Goal: Submit feedback/report problem: Submit feedback/report problem

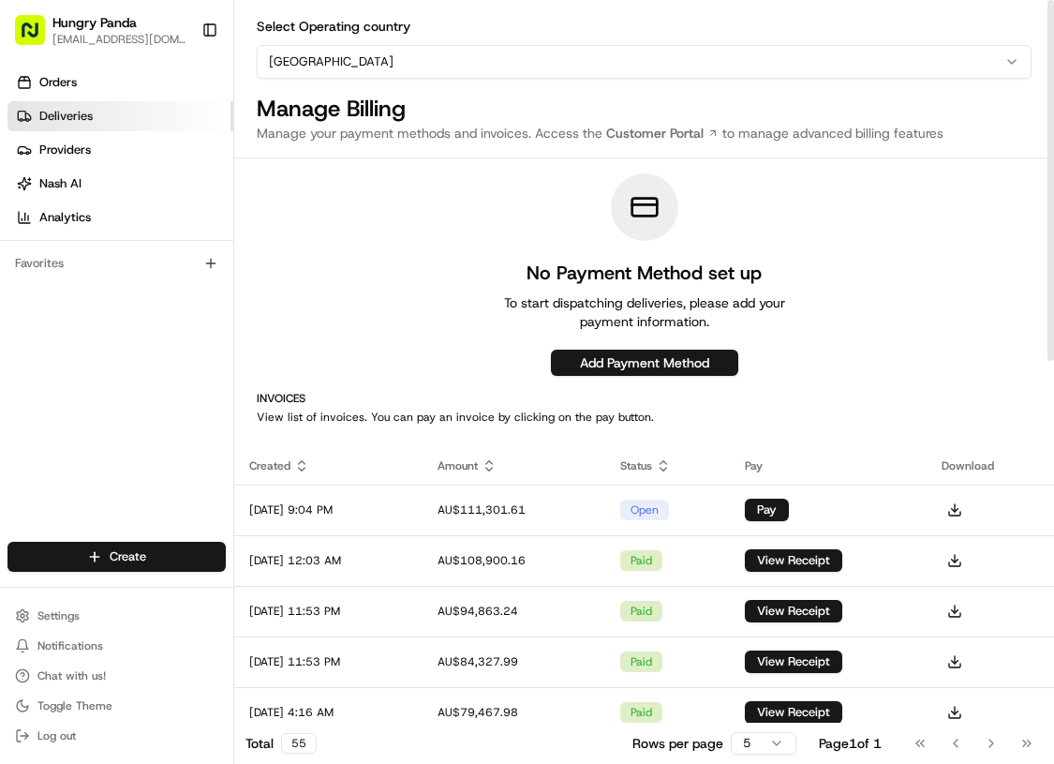
click at [123, 112] on link "Deliveries" at bounding box center [120, 116] width 226 height 30
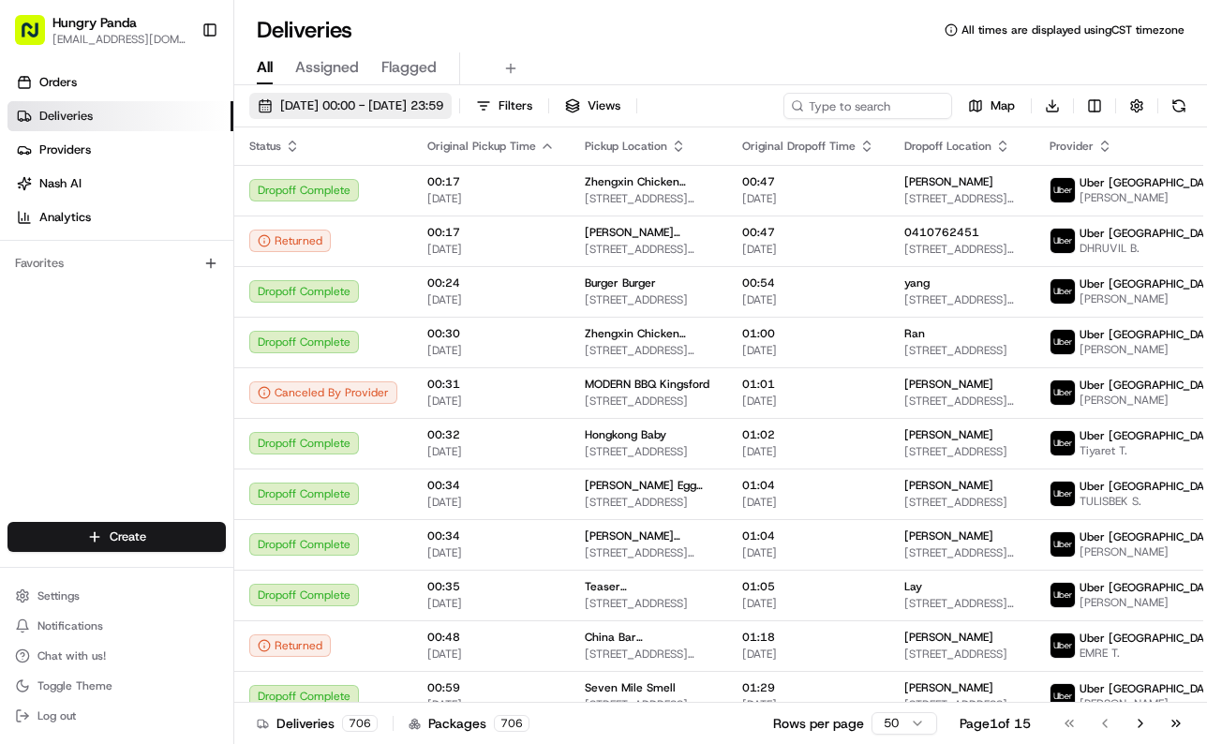
click at [421, 96] on button "16/08/2025 00:00 - 16/08/2025 23:59" at bounding box center [350, 106] width 202 height 26
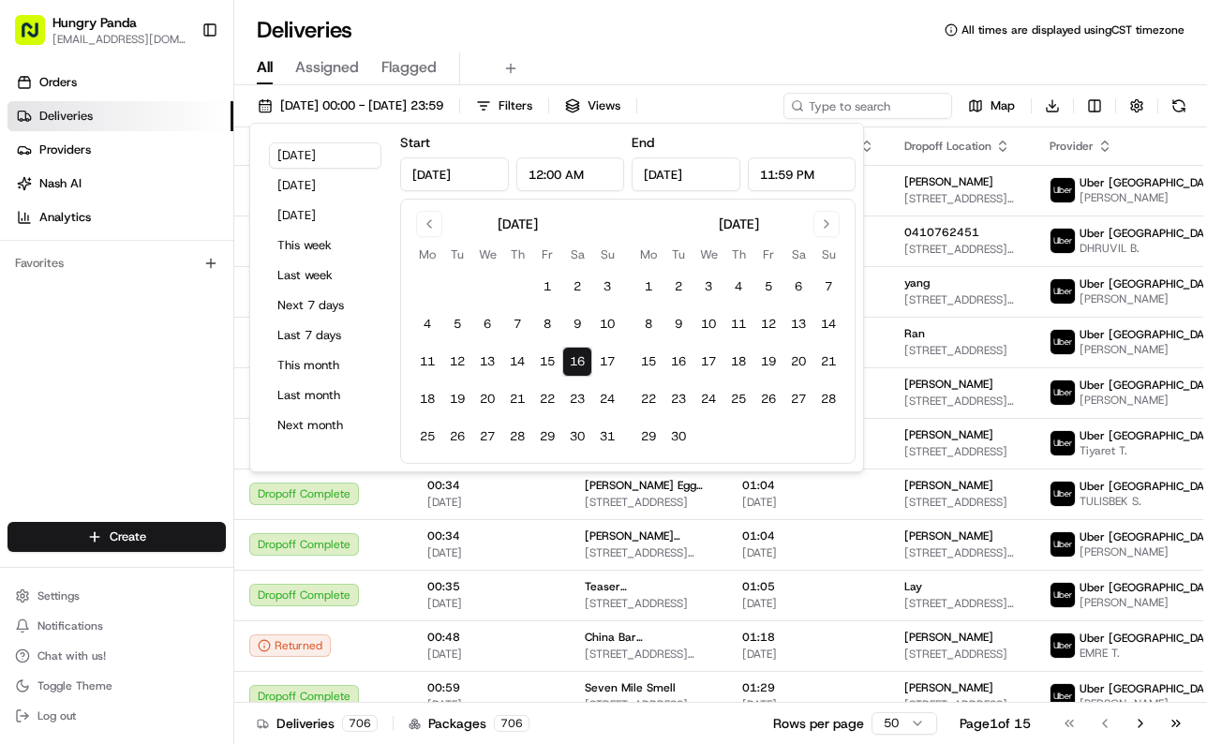
drag, startPoint x: 553, startPoint y: 364, endPoint x: 575, endPoint y: 363, distance: 22.5
click at [554, 364] on button "15" at bounding box center [547, 362] width 30 height 30
type input "Aug 15, 2025"
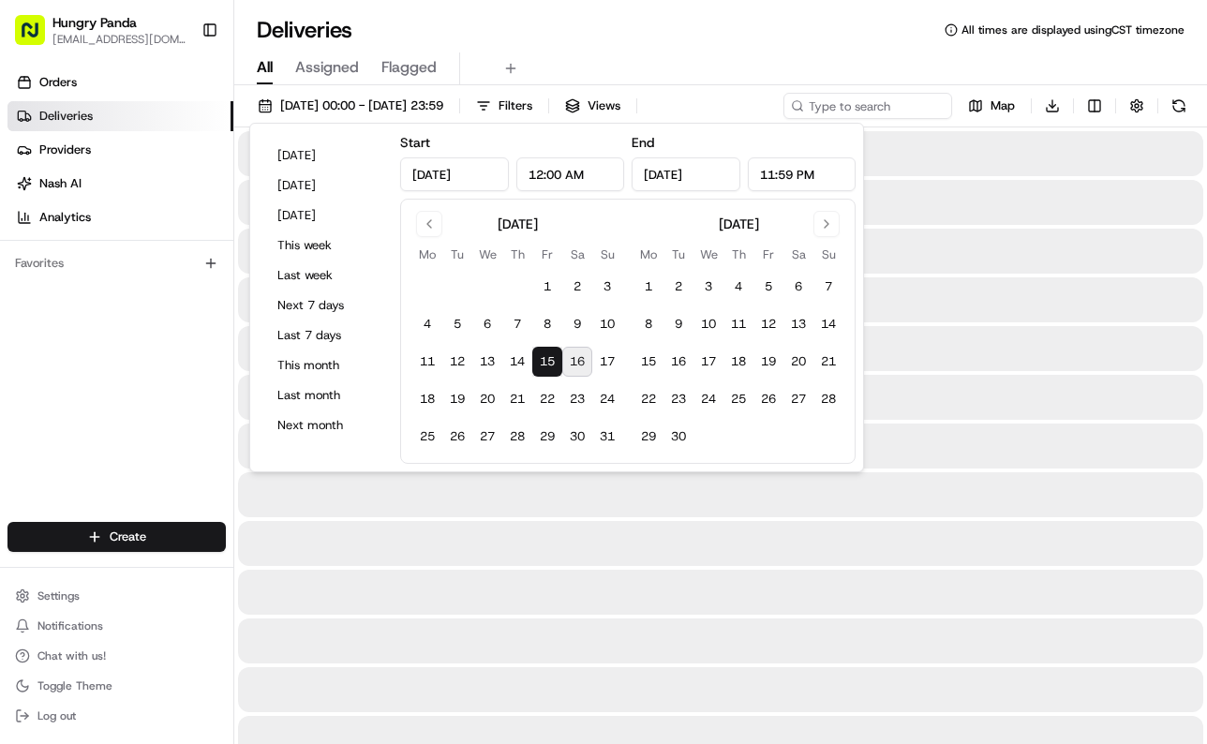
click at [575, 363] on button "16" at bounding box center [577, 362] width 30 height 30
type input "Aug 16, 2025"
click at [822, 29] on div "Deliveries All times are displayed using CST timezone" at bounding box center [720, 30] width 973 height 30
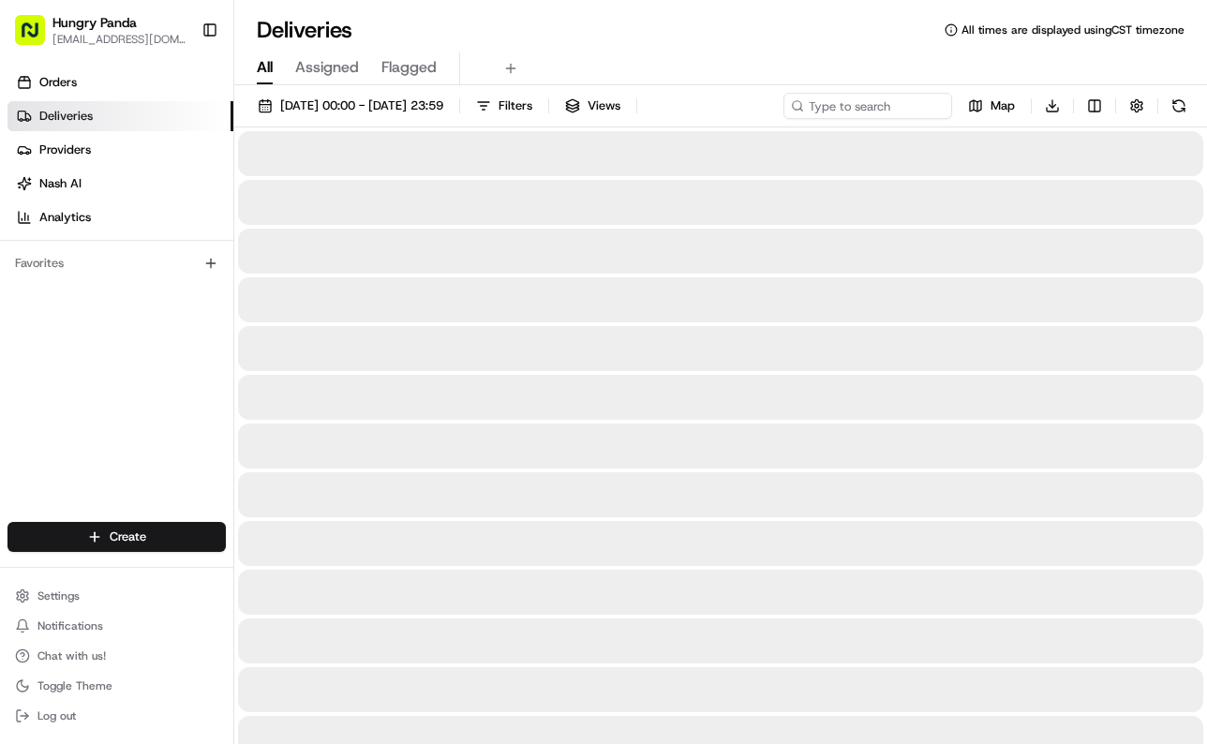
click at [892, 95] on input at bounding box center [867, 106] width 169 height 26
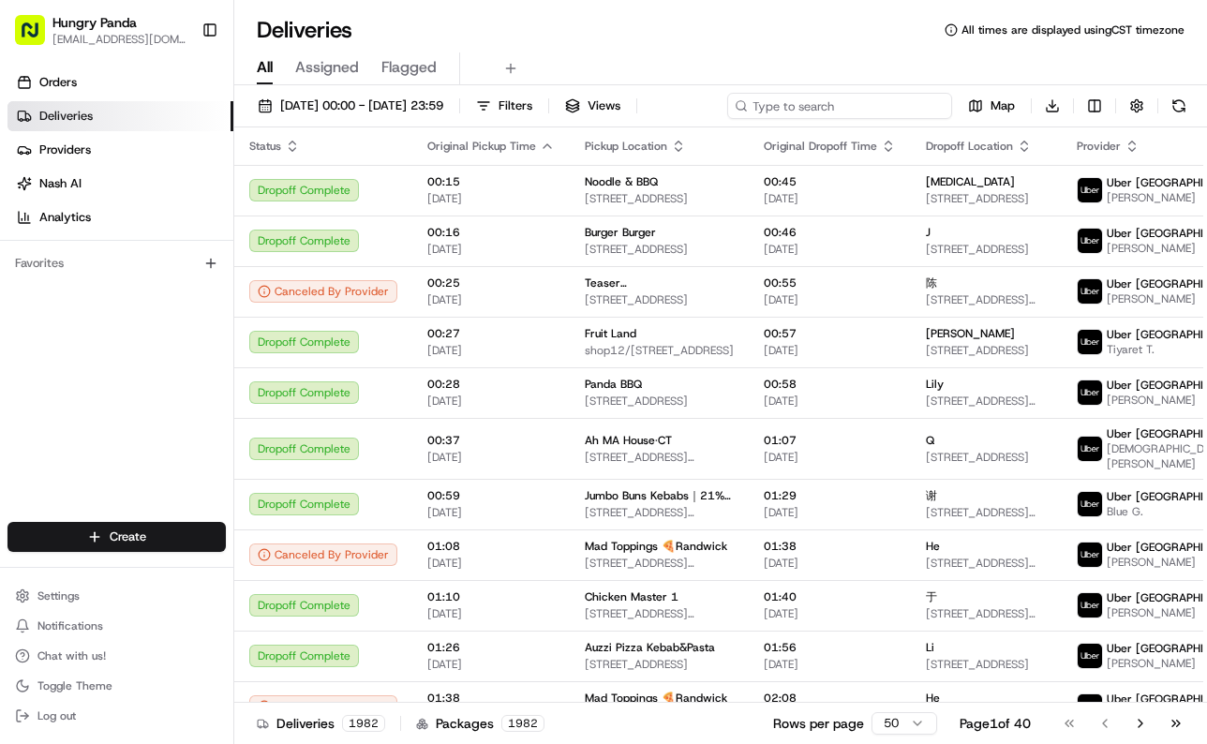
paste input "9541200765551724891008"
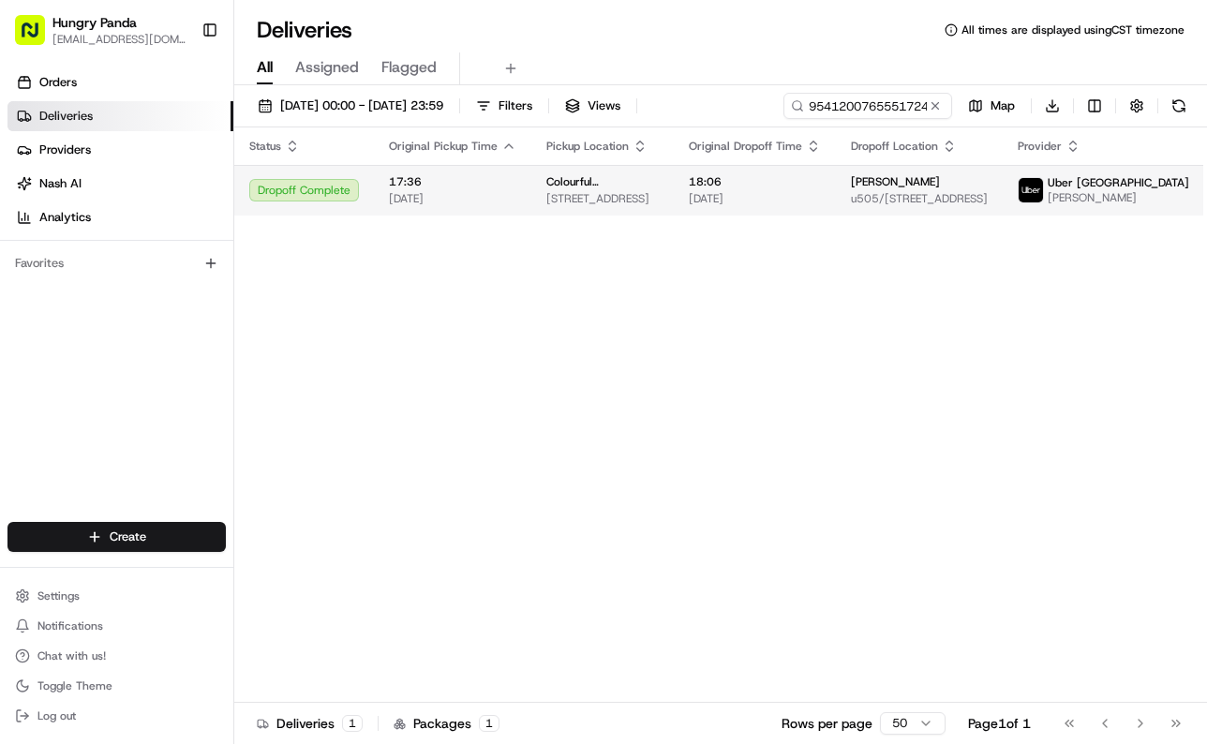
click at [797, 192] on span "[DATE]" at bounding box center [755, 198] width 132 height 15
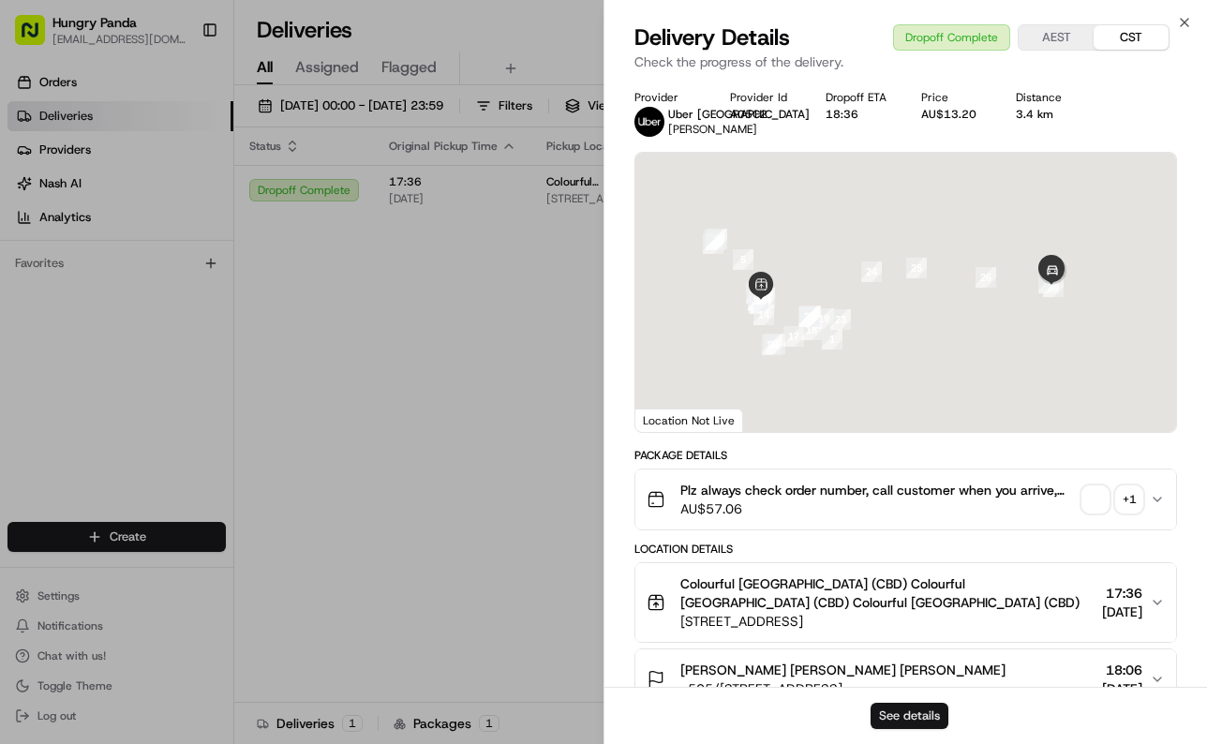
click at [929, 720] on button "See details" at bounding box center [909, 716] width 78 height 26
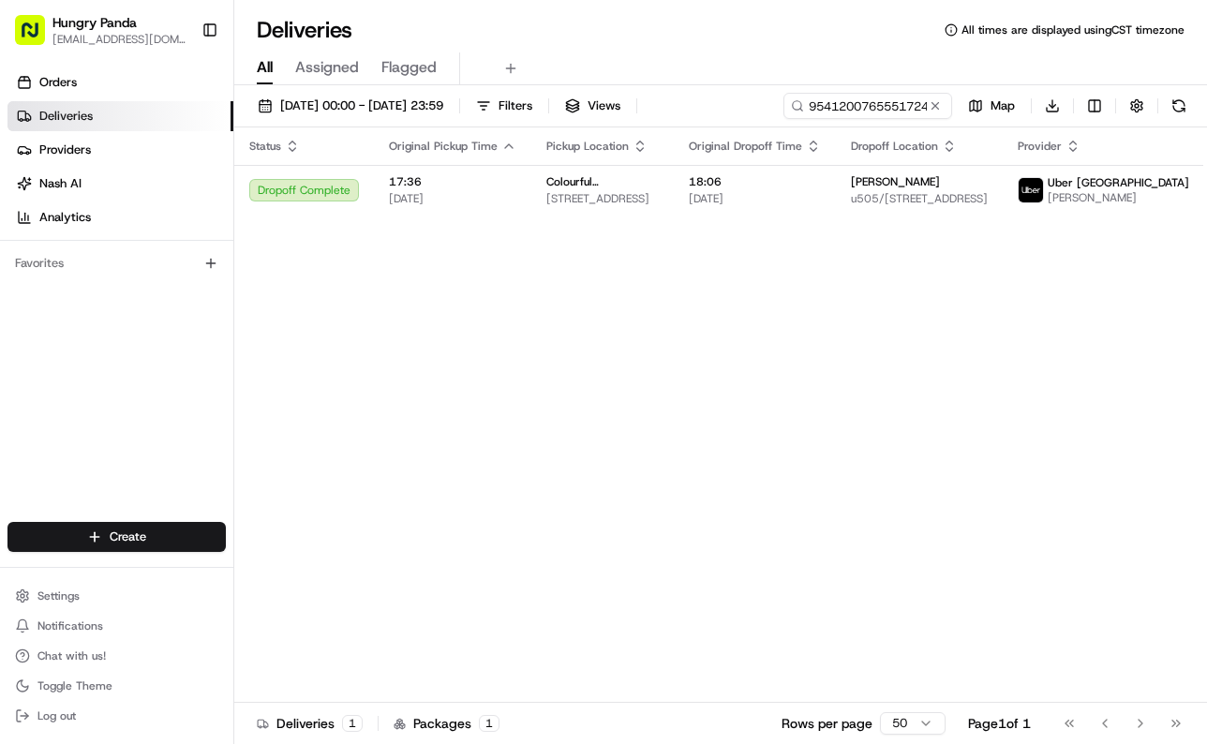
drag, startPoint x: 555, startPoint y: 274, endPoint x: 810, endPoint y: 156, distance: 280.9
click at [860, 102] on input "9541200765551724891008" at bounding box center [839, 106] width 225 height 26
paste input "3655257845158768841227"
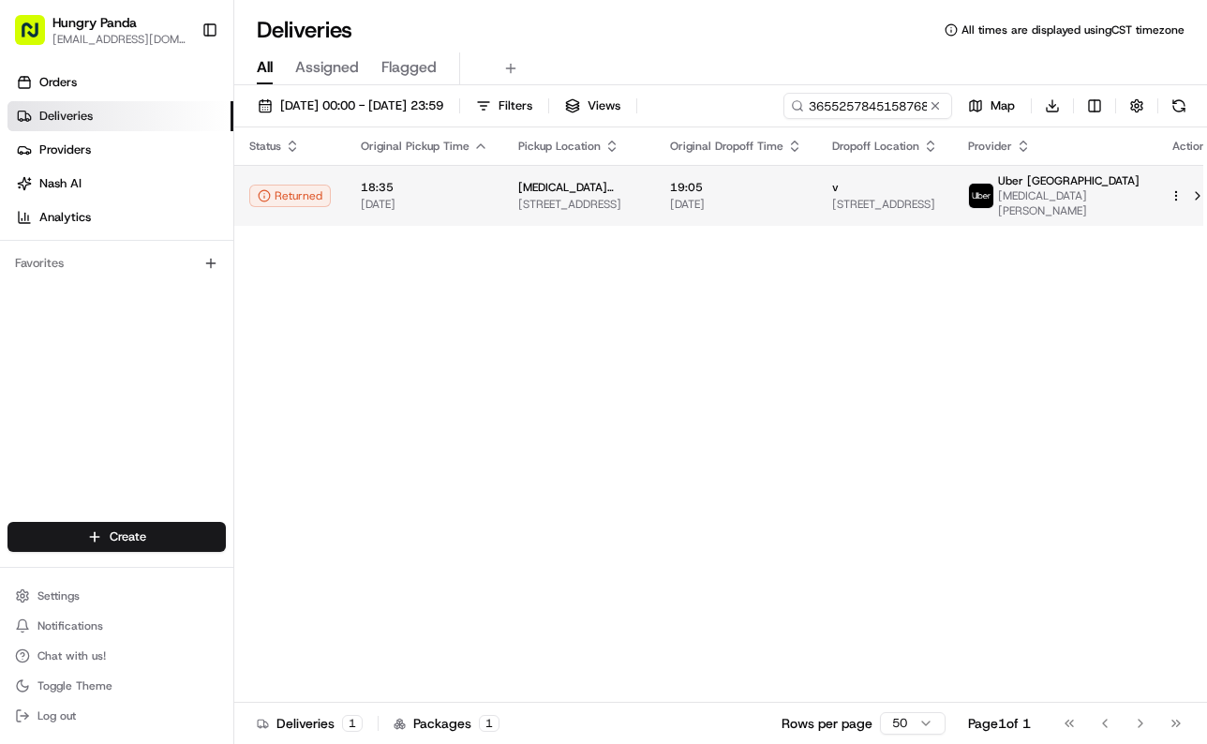
click at [855, 200] on span "560 Lonsdale St, Melbourne VIC 3000, Australia" at bounding box center [885, 204] width 106 height 15
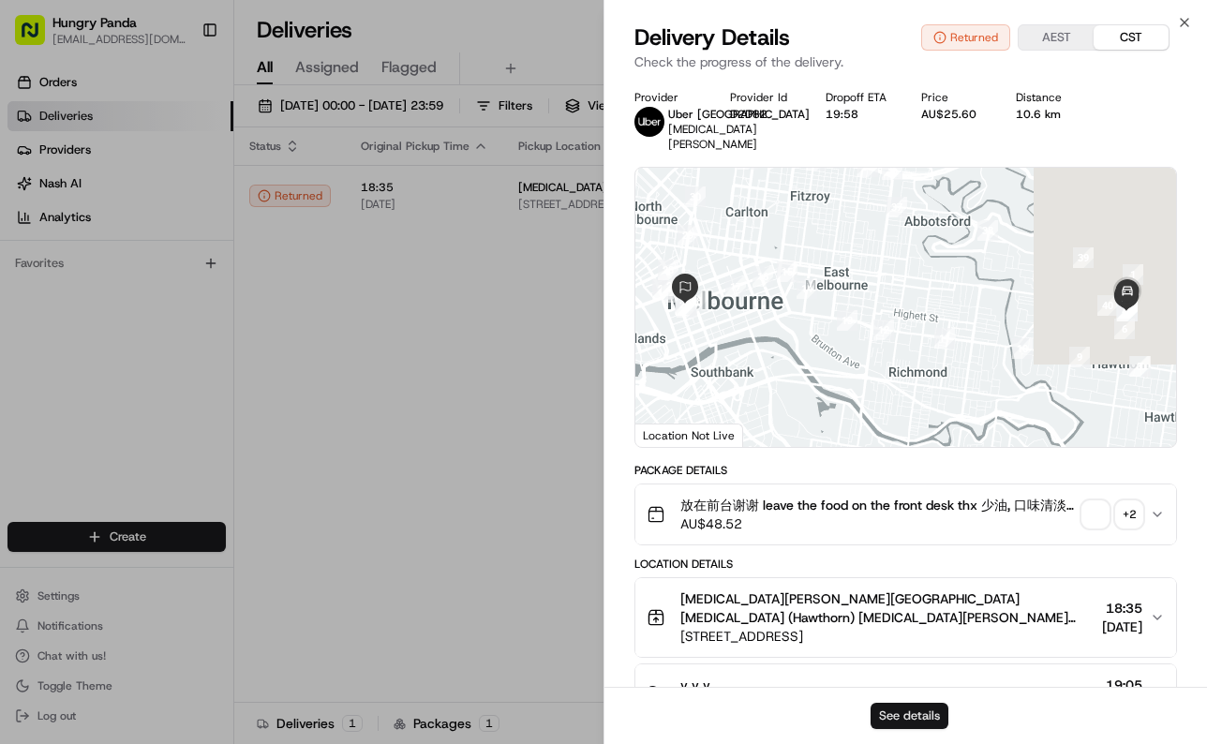
click at [893, 728] on button "See details" at bounding box center [909, 716] width 78 height 26
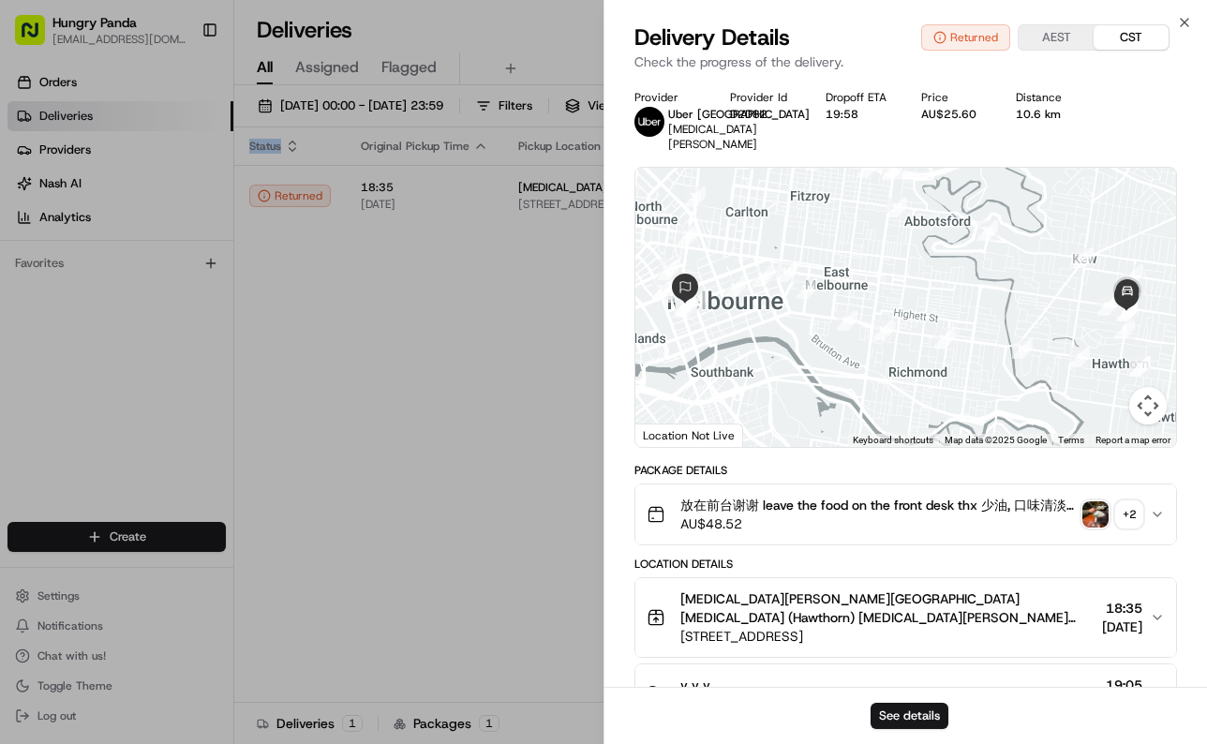
click at [455, 406] on div "Status Original Pickup Time Pickup Location Original Dropoff Time Dropoff Locat…" at bounding box center [728, 414] width 989 height 575
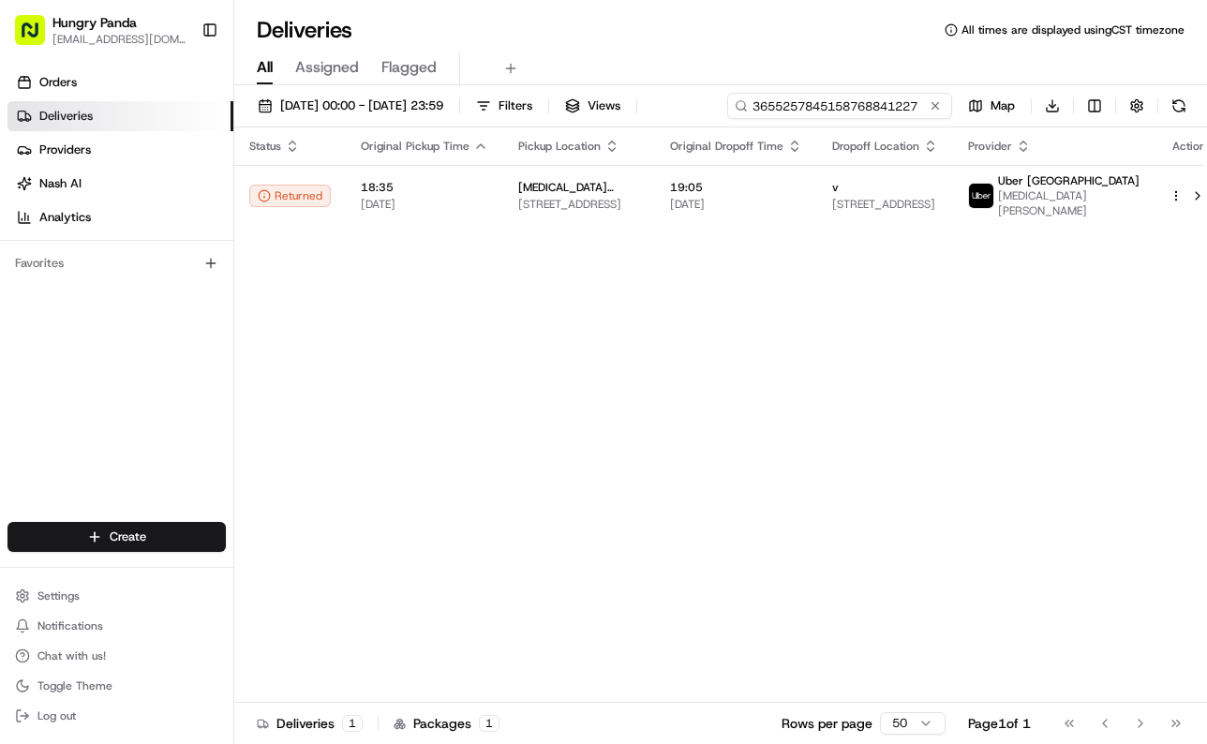
click at [846, 109] on input "3655257845158768841227" at bounding box center [839, 106] width 225 height 26
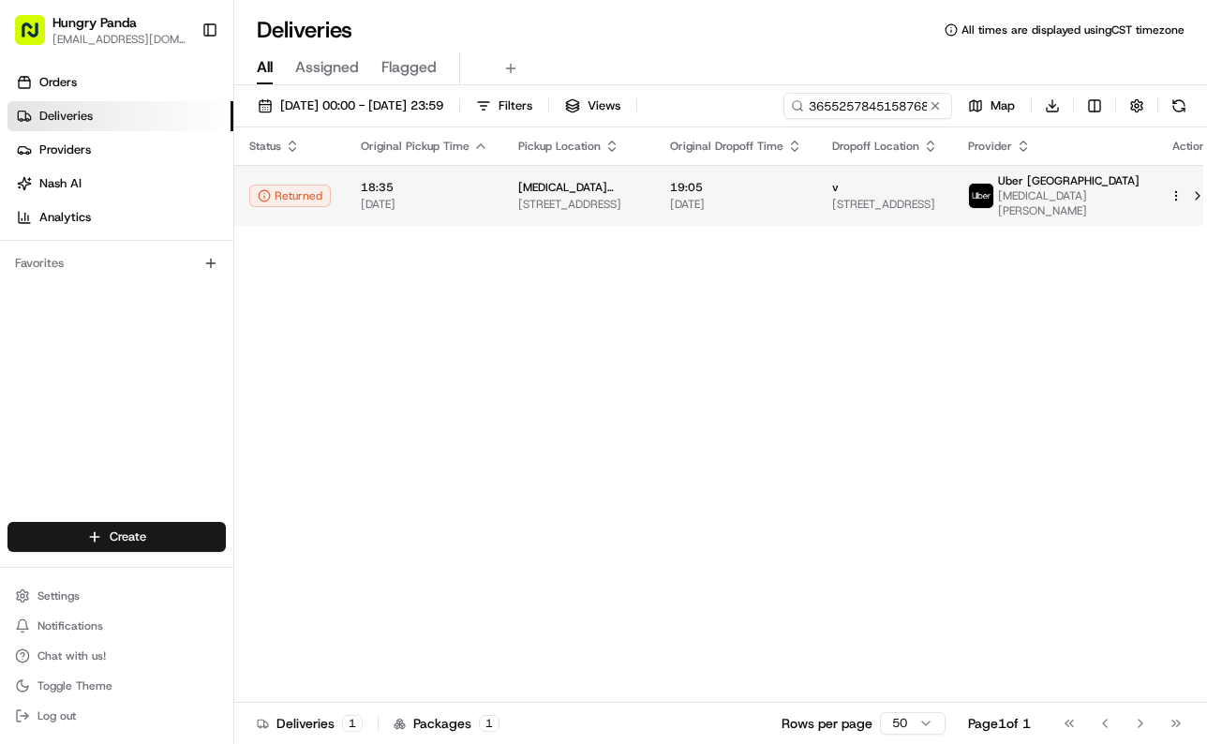
click at [817, 193] on td "19:05 15/08/2025" at bounding box center [736, 195] width 162 height 61
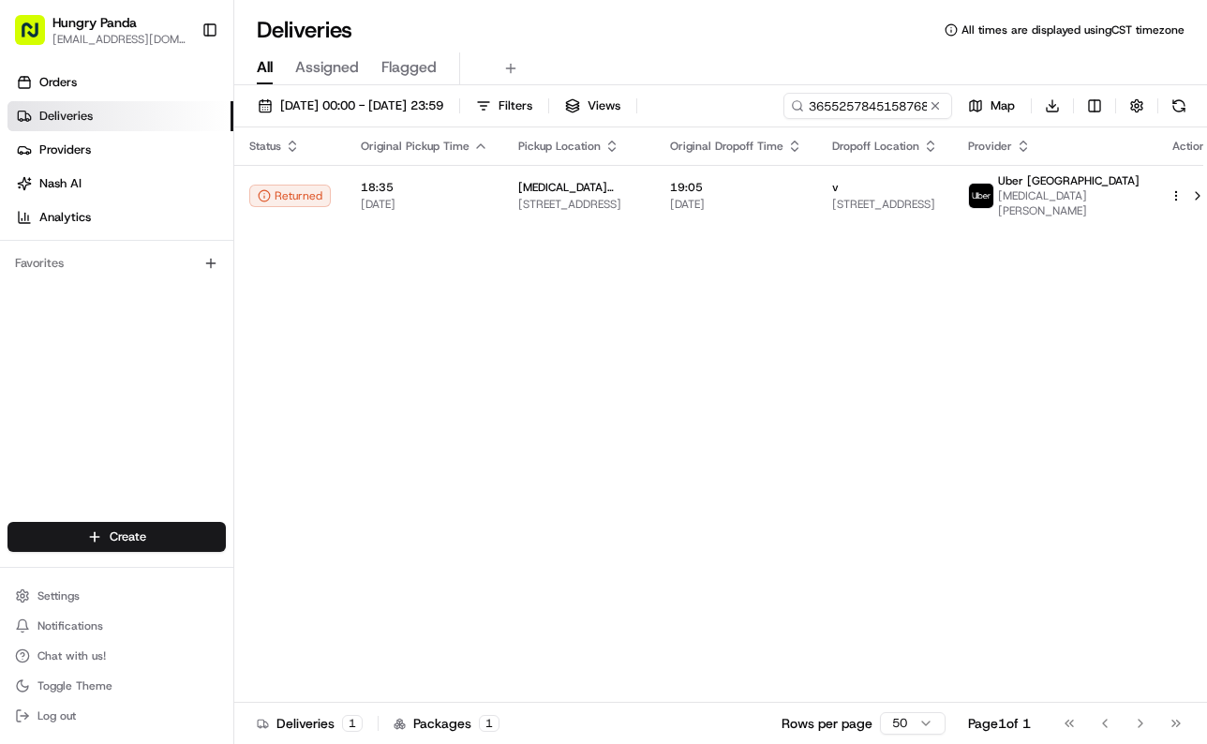
drag, startPoint x: 462, startPoint y: 453, endPoint x: 652, endPoint y: 311, distance: 237.6
click at [880, 94] on input "3655257845158768841227" at bounding box center [839, 106] width 225 height 26
click at [874, 105] on input "3655257845158768841227" at bounding box center [839, 106] width 225 height 26
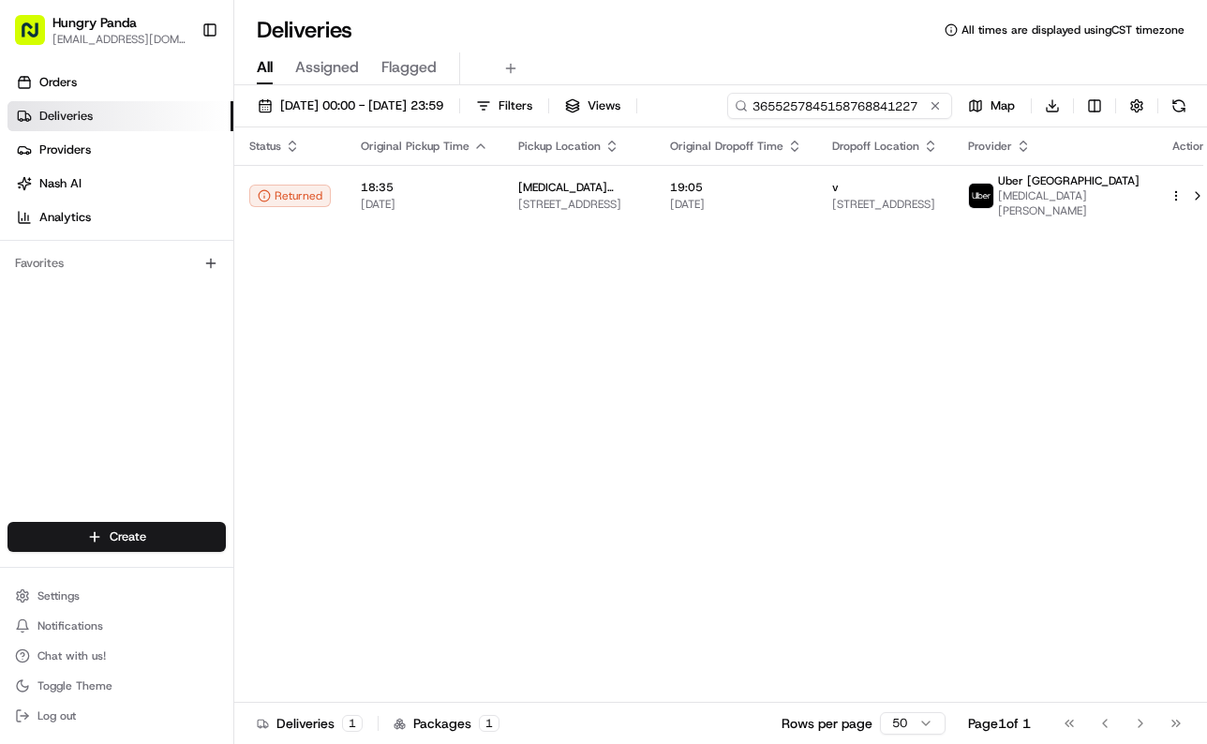
click at [865, 99] on input "3655257845158768841227" at bounding box center [839, 106] width 225 height 26
paste input "35824962505879955576"
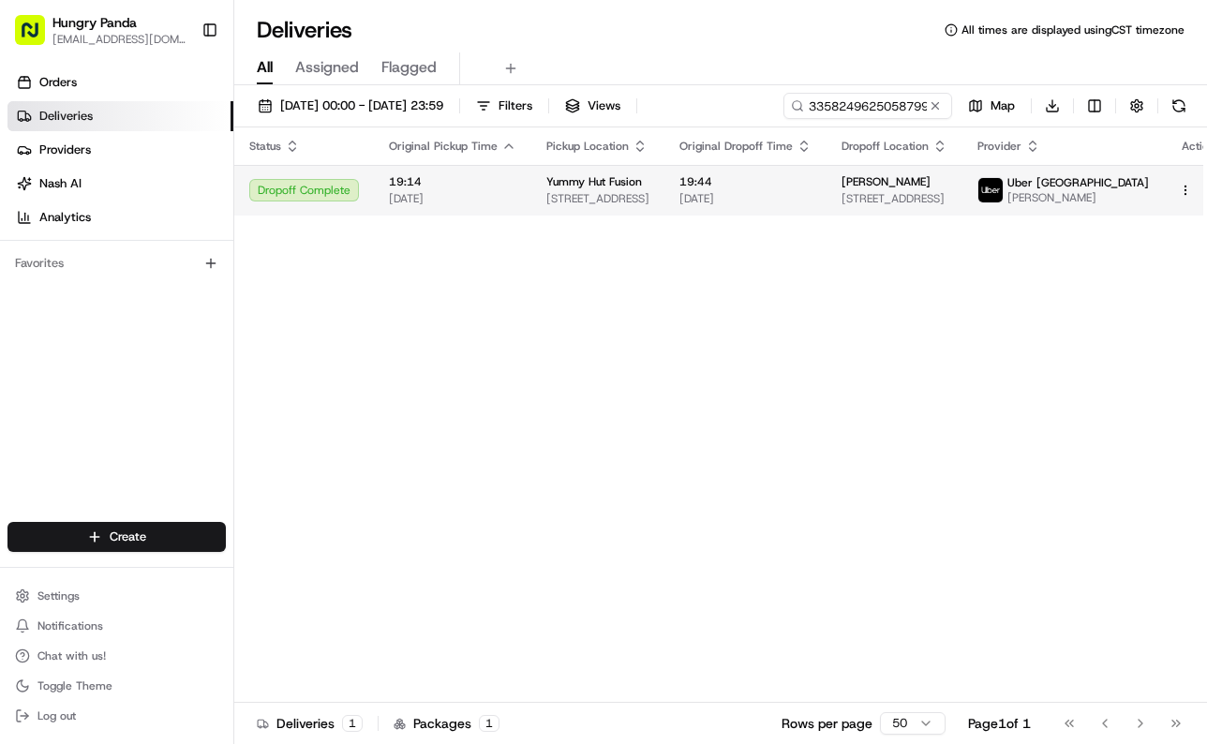
click at [718, 200] on span "[DATE]" at bounding box center [745, 198] width 132 height 15
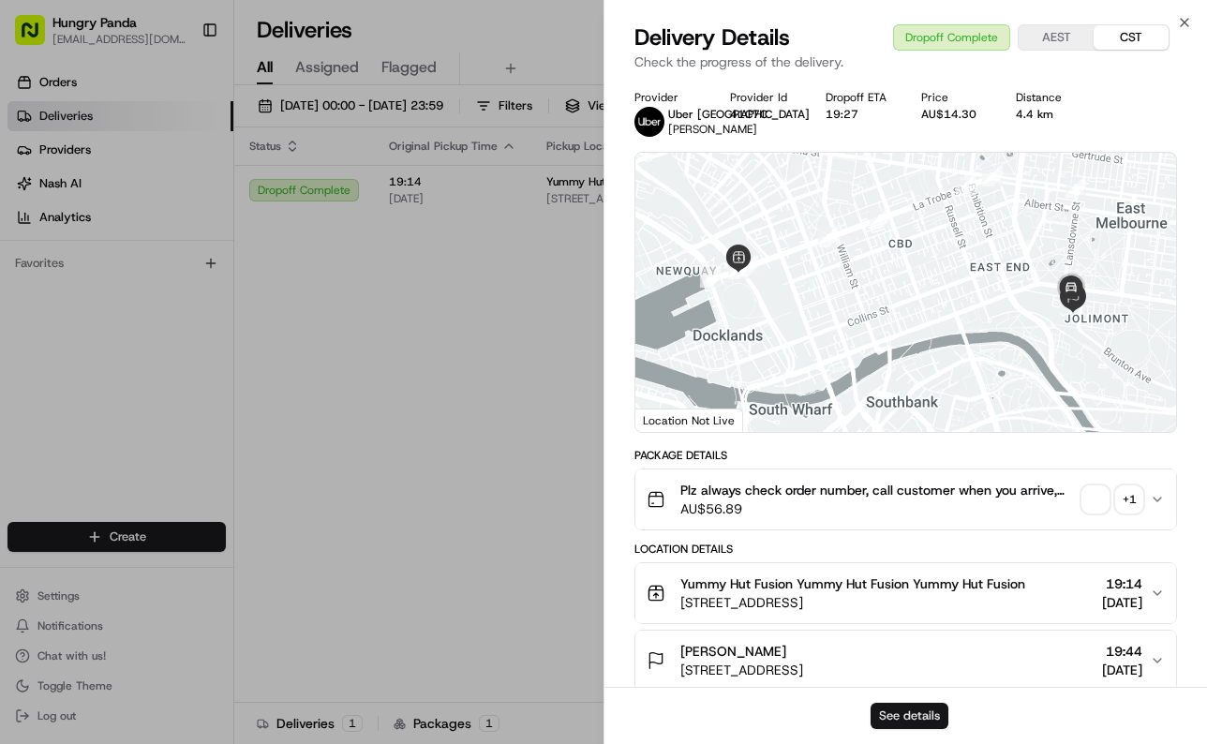
click at [922, 708] on button "See details" at bounding box center [909, 716] width 78 height 26
drag, startPoint x: 666, startPoint y: 193, endPoint x: 581, endPoint y: 211, distance: 87.1
click at [655, 196] on div at bounding box center [905, 292] width 541 height 279
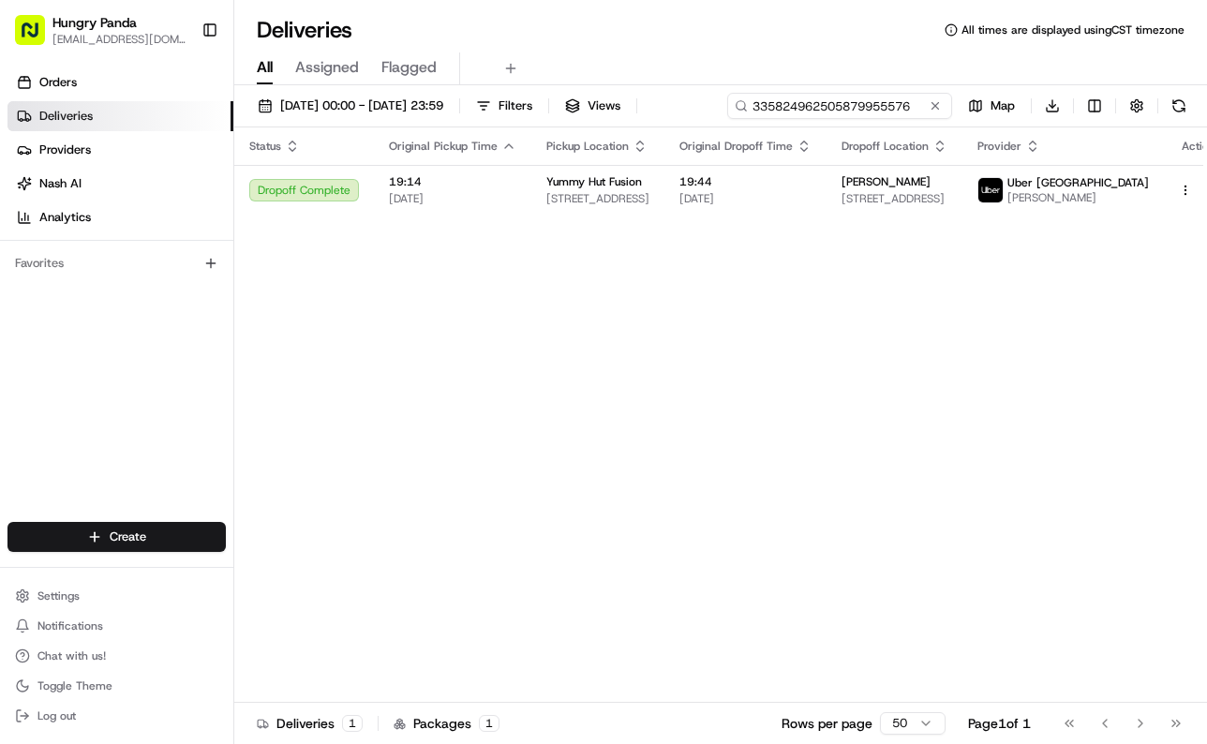
click at [868, 108] on input "335824962505879955576" at bounding box center [839, 106] width 225 height 26
paste input "756268685559784891209"
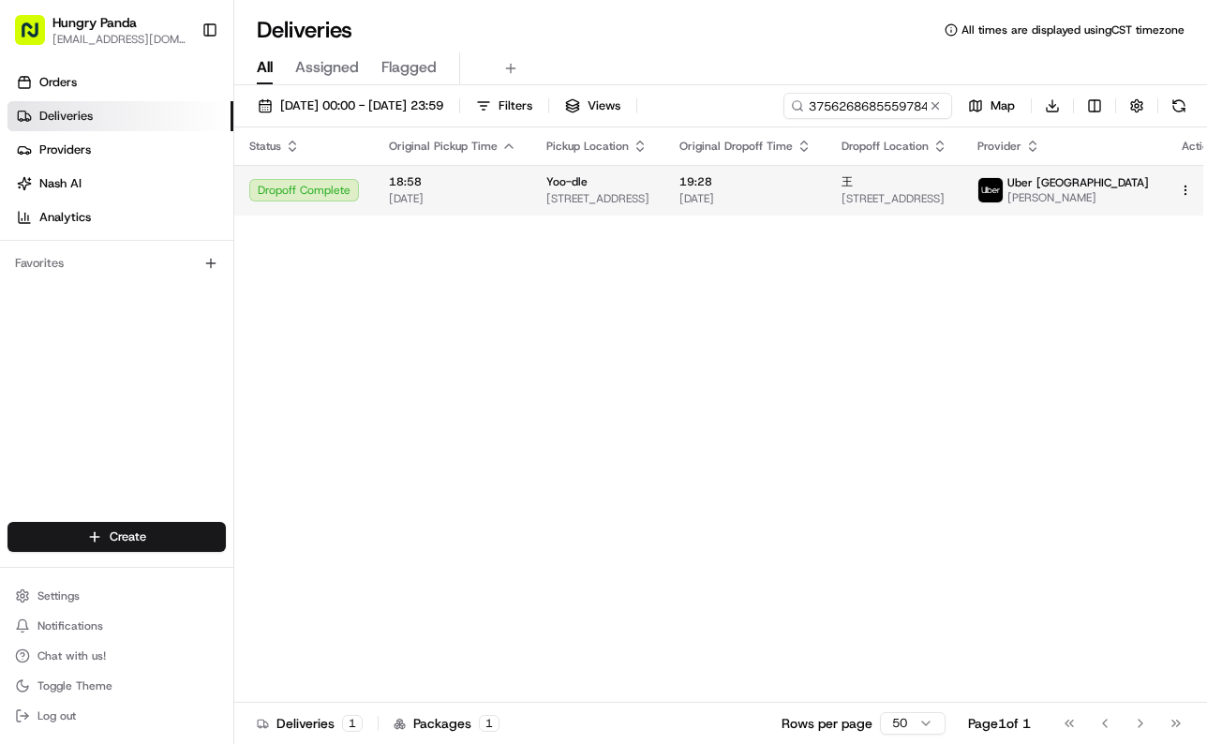
click at [773, 180] on span "19:28" at bounding box center [745, 181] width 132 height 15
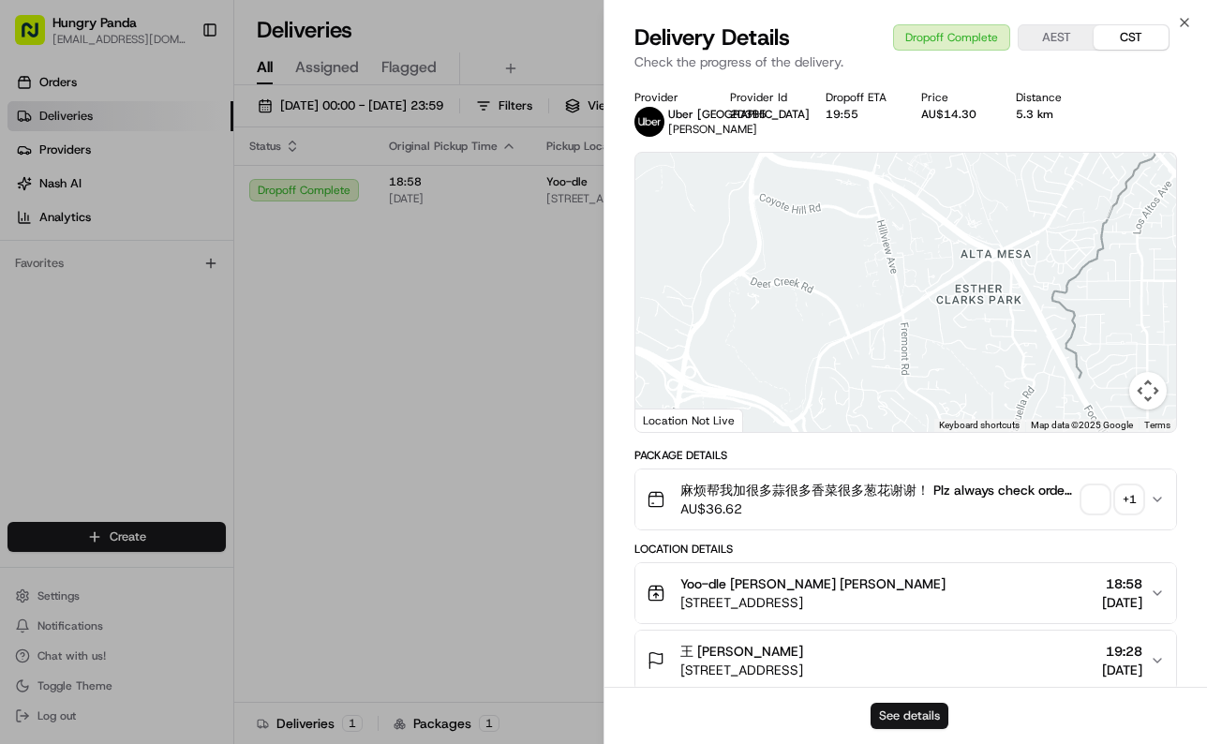
click at [929, 708] on button "See details" at bounding box center [909, 716] width 78 height 26
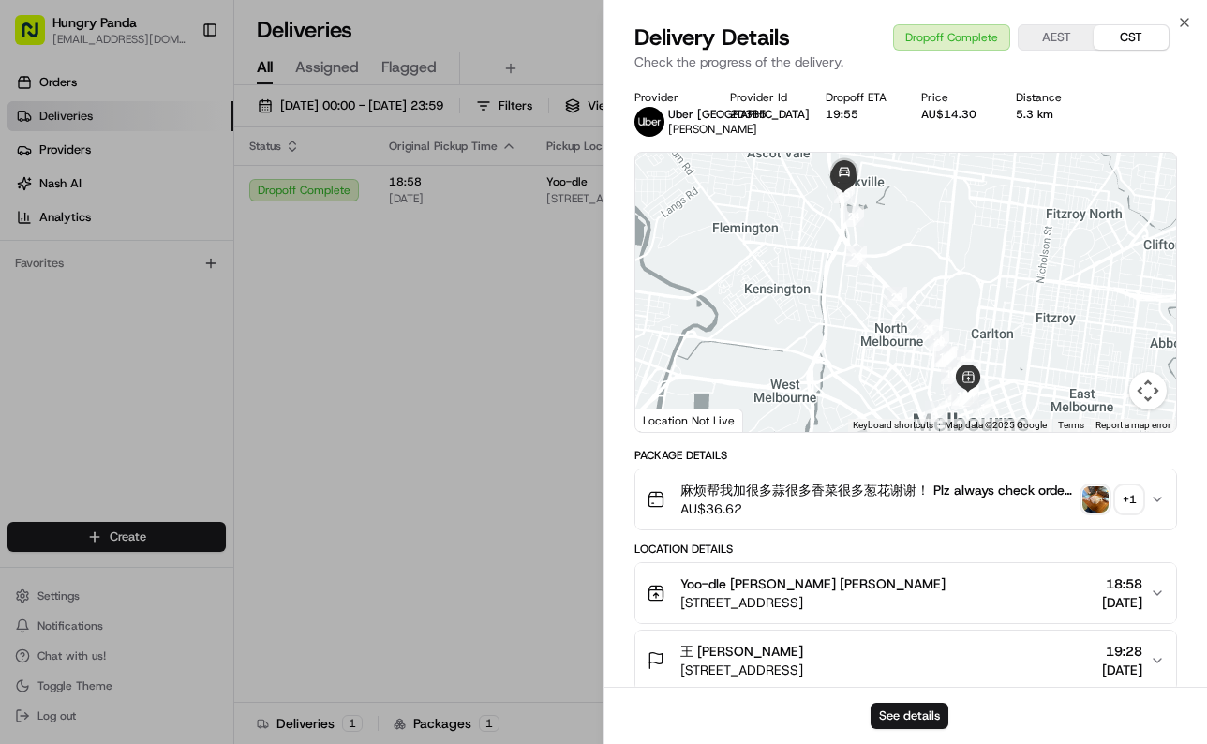
drag, startPoint x: 453, startPoint y: 259, endPoint x: 476, endPoint y: 250, distance: 24.0
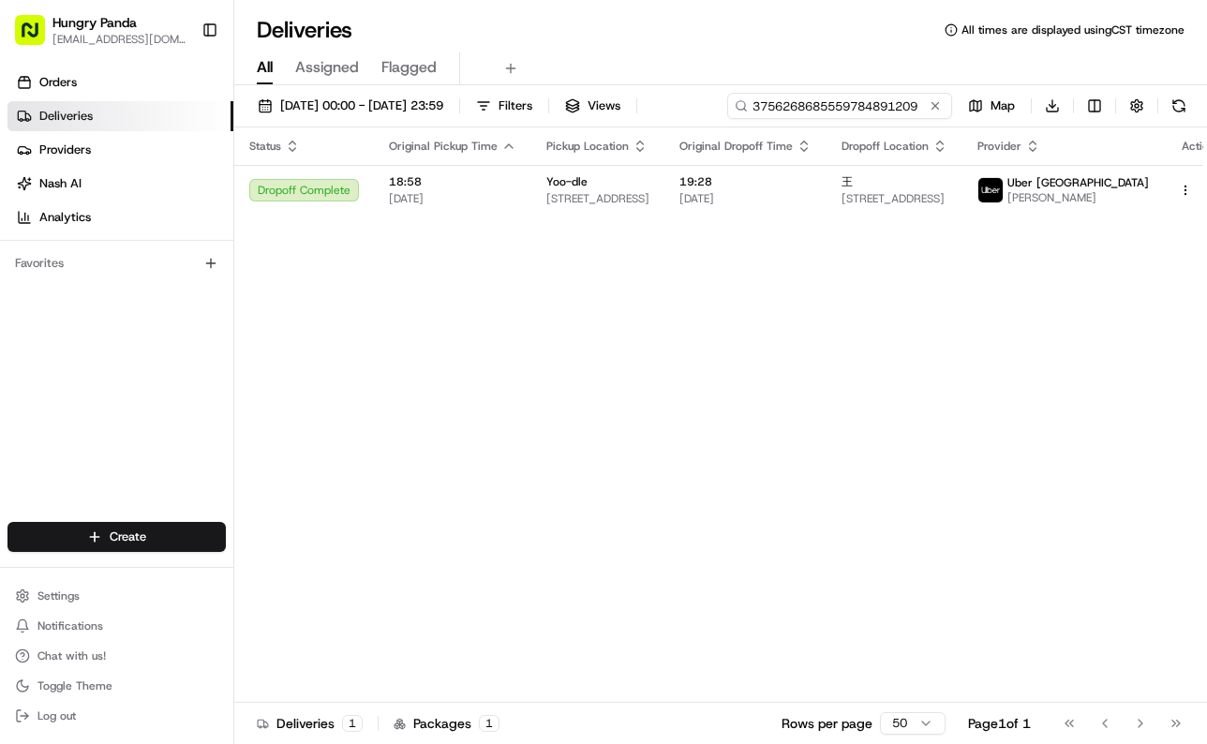
click at [854, 103] on input "3756268685559784891209" at bounding box center [839, 106] width 225 height 26
paste input "924727946545278350261"
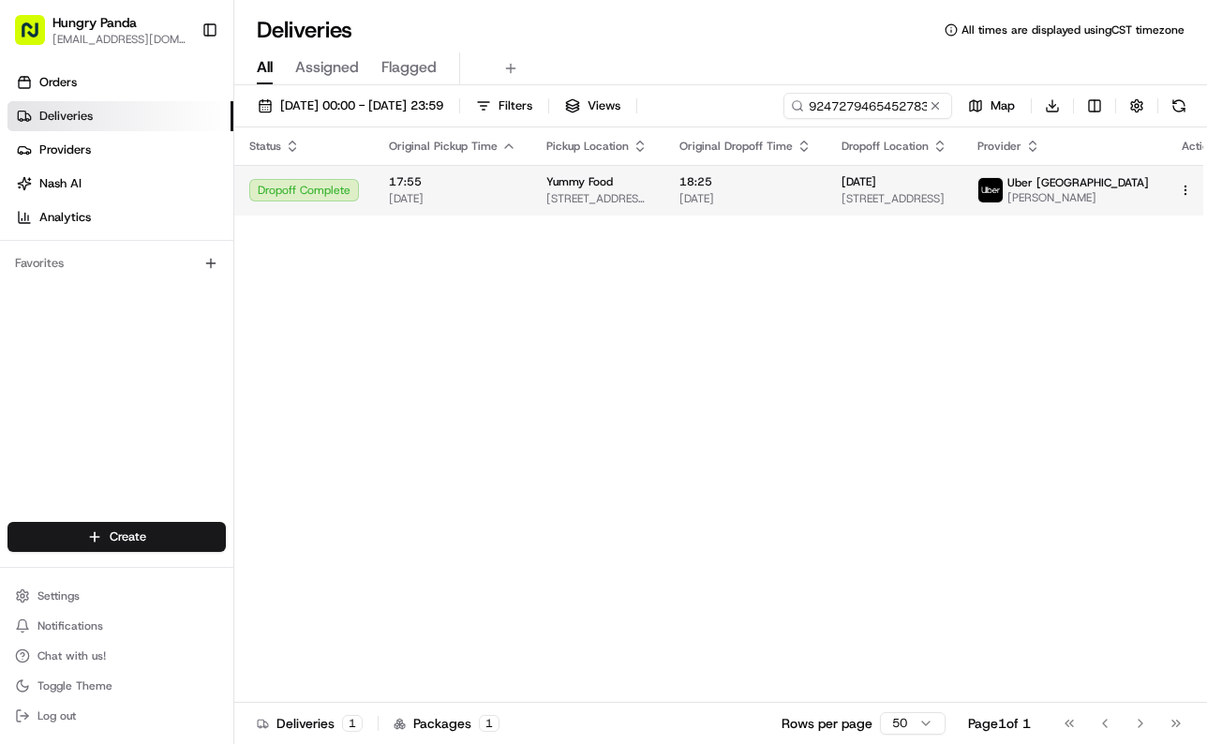
click at [734, 192] on span "15/08/2025" at bounding box center [745, 198] width 132 height 15
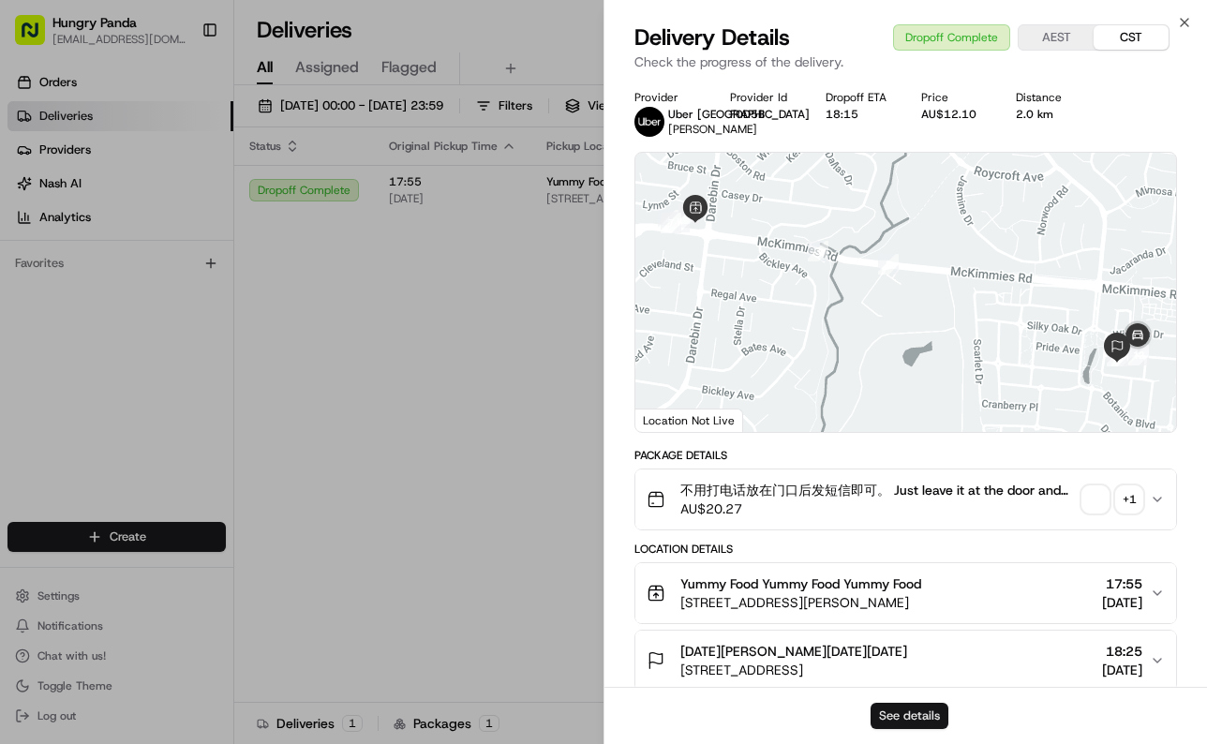
drag, startPoint x: 893, startPoint y: 717, endPoint x: 896, endPoint y: 706, distance: 11.6
click at [895, 712] on button "See details" at bounding box center [909, 716] width 78 height 26
drag, startPoint x: 545, startPoint y: 349, endPoint x: 694, endPoint y: 230, distance: 191.2
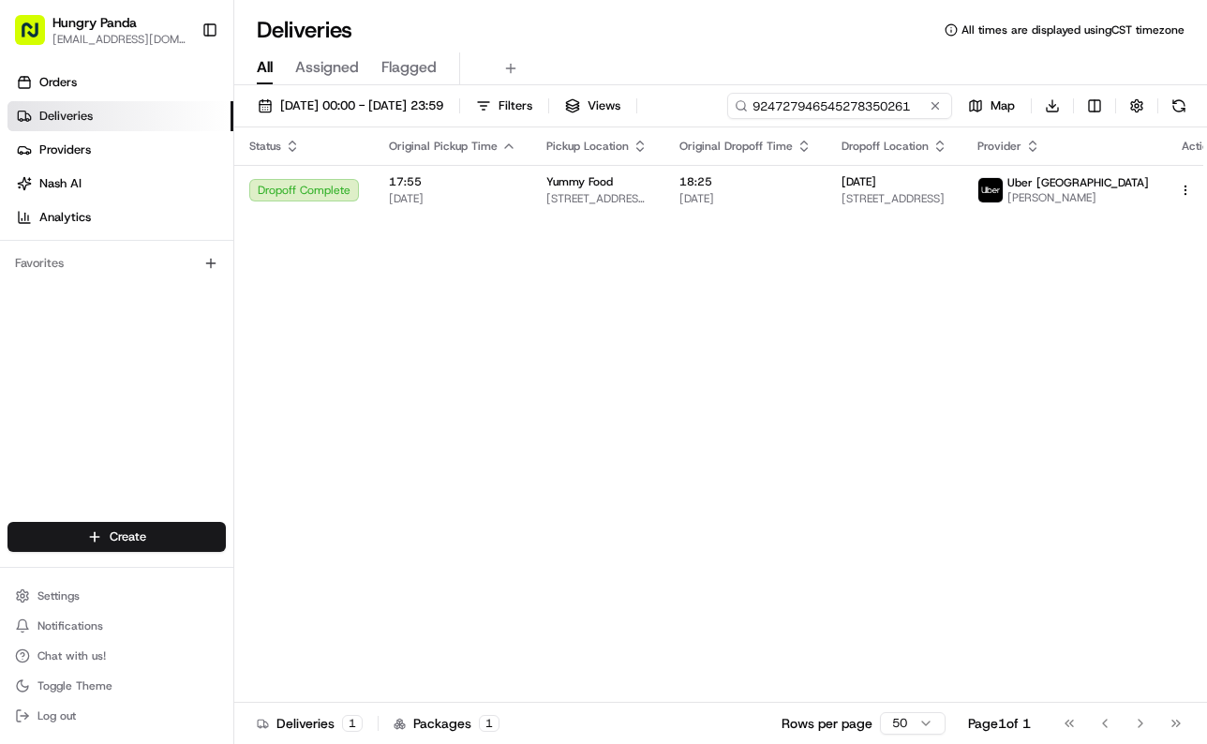
click at [845, 106] on input "924727946545278350261" at bounding box center [839, 106] width 225 height 26
paste input "62209045057788201436"
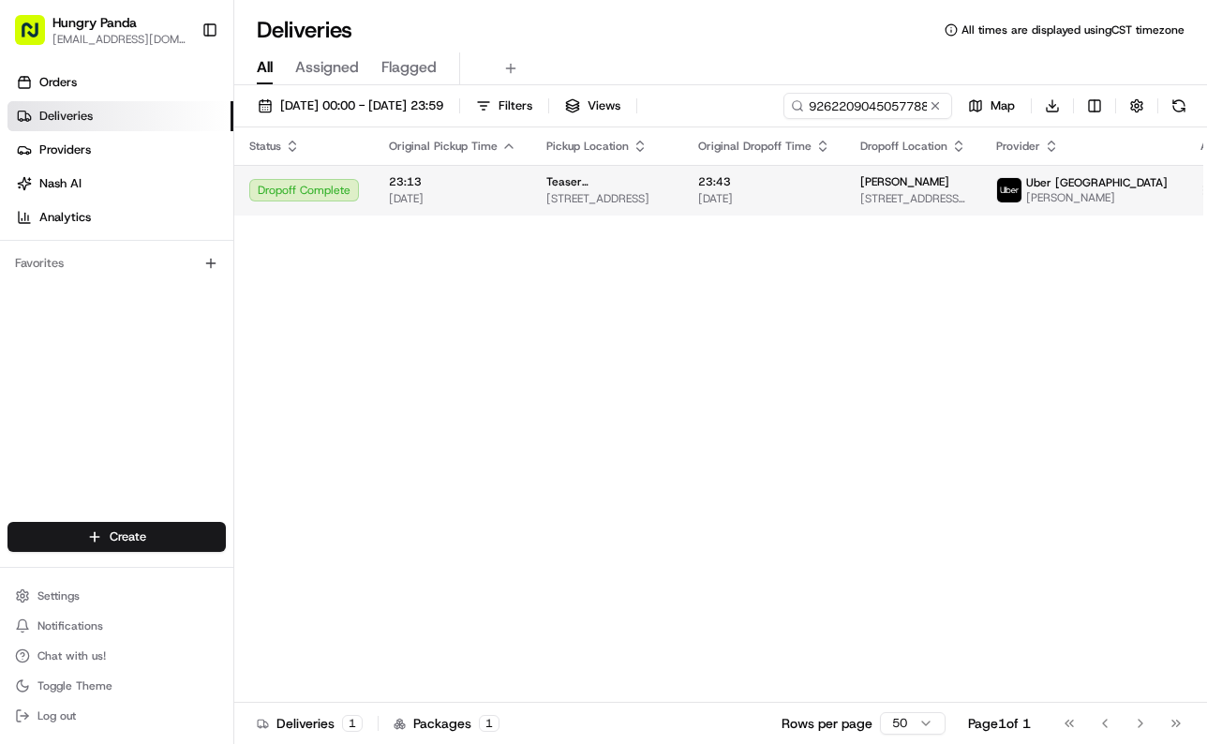
click at [834, 181] on td "23:43 15/08/2025" at bounding box center [764, 190] width 162 height 51
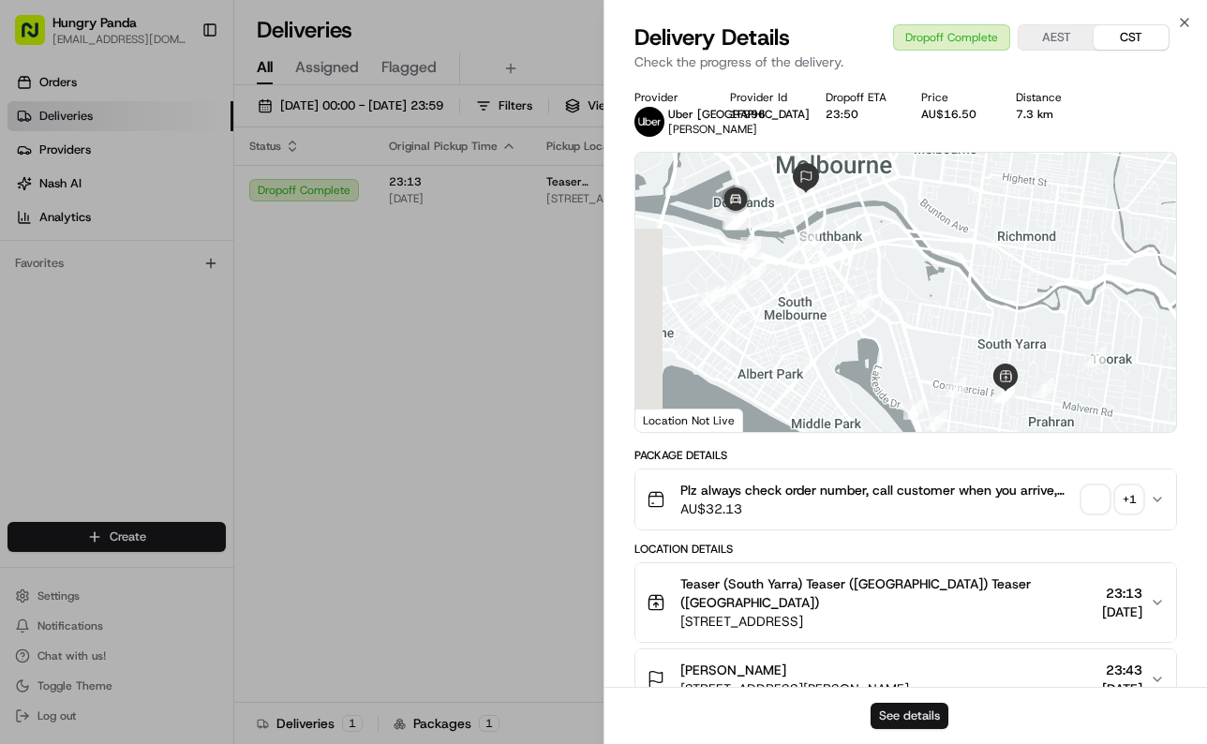
click at [914, 711] on button "See details" at bounding box center [909, 716] width 78 height 26
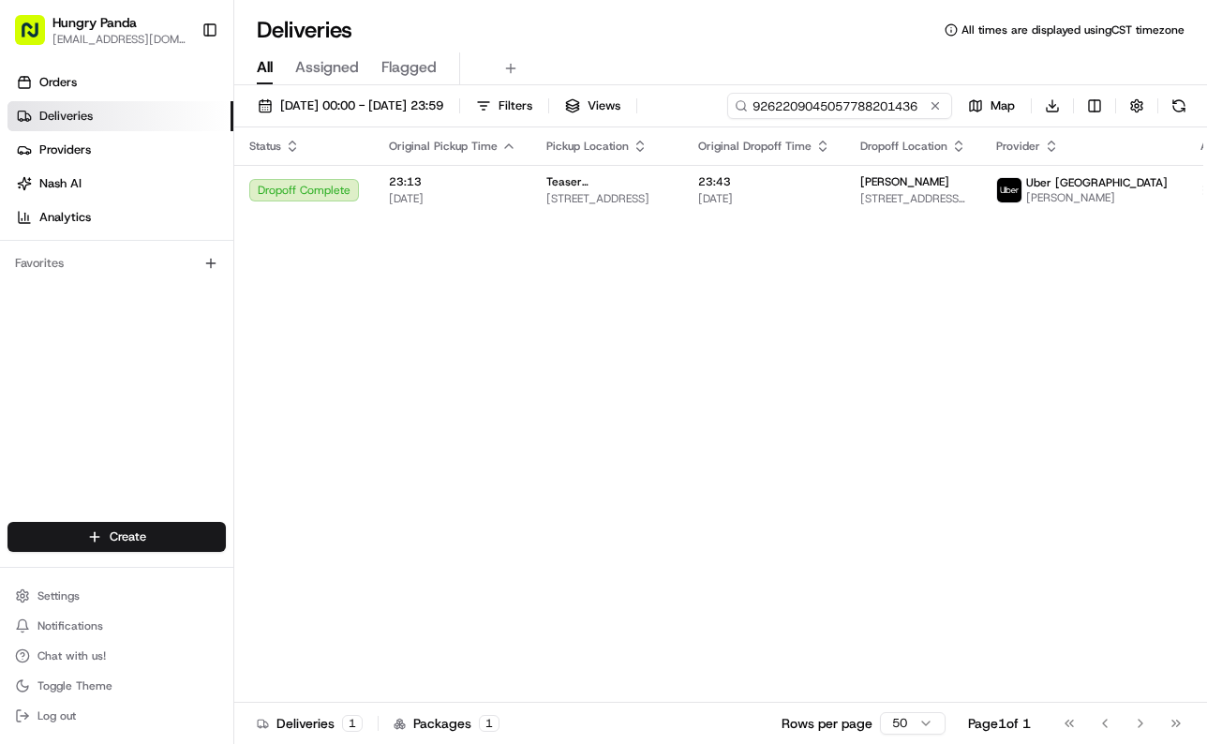
click at [888, 109] on input "9262209045057788201436" at bounding box center [839, 106] width 225 height 26
paste input "3771277815052779361133"
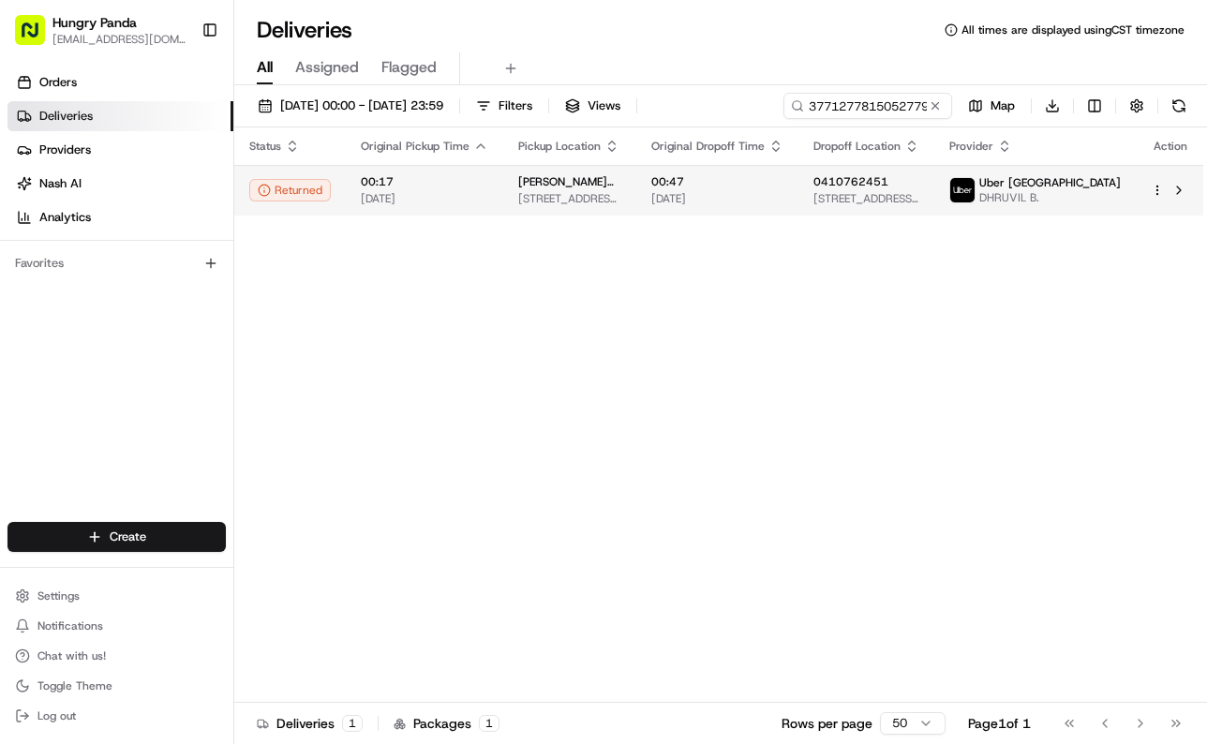
click at [777, 204] on span "16/08/2025" at bounding box center [717, 198] width 132 height 15
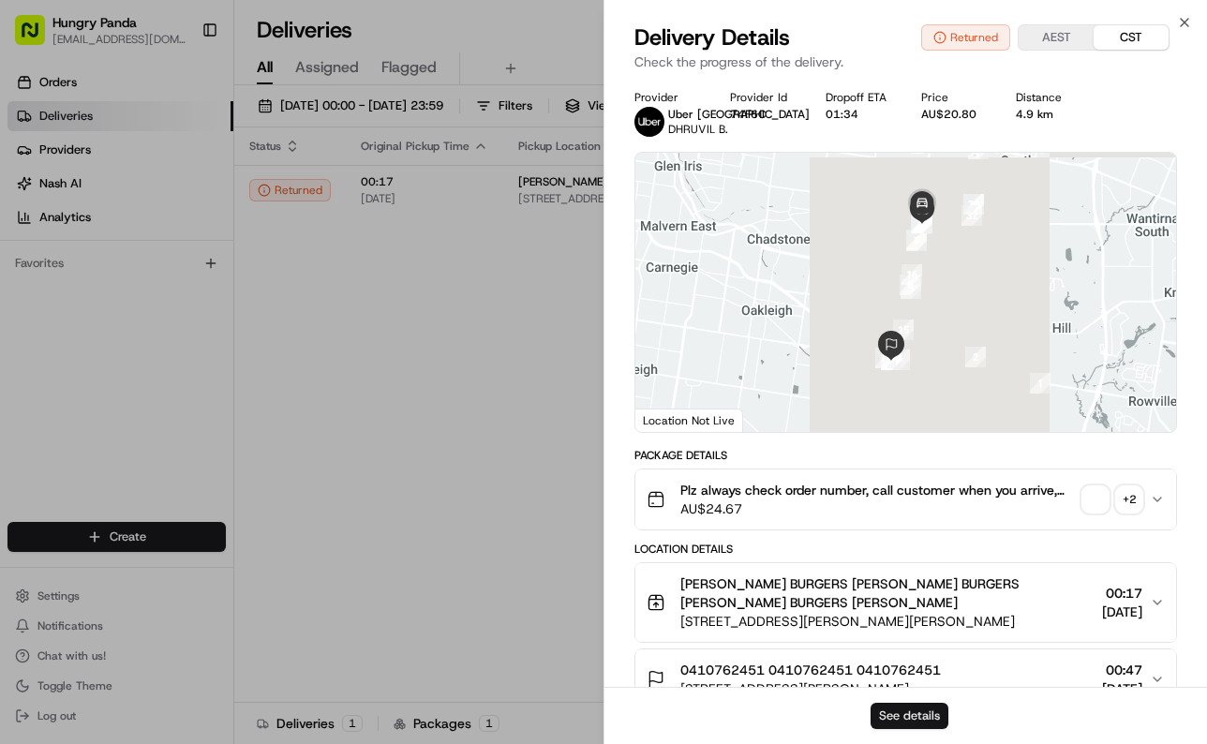
click at [906, 712] on button "See details" at bounding box center [909, 716] width 78 height 26
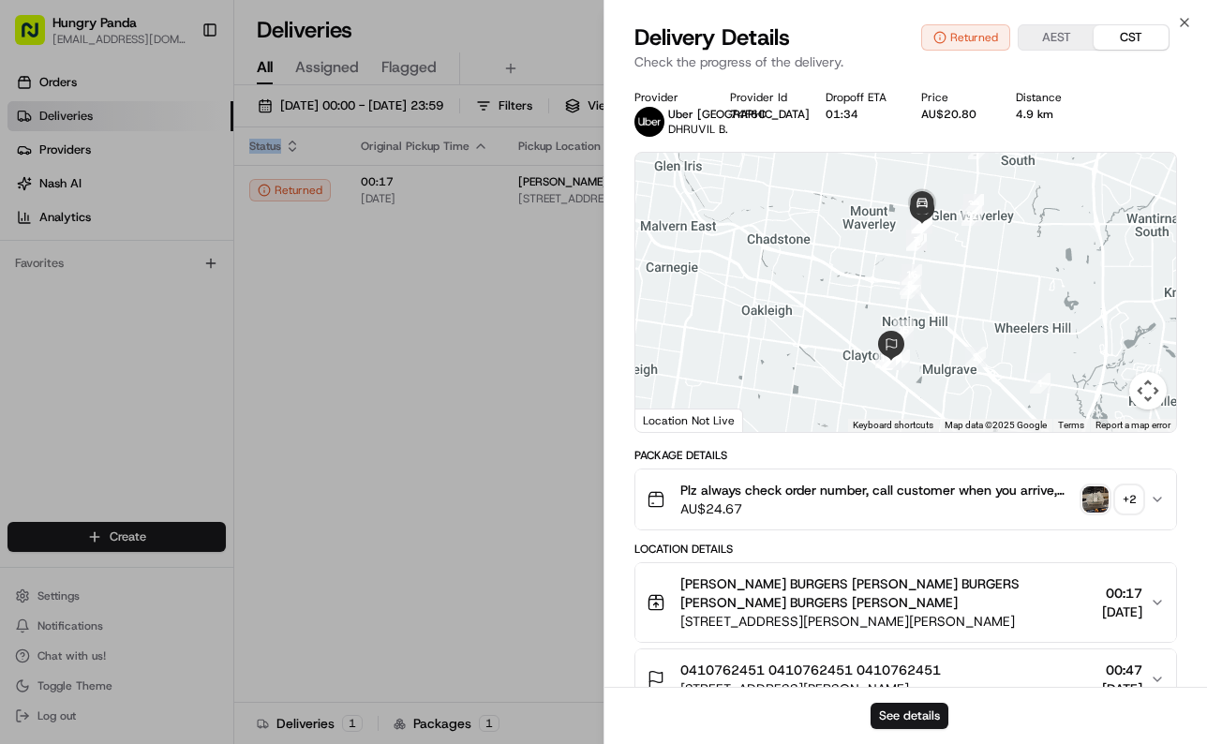
click at [467, 350] on div "Status Original Pickup Time Pickup Location Original Dropoff Time Dropoff Locat…" at bounding box center [719, 414] width 971 height 575
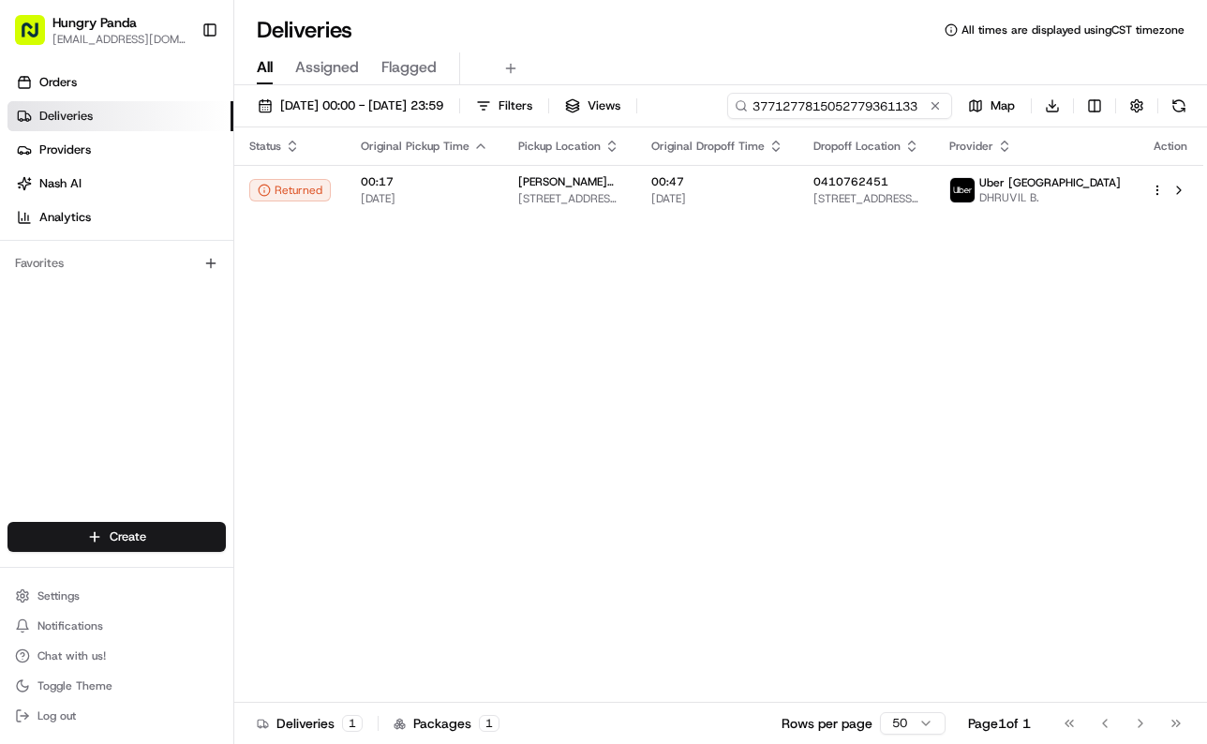
click at [833, 97] on input "3771277815052779361133" at bounding box center [839, 106] width 225 height 26
paste input "7677226495455780501599"
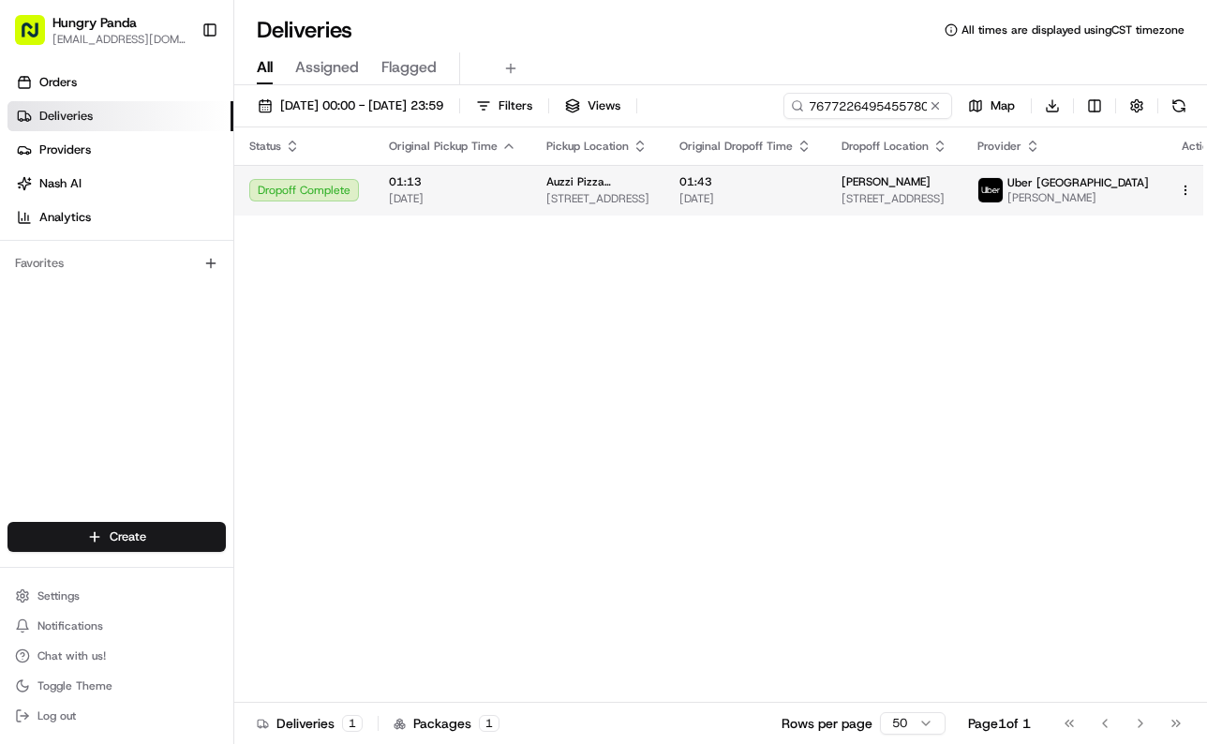
click at [797, 205] on span "16/08/2025" at bounding box center [745, 198] width 132 height 15
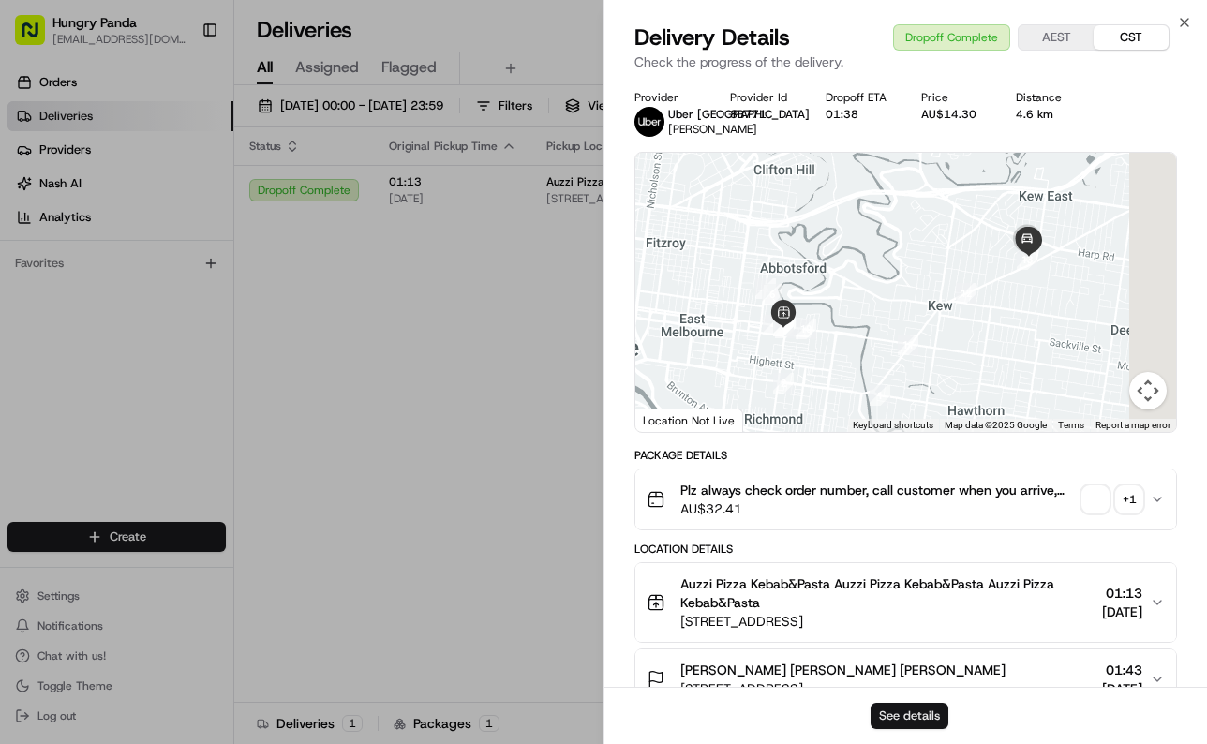
click at [896, 708] on button "See details" at bounding box center [909, 716] width 78 height 26
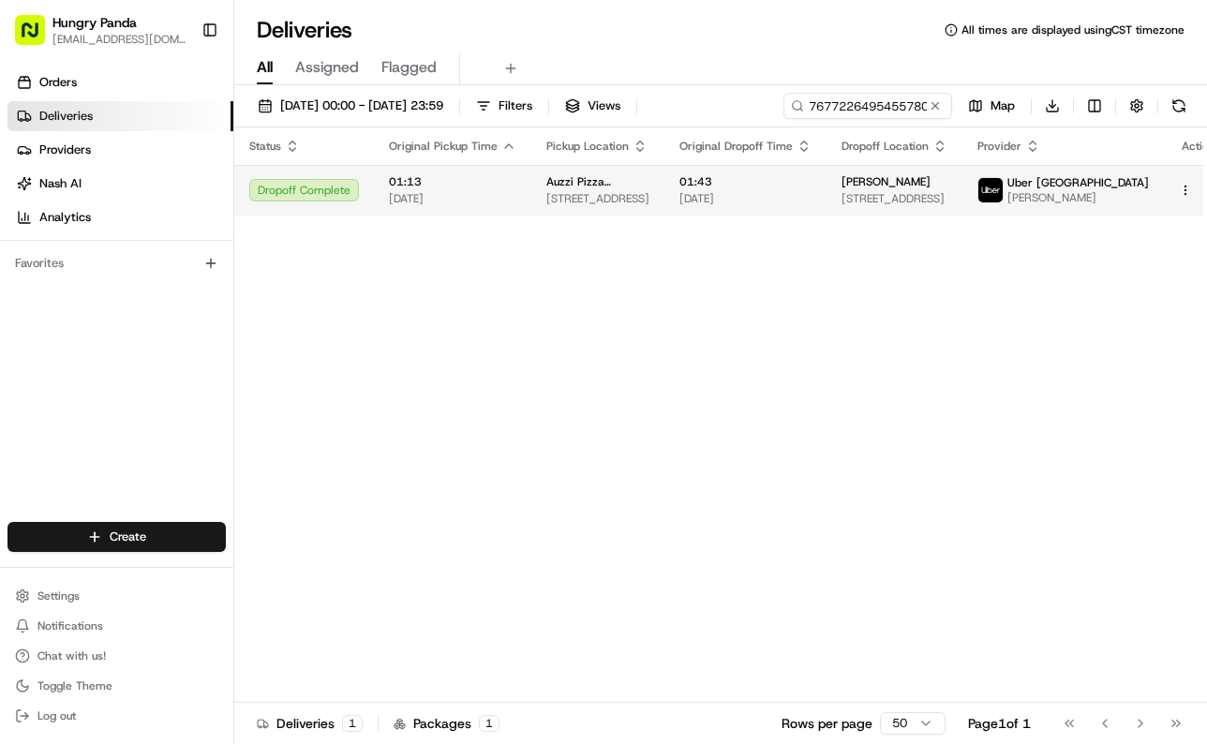
drag, startPoint x: 556, startPoint y: 282, endPoint x: 742, endPoint y: 178, distance: 213.5
click at [860, 103] on input "7677226495455780501599" at bounding box center [839, 106] width 225 height 26
paste input "565822151565572845583"
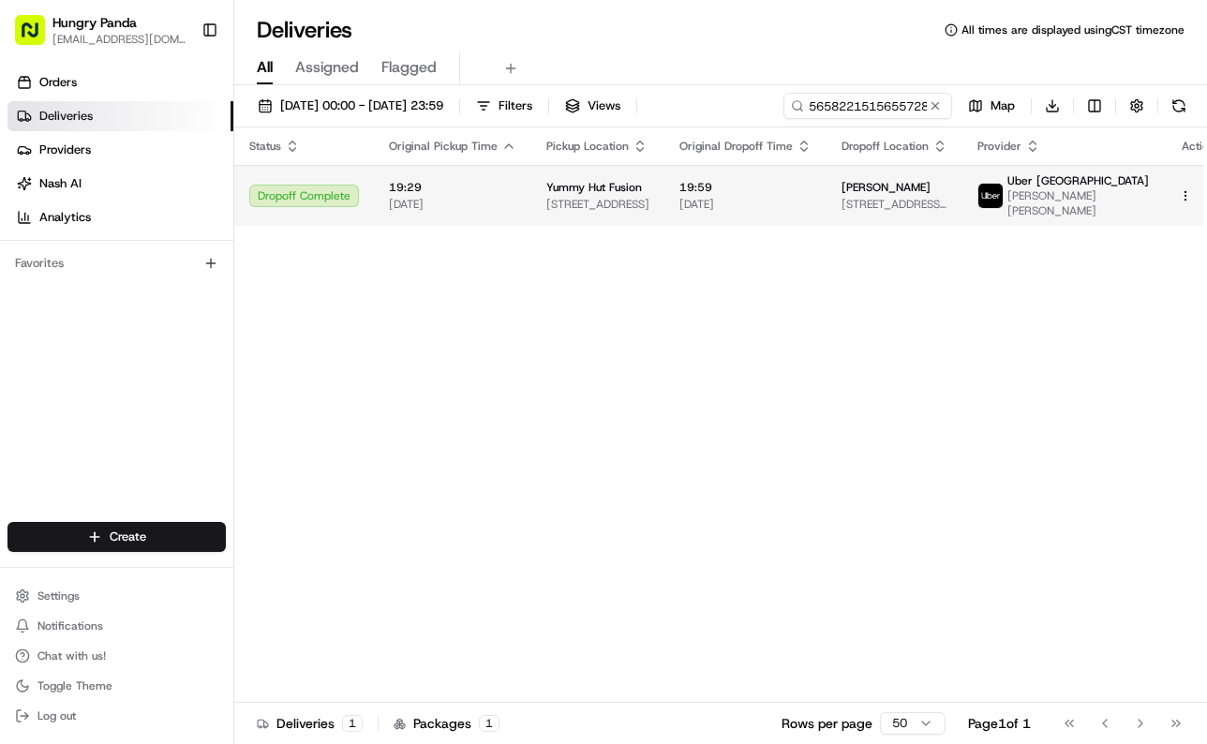
click at [708, 217] on td "19:59 15/08/2025" at bounding box center [745, 195] width 162 height 61
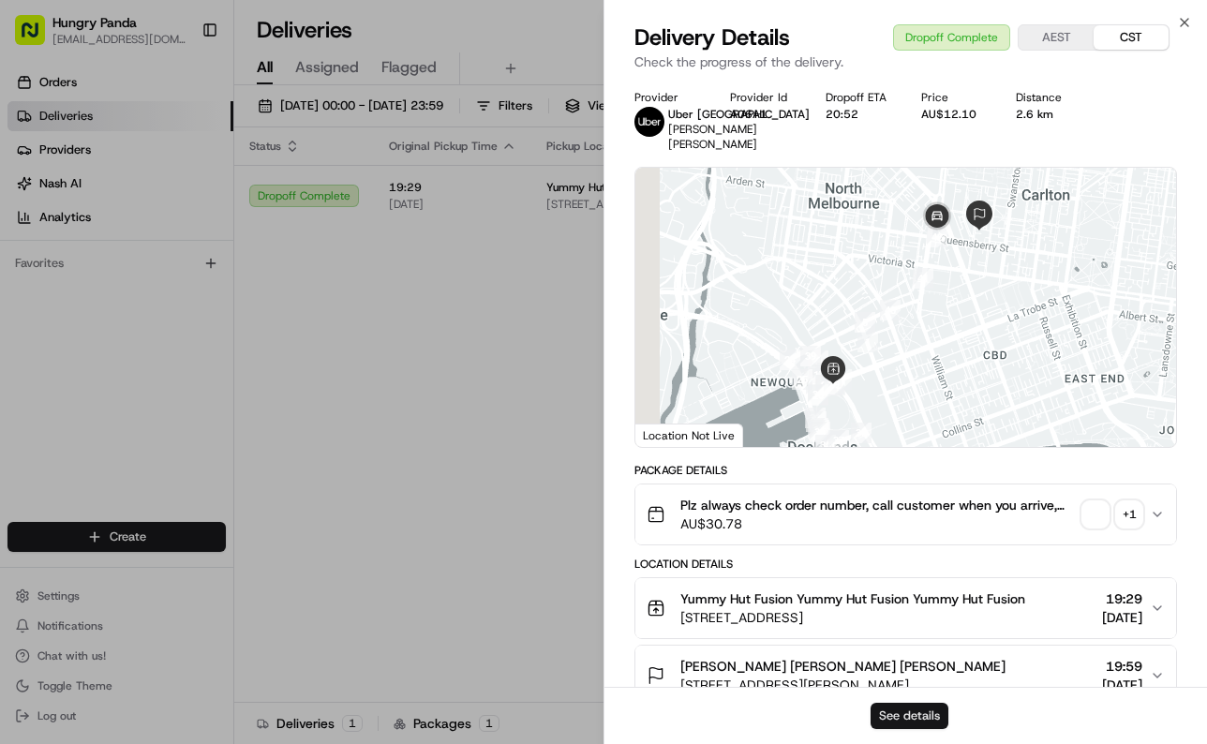
click at [904, 715] on button "See details" at bounding box center [909, 716] width 78 height 26
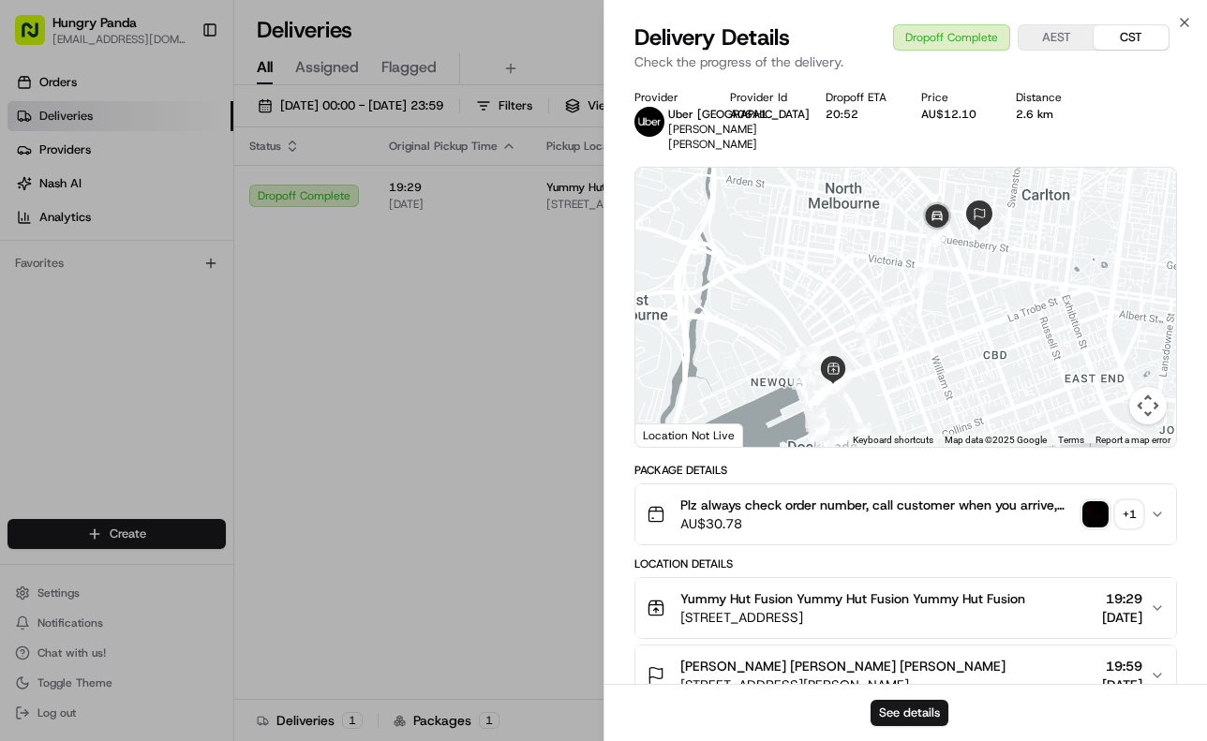
drag, startPoint x: 472, startPoint y: 278, endPoint x: 527, endPoint y: 246, distance: 63.8
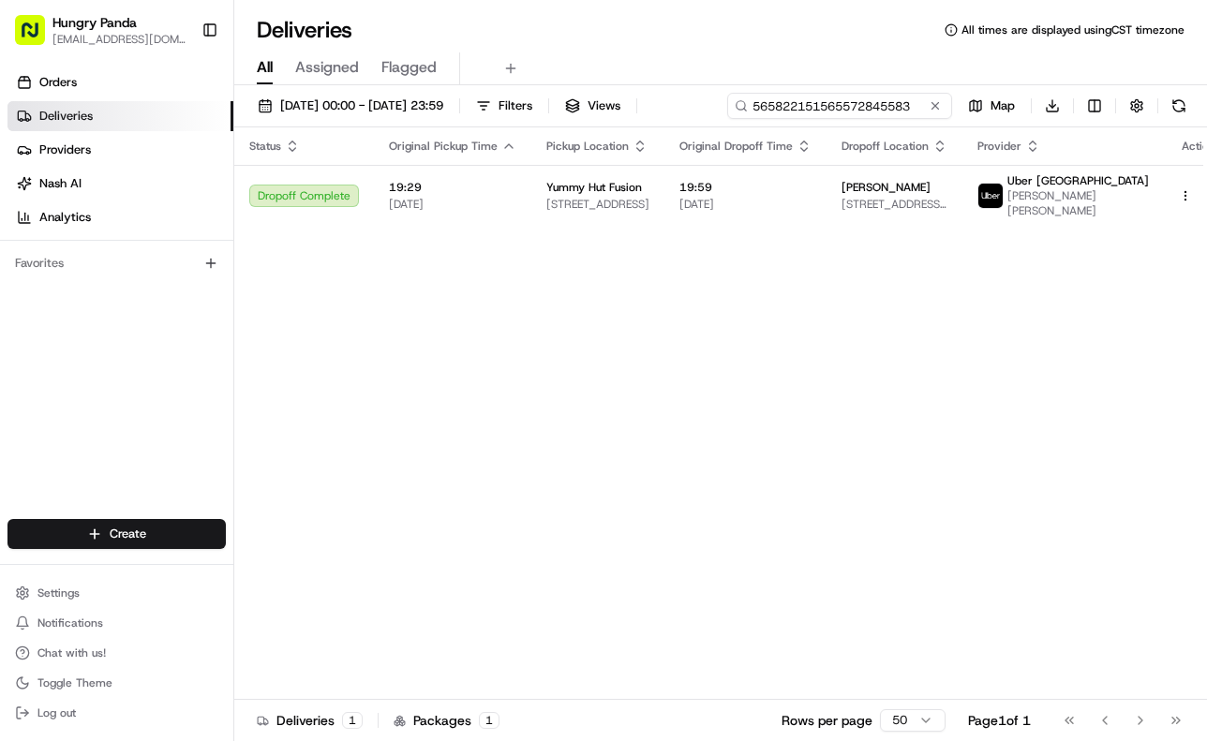
click at [869, 115] on input "565822151565572845583" at bounding box center [839, 106] width 225 height 26
paste input "865520292525379817781"
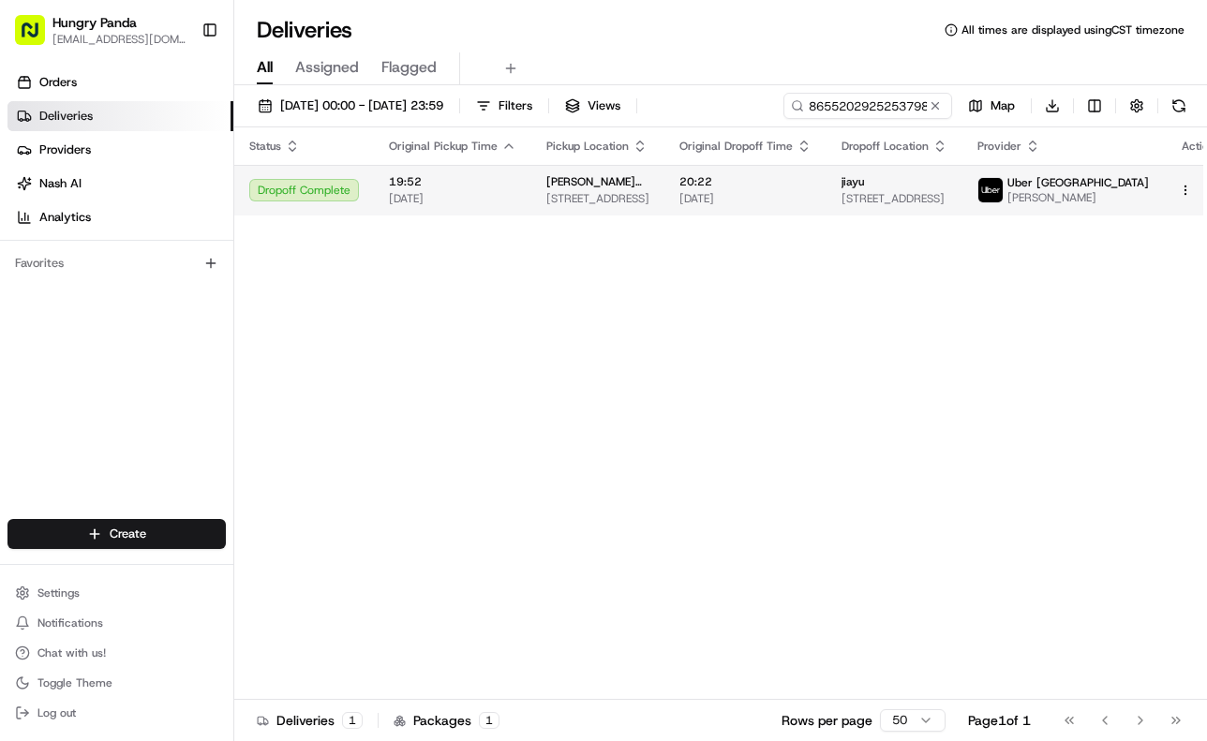
click at [805, 184] on span "20:22" at bounding box center [745, 181] width 132 height 15
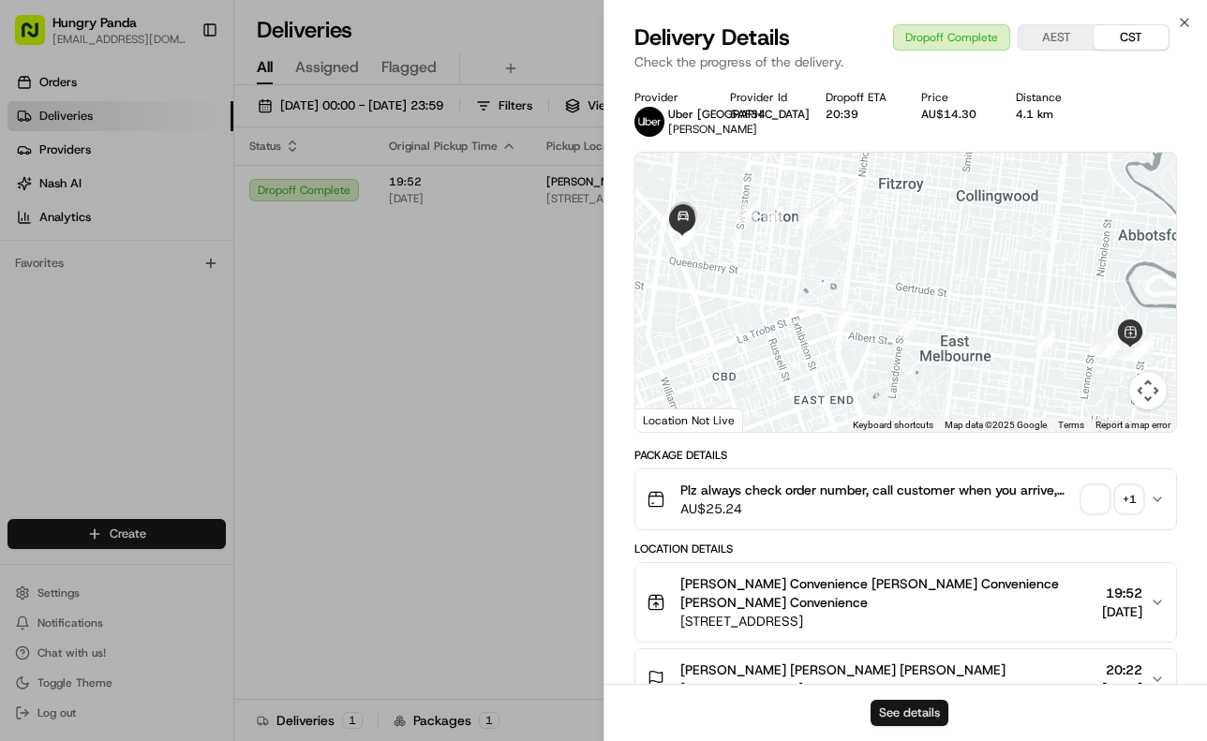
click at [901, 702] on button "See details" at bounding box center [909, 713] width 78 height 26
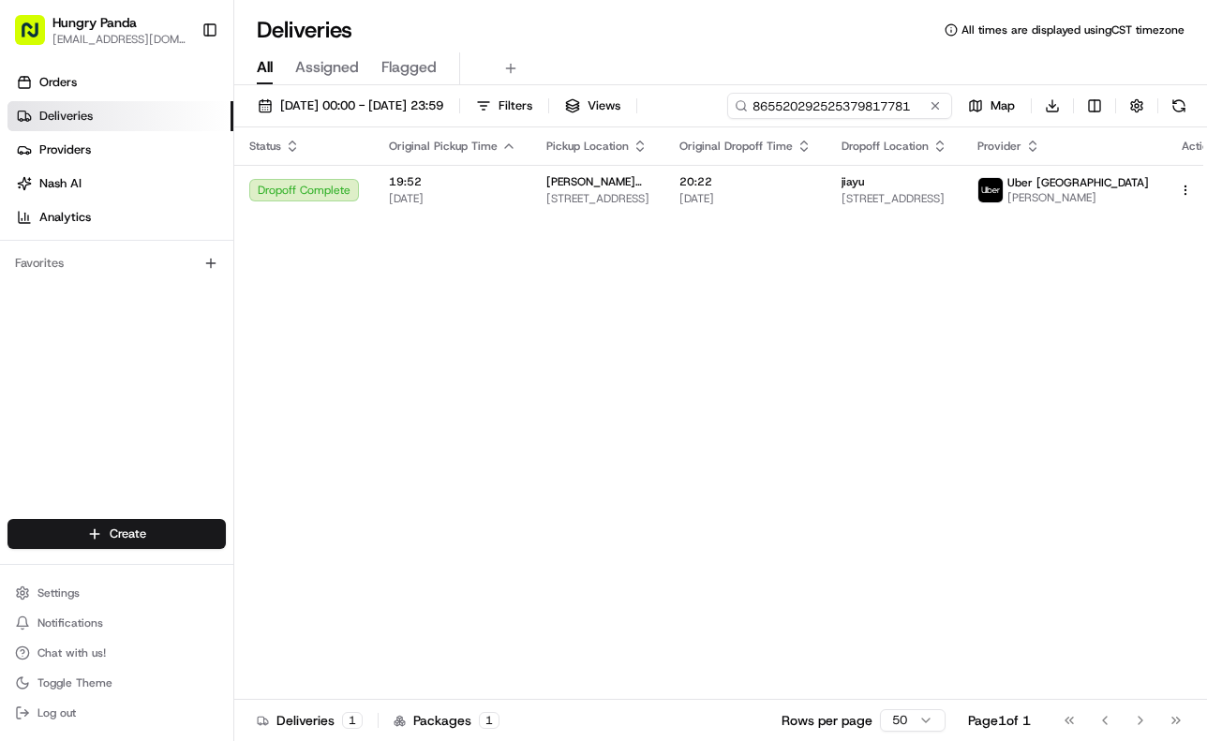
click at [865, 95] on input "865520292525379817781" at bounding box center [839, 106] width 225 height 26
paste input "006927343555673550116"
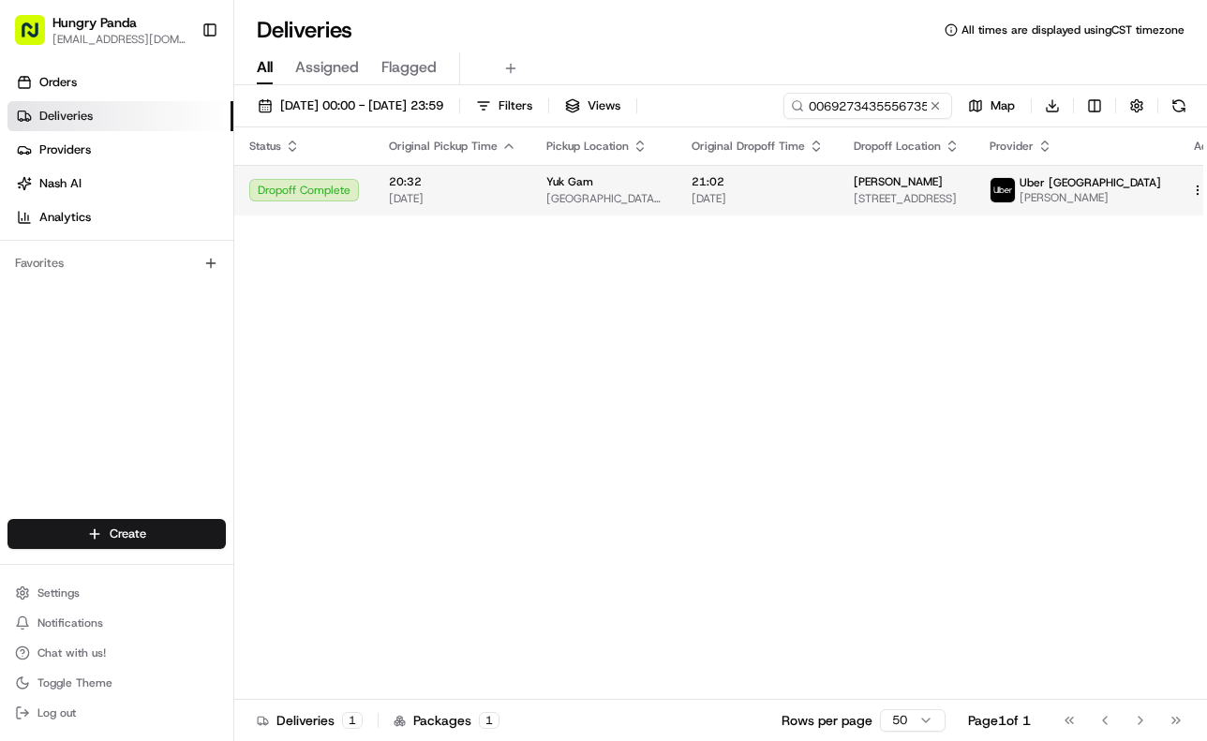
click at [832, 187] on td "21:02 15/08/2025" at bounding box center [757, 190] width 162 height 51
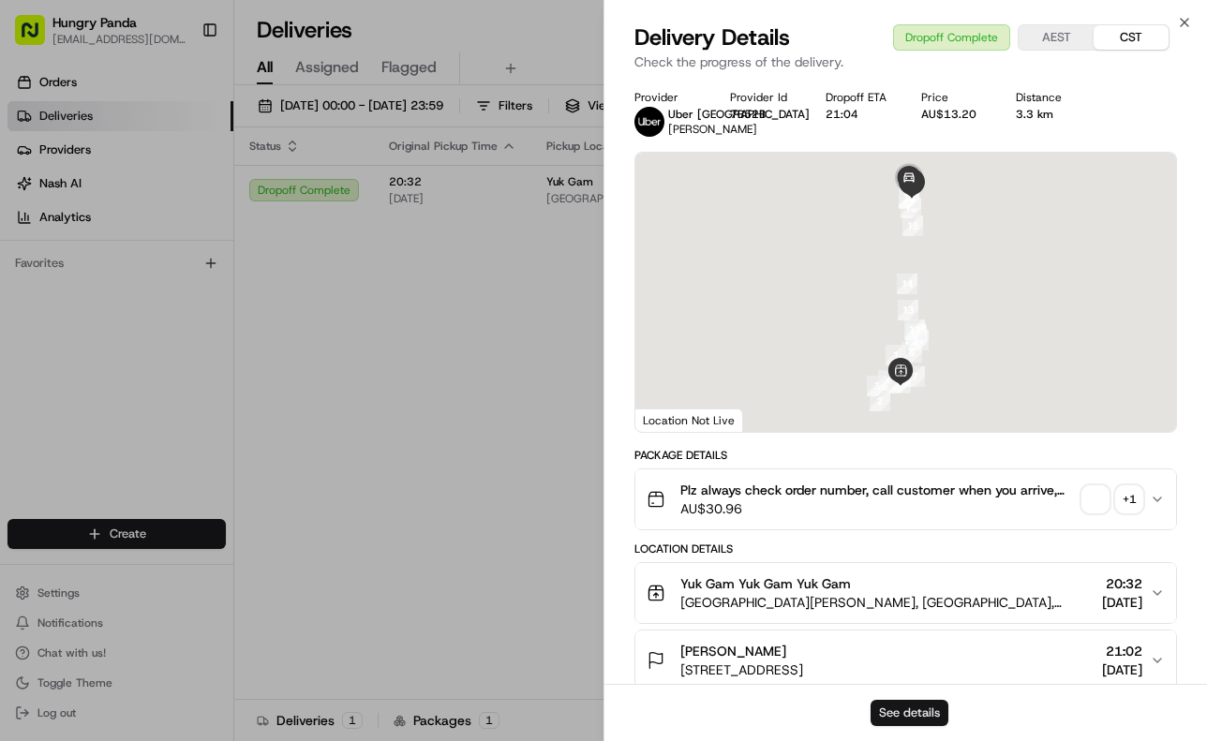
click at [887, 709] on button "See details" at bounding box center [909, 713] width 78 height 26
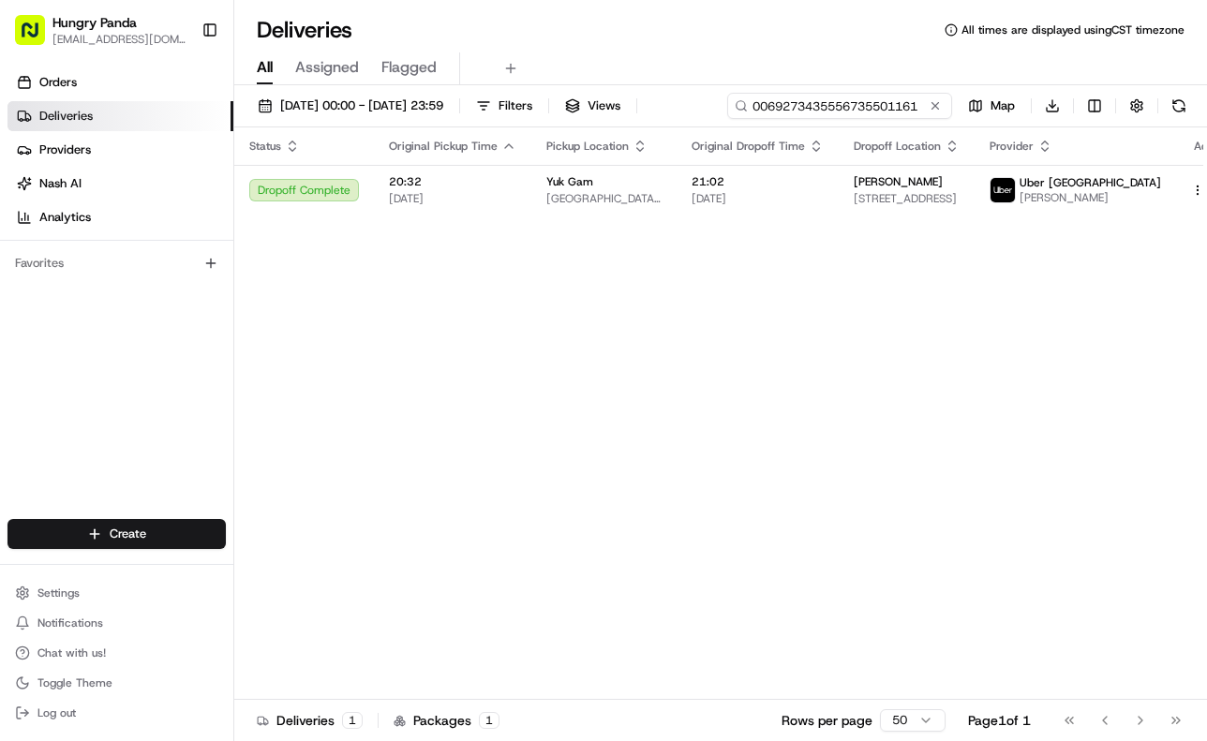
click at [875, 111] on input "0069273435556735501161" at bounding box center [839, 106] width 225 height 26
paste input "9253265285754771003558"
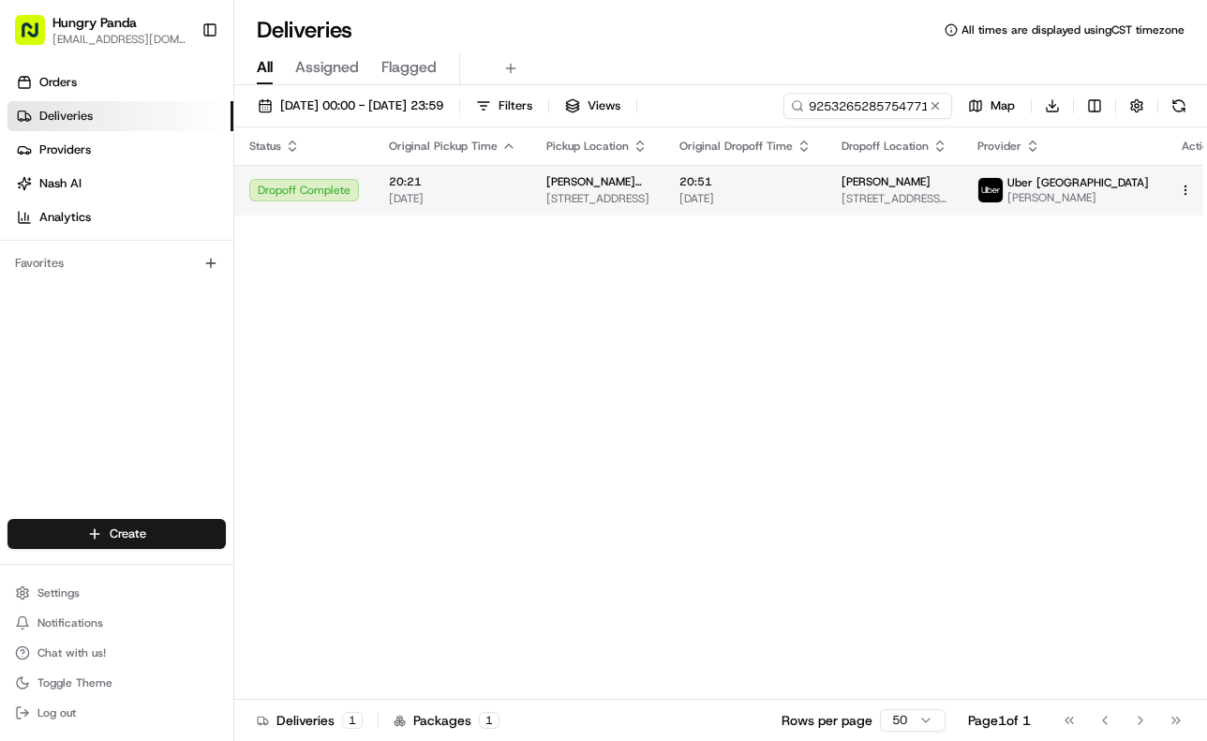
click at [748, 213] on td "20:51 15/08/2025" at bounding box center [745, 190] width 162 height 51
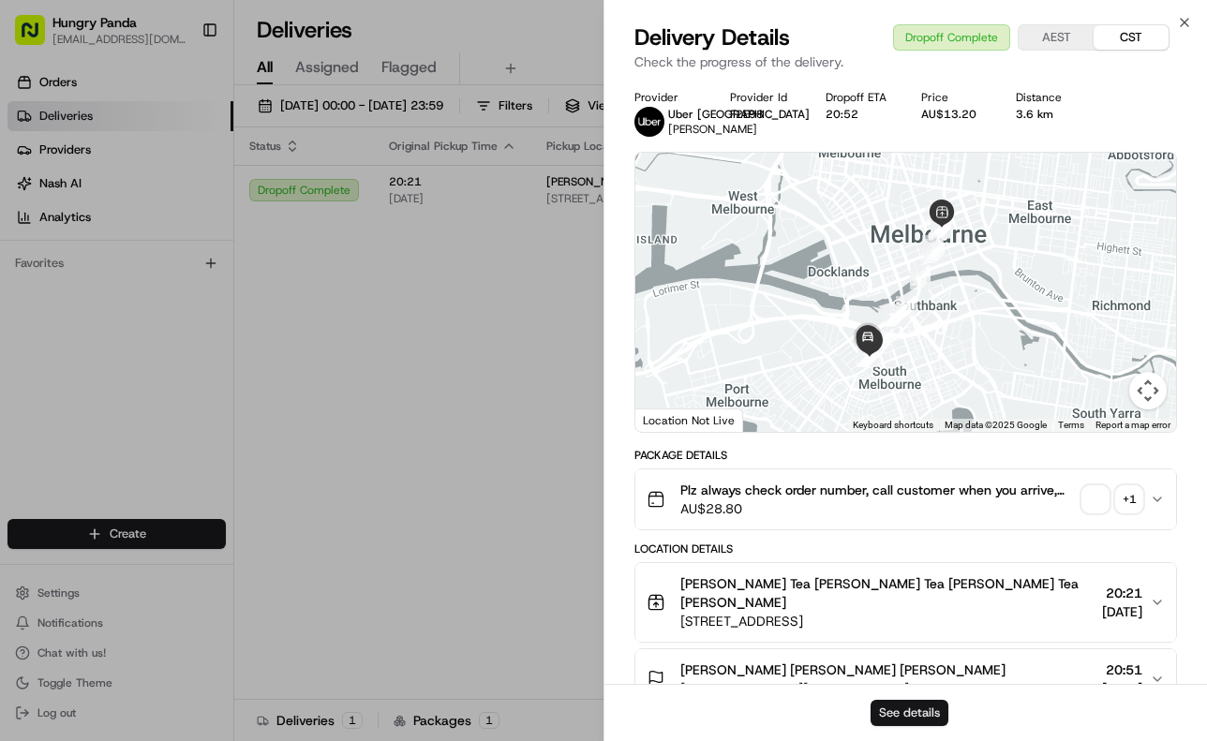
click at [922, 717] on button "See details" at bounding box center [909, 713] width 78 height 26
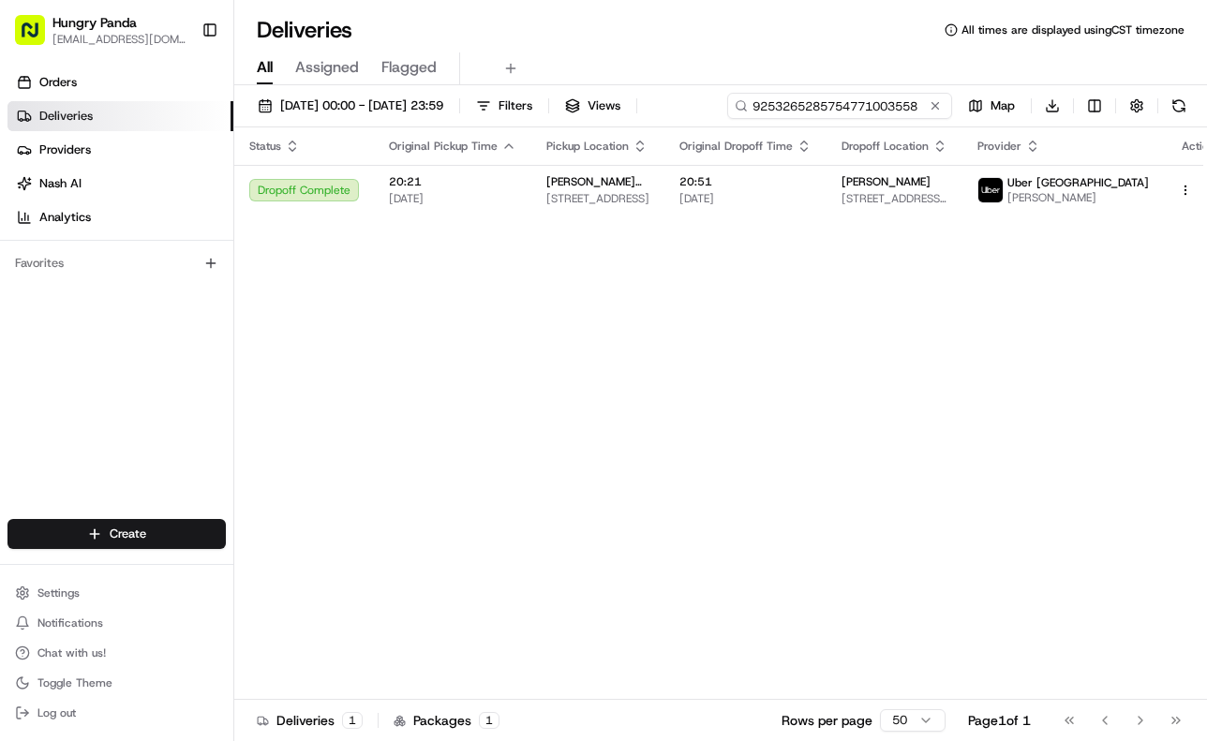
click at [872, 102] on input "9253265285754771003558" at bounding box center [839, 106] width 225 height 26
paste input "02153031351547953512"
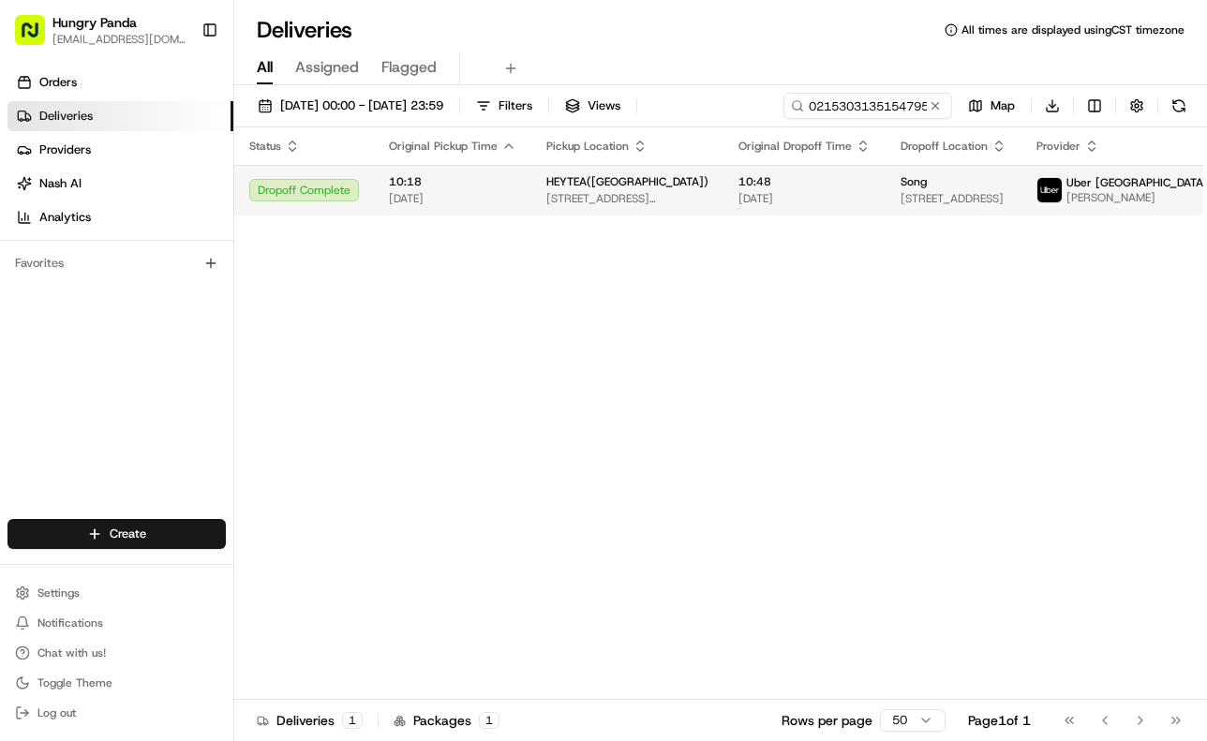
click at [749, 182] on span "10:48" at bounding box center [804, 181] width 132 height 15
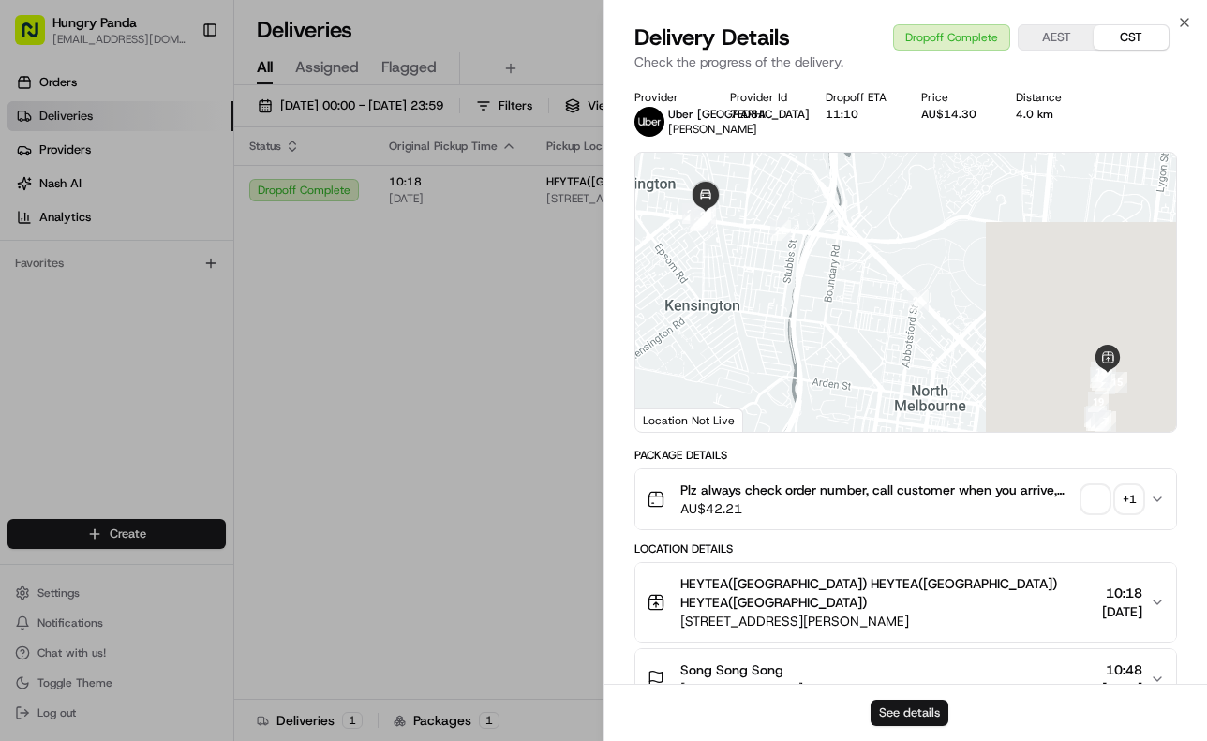
click at [925, 706] on button "See details" at bounding box center [909, 713] width 78 height 26
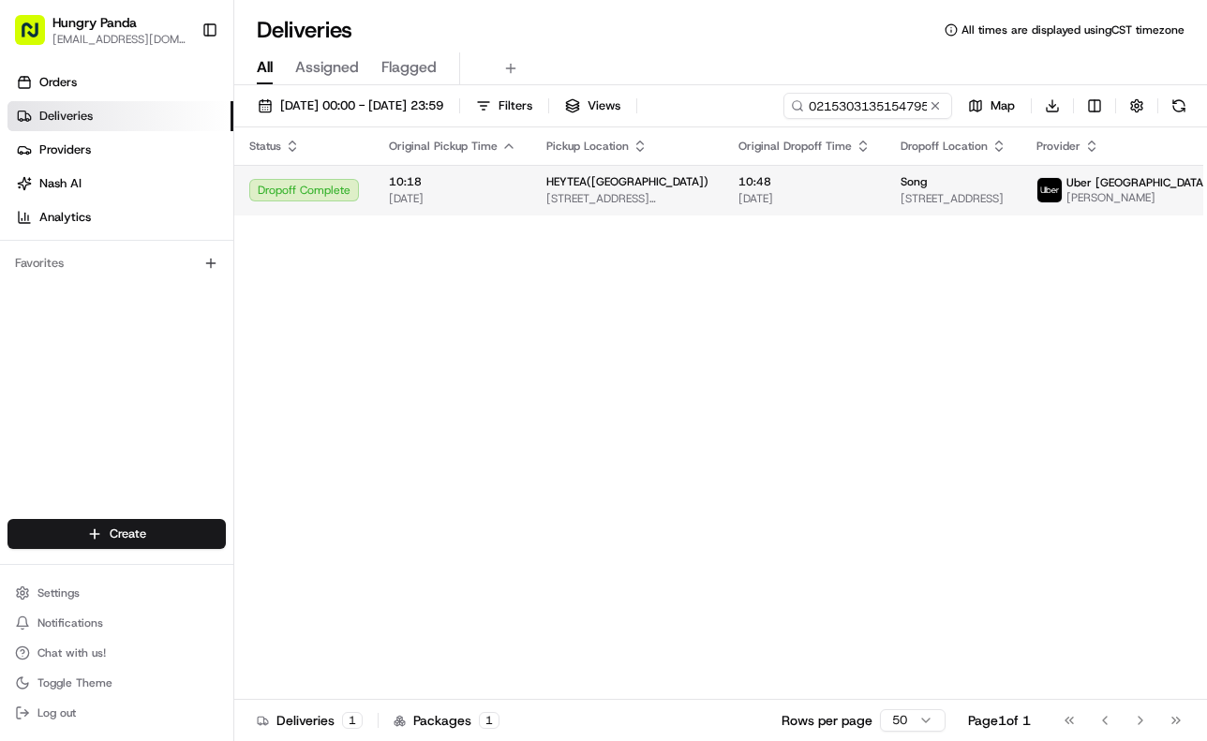
drag, startPoint x: 520, startPoint y: 333, endPoint x: 703, endPoint y: 200, distance: 226.0
click at [846, 102] on input "021530313515479535128" at bounding box center [839, 106] width 225 height 26
paste input "9908376975858788611479"
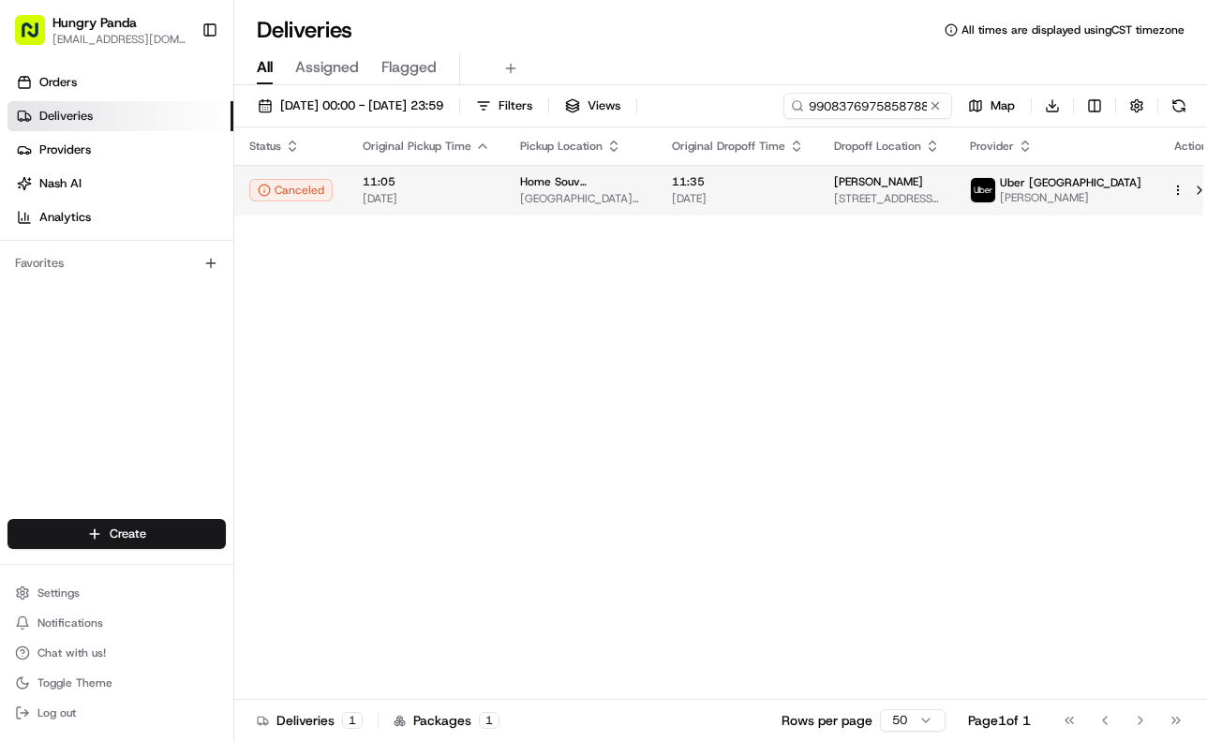
click at [784, 193] on span "16/08/2025" at bounding box center [738, 198] width 132 height 15
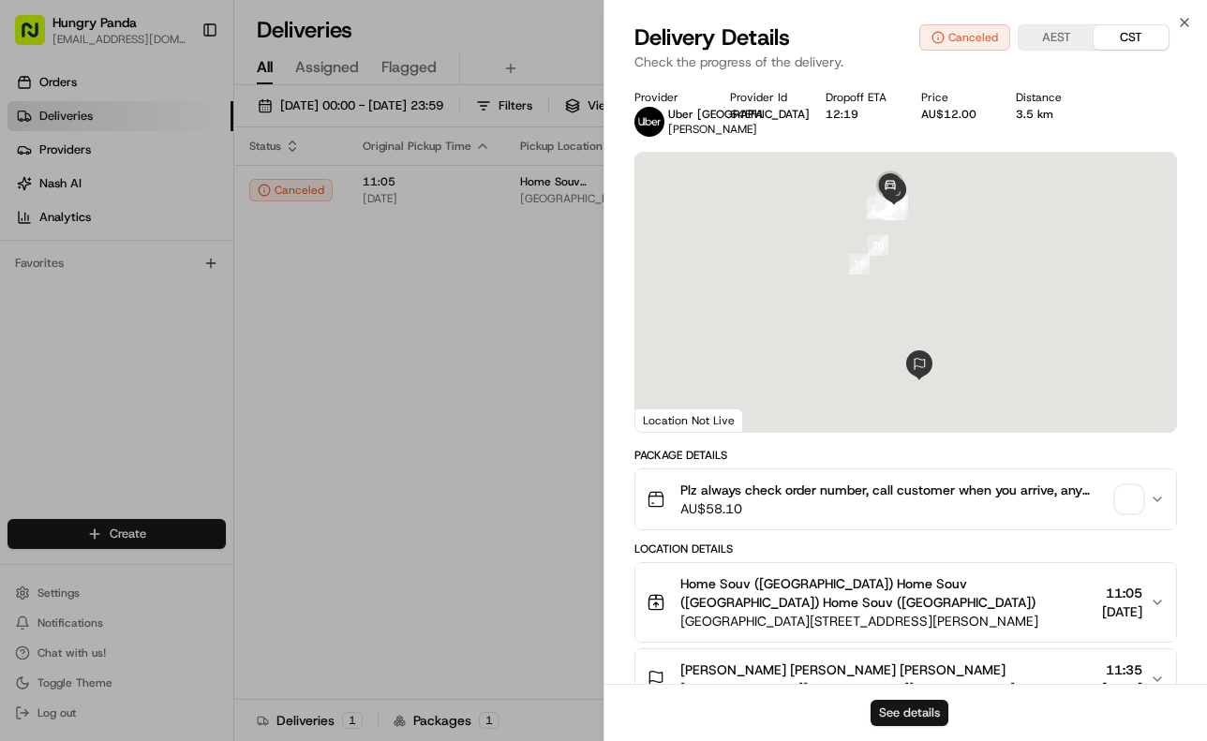
click at [930, 714] on button "See details" at bounding box center [909, 713] width 78 height 26
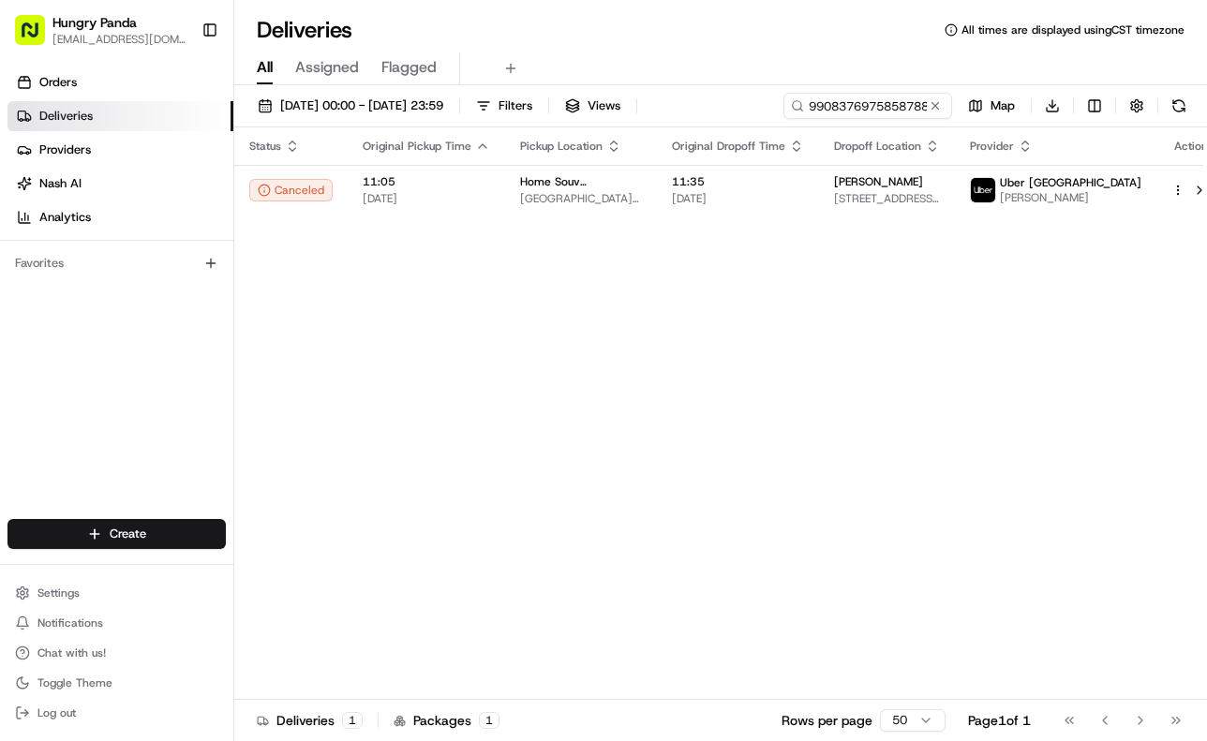
drag, startPoint x: 468, startPoint y: 367, endPoint x: 506, endPoint y: 345, distance: 44.5
click at [879, 107] on input "9908376975858788611479" at bounding box center [839, 106] width 225 height 26
paste input "6112367295054731741881"
click at [768, 186] on span "13:07" at bounding box center [731, 181] width 132 height 15
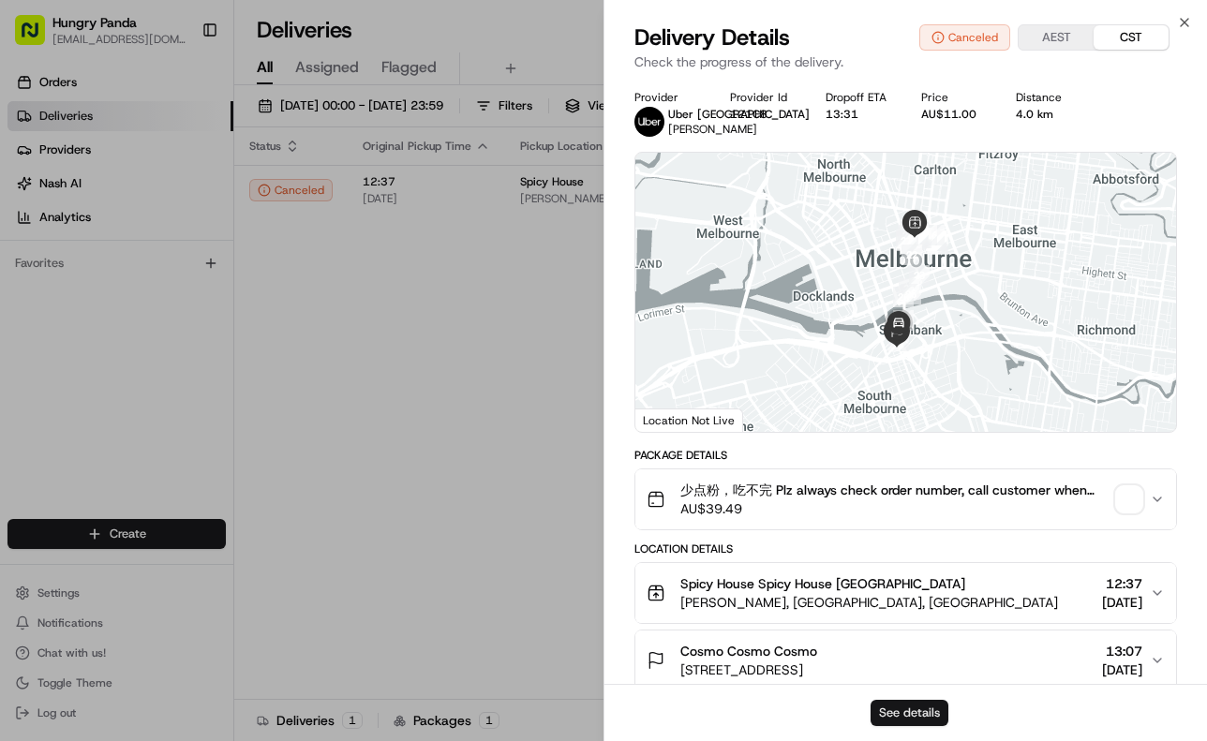
click at [916, 706] on button "See details" at bounding box center [909, 713] width 78 height 26
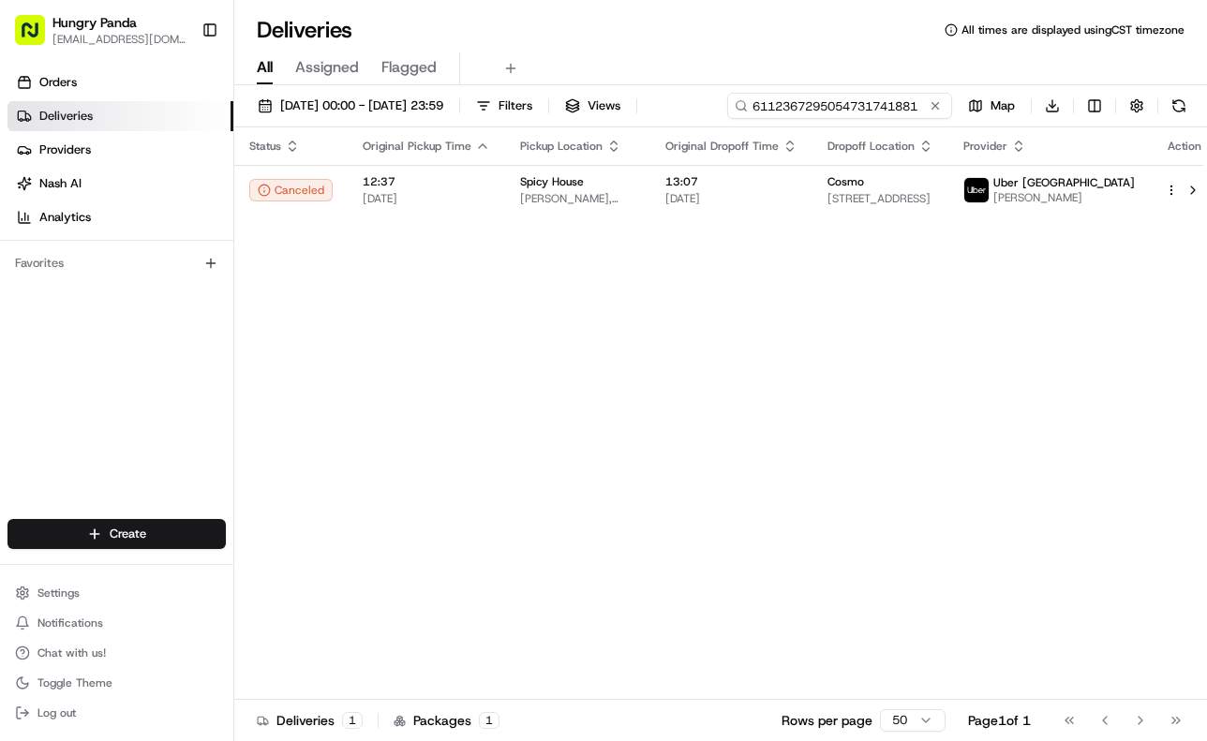
click at [880, 95] on input "6112367295054731741881" at bounding box center [839, 106] width 225 height 26
click at [880, 96] on input "6112367295054731741881" at bounding box center [839, 106] width 225 height 26
paste input "8417313125556730381579"
click at [868, 102] on input "84173131255567303815796112367295054731741881" at bounding box center [839, 106] width 225 height 26
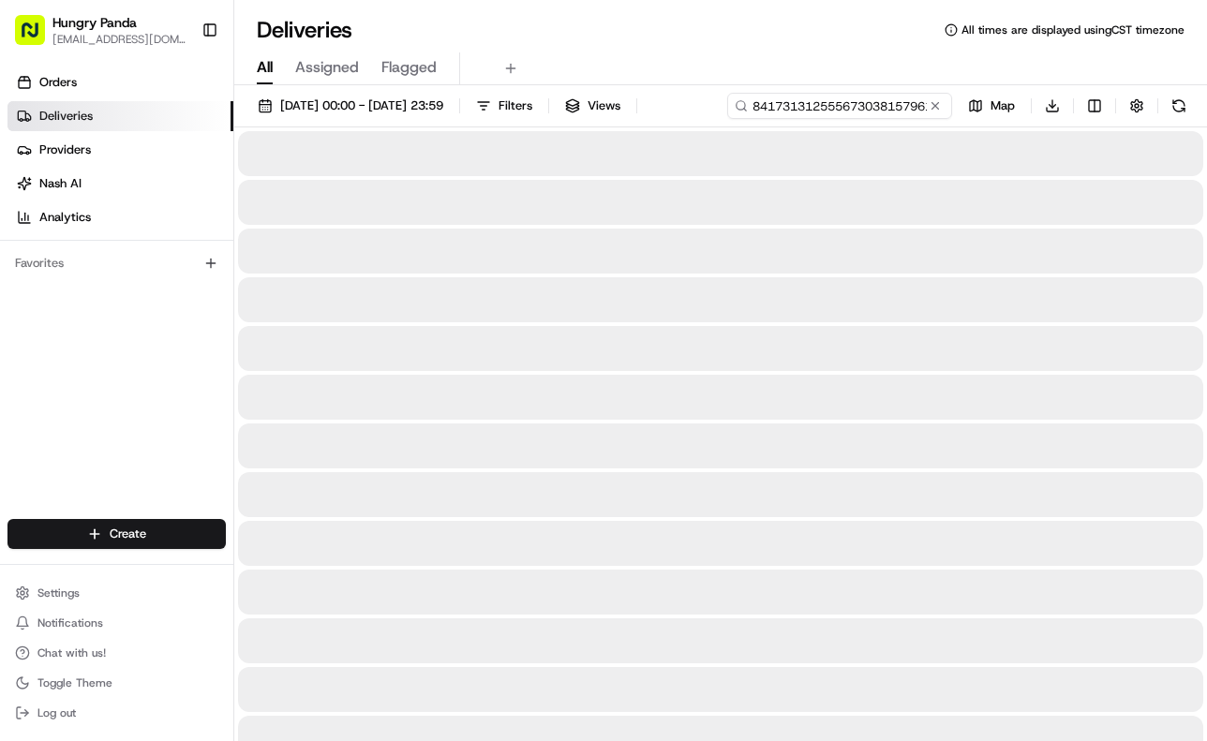
click at [868, 102] on input "84173131255567303815796112367295054731741881" at bounding box center [839, 106] width 225 height 26
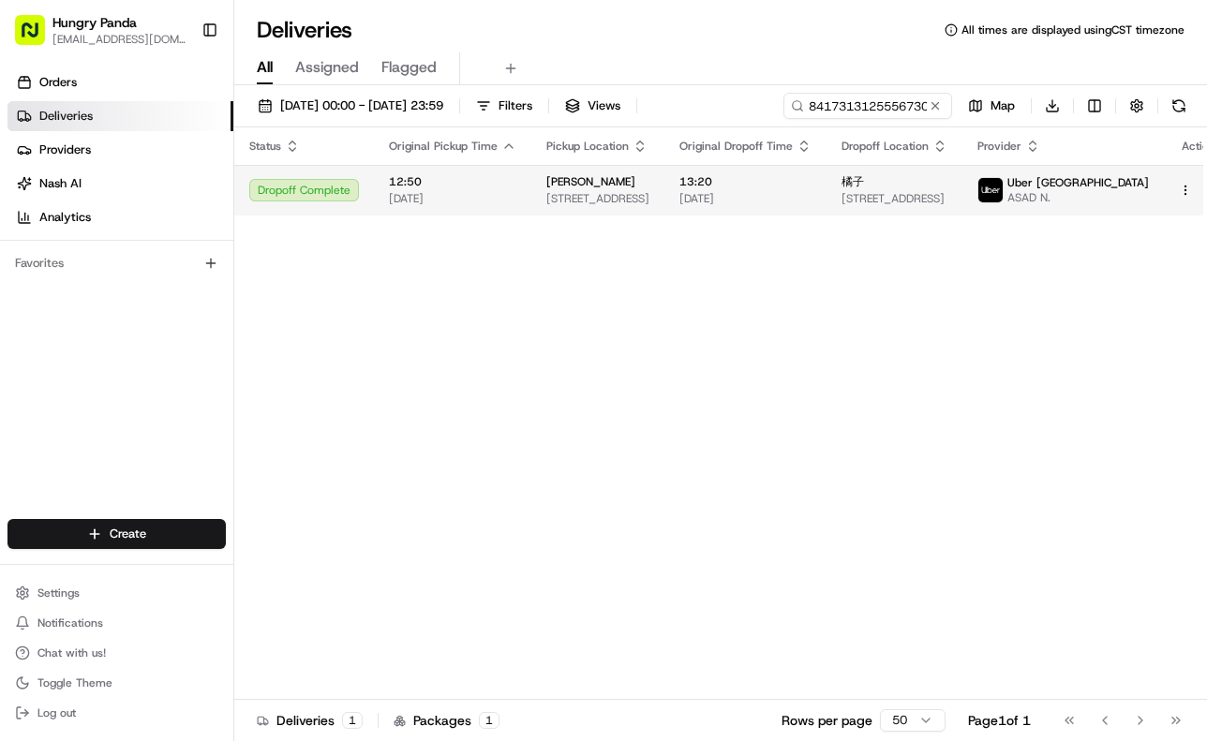
click at [826, 171] on td "13:20 16/08/2025" at bounding box center [745, 190] width 162 height 51
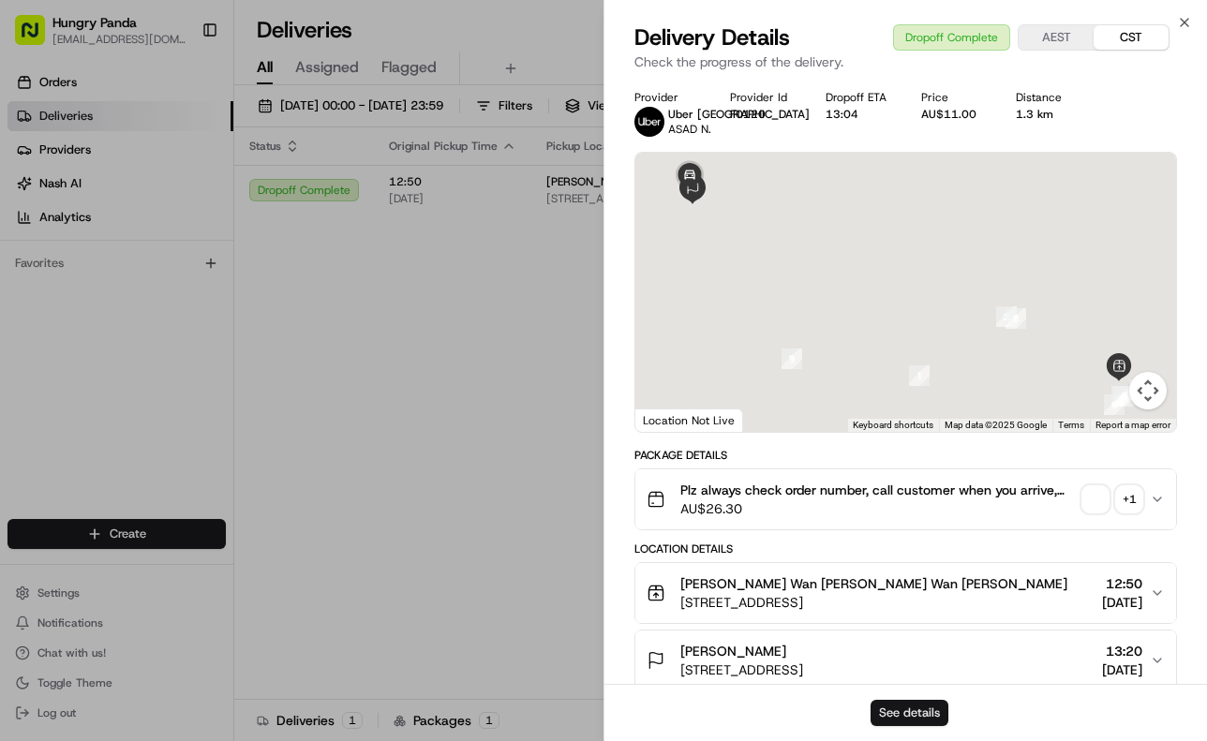
click at [884, 708] on button "See details" at bounding box center [909, 713] width 78 height 26
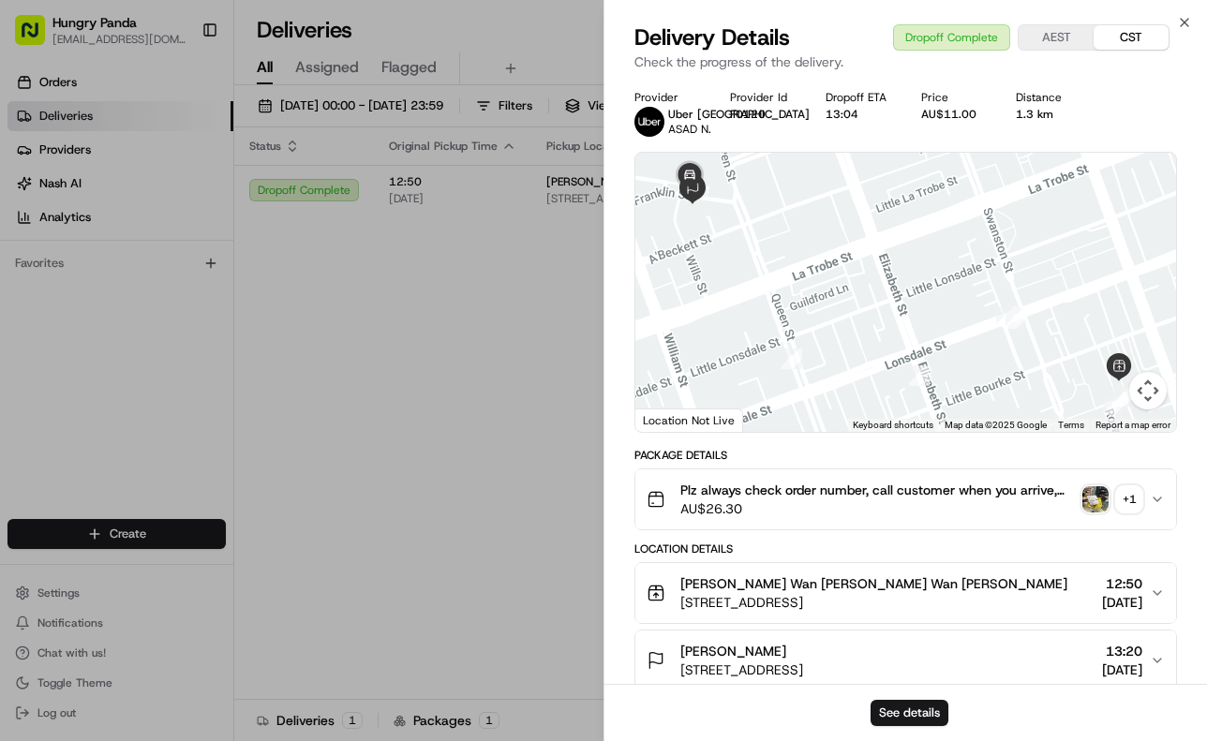
drag, startPoint x: 487, startPoint y: 224, endPoint x: 699, endPoint y: 152, distance: 223.7
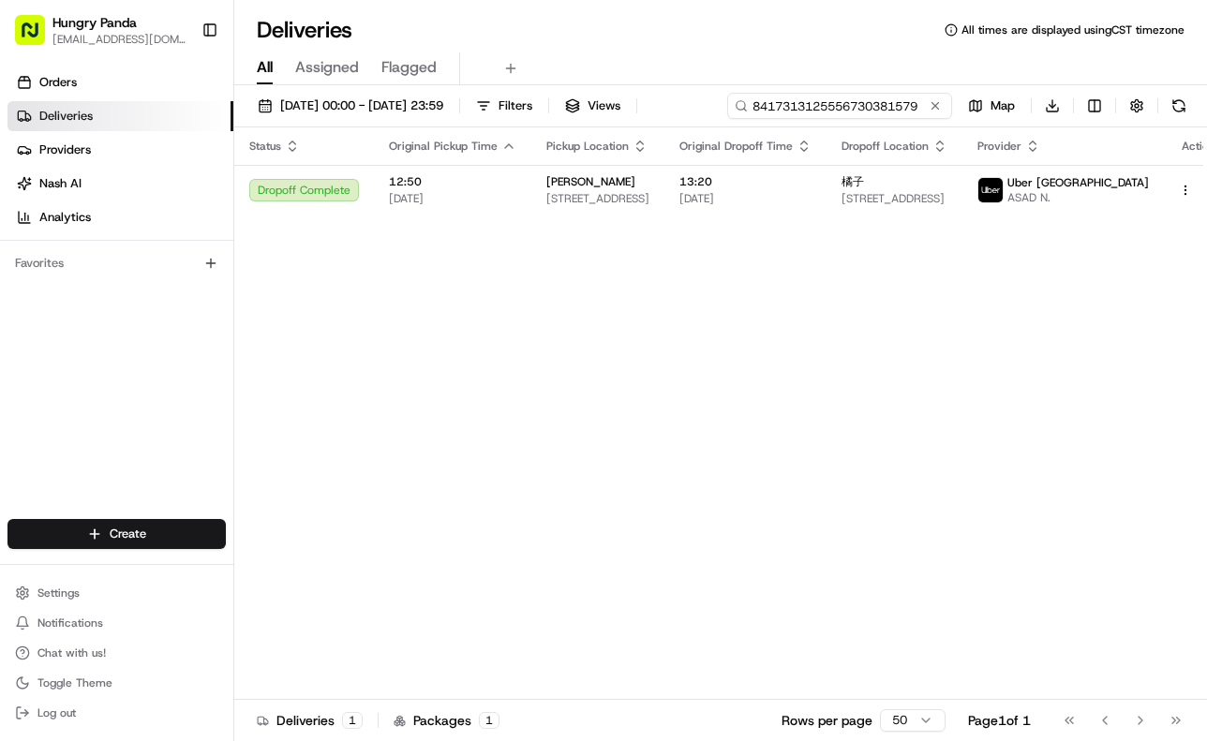
click at [873, 102] on input "8417313125556730381579" at bounding box center [839, 106] width 225 height 26
paste input "536820601575178229378"
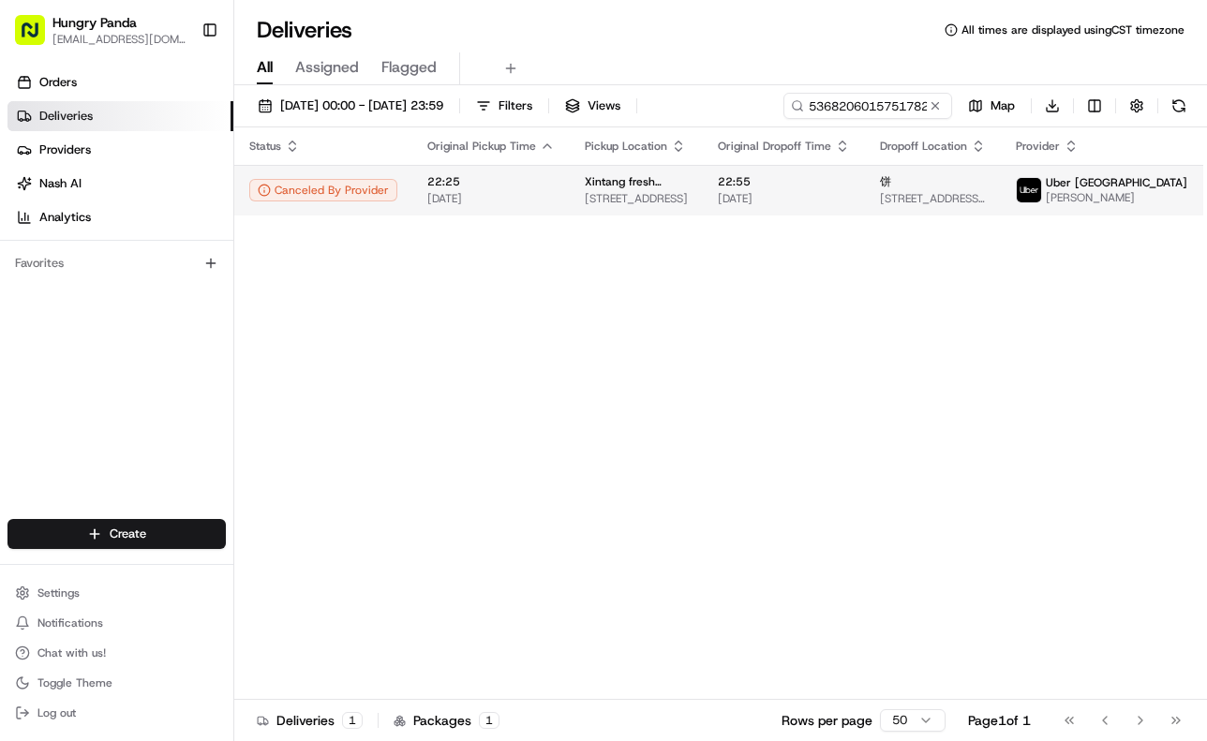
click at [786, 200] on span "15/08/2025" at bounding box center [784, 198] width 132 height 15
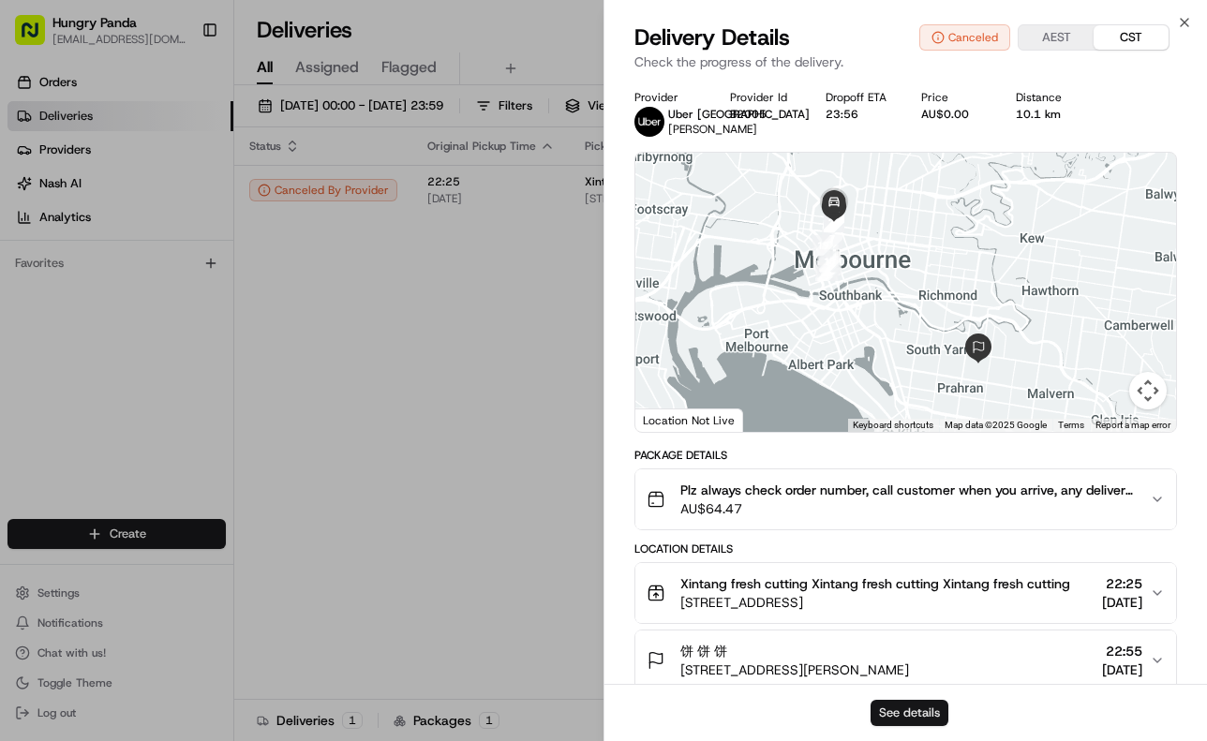
click at [929, 700] on button "See details" at bounding box center [909, 713] width 78 height 26
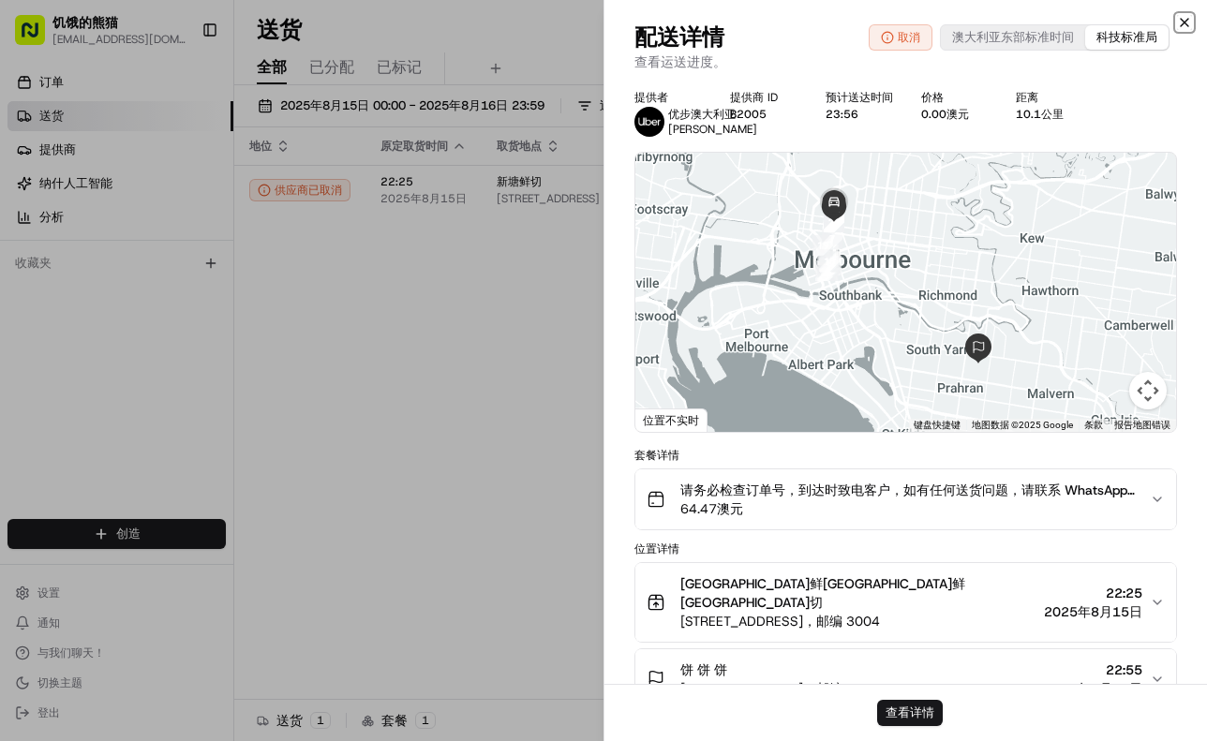
click at [1053, 20] on icon "button" at bounding box center [1184, 22] width 7 height 7
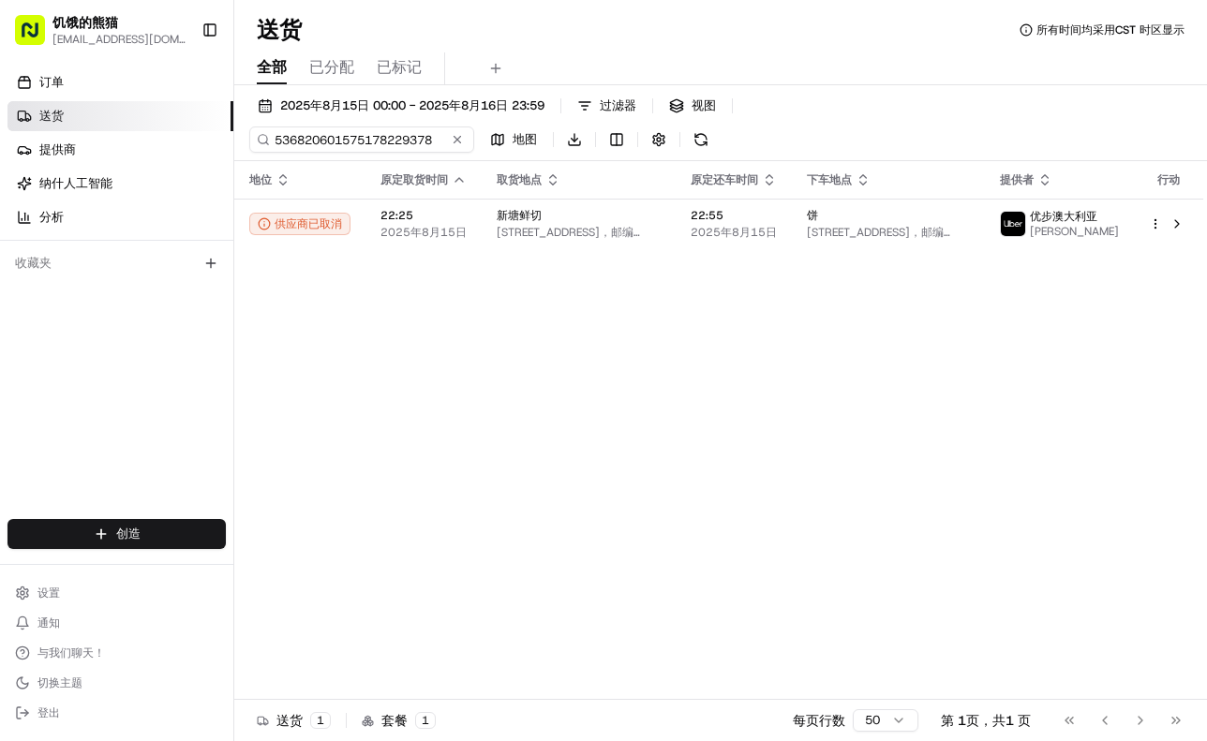
click at [864, 108] on div "2025年8月15日 00:00 - 2025年8月16日 23:59 过滤器 视图 536820601575178229378 地图 下载" at bounding box center [720, 127] width 973 height 68
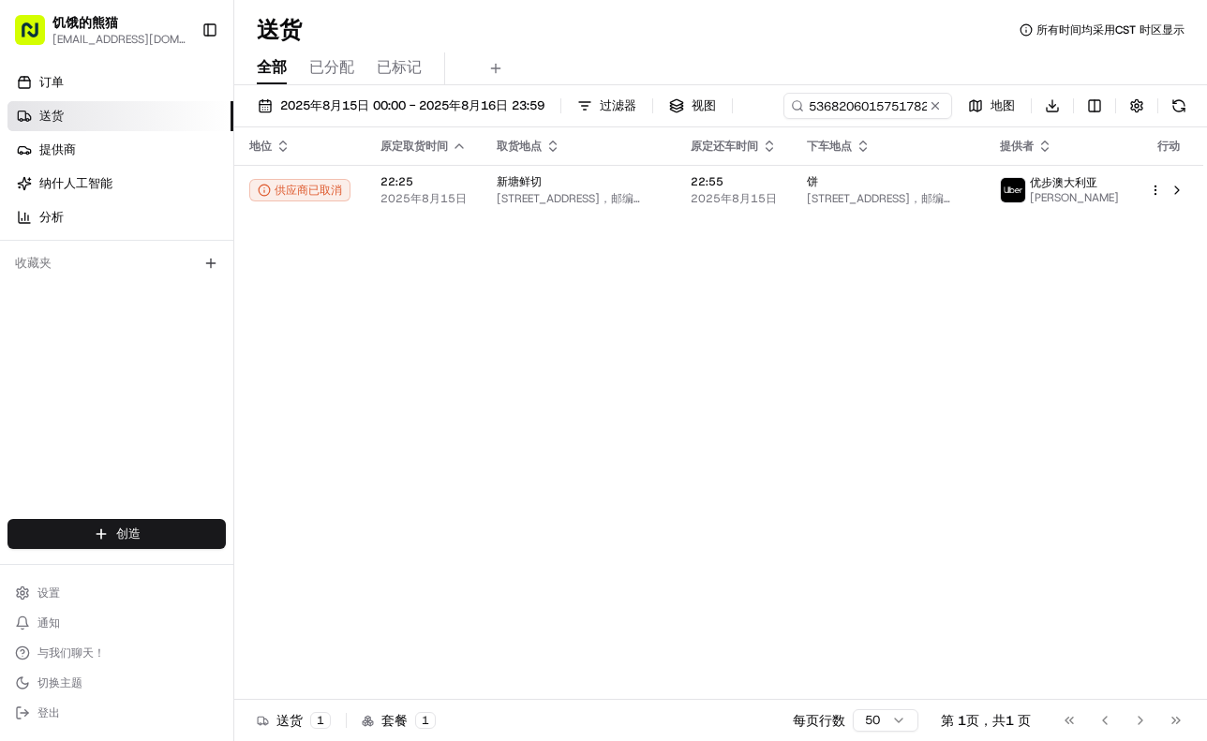
click at [864, 108] on div "2025年8月15日 00:00 - 2025年8月16日 23:59 过滤器 视图 536820601575178229378 地图 下载" at bounding box center [720, 110] width 973 height 35
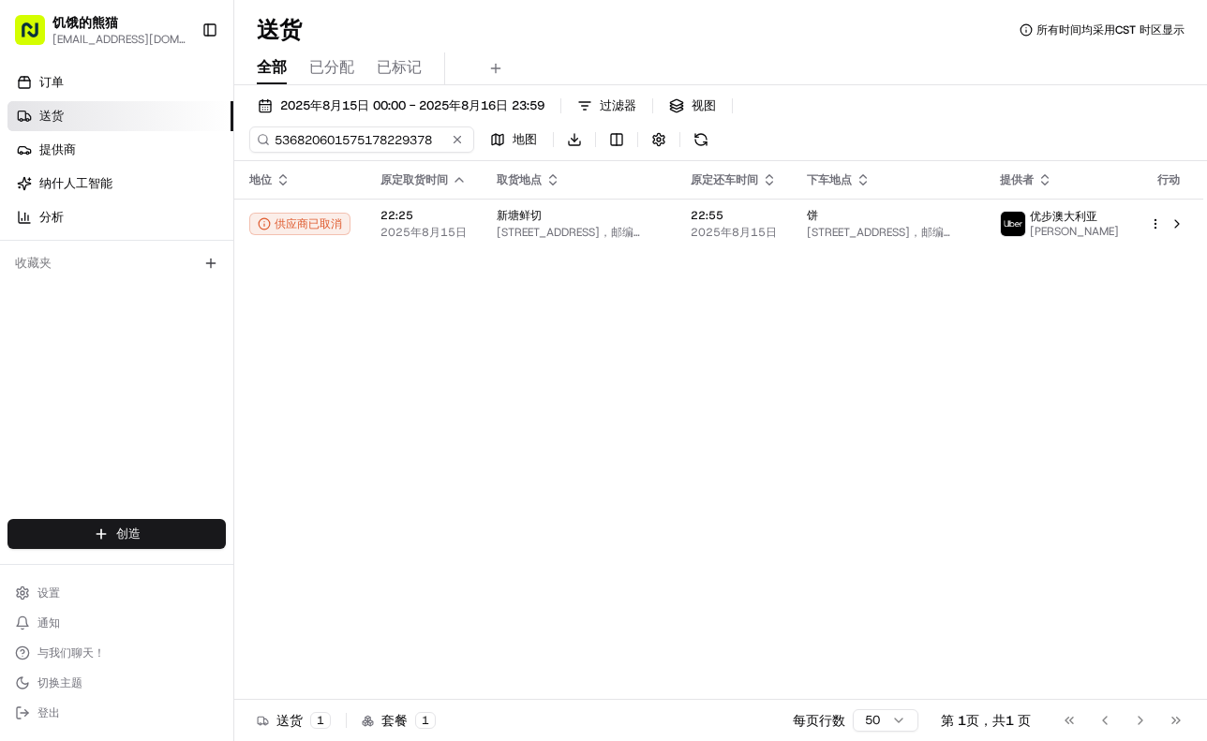
click at [864, 108] on div "2025年8月15日 00:00 - 2025年8月16日 23:59 过滤器 视图 536820601575178229378 地图 下载" at bounding box center [720, 127] width 973 height 68
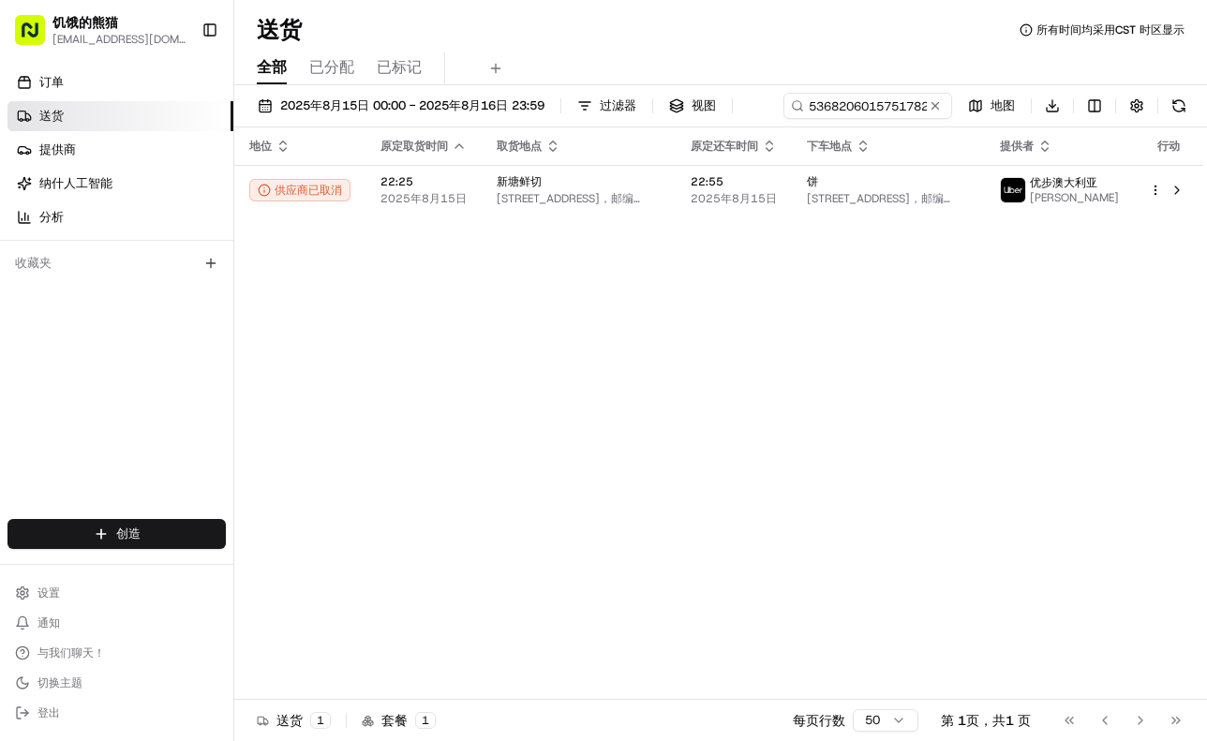
click at [864, 108] on div "2025年8月15日 00:00 - 2025年8月16日 23:59 过滤器 视图 536820601575178229378 地图 下载" at bounding box center [720, 110] width 973 height 35
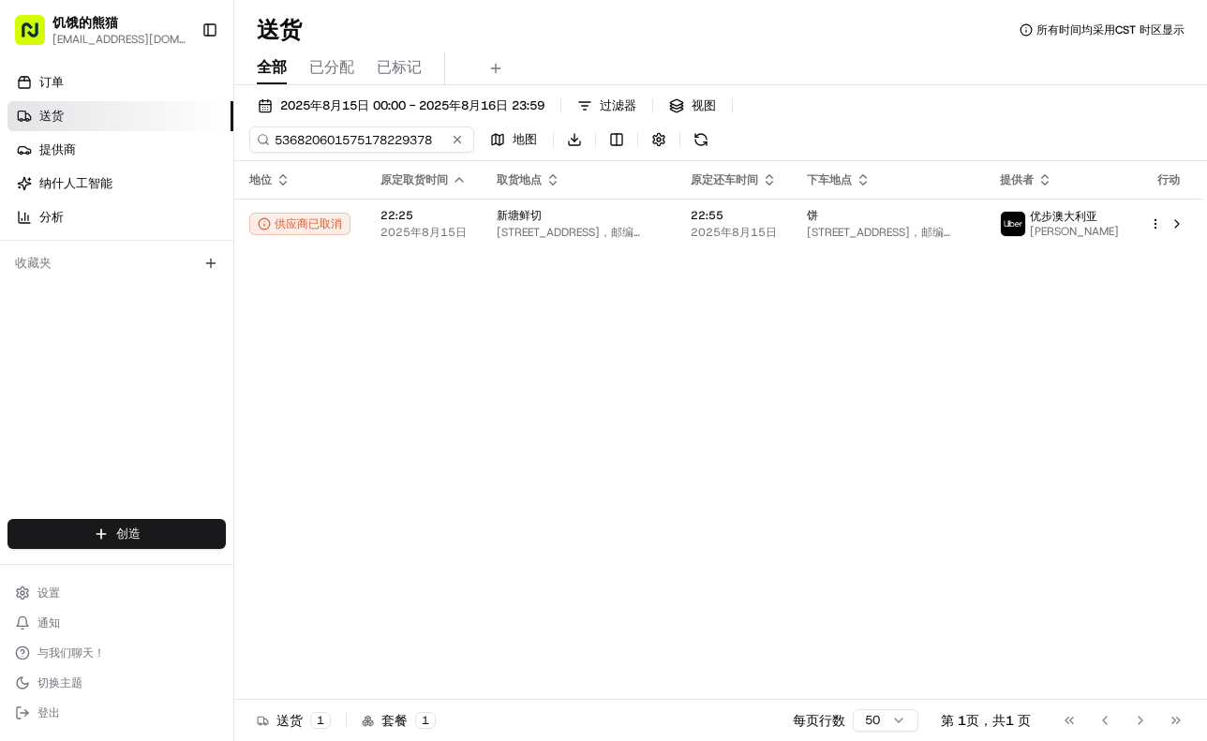
click at [849, 105] on div "2025年8月15日 00:00 - 2025年8月16日 23:59 过滤器 视图 536820601575178229378 地图 下载" at bounding box center [720, 127] width 973 height 68
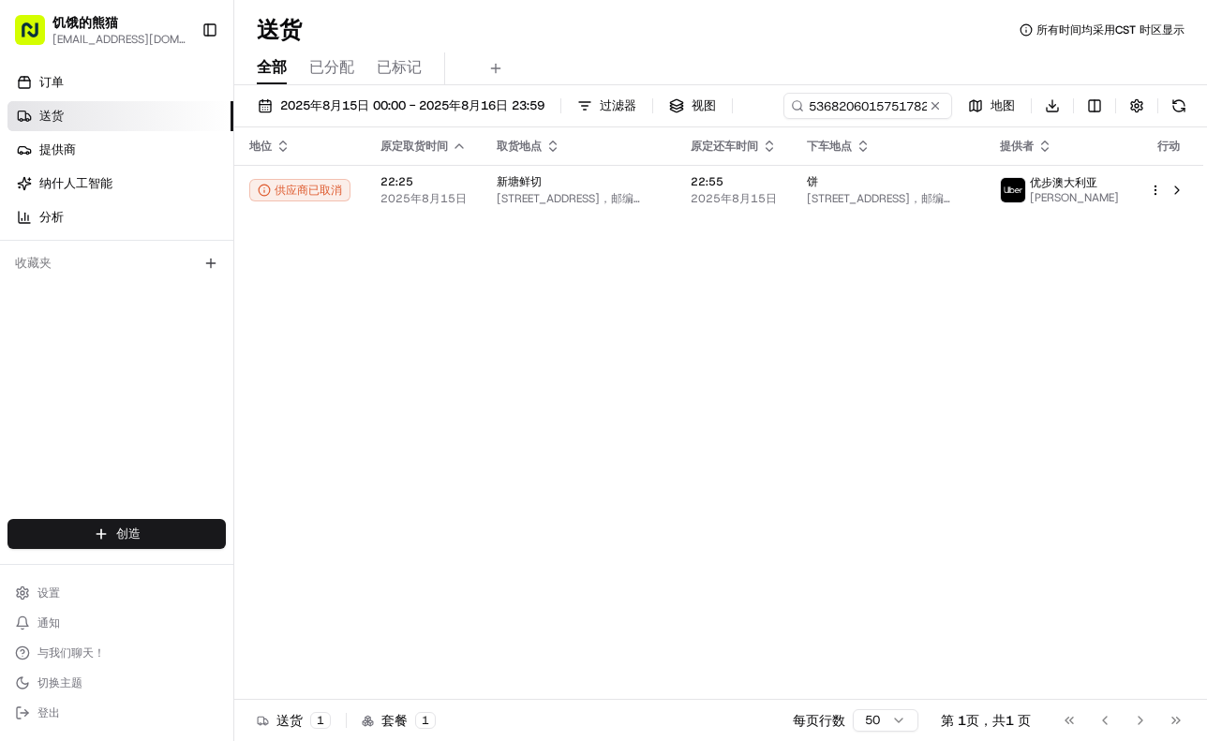
click at [849, 105] on div "2025年8月15日 00:00 - 2025年8月16日 23:59 过滤器 视图 536820601575178229378 地图 下载" at bounding box center [720, 110] width 973 height 35
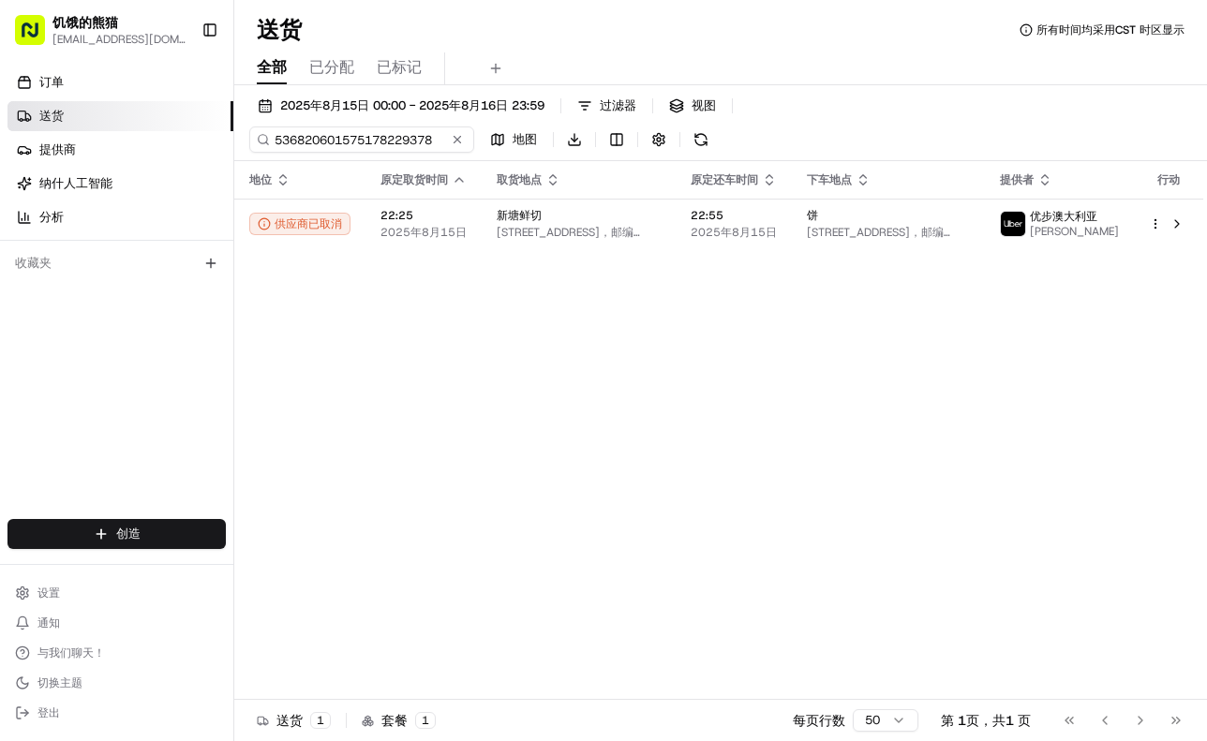
click at [474, 126] on input "536820601575178229378" at bounding box center [361, 139] width 225 height 26
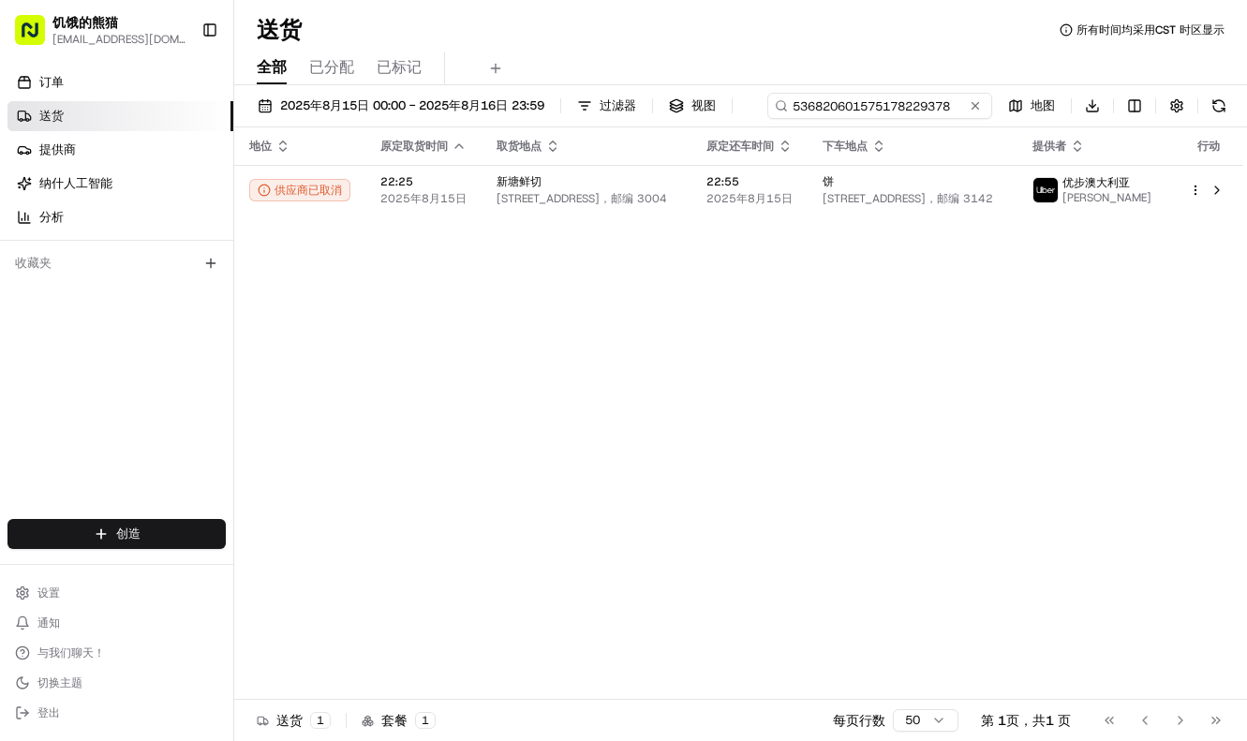
paste input "0328368635055797981042"
type input "0328368635055797981042"
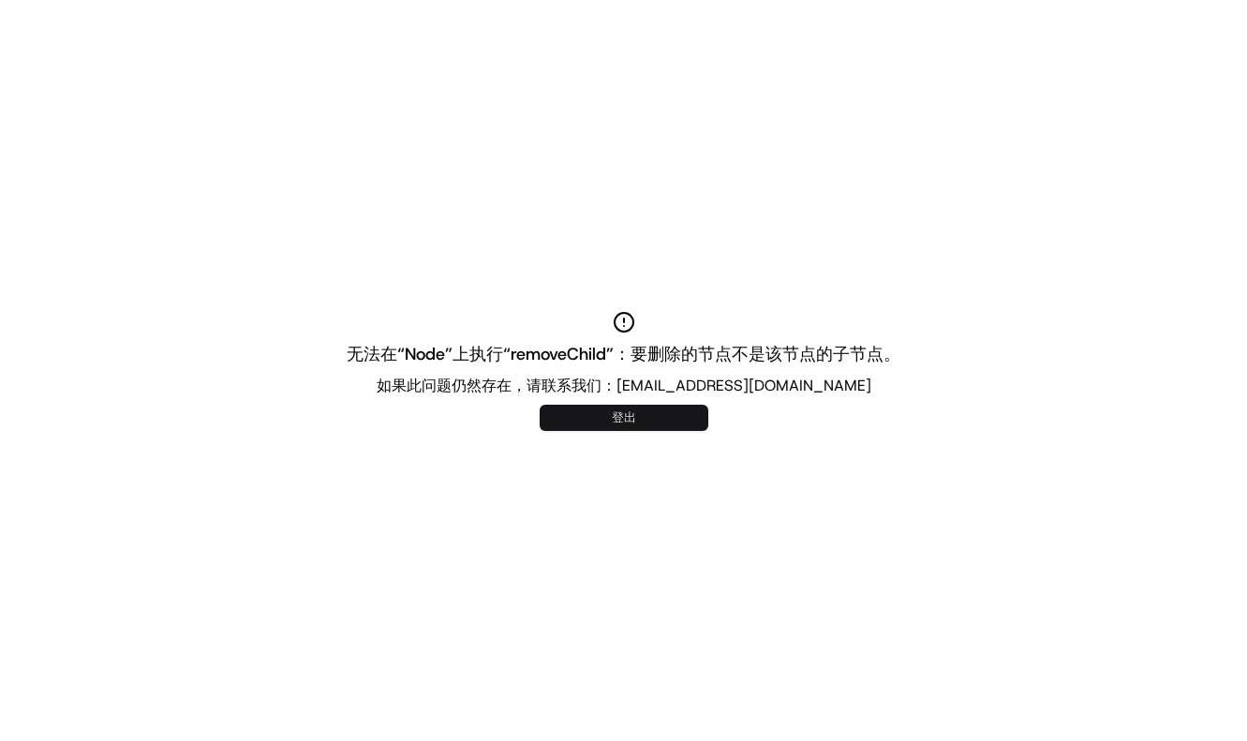
click at [660, 409] on button "登出" at bounding box center [624, 418] width 169 height 26
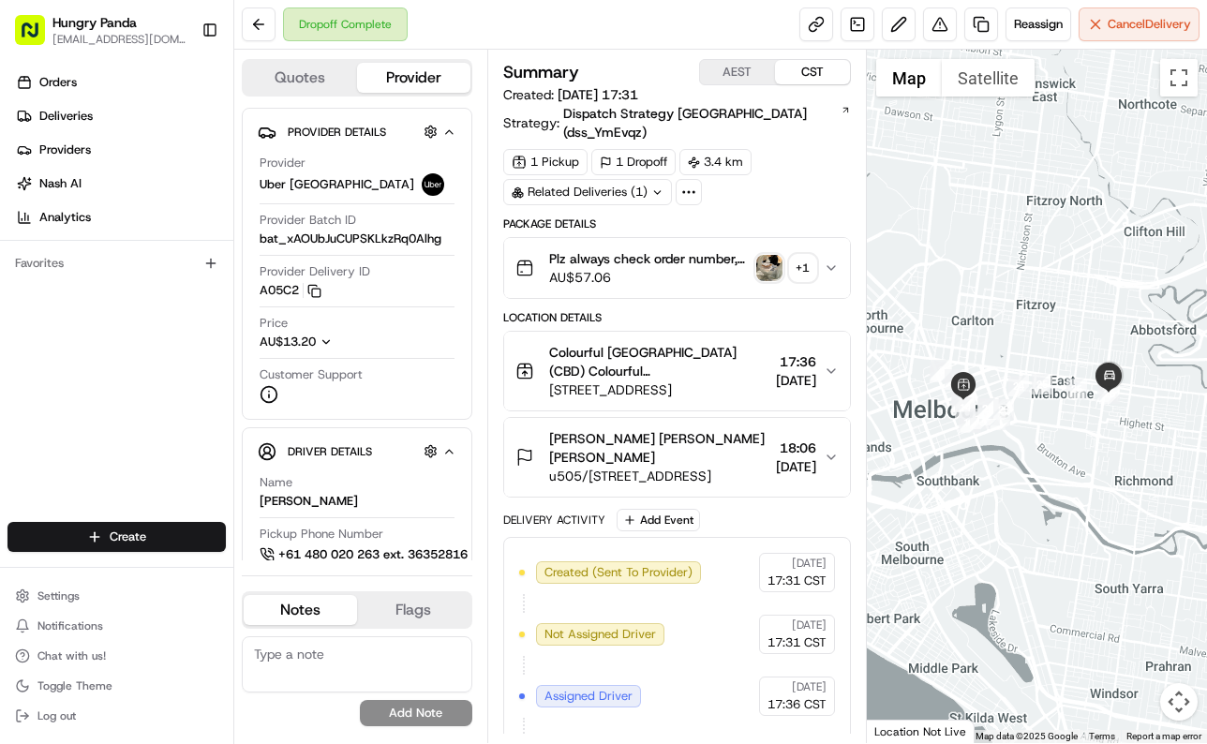
drag, startPoint x: 842, startPoint y: 241, endPoint x: 858, endPoint y: 238, distance: 16.2
click at [842, 241] on button "Plz always check order number, call customer when you arrive, any delivery issu…" at bounding box center [677, 268] width 346 height 60
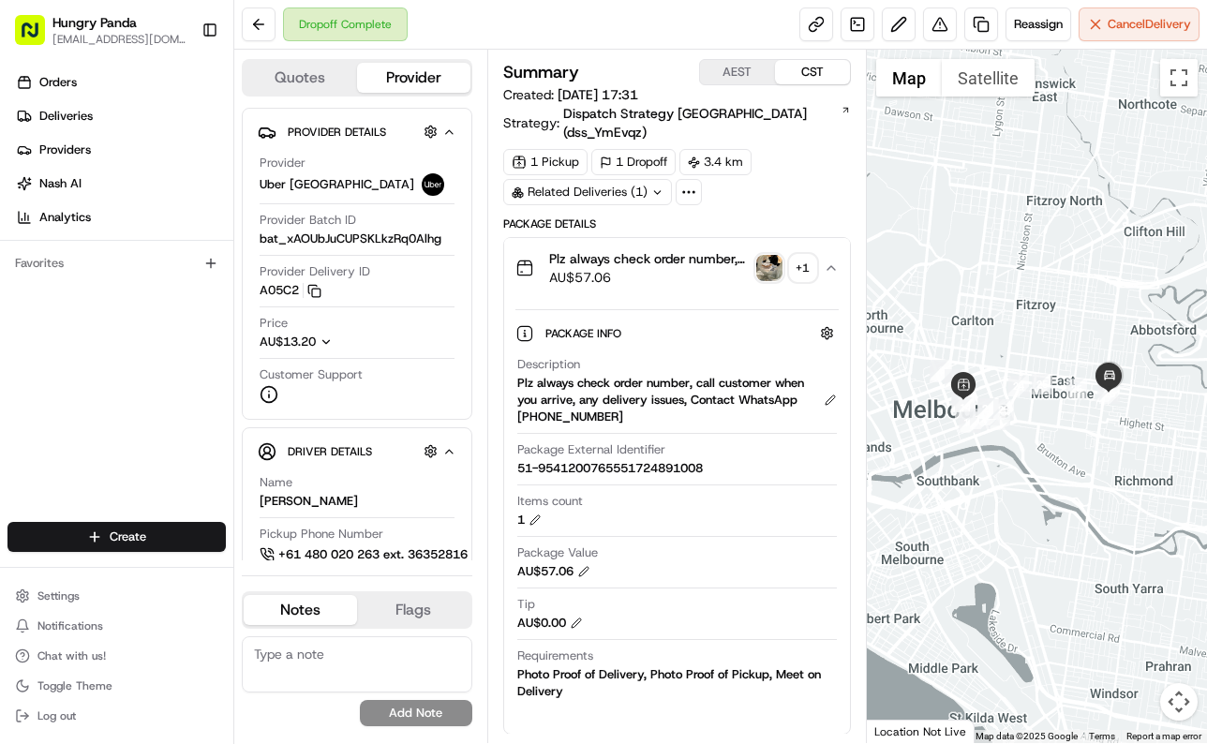
click at [778, 255] on img "button" at bounding box center [769, 268] width 26 height 26
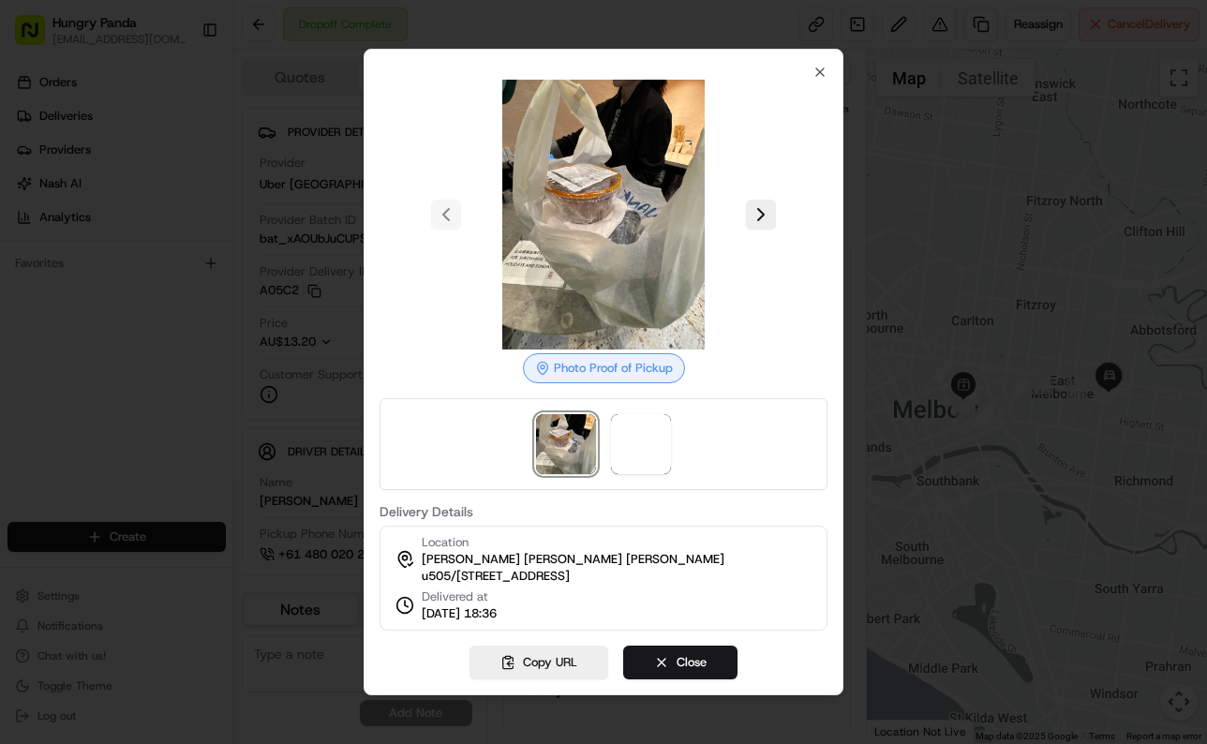
click at [740, 208] on div at bounding box center [603, 215] width 448 height 270
click at [752, 209] on button at bounding box center [761, 215] width 30 height 30
click at [925, 197] on div at bounding box center [603, 372] width 1207 height 744
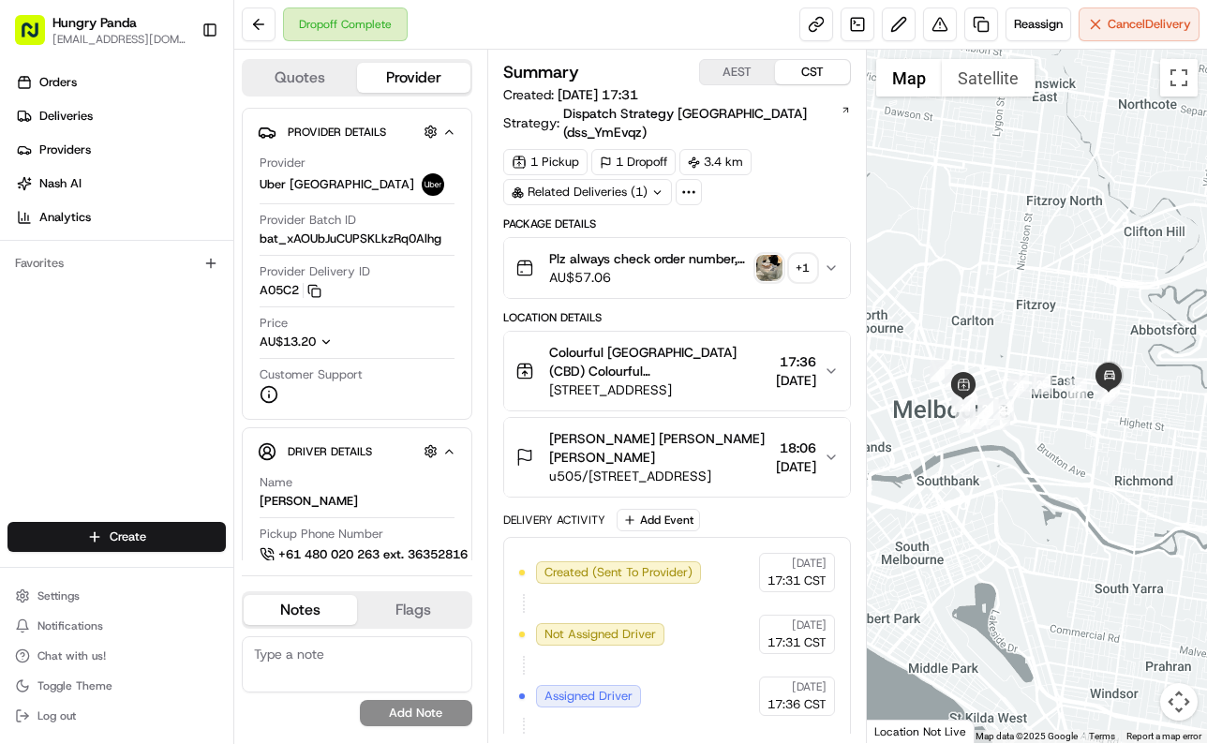
click at [776, 255] on img "button" at bounding box center [769, 268] width 26 height 26
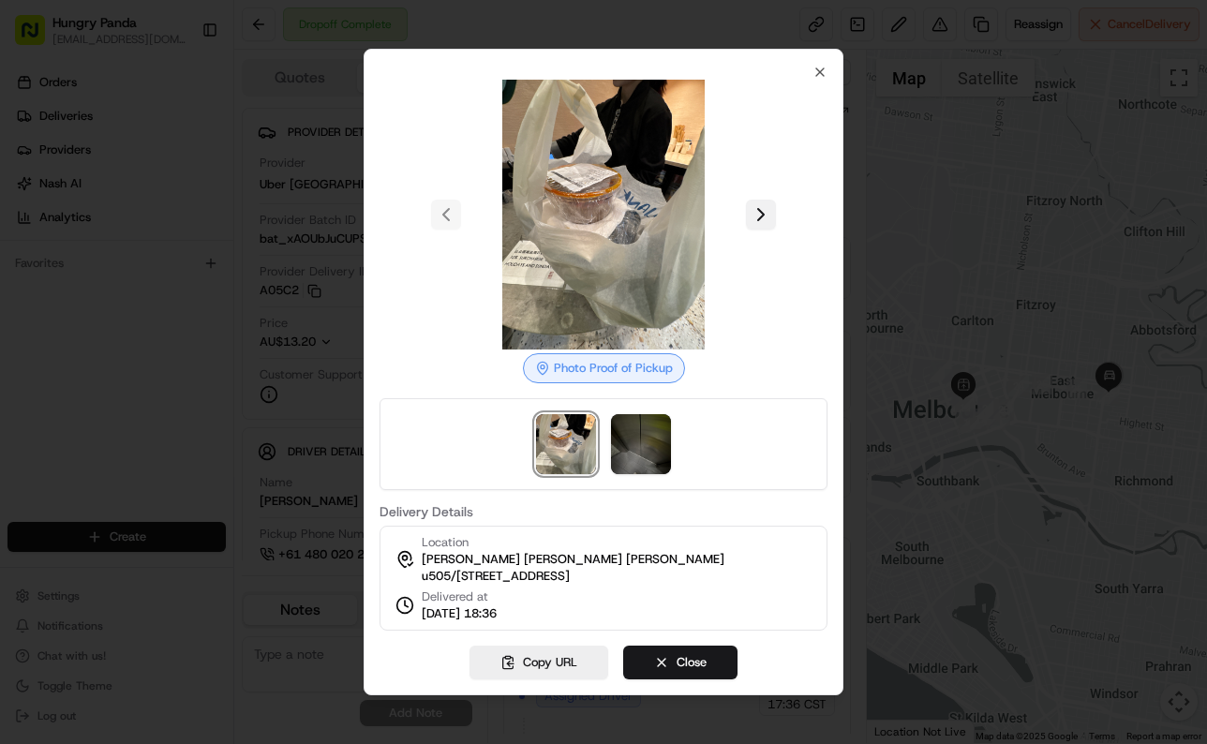
click at [765, 206] on button at bounding box center [761, 215] width 30 height 30
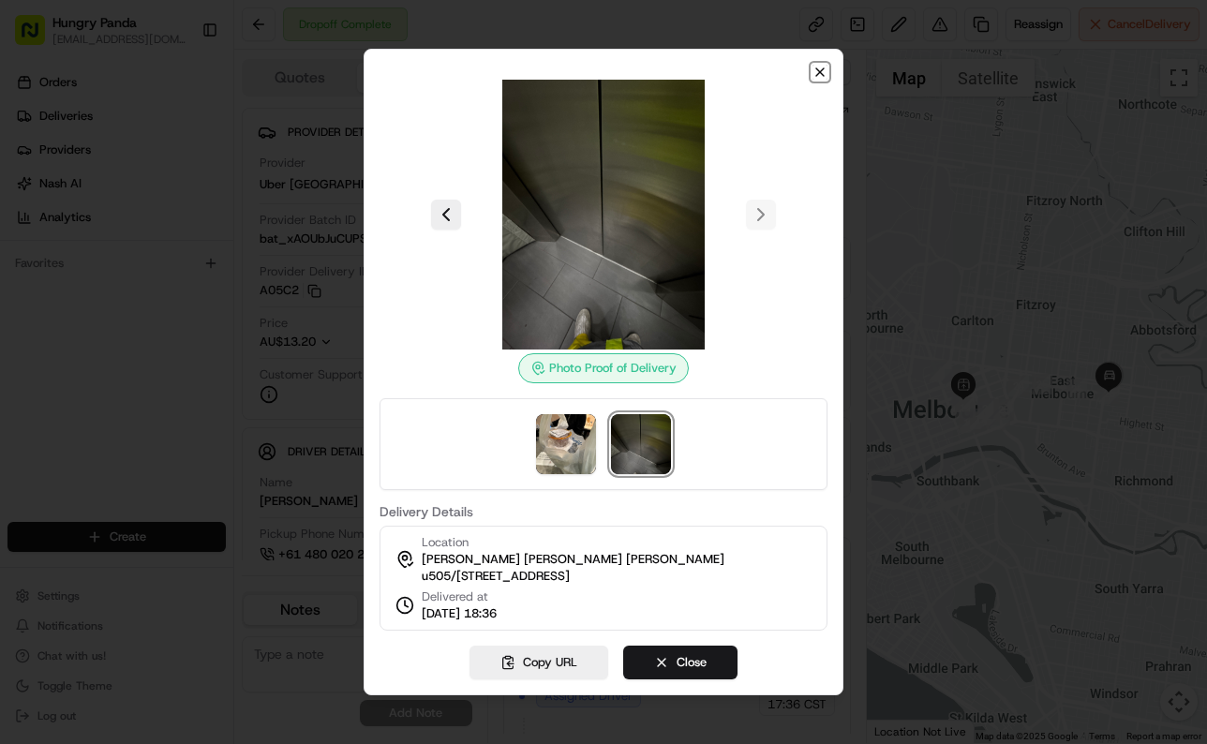
click at [821, 65] on icon "button" at bounding box center [819, 72] width 15 height 15
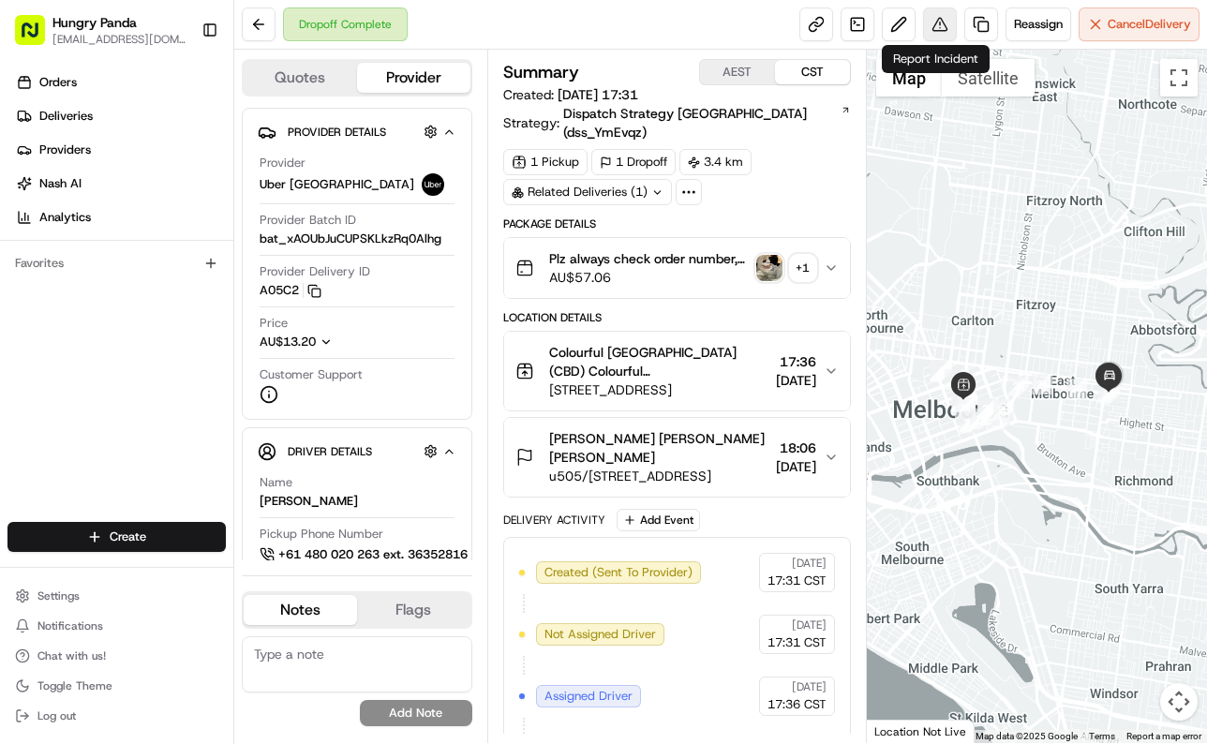
click at [935, 24] on button at bounding box center [940, 24] width 34 height 34
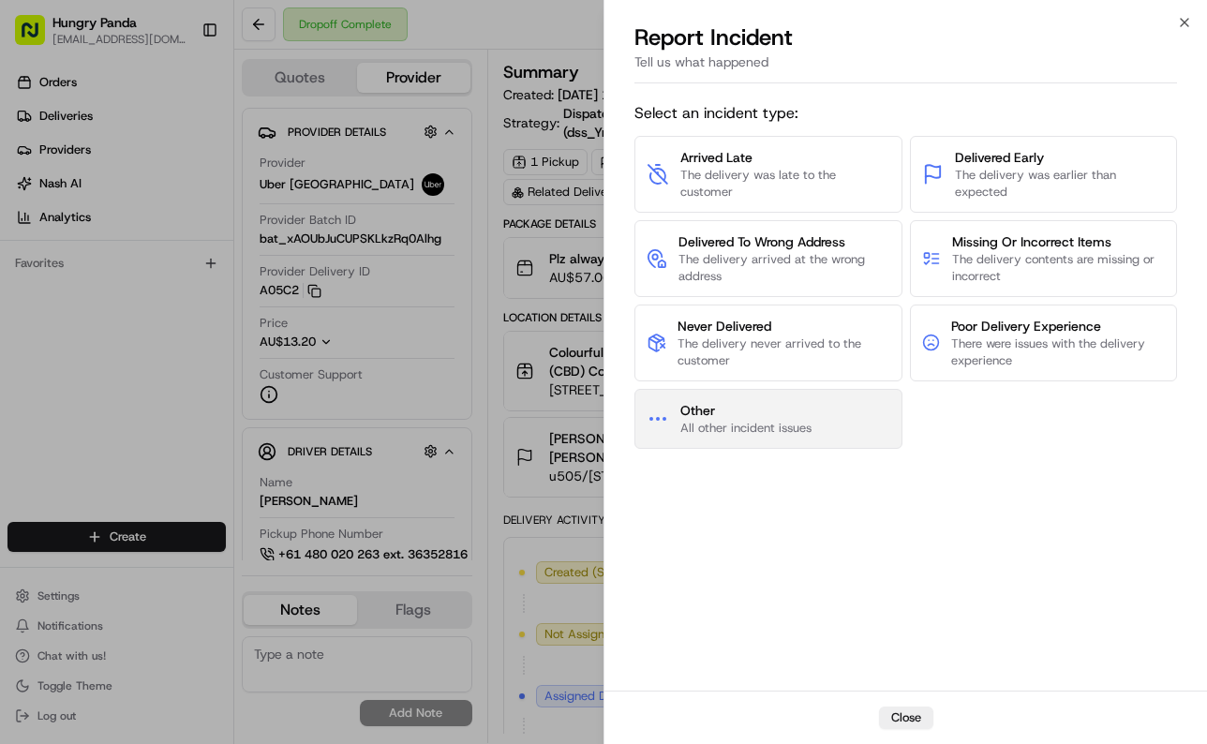
click at [776, 429] on span "All other incident issues" at bounding box center [745, 428] width 131 height 17
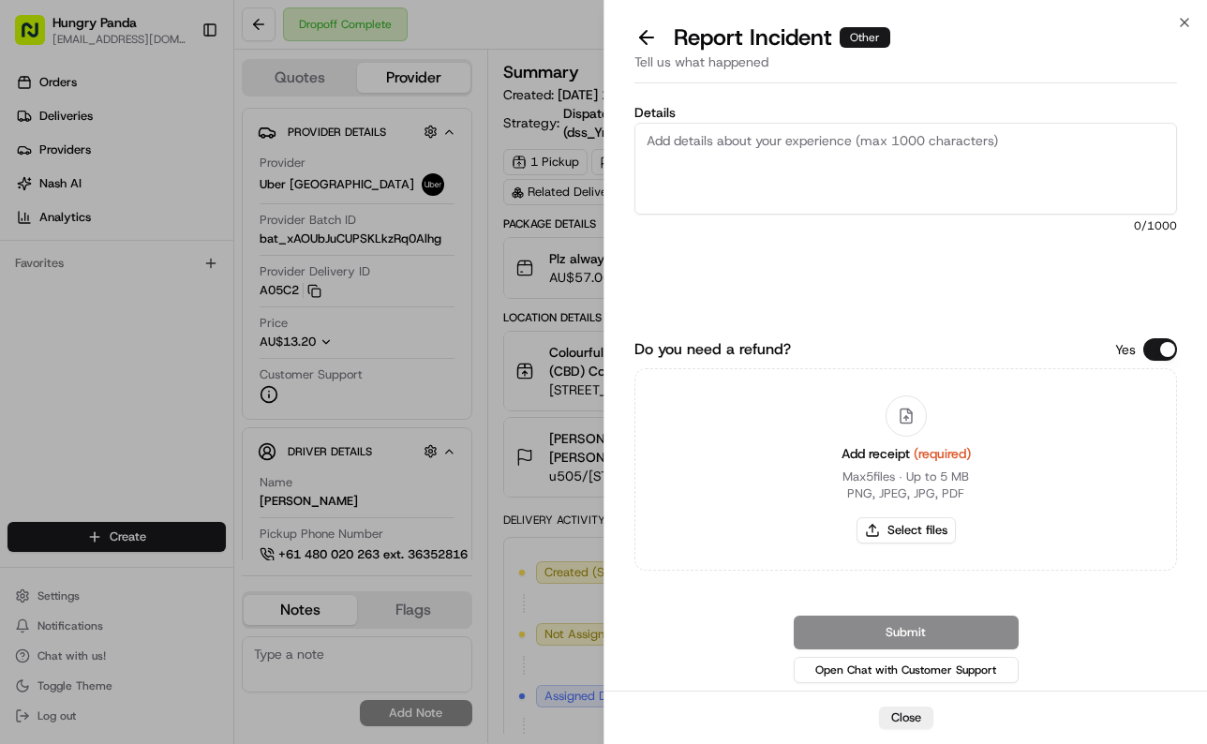
click at [881, 153] on textarea "Details" at bounding box center [905, 169] width 542 height 92
paste textarea "The order delivery was seriously overdue. The order log shows that the driver r…"
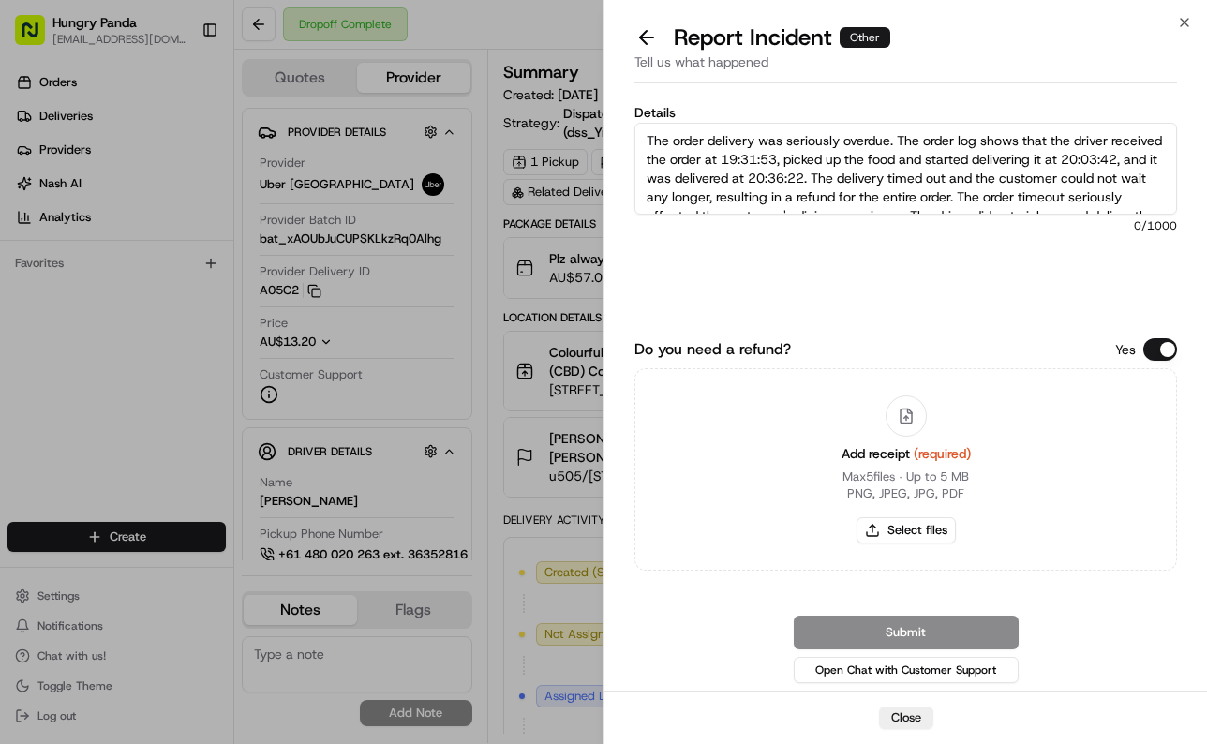
scroll to position [48, 0]
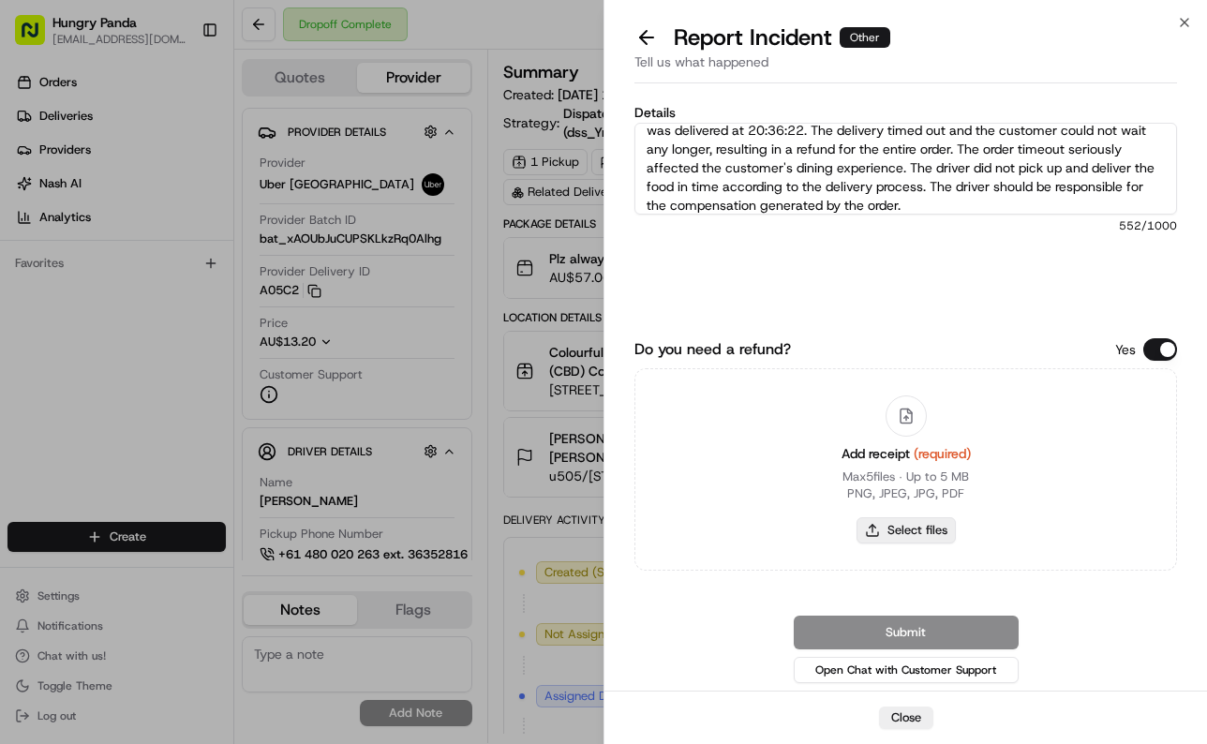
type textarea "The order delivery was seriously overdue. The order log shows that the driver r…"
click at [926, 534] on button "Select files" at bounding box center [905, 530] width 99 height 26
type input "C:\fakepath\1.jpg"
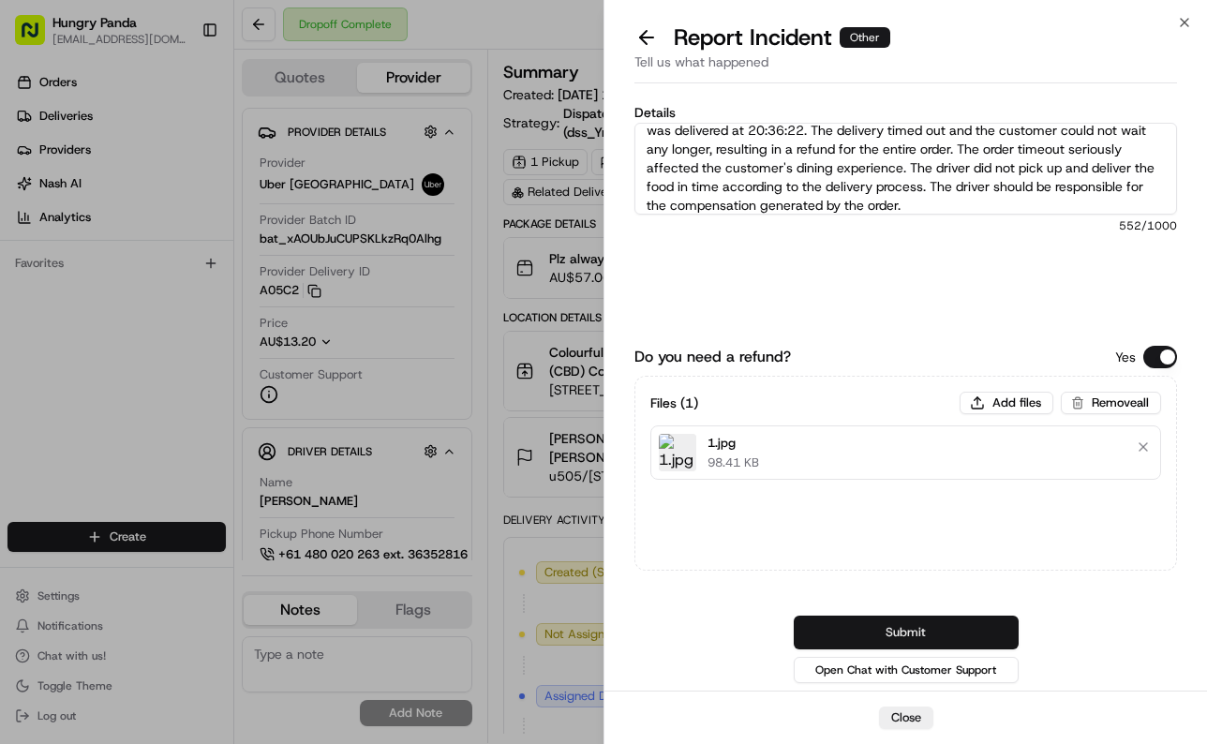
click at [984, 638] on button "Submit" at bounding box center [906, 633] width 225 height 34
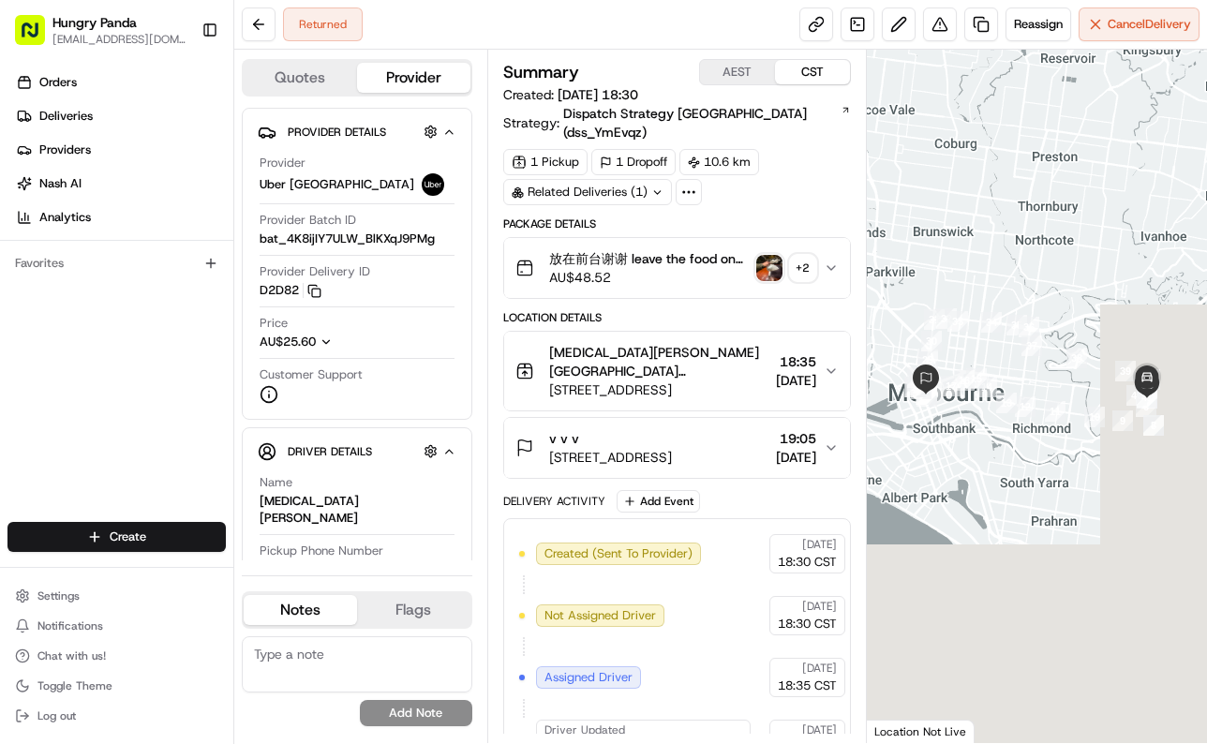
click at [840, 242] on button "放在前台谢谢 leave the food on the front desk thx 少油, 口味清淡 Plz always check order num…" at bounding box center [677, 268] width 346 height 60
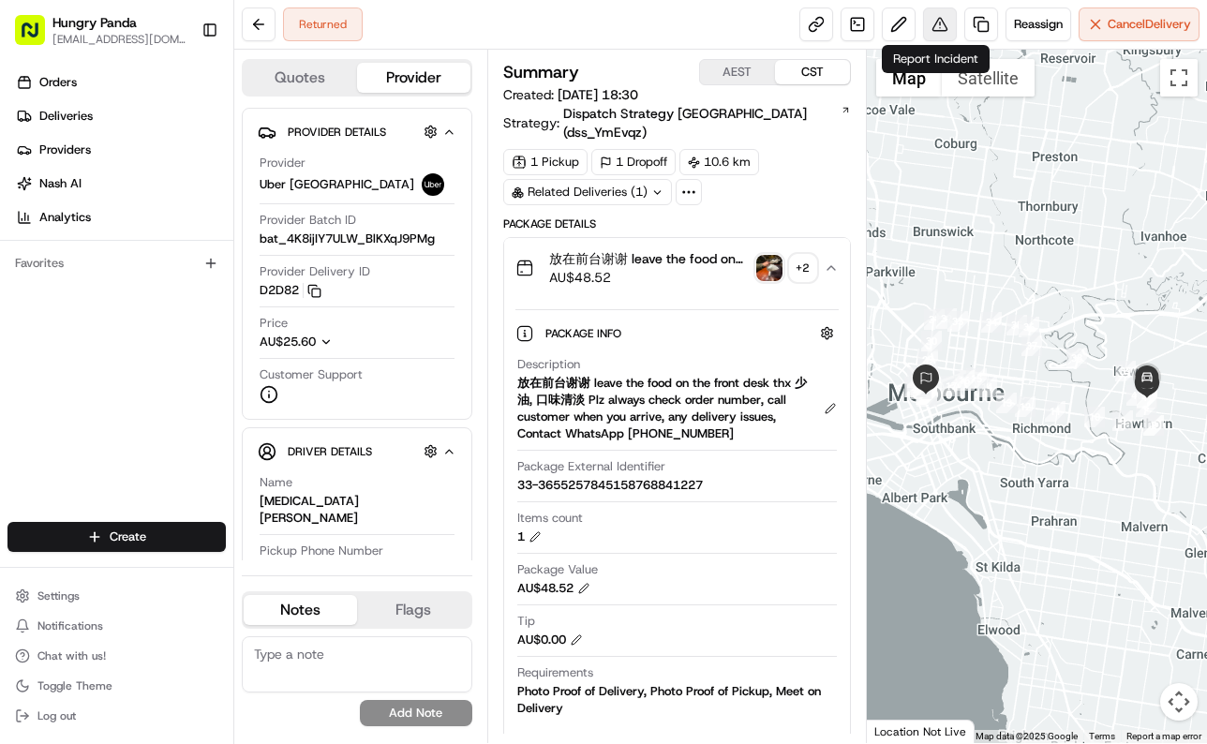
click at [941, 22] on button at bounding box center [940, 24] width 34 height 34
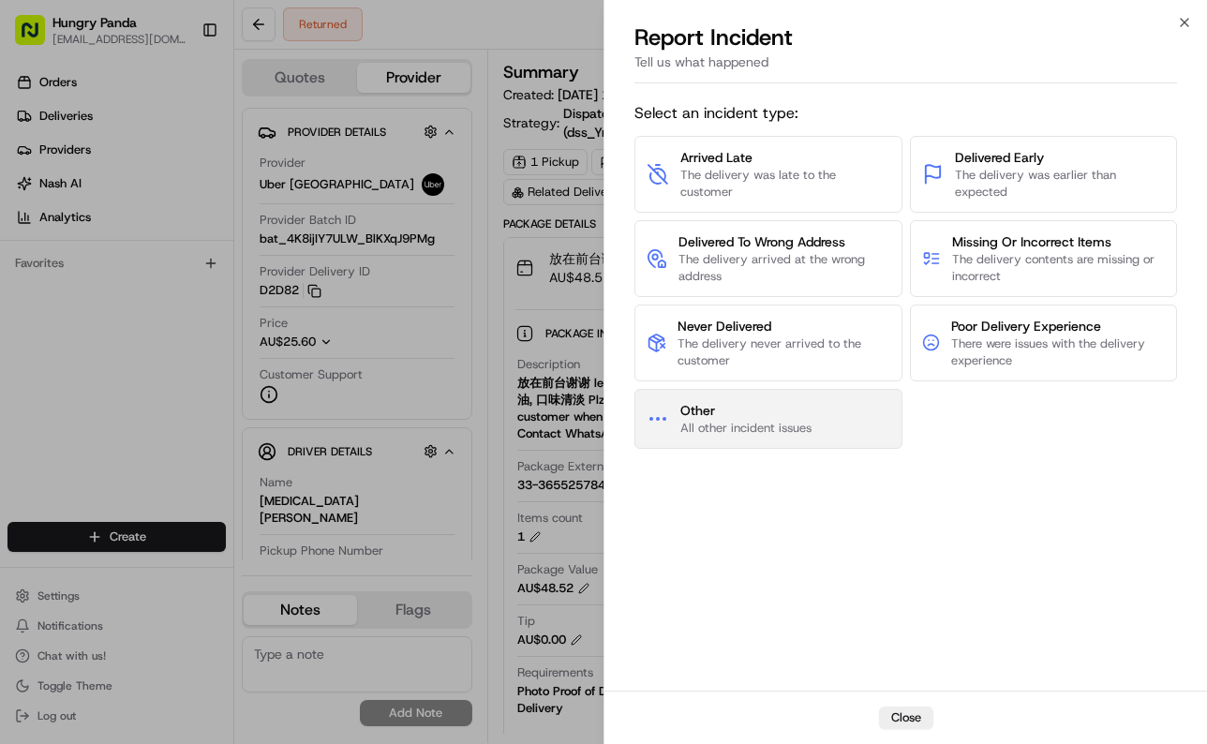
click at [810, 423] on span "All other incident issues" at bounding box center [745, 428] width 131 height 17
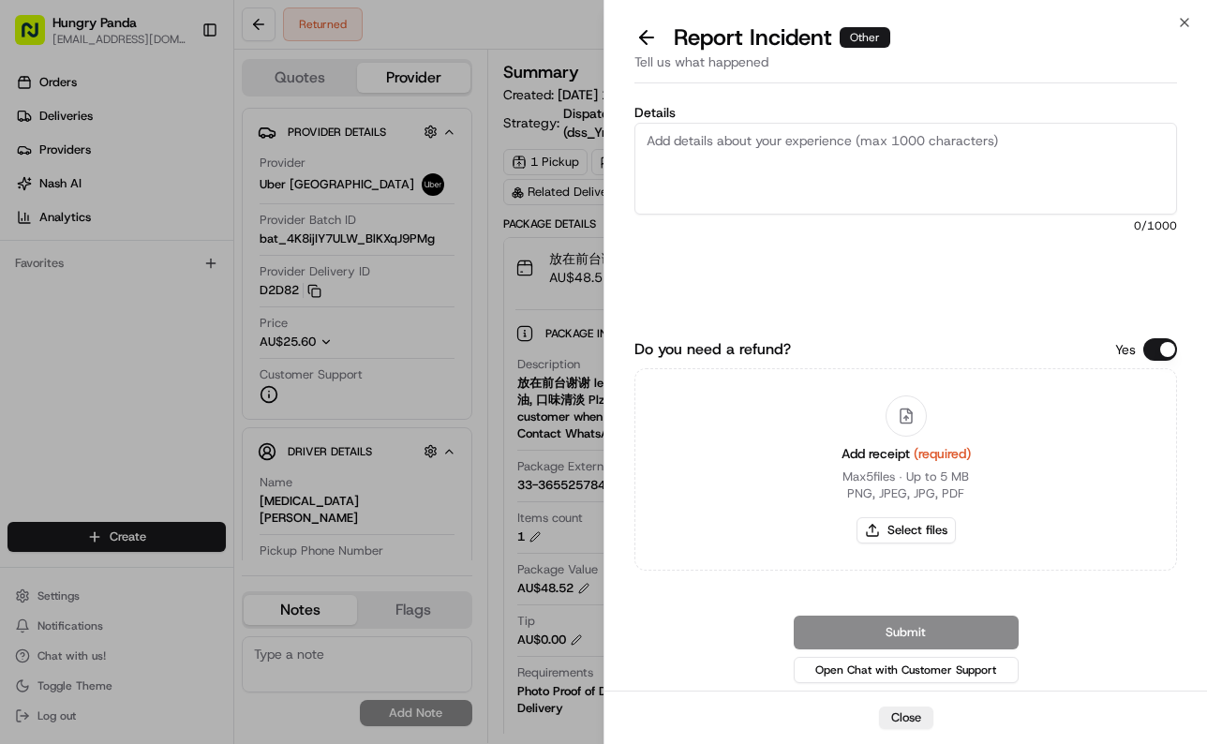
click at [897, 171] on textarea "Details" at bounding box center [905, 169] width 542 height 92
paste textarea "The order delivery was seriously overdue. The order log showed that the merchan…"
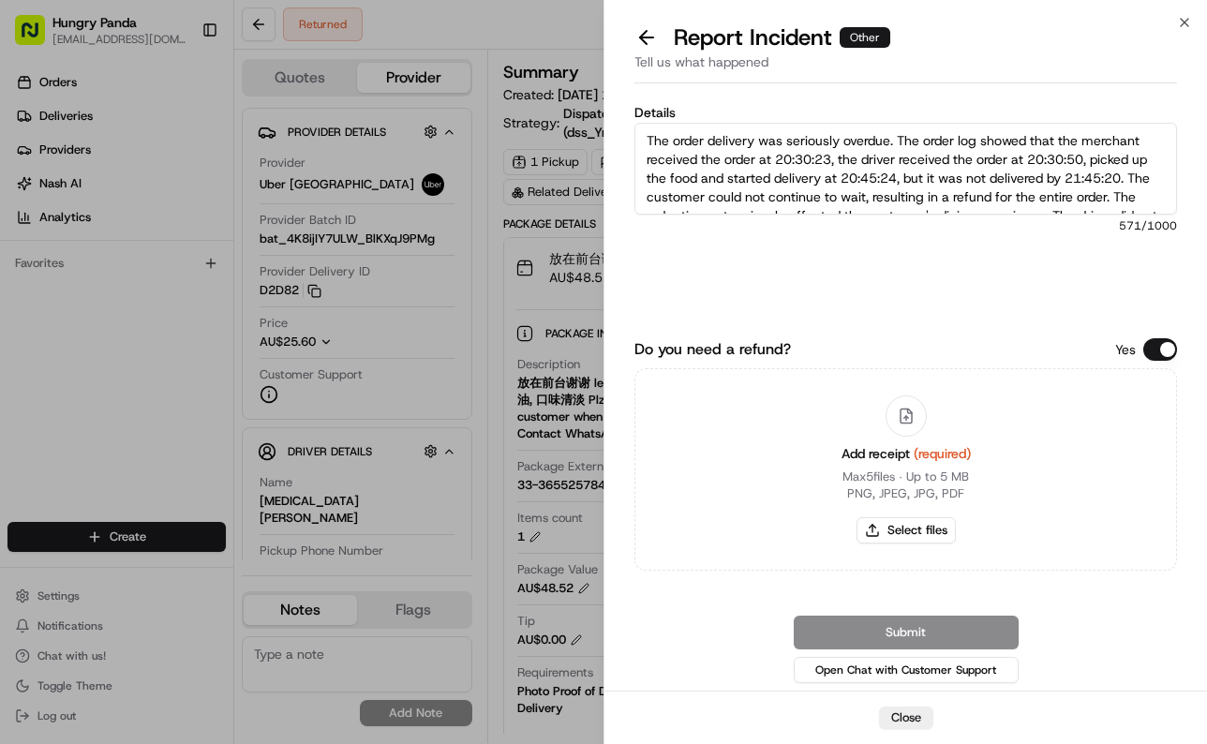
scroll to position [48, 0]
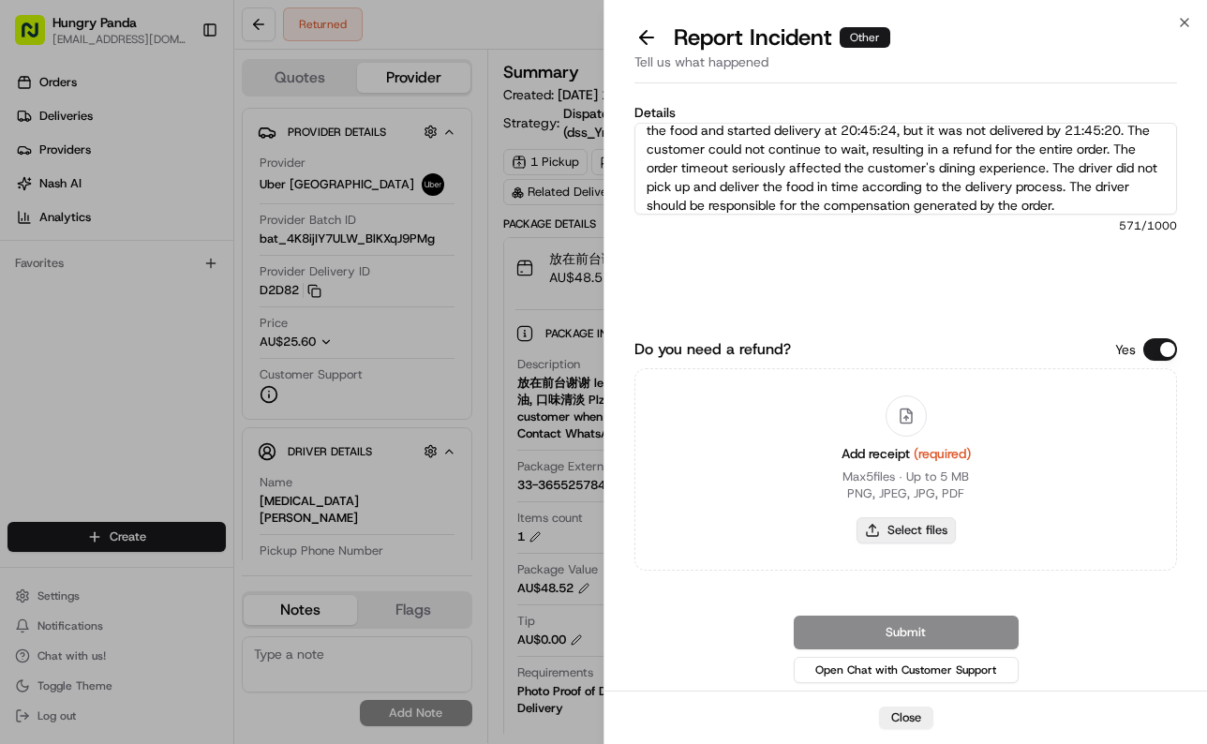
type textarea "The order delivery was seriously overdue. The order log showed that the merchan…"
click at [906, 542] on button "Select files" at bounding box center [905, 530] width 99 height 26
type input "C:\fakepath\2.jpg"
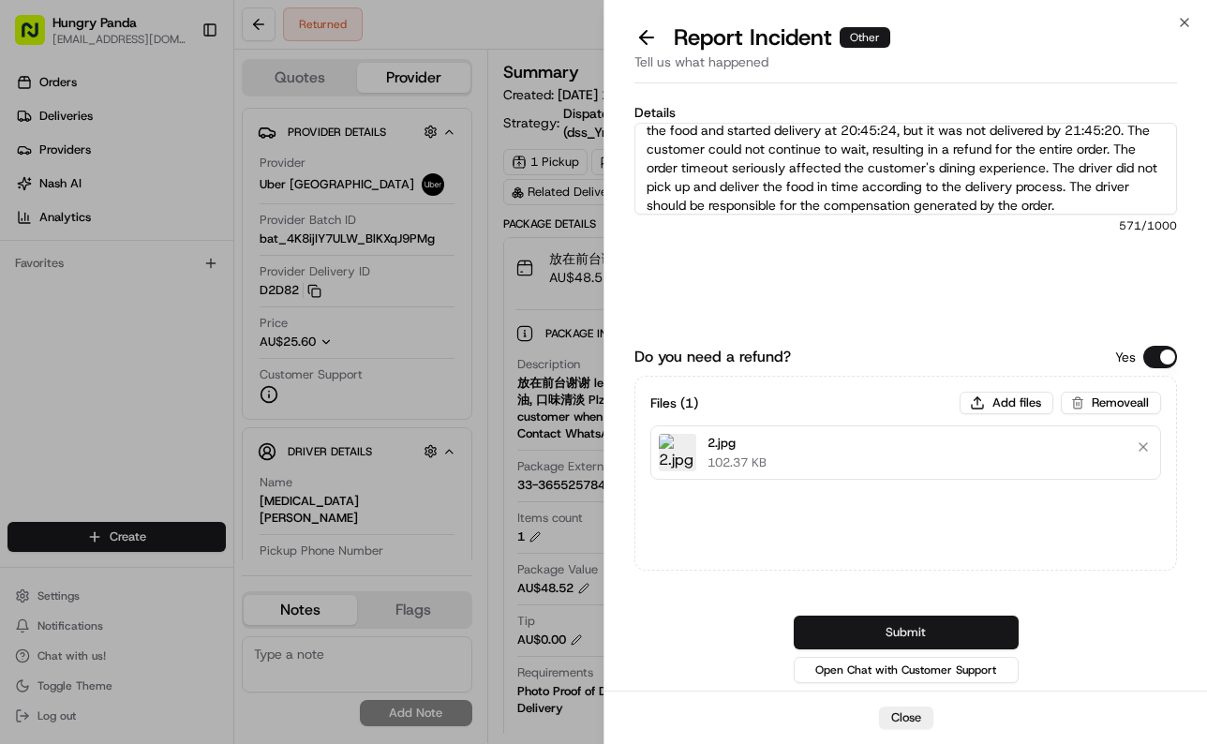
click at [988, 620] on button "Submit" at bounding box center [906, 633] width 225 height 34
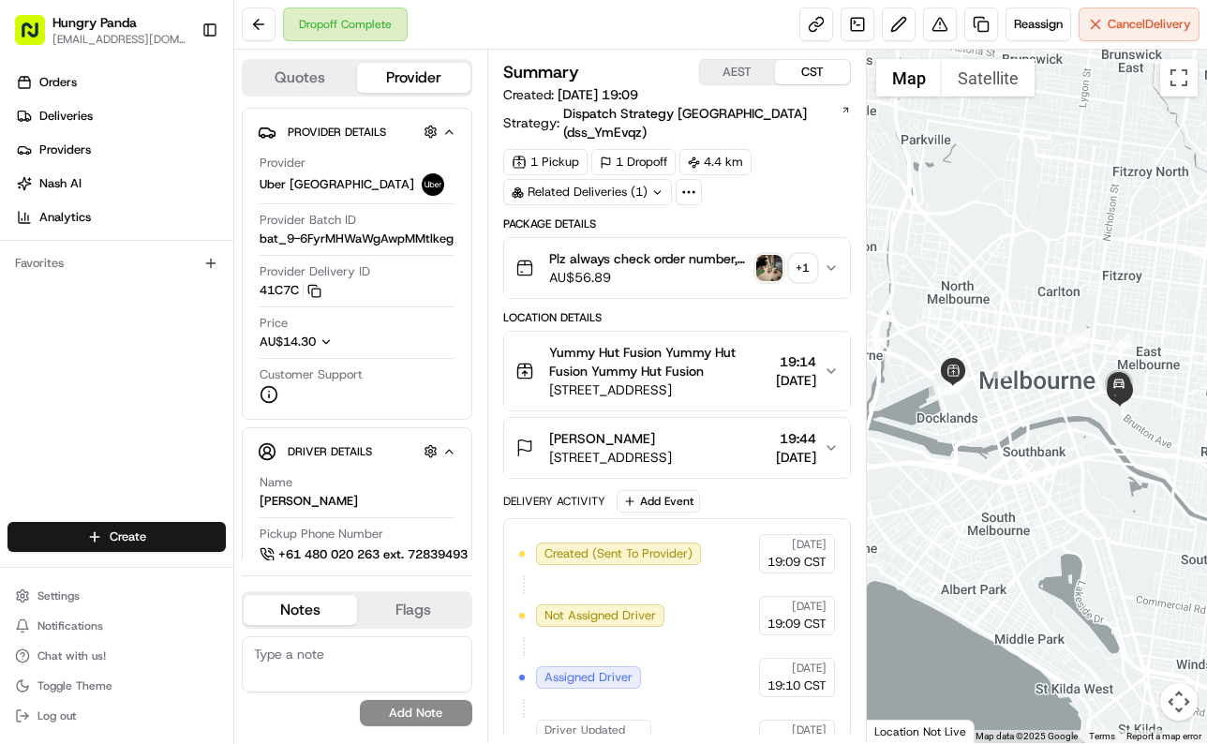
click at [826, 260] on icon "button" at bounding box center [831, 267] width 15 height 15
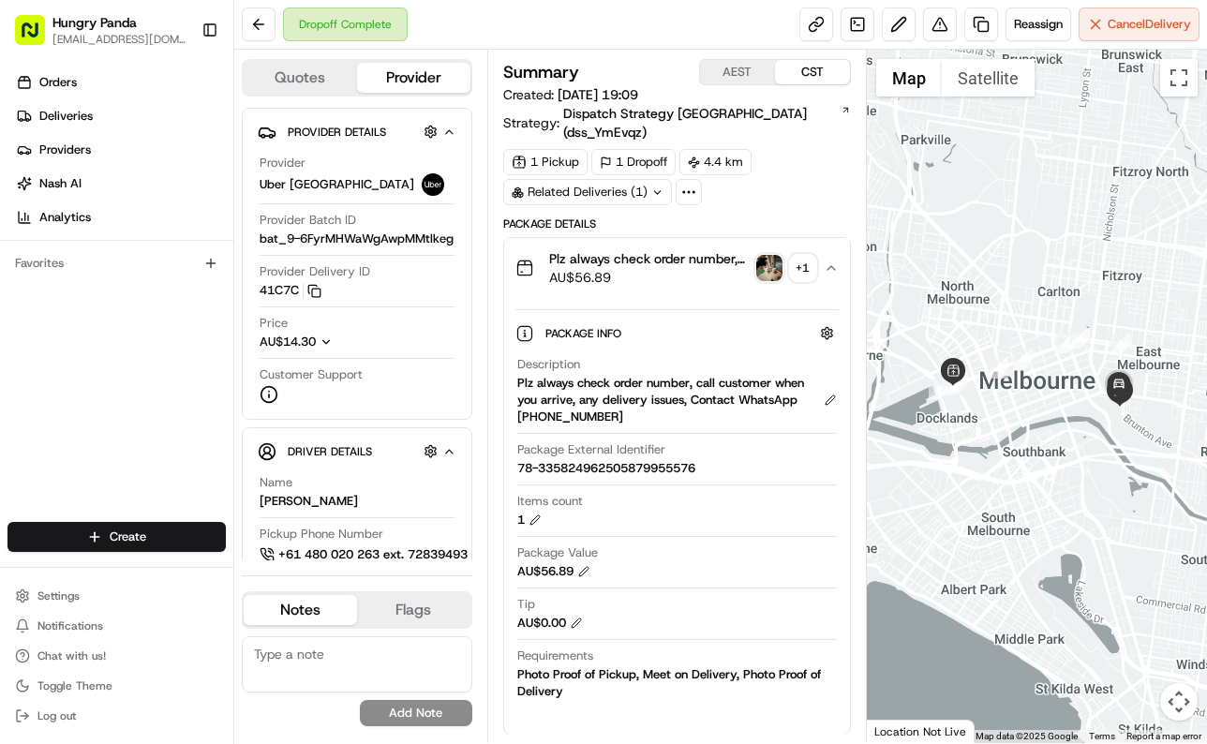
click at [771, 255] on img "button" at bounding box center [769, 268] width 26 height 26
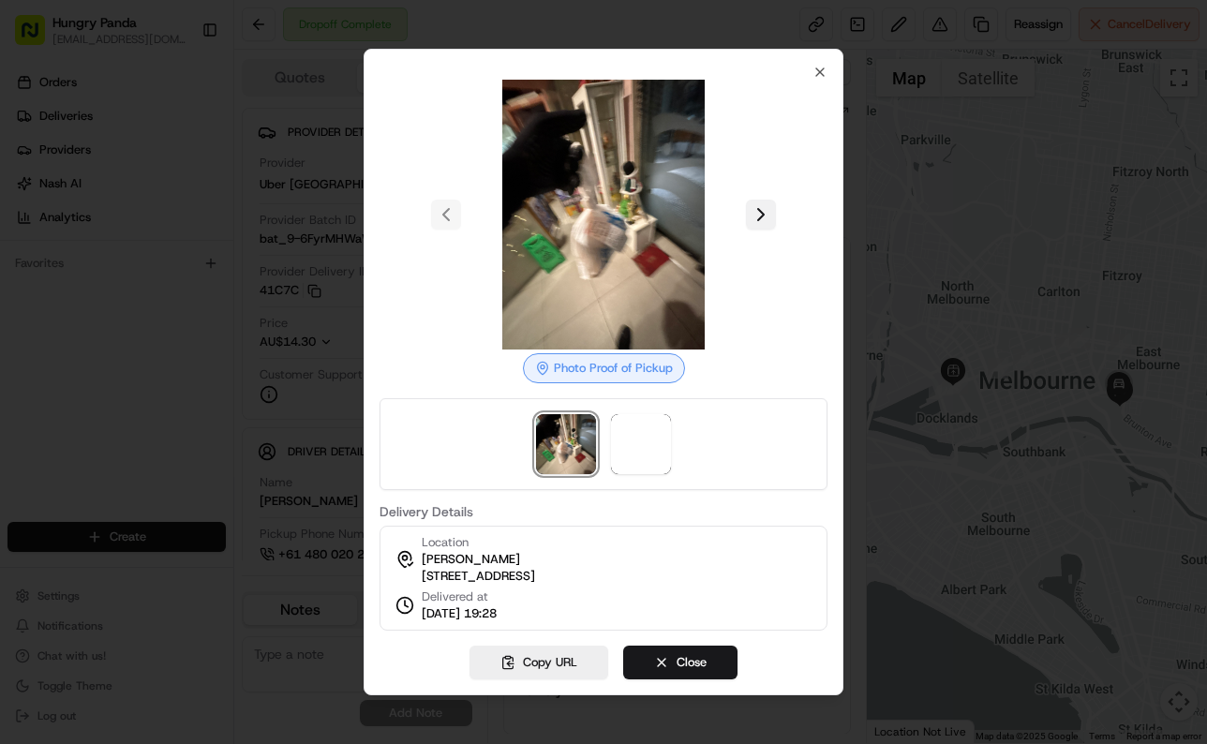
click at [756, 215] on button at bounding box center [761, 215] width 30 height 30
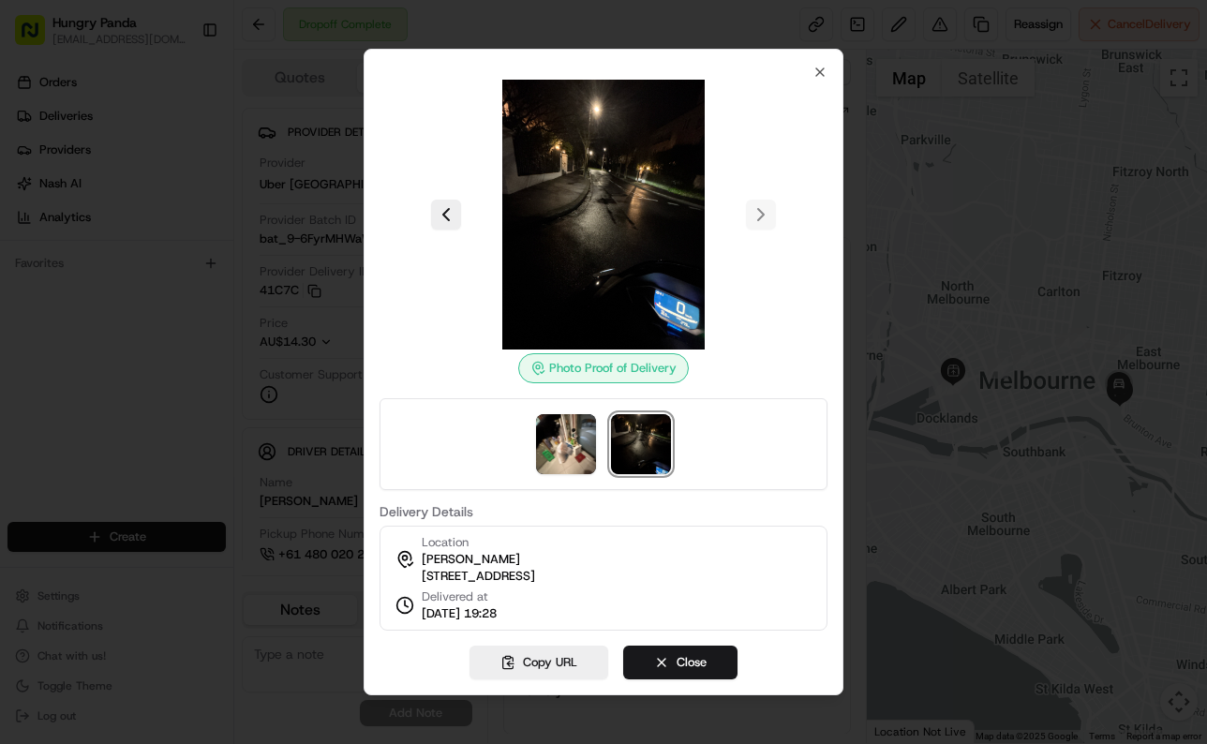
click at [934, 60] on div at bounding box center [603, 372] width 1207 height 744
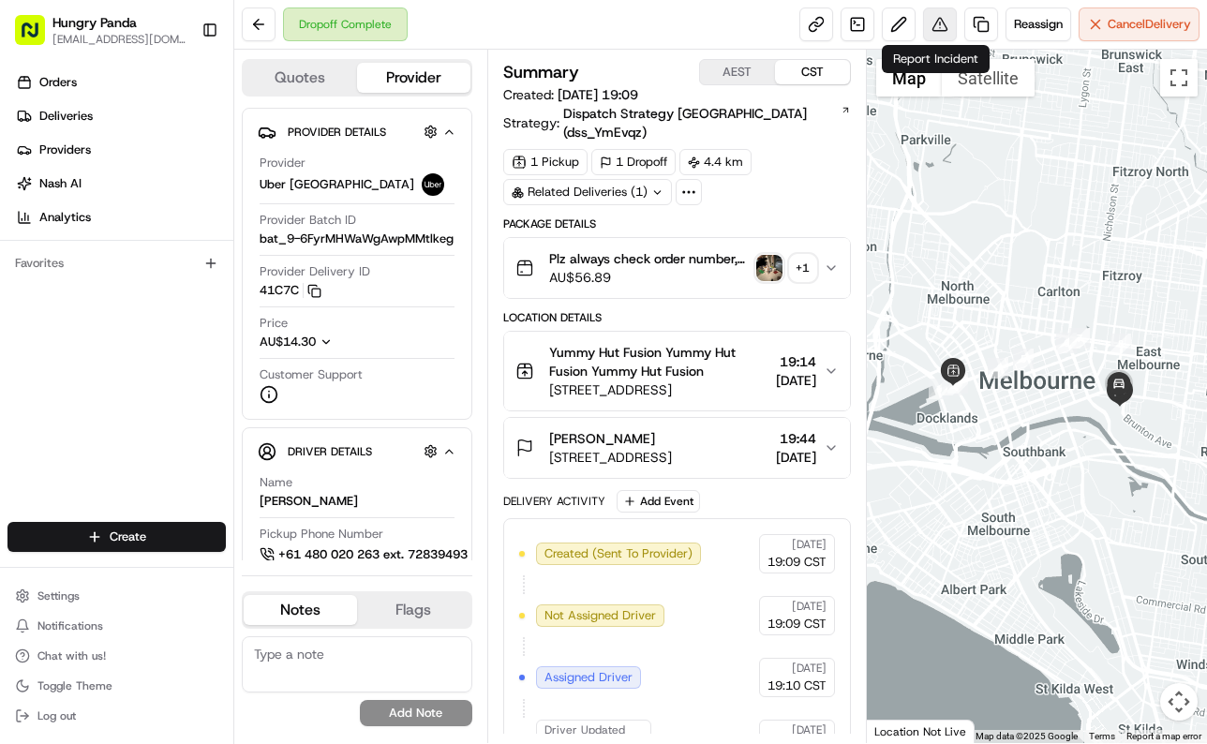
click at [937, 16] on button at bounding box center [940, 24] width 34 height 34
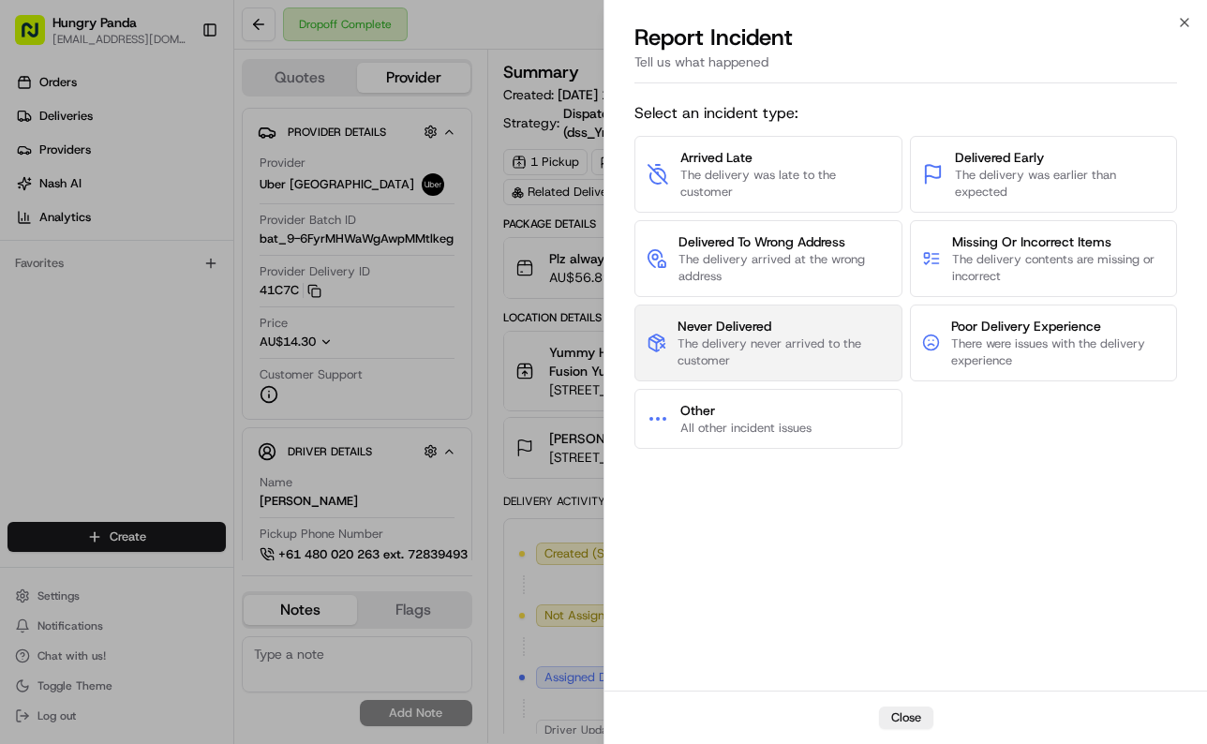
click at [783, 358] on span "The delivery never arrived to the customer" at bounding box center [783, 352] width 212 height 34
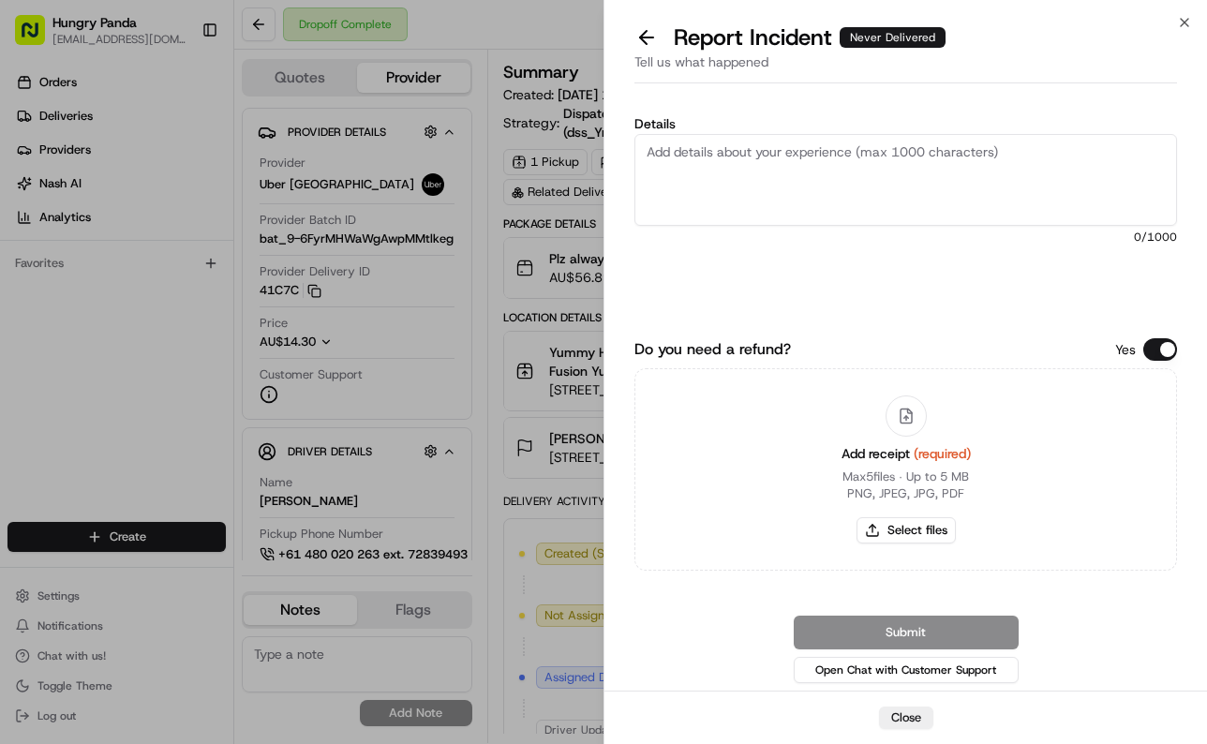
click at [843, 220] on textarea "Details" at bounding box center [905, 180] width 542 height 92
paste textarea "The customer reported that they did not receive the meal. After checking the sy…"
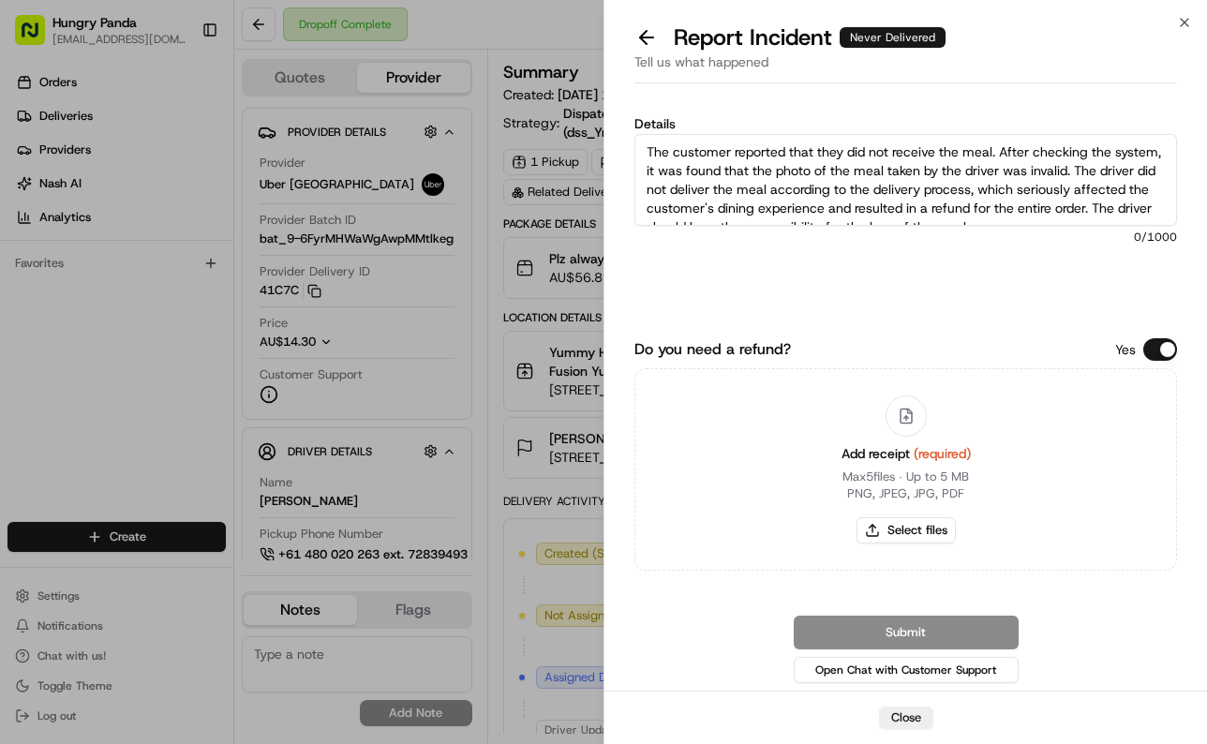
scroll to position [10, 0]
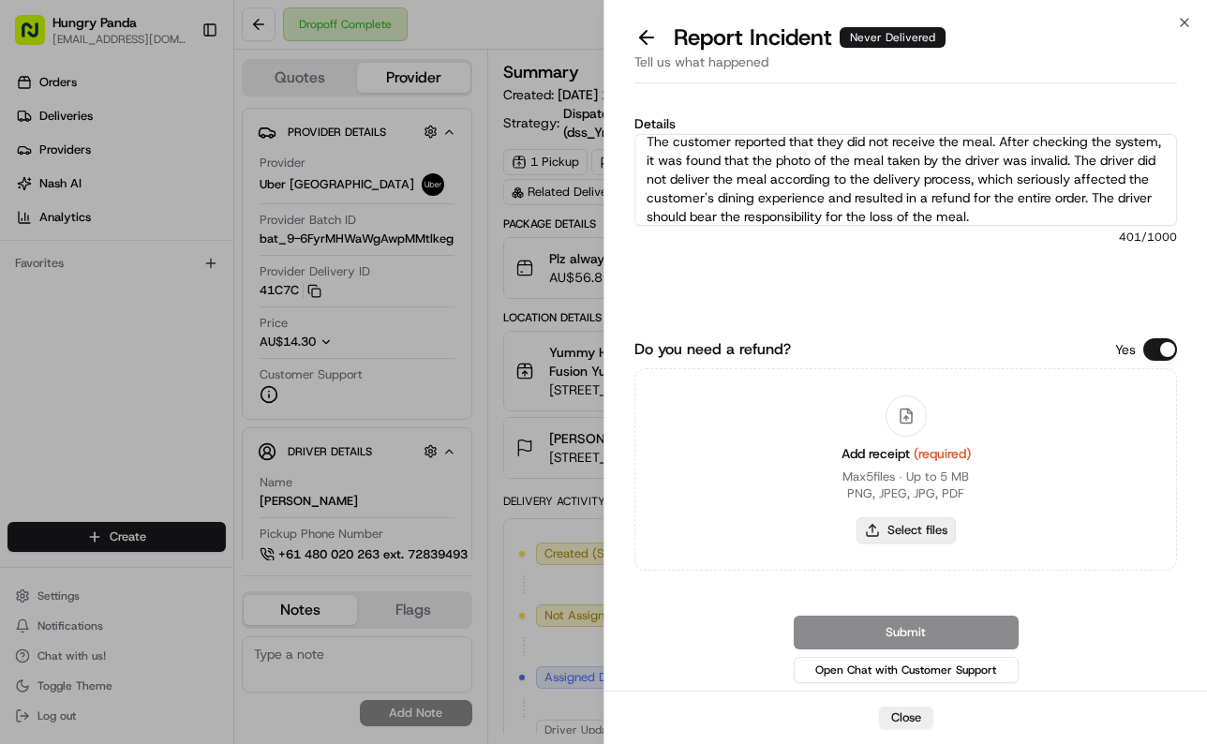
type textarea "The customer reported that they did not receive the meal. After checking the sy…"
click at [942, 534] on button "Select files" at bounding box center [905, 530] width 99 height 26
type input "C:\fakepath\3.jpg"
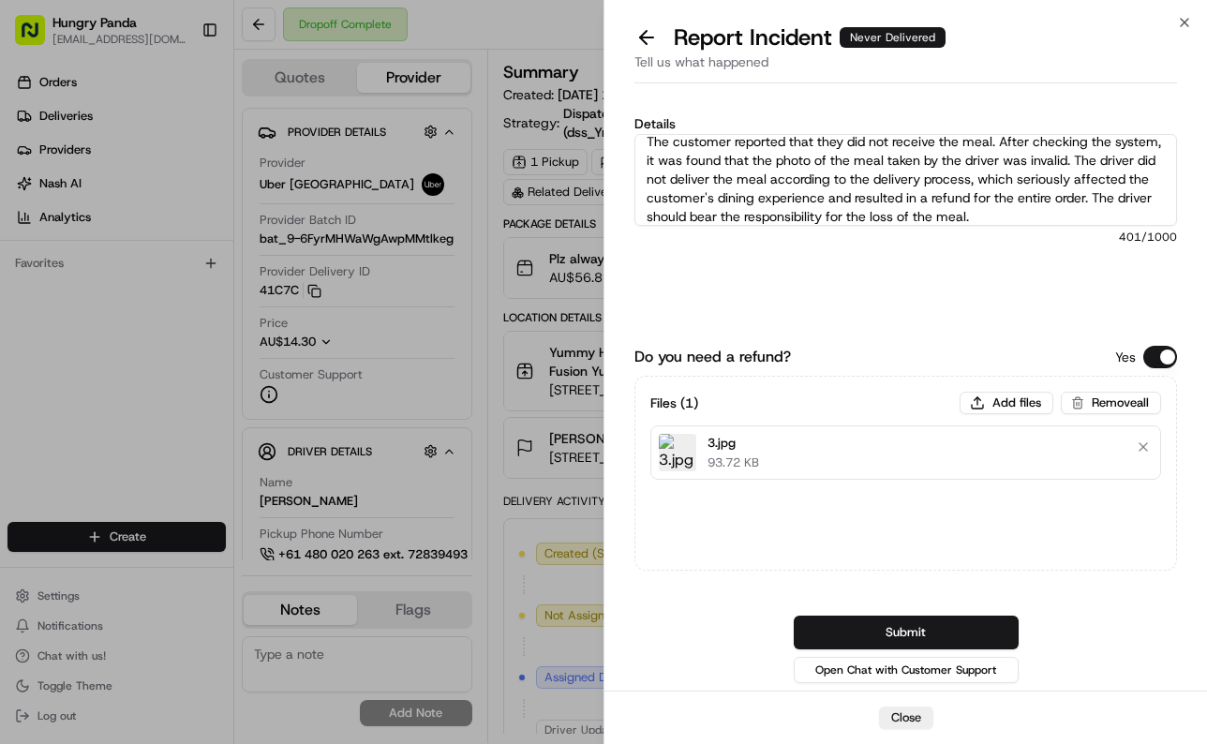
drag, startPoint x: 987, startPoint y: 627, endPoint x: 1198, endPoint y: 539, distance: 229.3
click at [991, 624] on button "Submit" at bounding box center [906, 633] width 225 height 34
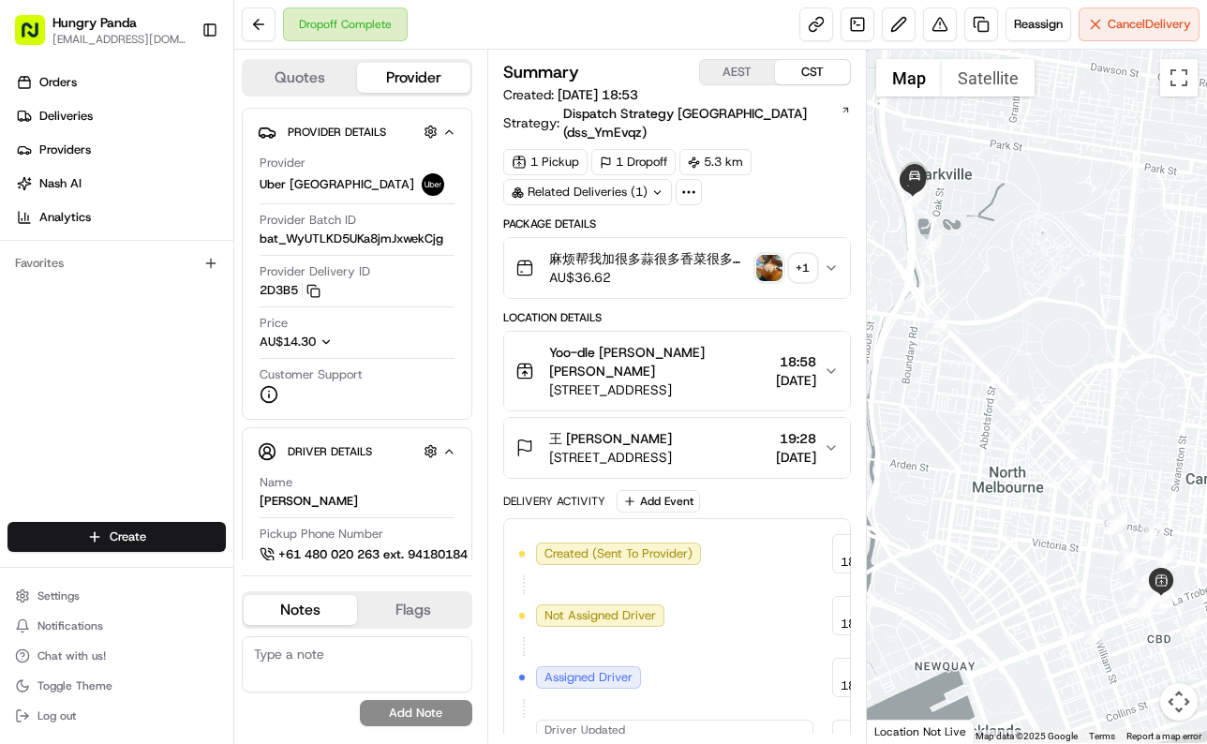
click at [835, 260] on button "麻烦帮我加很多蒜很多香菜很多葱花谢谢！ Plz always check order number, call customer when you arriv…" at bounding box center [677, 268] width 346 height 60
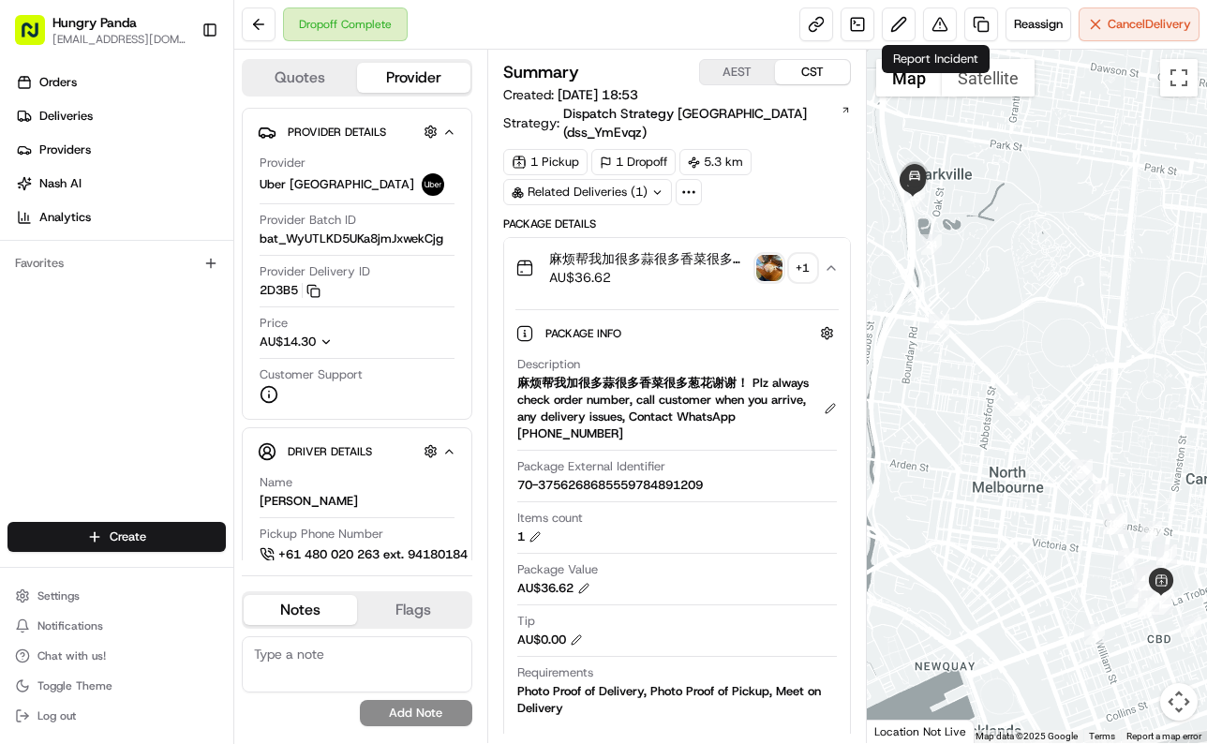
click at [956, 25] on div "Reassign Cancel Delivery" at bounding box center [999, 24] width 400 height 34
click at [944, 25] on button at bounding box center [940, 24] width 34 height 34
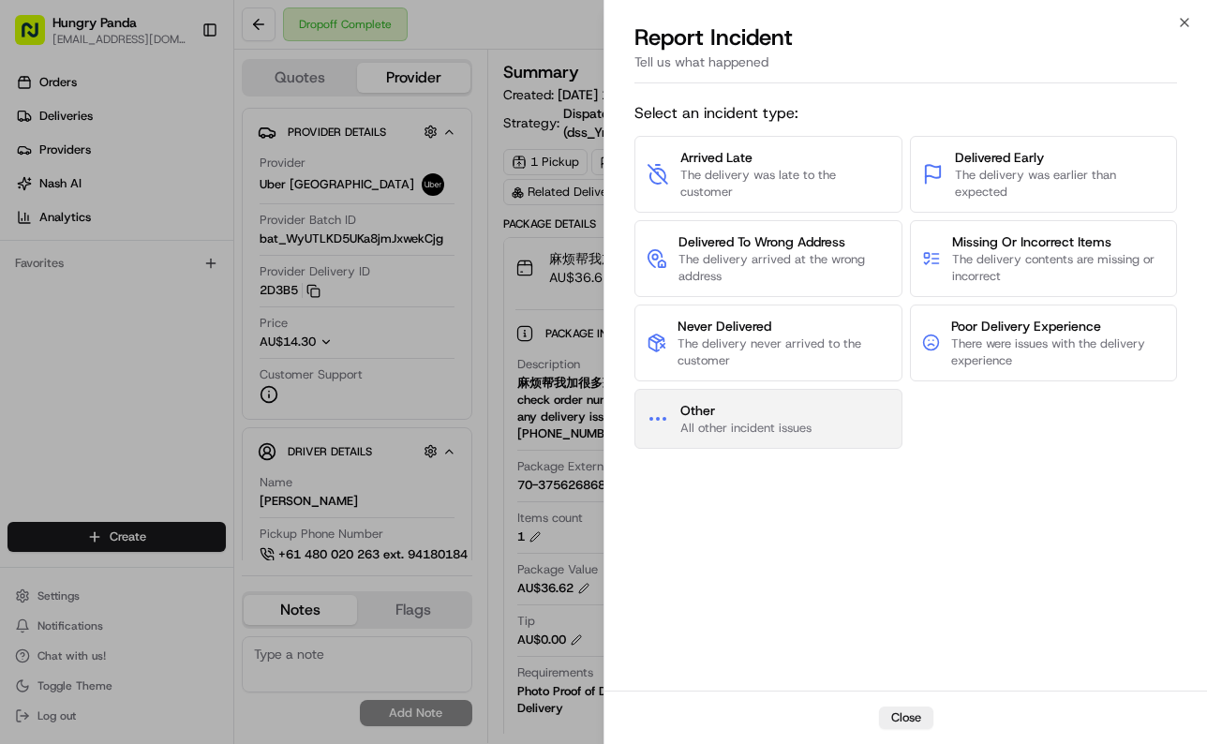
click at [758, 415] on span "Other" at bounding box center [745, 410] width 131 height 19
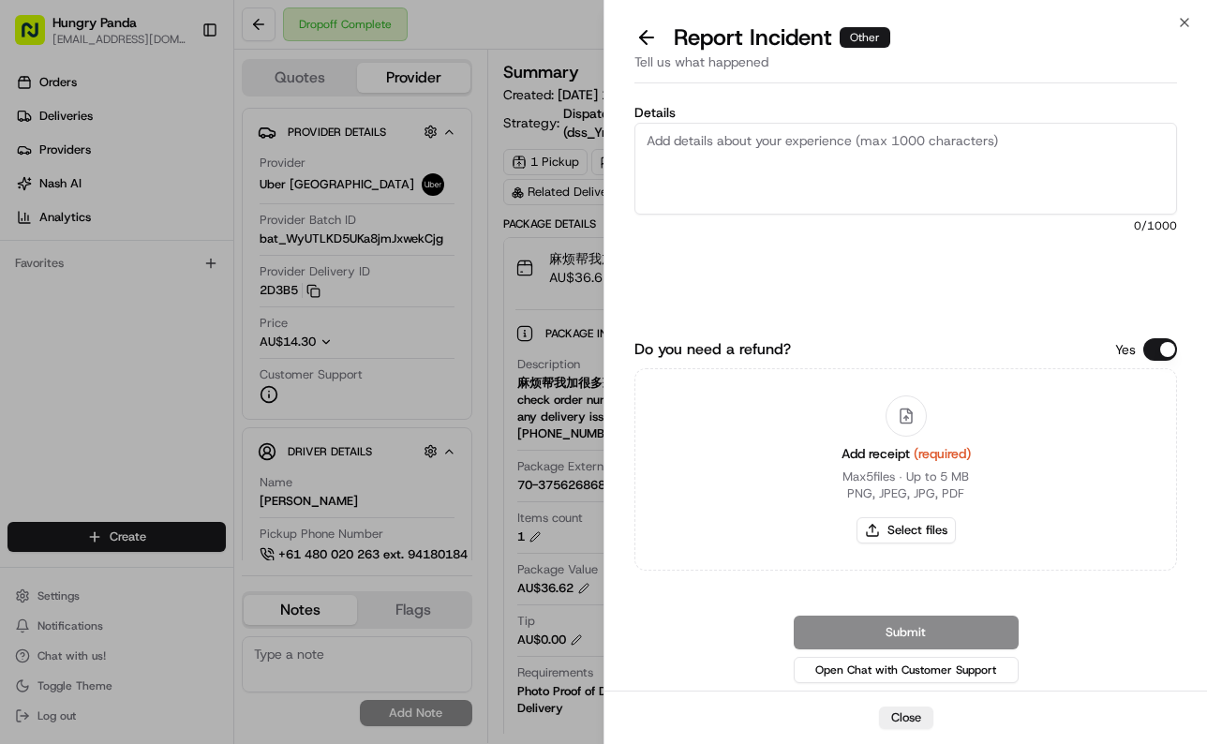
click at [840, 230] on span "0 /1000" at bounding box center [905, 225] width 542 height 15
click at [876, 152] on textarea "Details" at bounding box center [905, 169] width 542 height 92
paste textarea "The order delivery was seriously overdue. The order log shows that the driver r…"
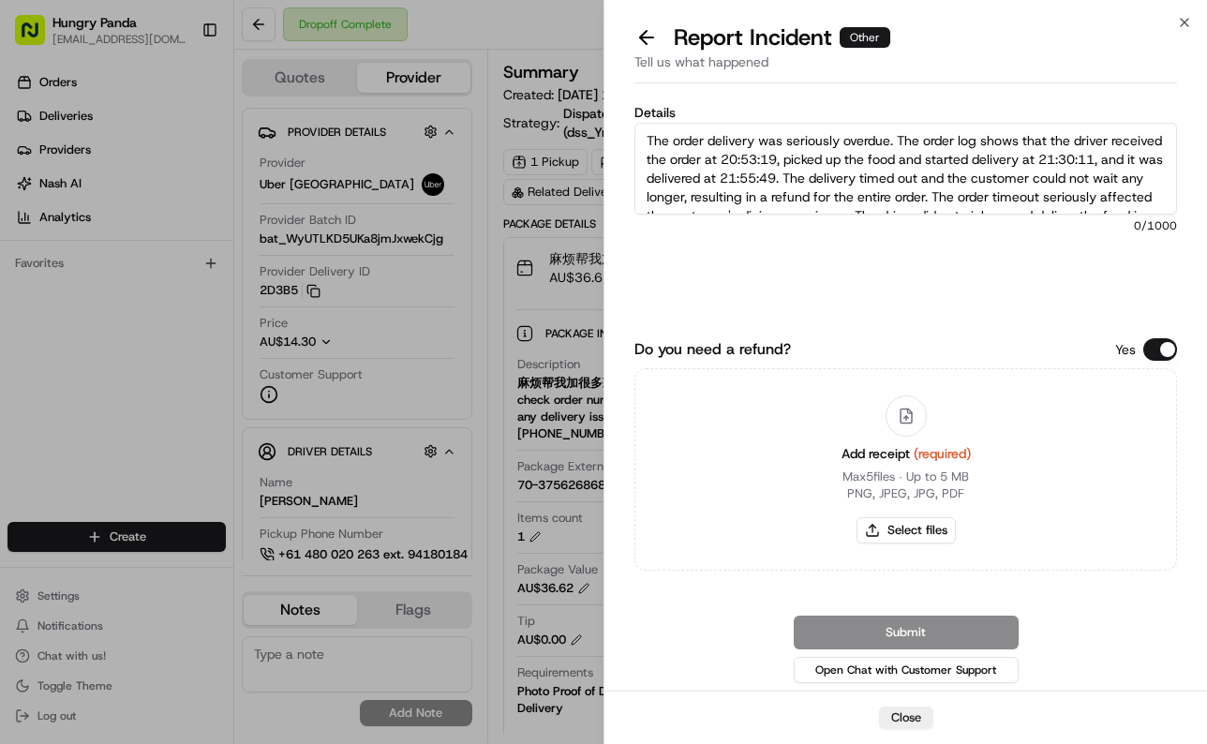
scroll to position [48, 0]
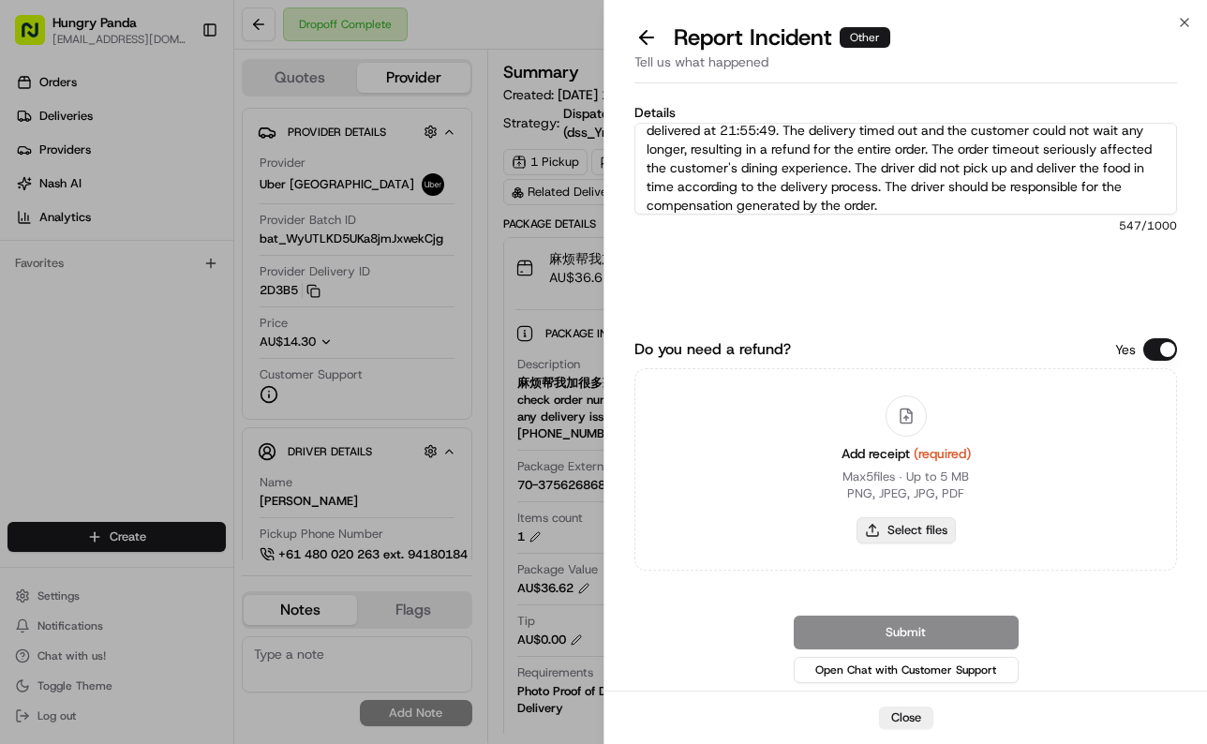
type textarea "The order delivery was seriously overdue. The order log shows that the driver r…"
click at [931, 535] on button "Select files" at bounding box center [905, 530] width 99 height 26
type input "C:\fakepath\4.jpg"
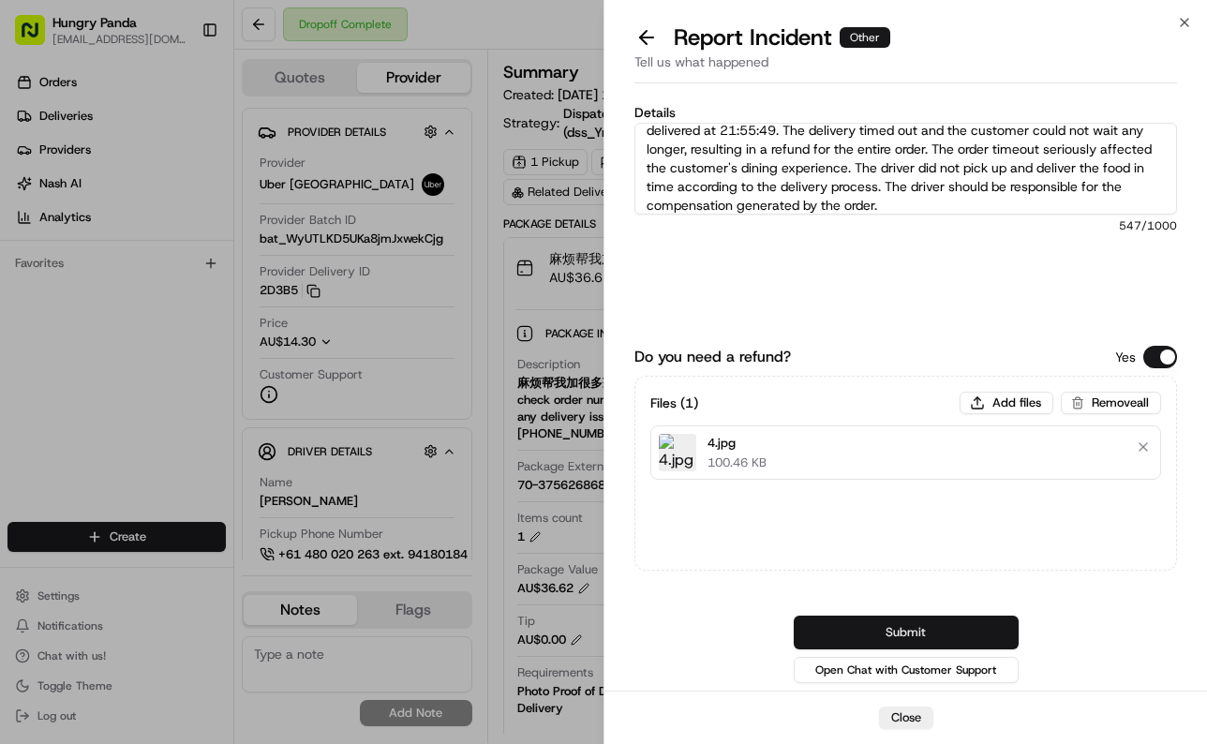
click at [988, 637] on button "Submit" at bounding box center [906, 633] width 225 height 34
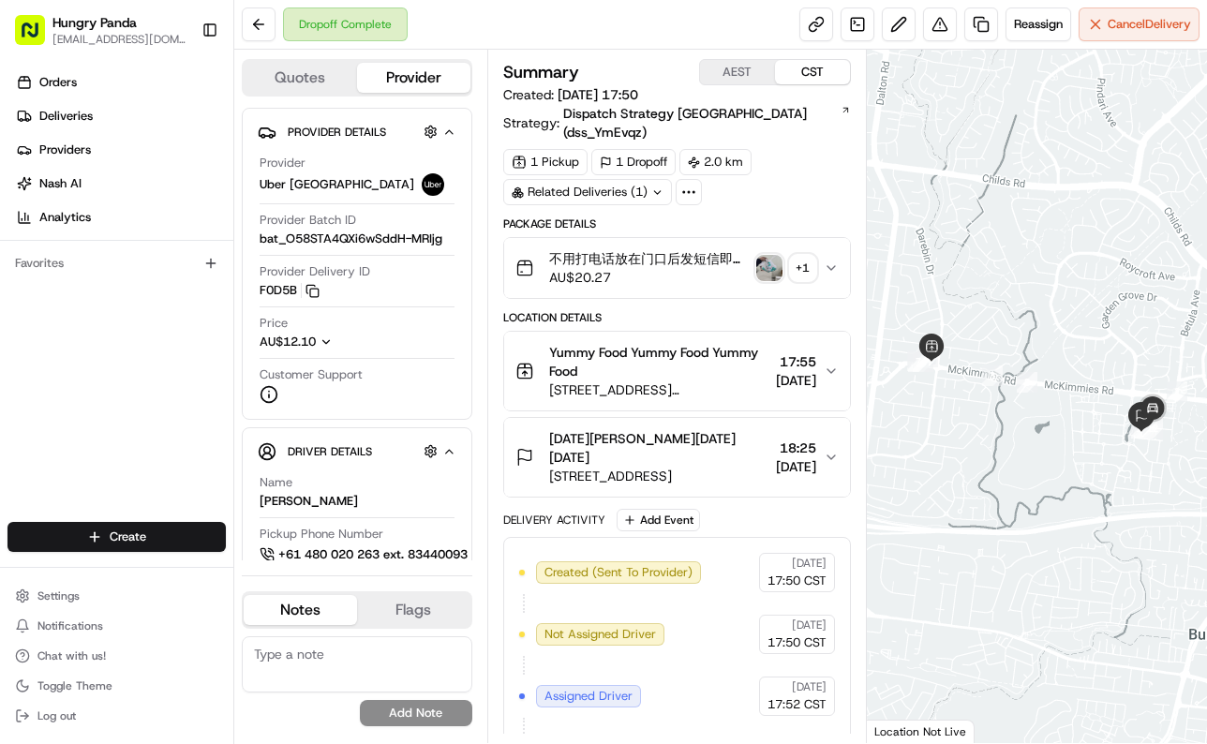
drag, startPoint x: 837, startPoint y: 259, endPoint x: 855, endPoint y: 252, distance: 19.9
click at [837, 259] on button "不用打电话放在门口后发短信即可。 Just leave it at the door and shoot me a text, no need to call…" at bounding box center [677, 268] width 346 height 60
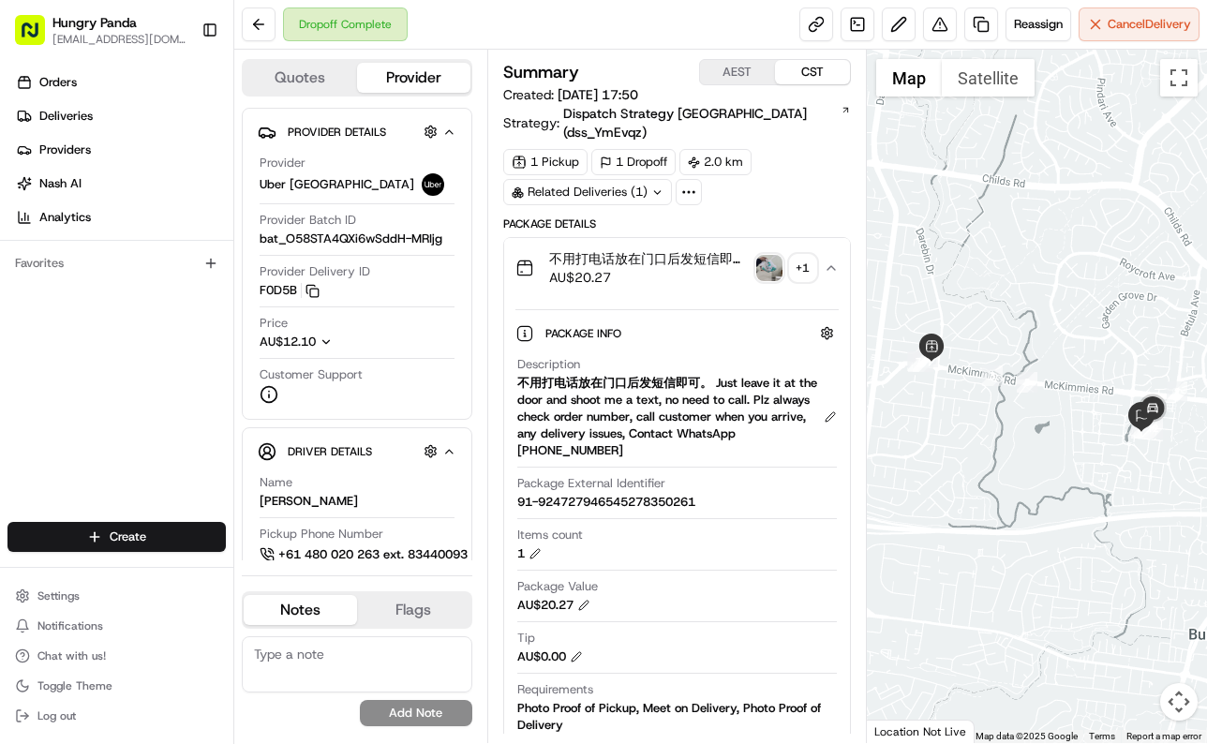
click at [775, 255] on img "button" at bounding box center [769, 268] width 26 height 26
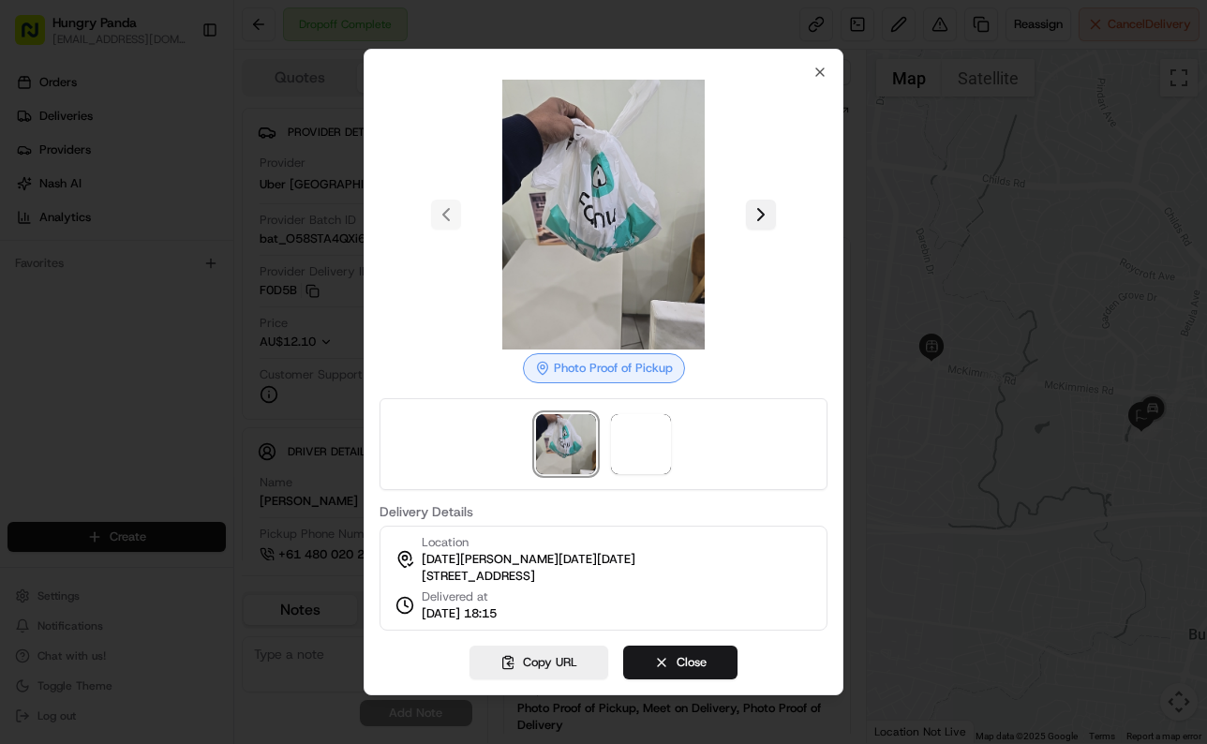
click at [770, 210] on button at bounding box center [761, 215] width 30 height 30
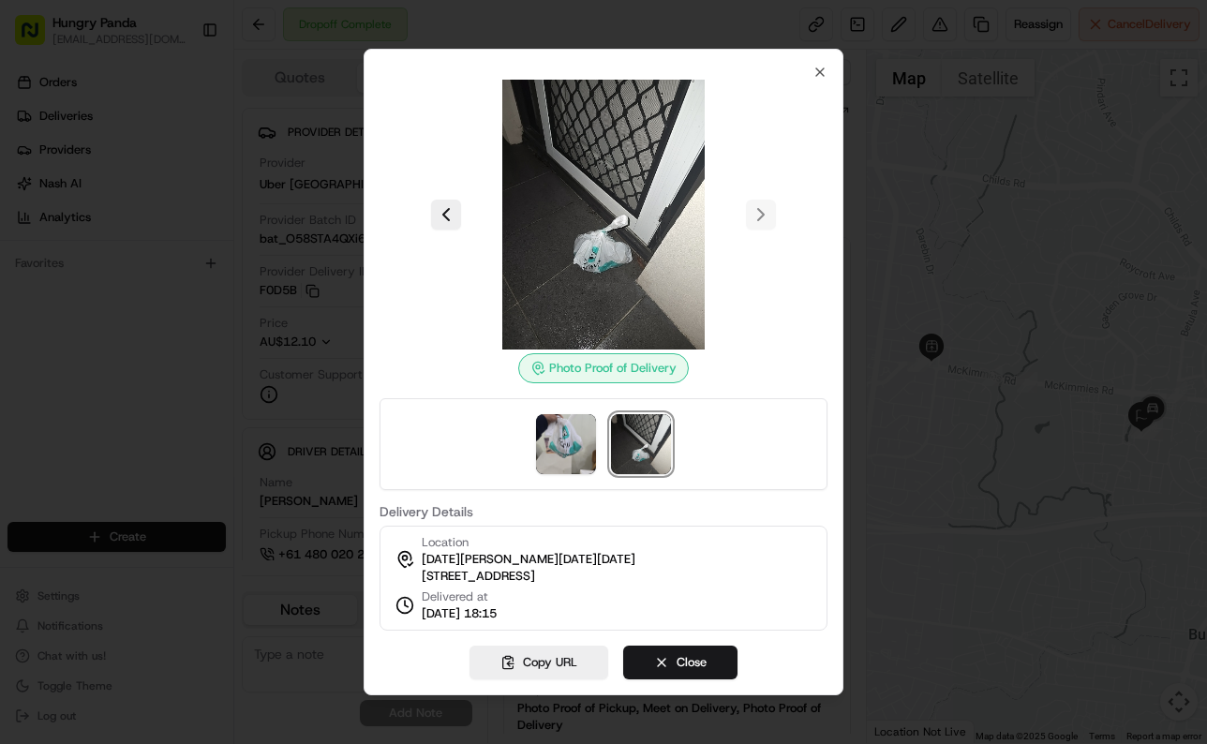
click at [910, 248] on div at bounding box center [603, 372] width 1207 height 744
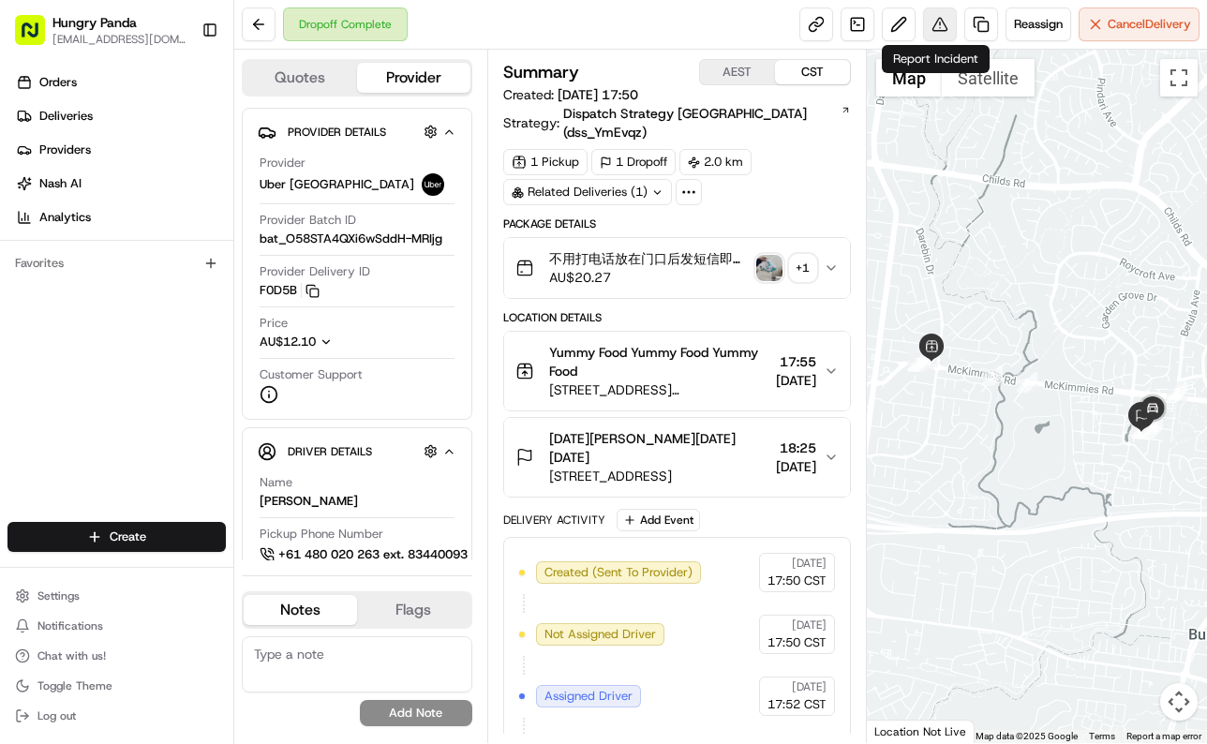
click at [935, 15] on button at bounding box center [940, 24] width 34 height 34
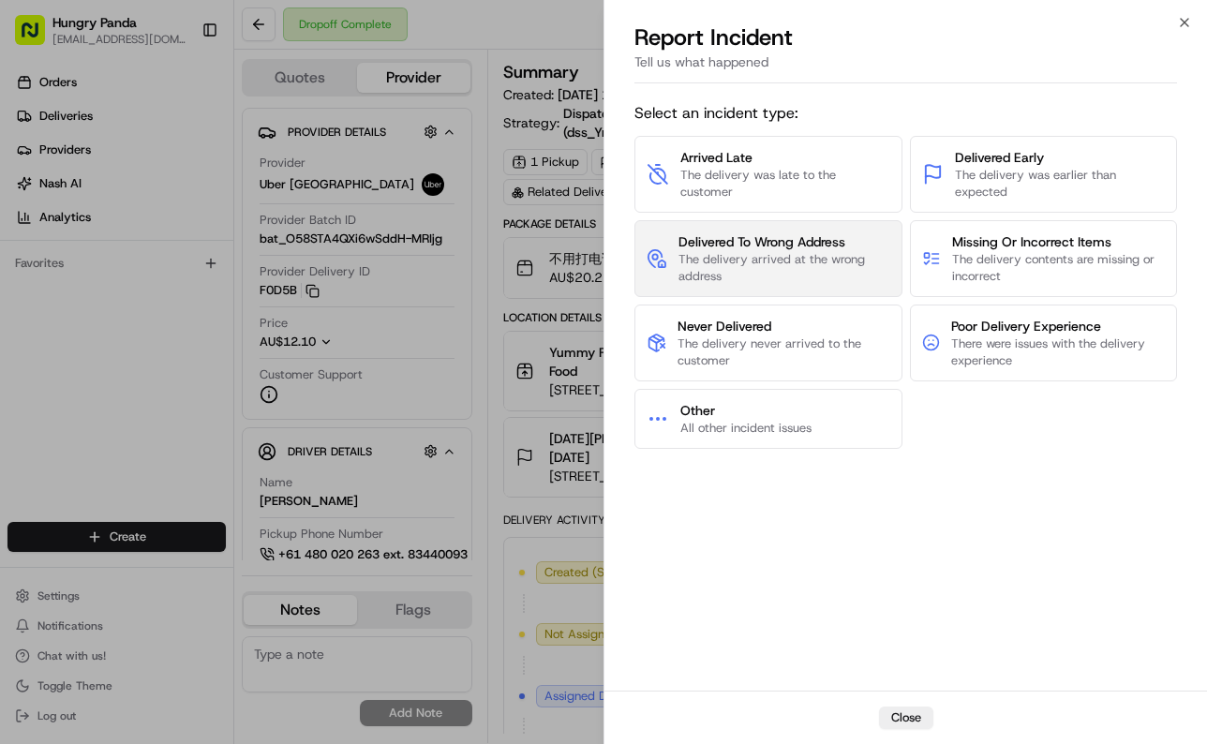
click at [791, 245] on span "Delivered To Wrong Address" at bounding box center [784, 241] width 212 height 19
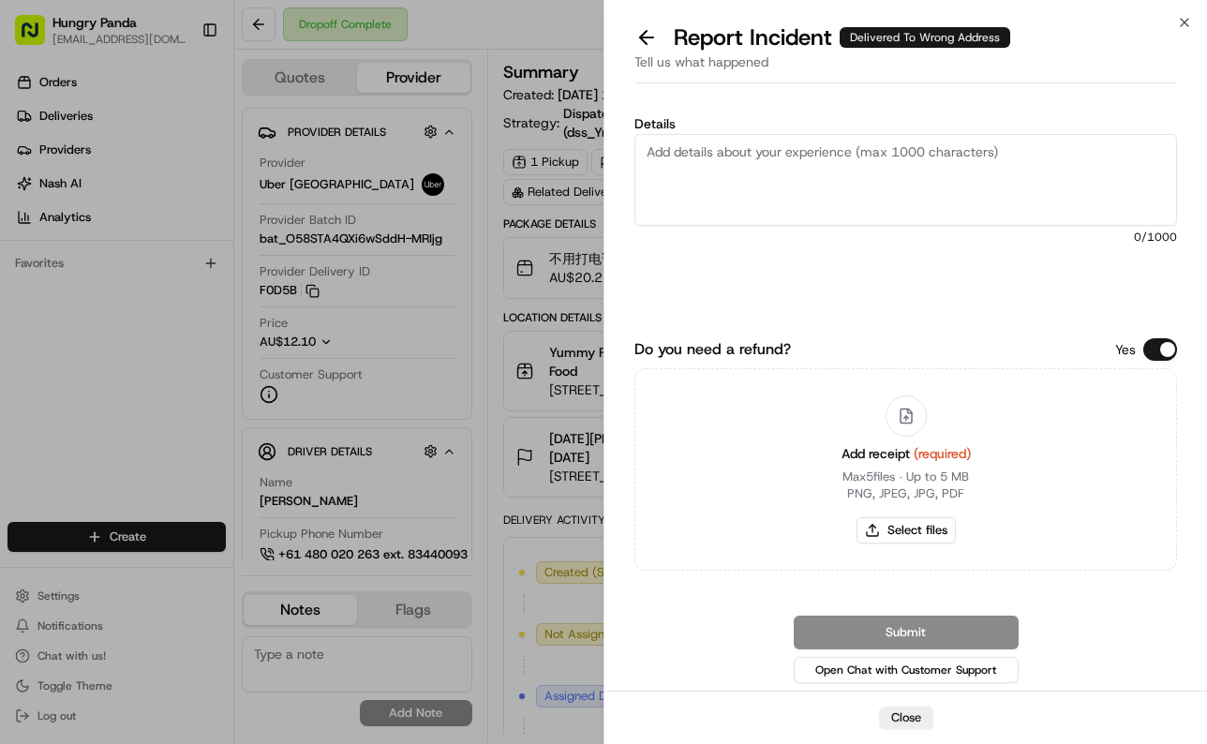
click at [877, 201] on textarea "Details" at bounding box center [905, 180] width 542 height 92
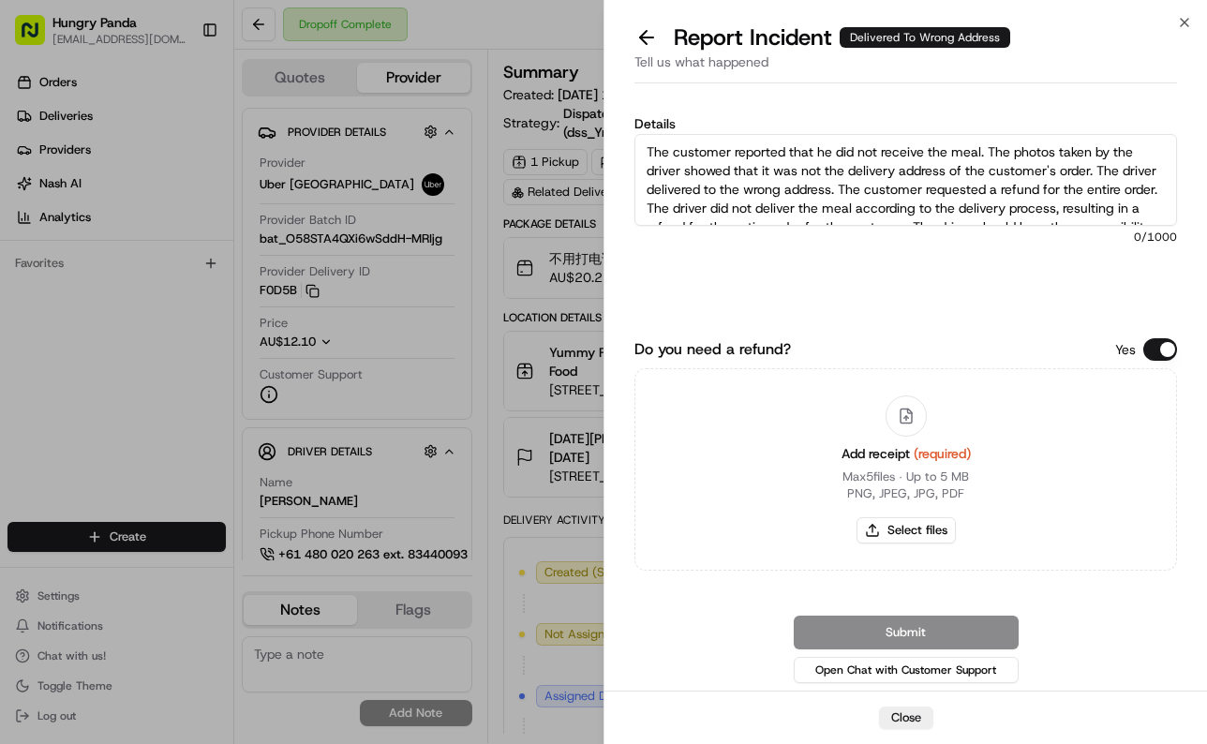
scroll to position [29, 0]
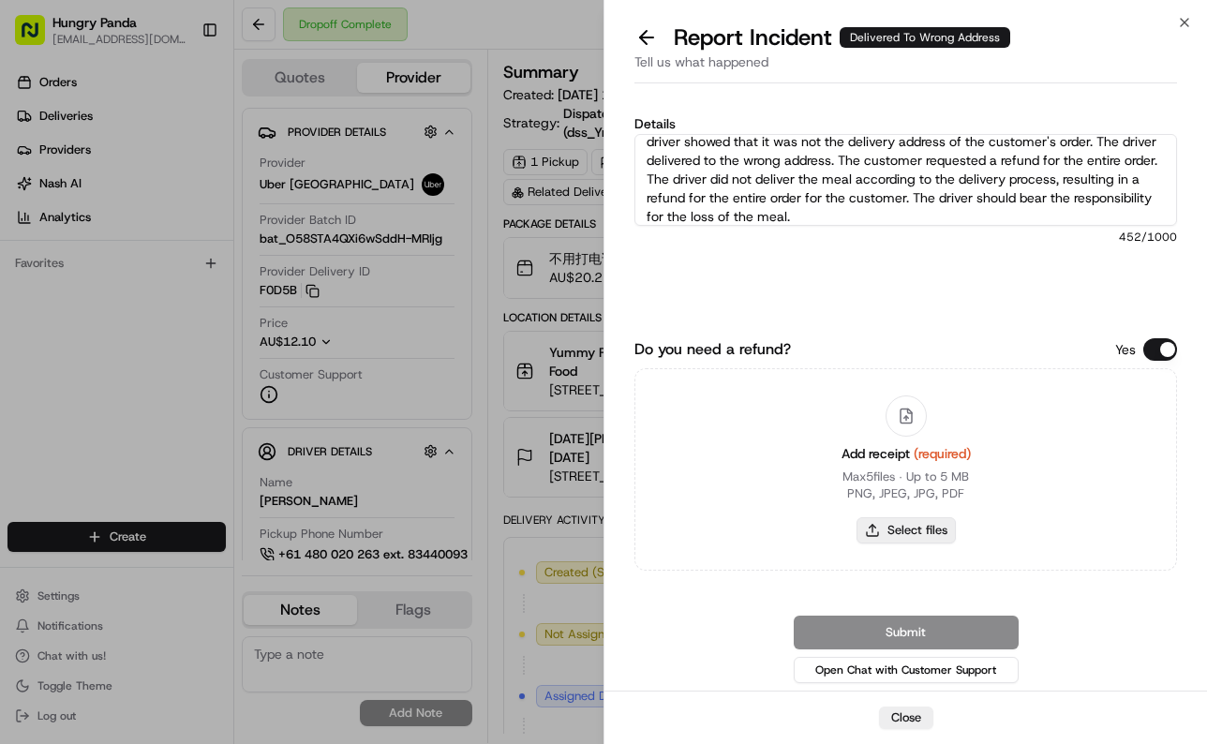
type textarea "The customer reported that he did not receive the meal. The photos taken by the…"
click at [930, 533] on button "Select files" at bounding box center [905, 530] width 99 height 26
type input "C:\fakepath\5.jpg"
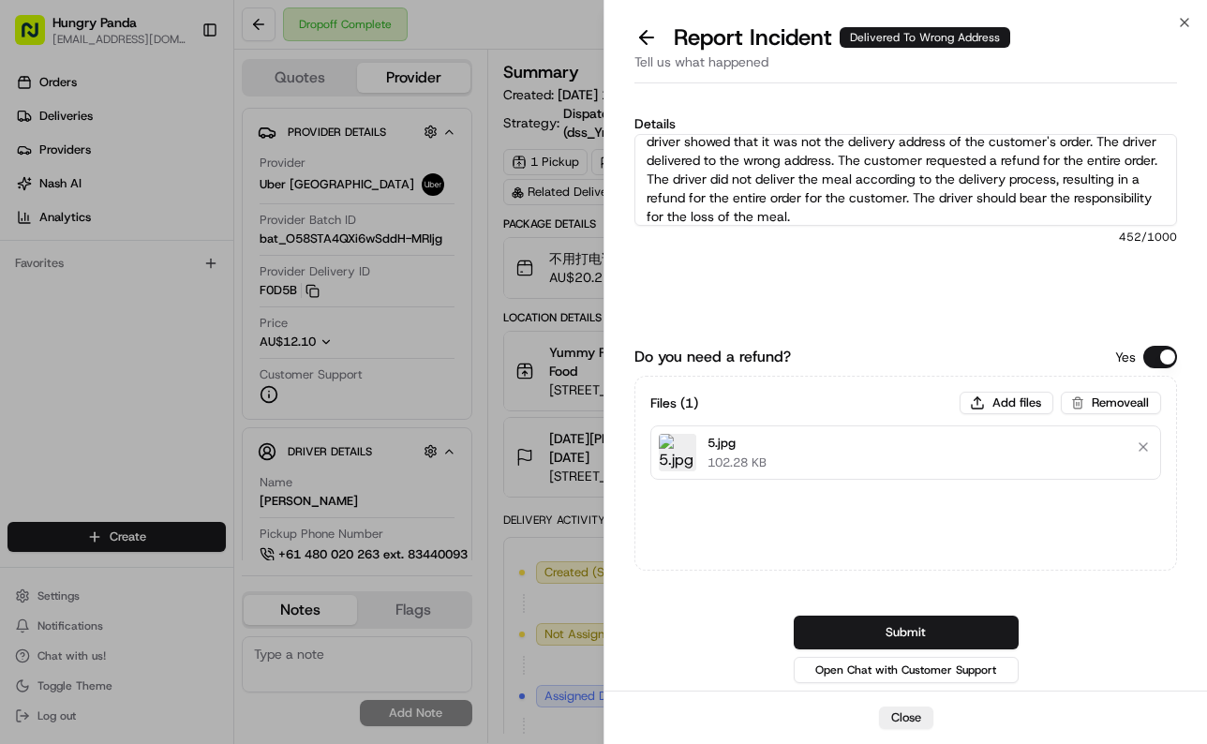
drag, startPoint x: 962, startPoint y: 633, endPoint x: 1065, endPoint y: 628, distance: 103.2
click at [962, 633] on button "Submit" at bounding box center [906, 633] width 225 height 34
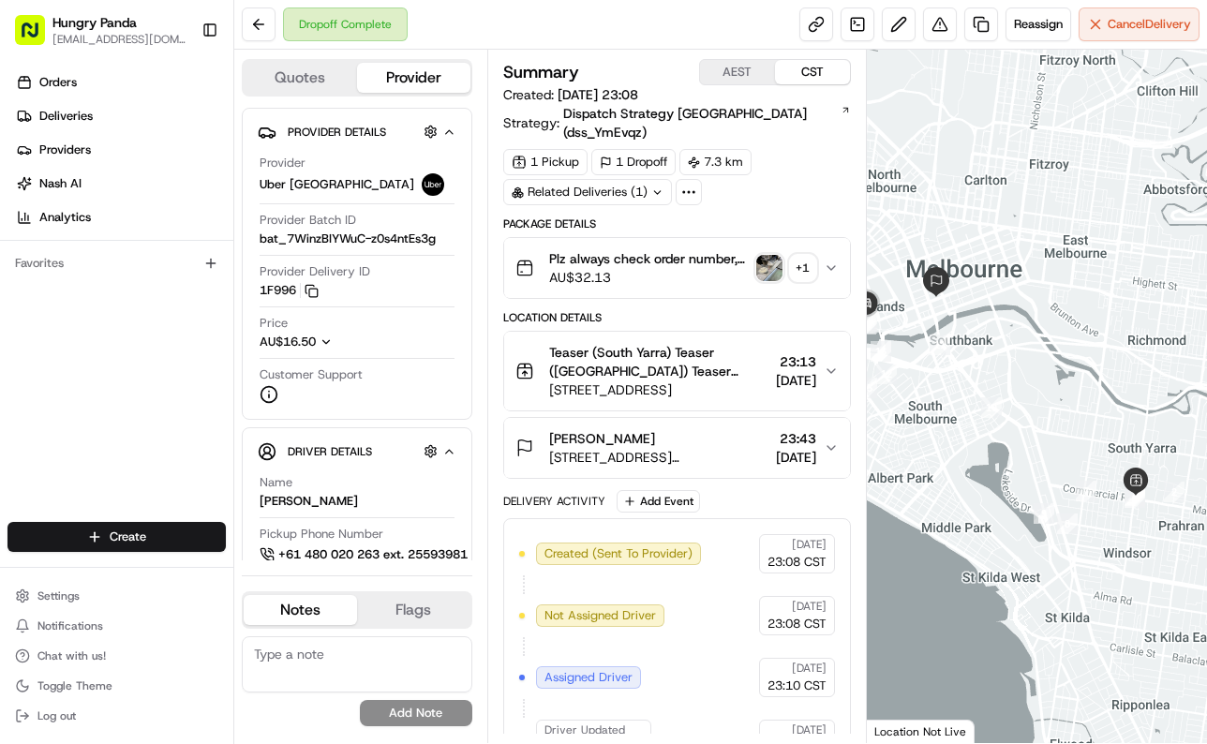
click at [830, 262] on button "Plz always check order number, call customer when you arrive, any delivery issu…" at bounding box center [677, 268] width 346 height 60
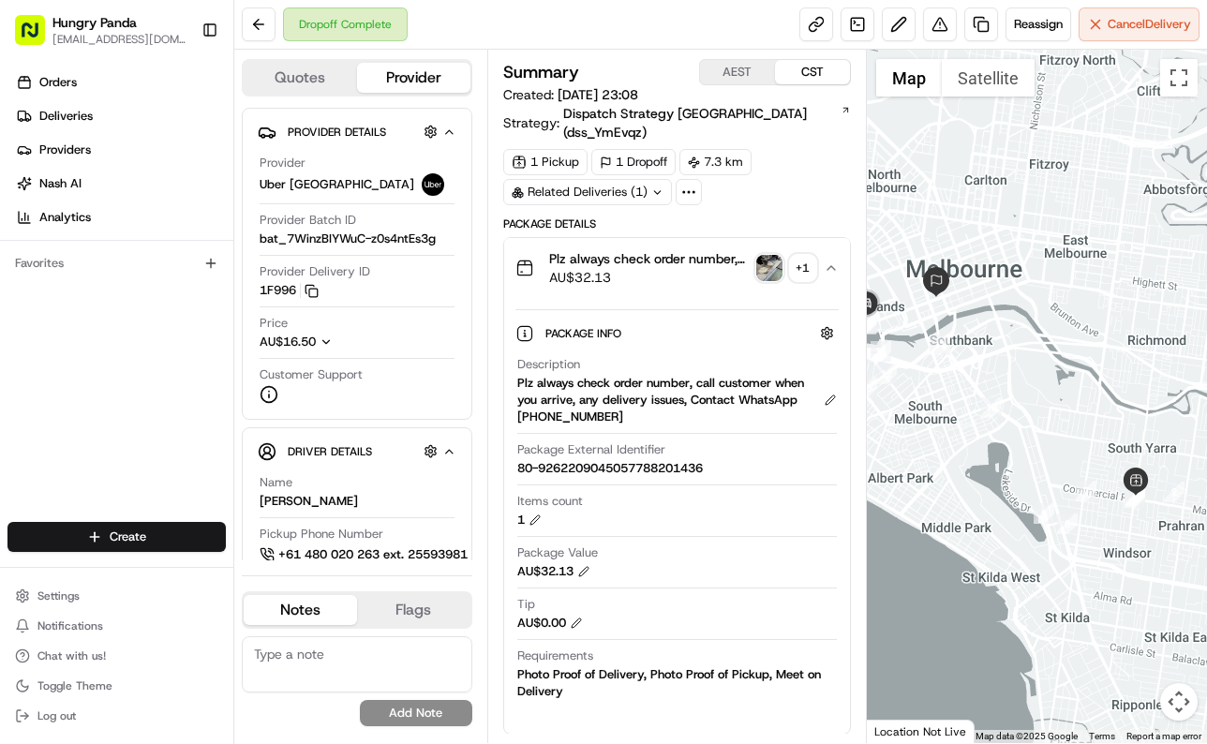
click at [770, 255] on img "button" at bounding box center [769, 268] width 26 height 26
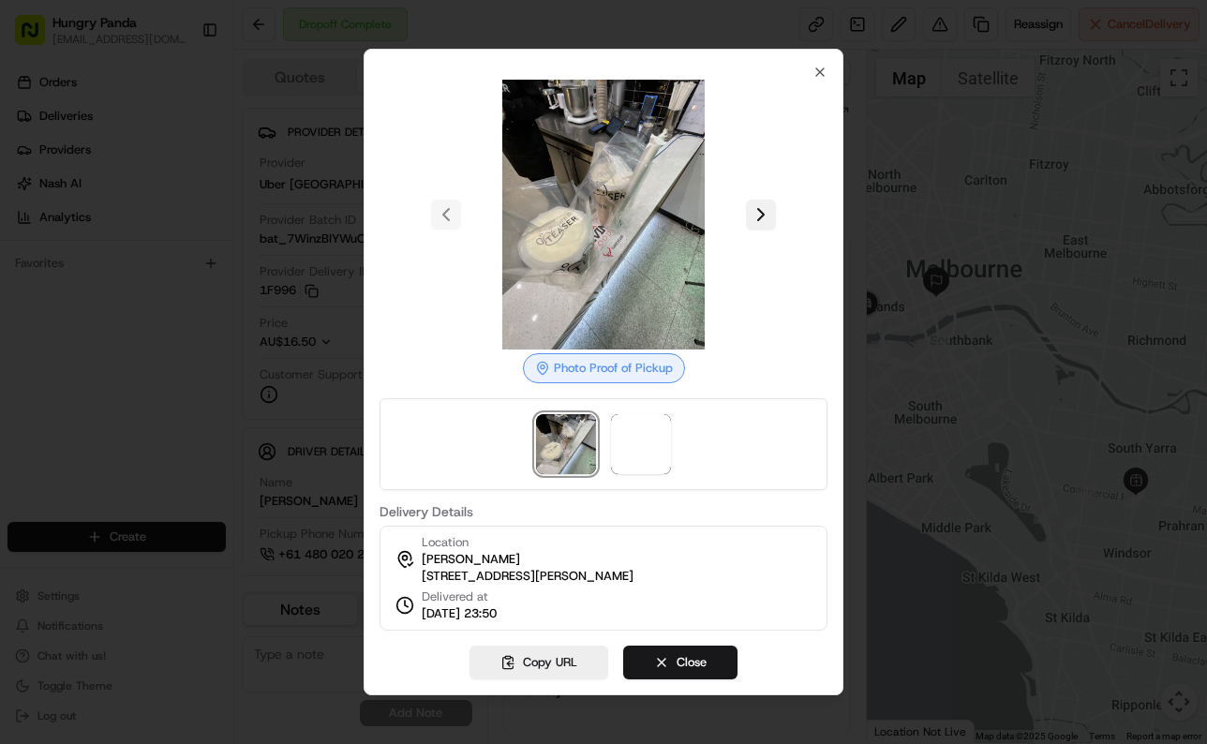
click at [775, 207] on button at bounding box center [761, 215] width 30 height 30
click at [877, 235] on div at bounding box center [603, 372] width 1207 height 744
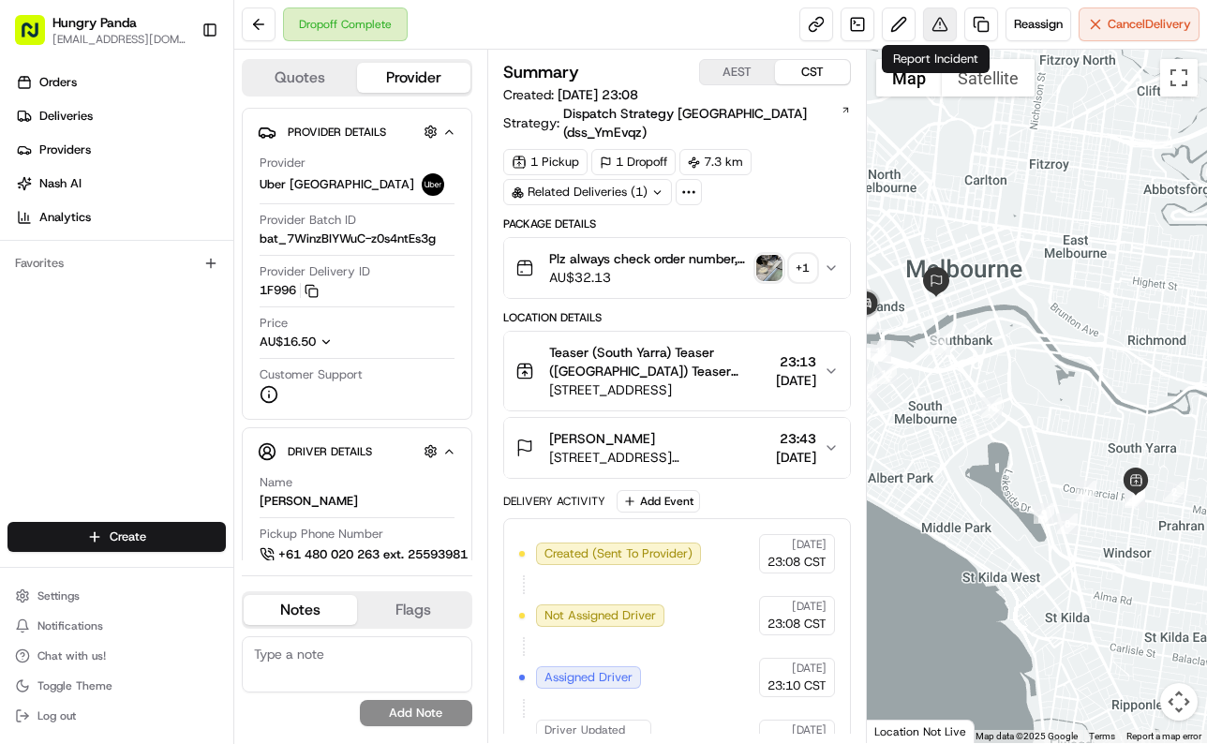
click at [938, 22] on button at bounding box center [940, 24] width 34 height 34
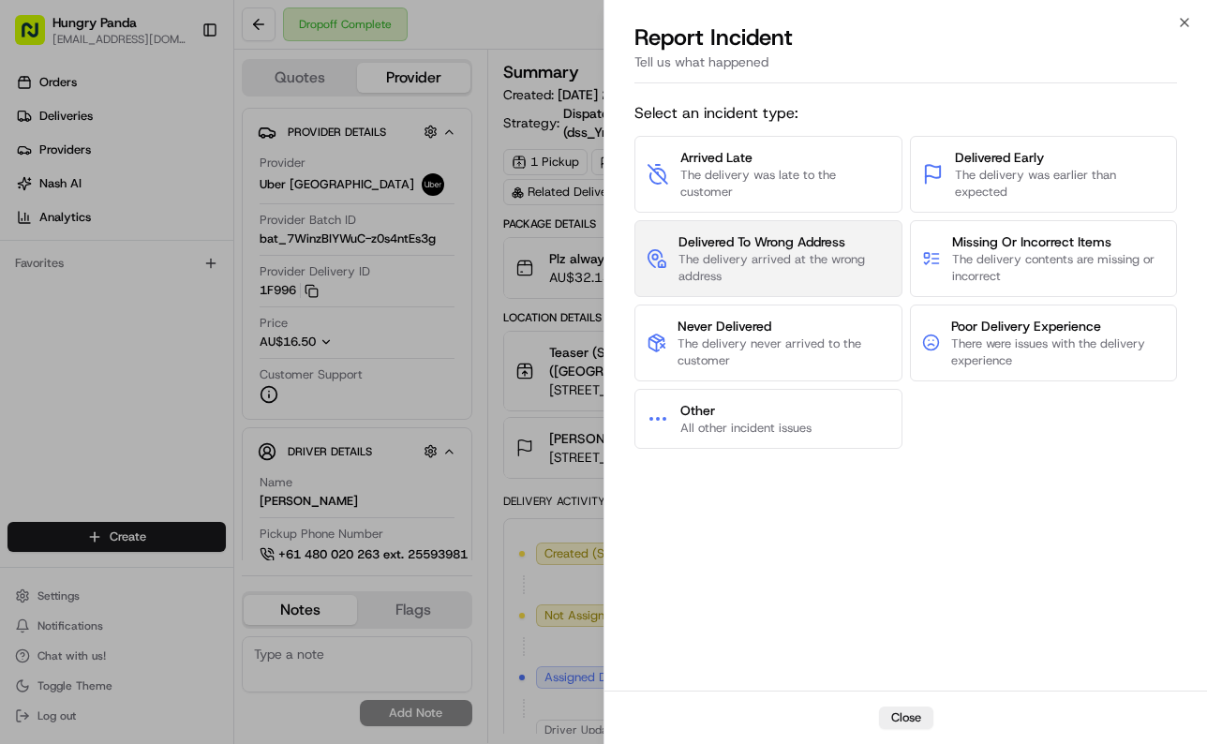
click at [785, 270] on span "The delivery arrived at the wrong address" at bounding box center [784, 268] width 212 height 34
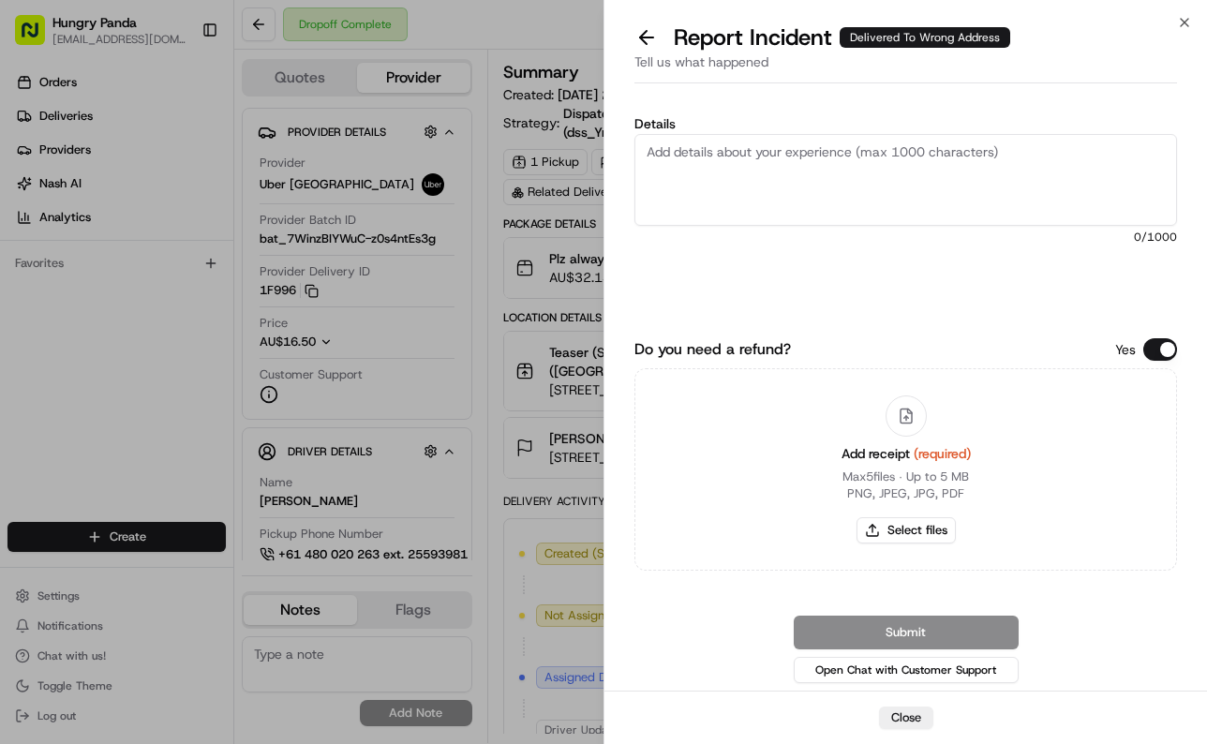
click at [885, 192] on textarea "Details" at bounding box center [905, 180] width 542 height 92
paste textarea "The customer reported that he did not receive the meal. The photos taken by the…"
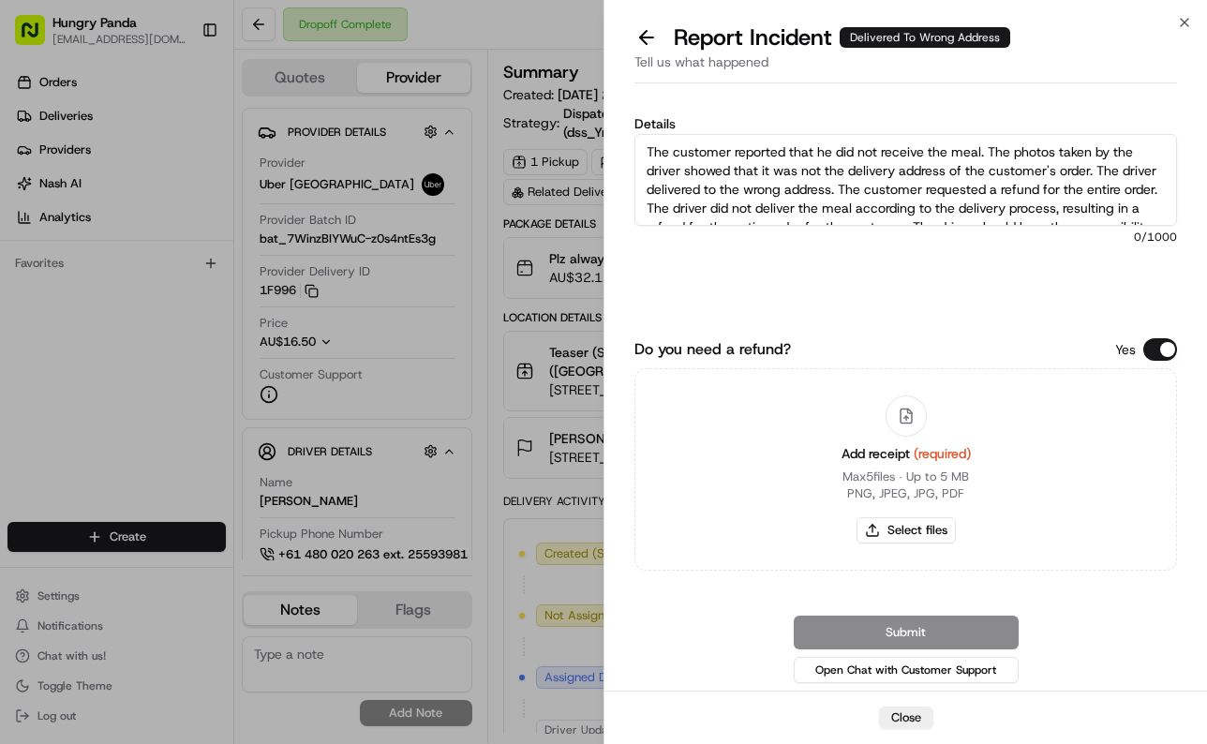
scroll to position [29, 0]
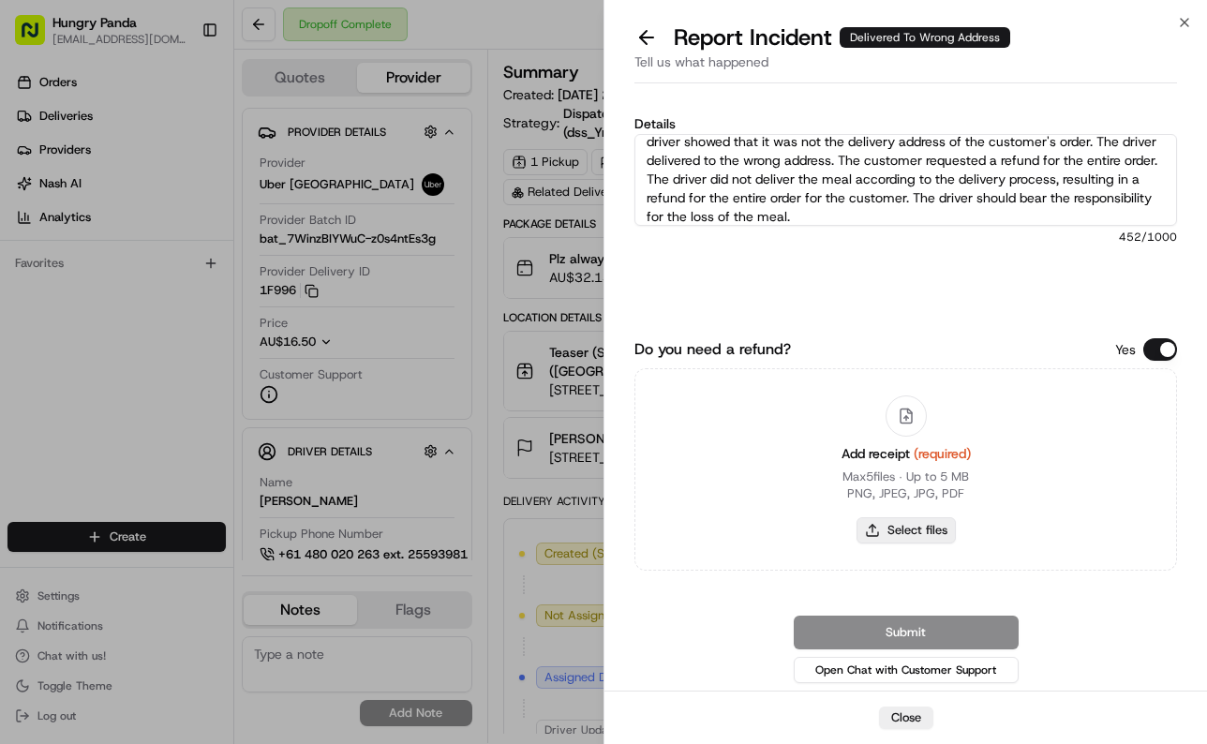
type textarea "The customer reported that he did not receive the meal. The photos taken by the…"
click at [922, 531] on button "Select files" at bounding box center [905, 530] width 99 height 26
type input "C:\fakepath\6.jpg"
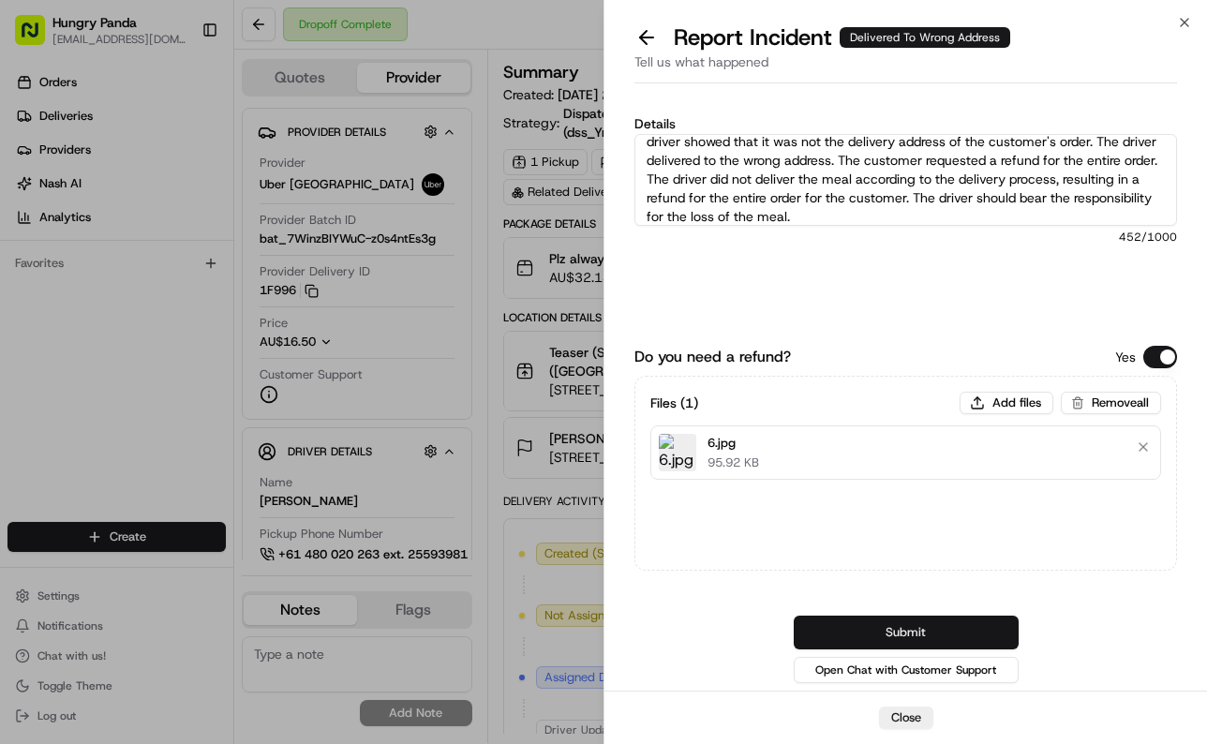
click at [992, 617] on button "Submit" at bounding box center [906, 633] width 225 height 34
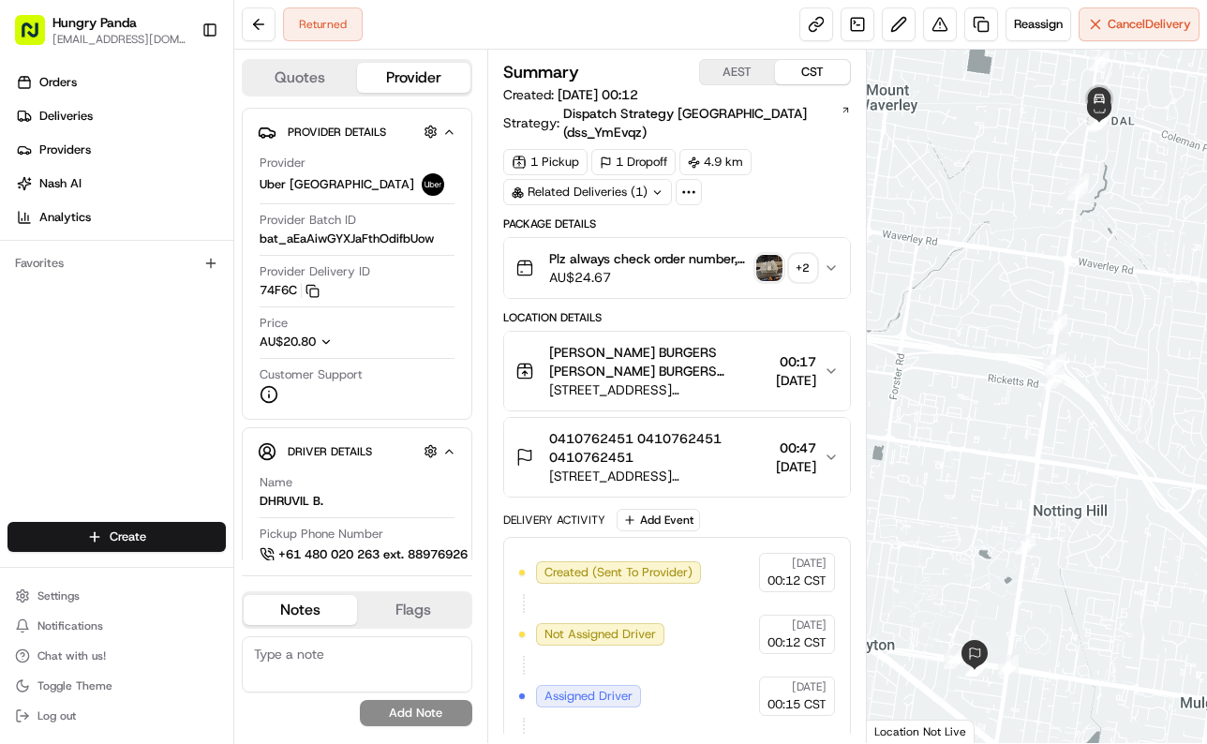
click at [833, 260] on icon "button" at bounding box center [831, 267] width 15 height 15
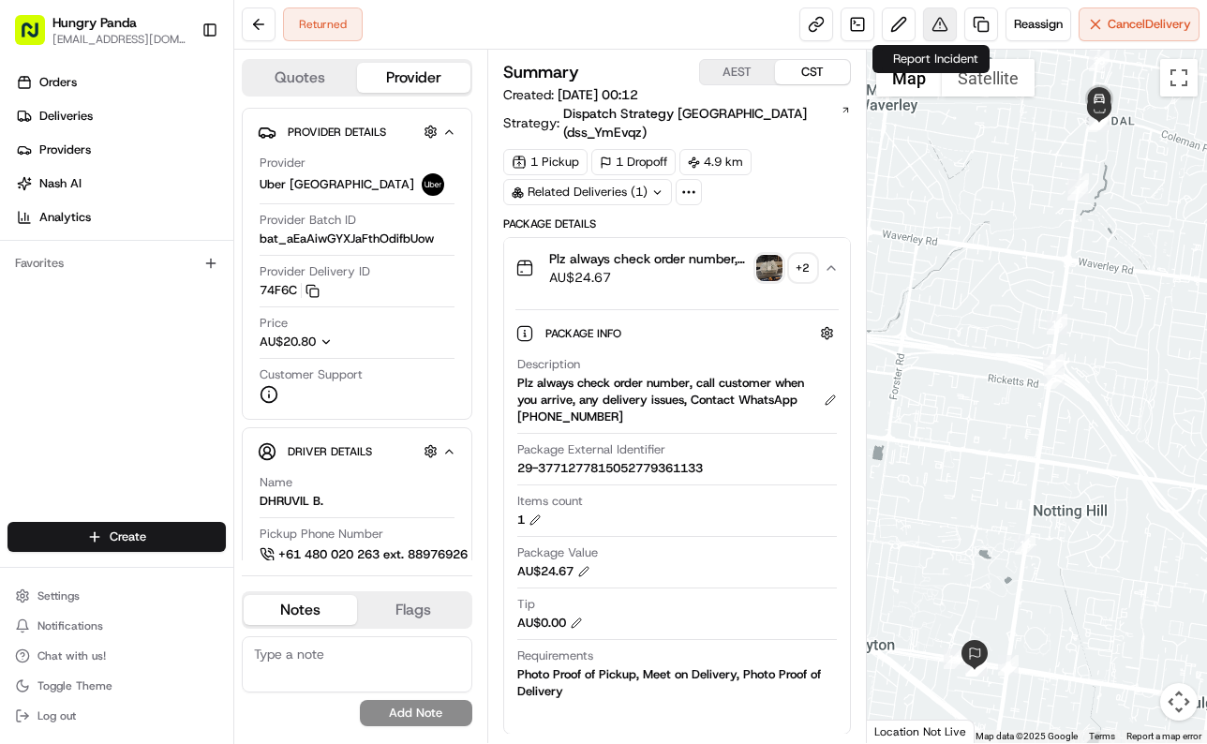
click at [928, 29] on button at bounding box center [940, 24] width 34 height 34
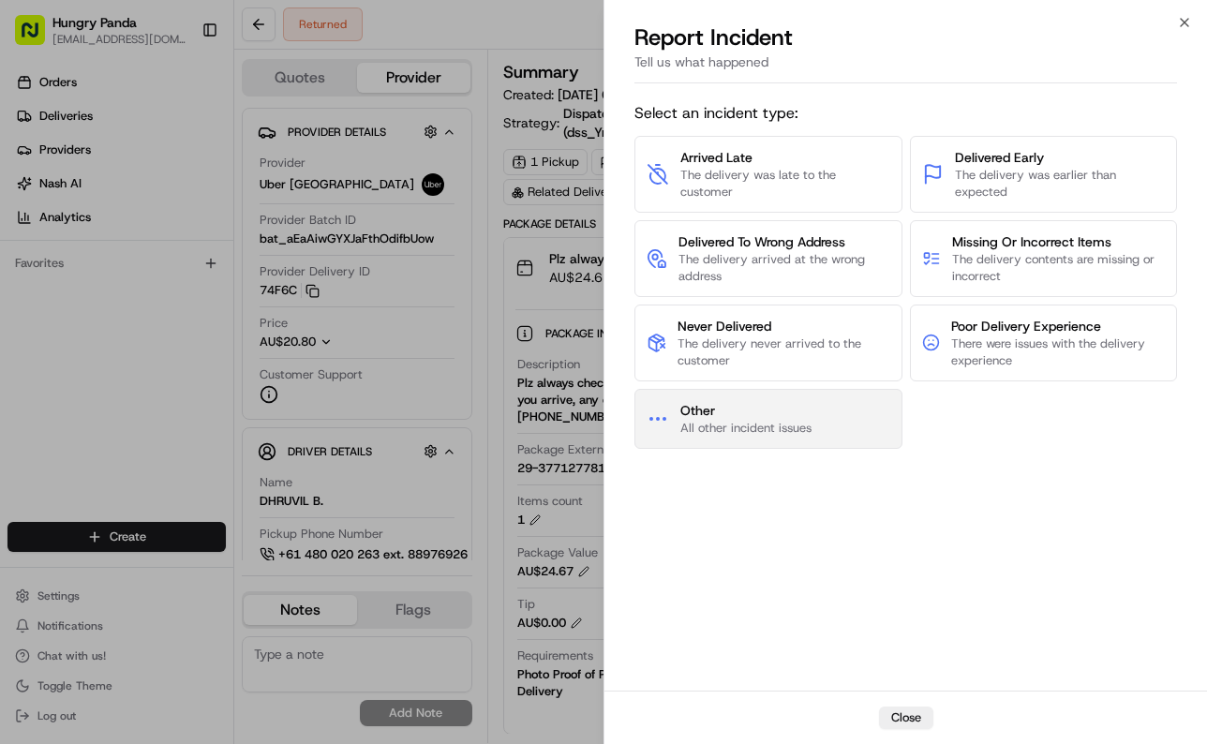
click at [787, 412] on span "Other" at bounding box center [745, 410] width 131 height 19
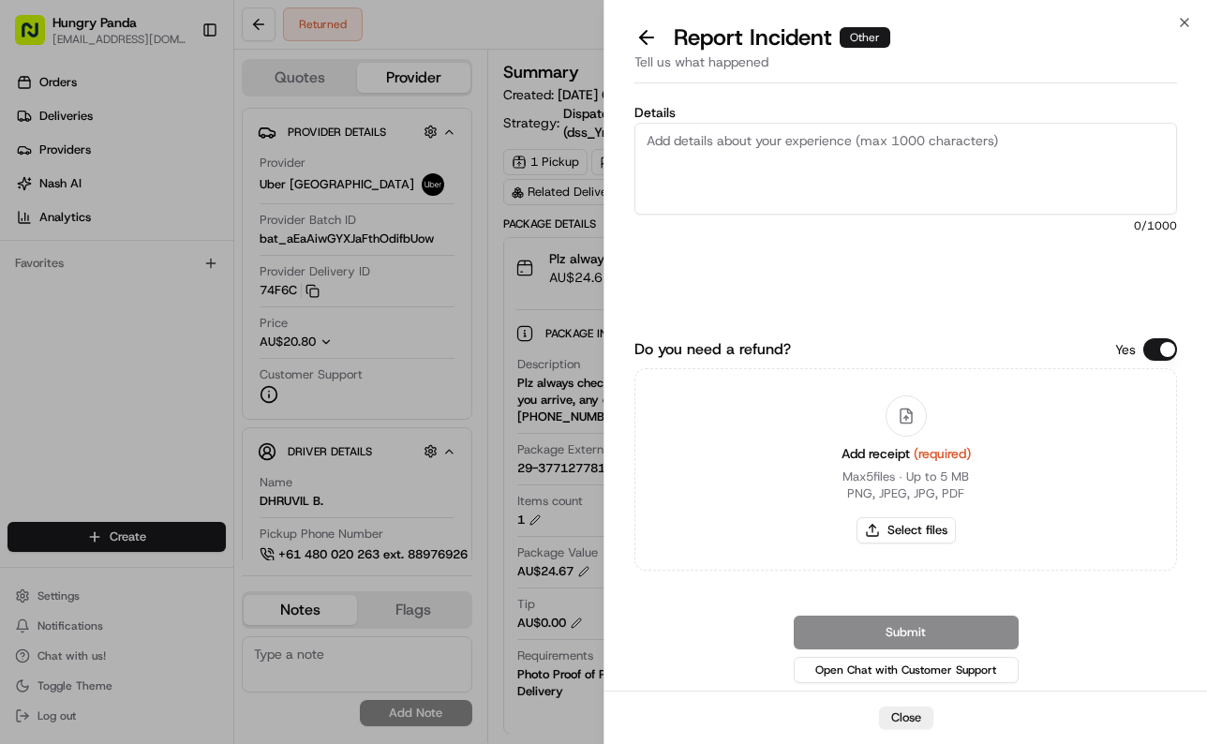
click at [877, 177] on textarea "Details" at bounding box center [905, 169] width 542 height 92
paste textarea "The order delivery was seriously overdue. The order log showed that the driver …"
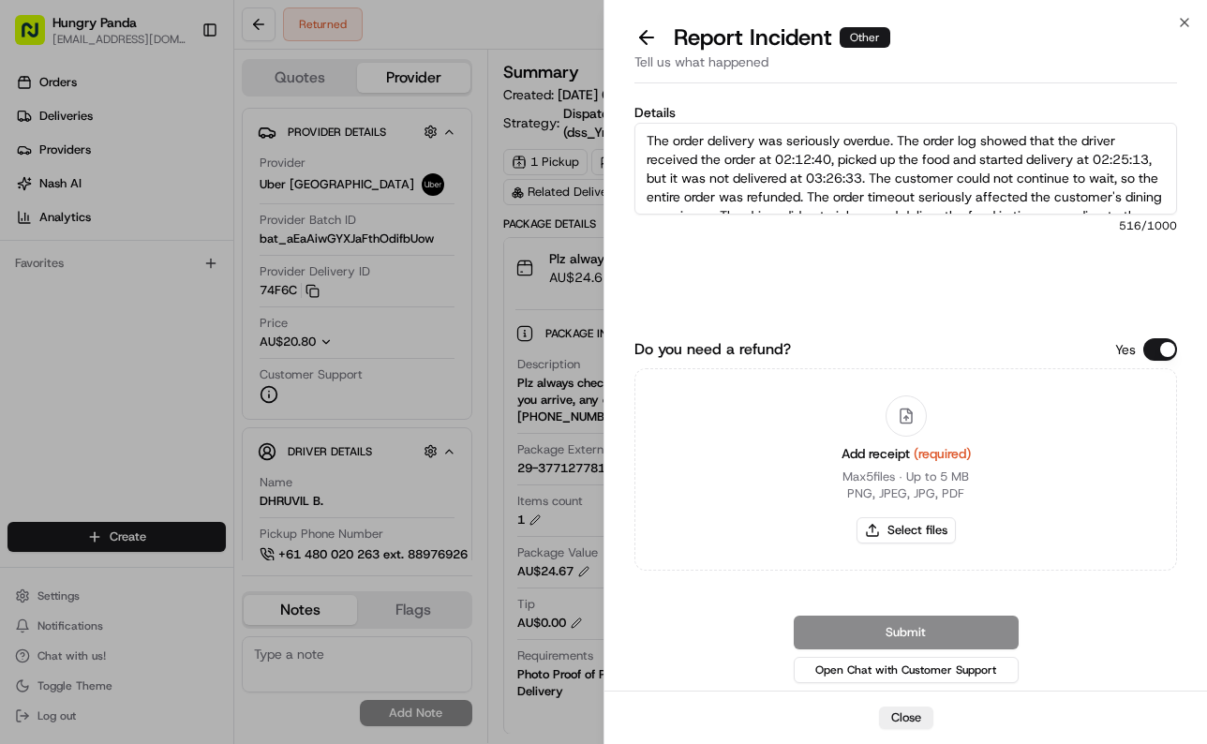
scroll to position [48, 0]
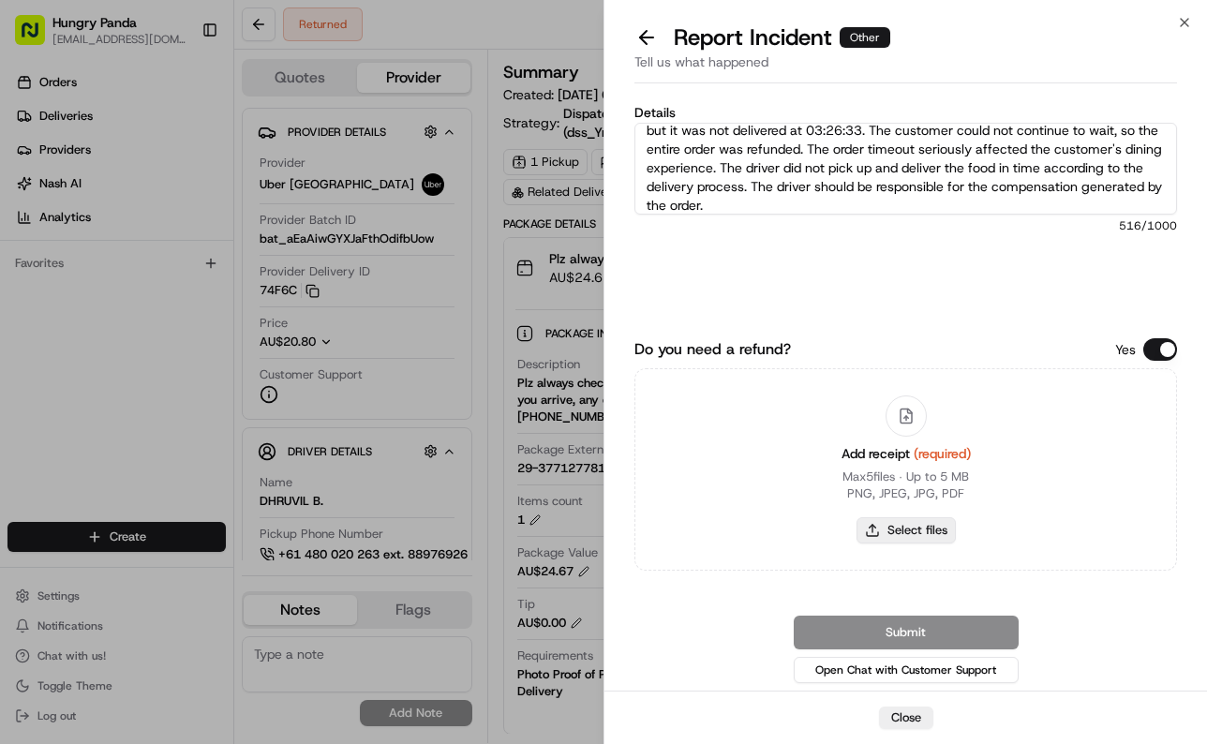
type textarea "The order delivery was seriously overdue. The order log showed that the driver …"
click at [942, 527] on button "Select files" at bounding box center [905, 530] width 99 height 26
type input "C:\fakepath\7.jpg"
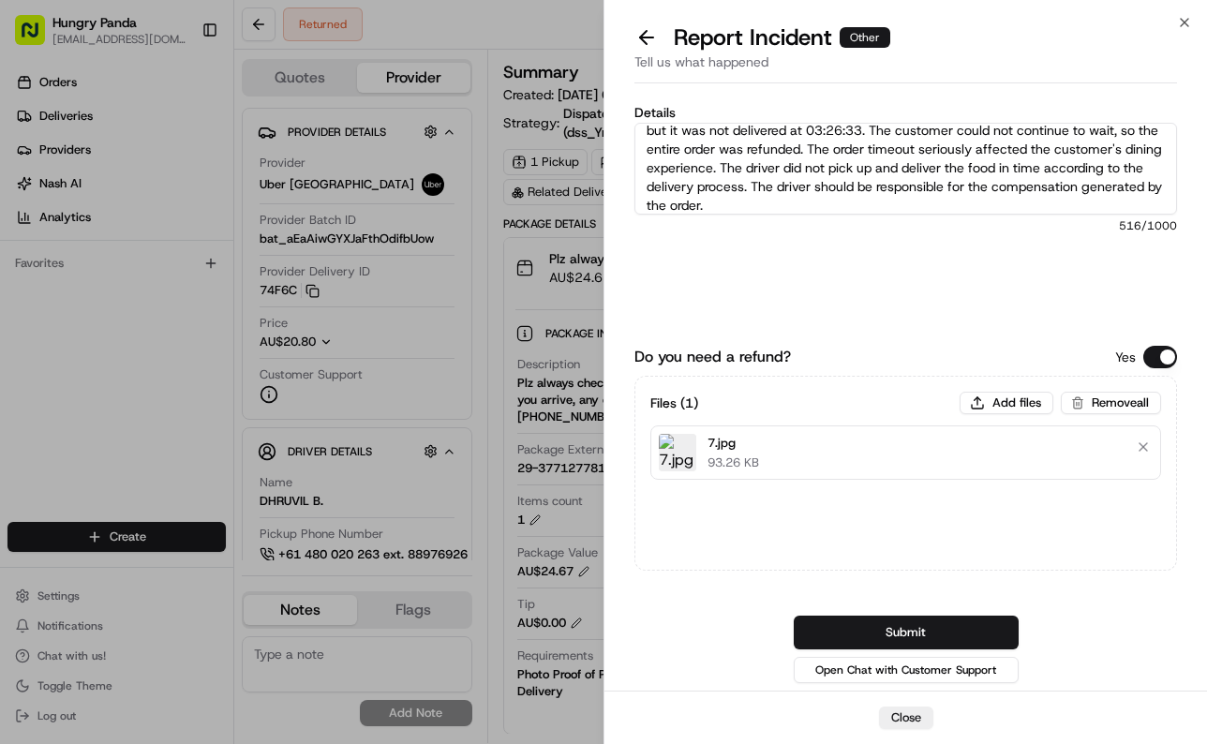
drag, startPoint x: 890, startPoint y: 636, endPoint x: 962, endPoint y: 603, distance: 79.2
click at [893, 634] on button "Submit" at bounding box center [906, 633] width 225 height 34
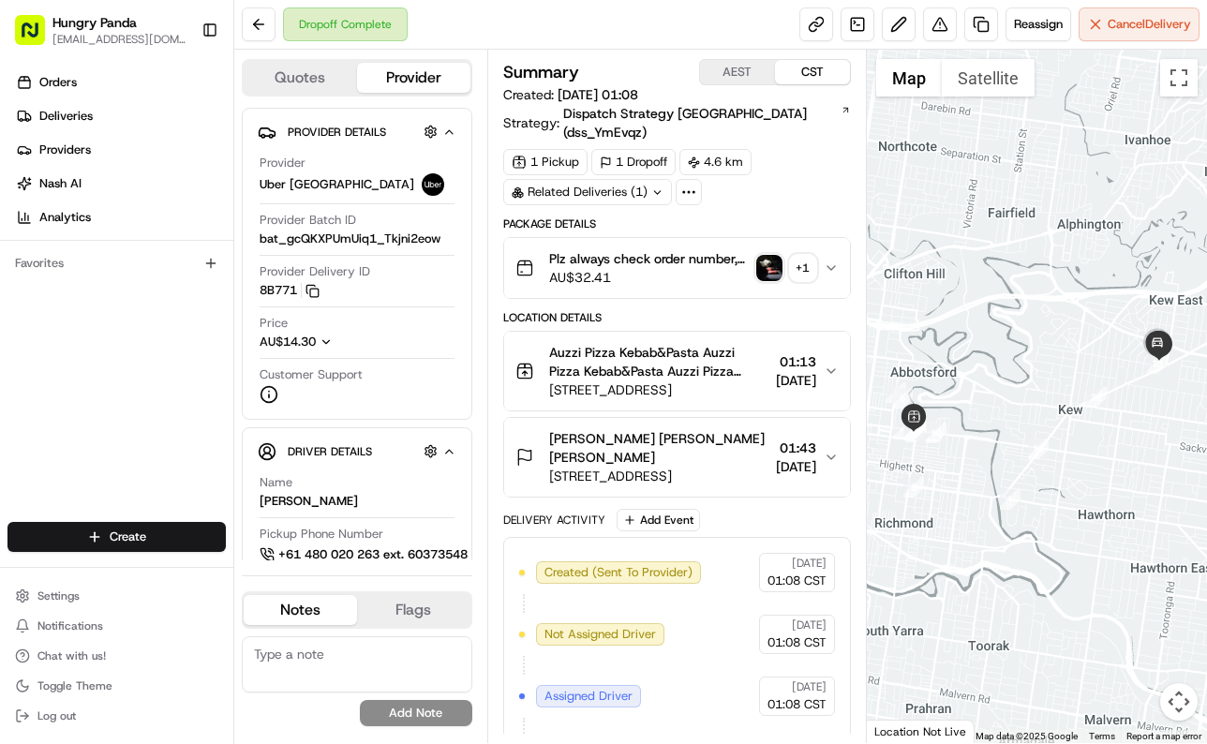
click at [832, 260] on icon "button" at bounding box center [831, 267] width 15 height 15
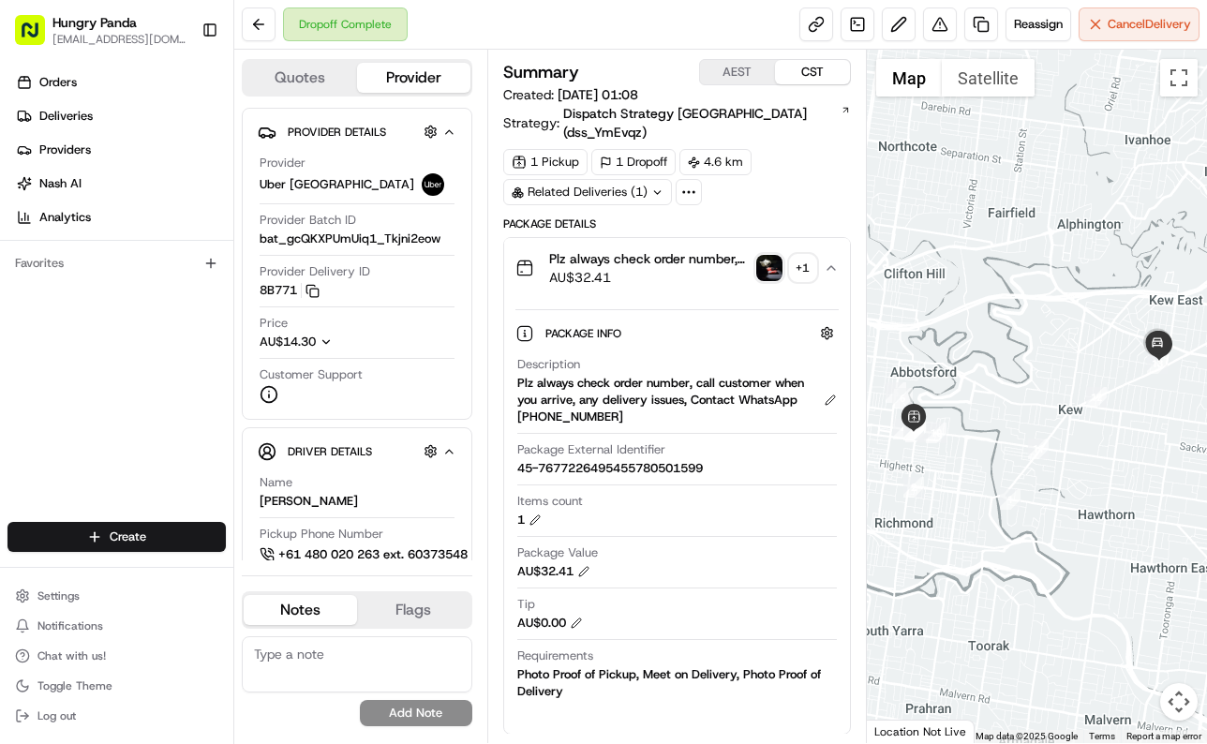
click at [762, 255] on img "button" at bounding box center [769, 268] width 26 height 26
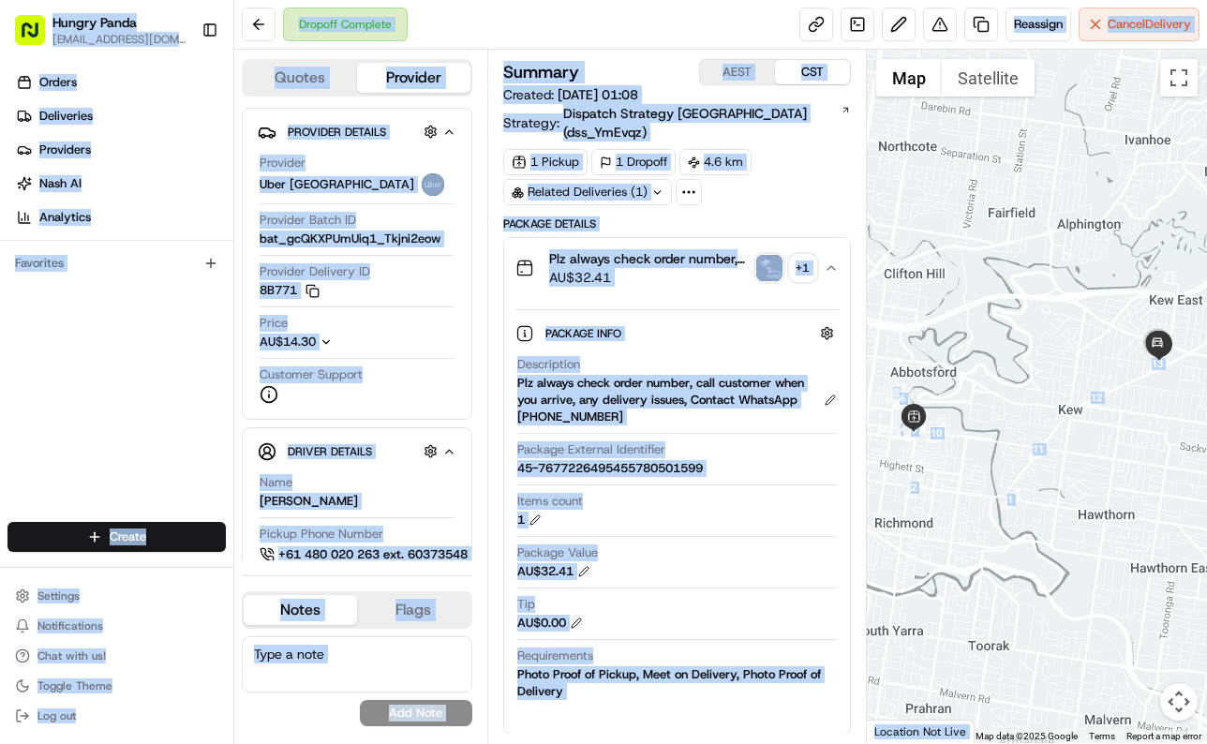
click at [762, 254] on body "Hungry Panda [EMAIL_ADDRESS][DOMAIN_NAME] Toggle Sidebar Orders Deliveries Prov…" at bounding box center [603, 372] width 1207 height 744
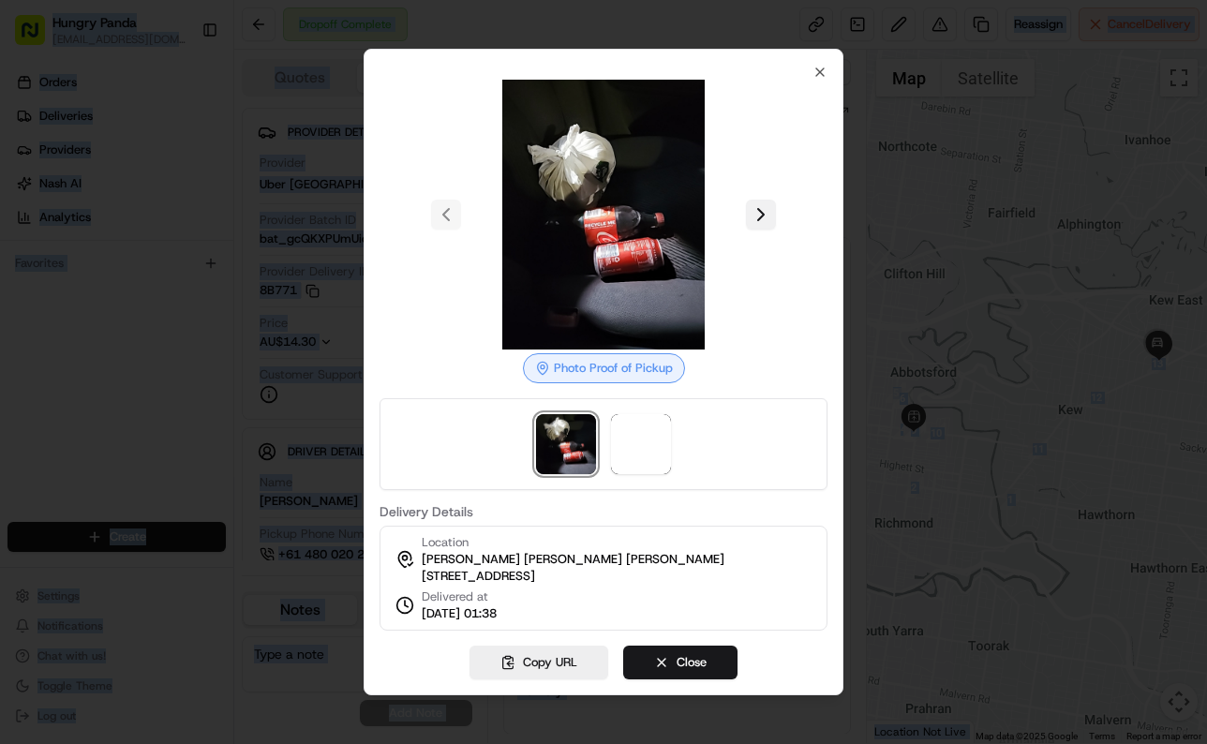
click at [758, 203] on button at bounding box center [761, 215] width 30 height 30
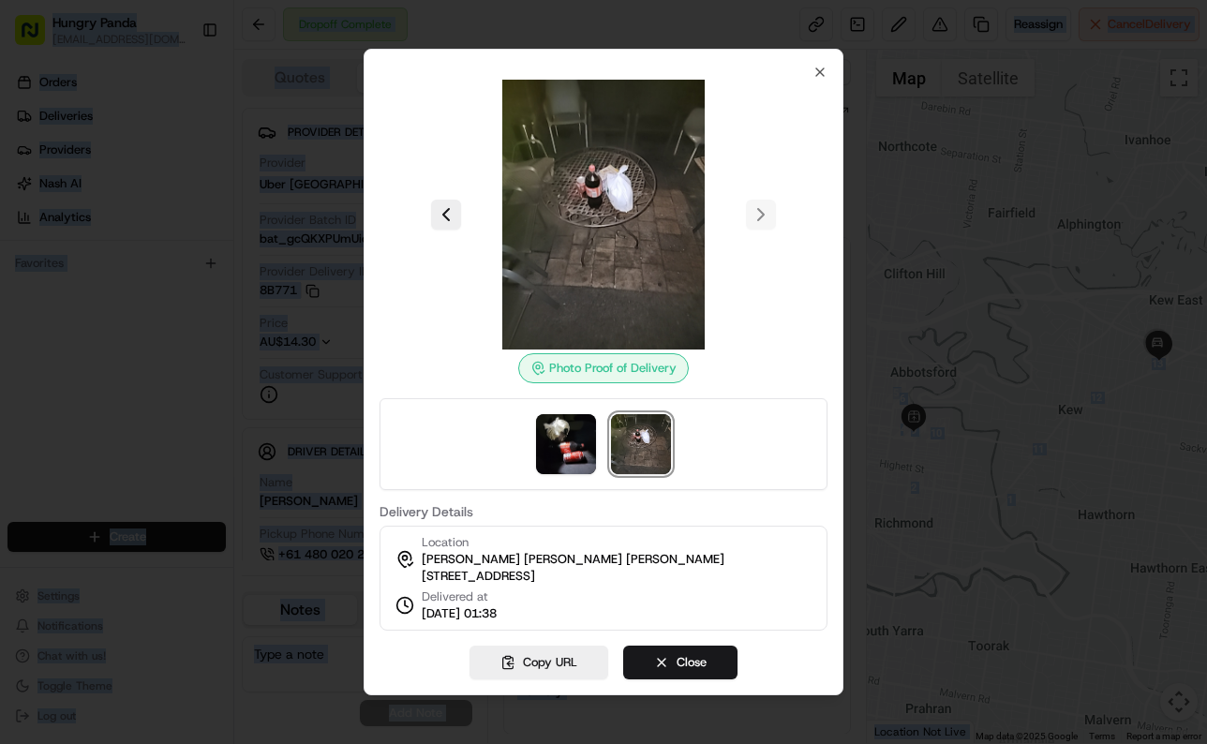
click at [884, 201] on div at bounding box center [603, 372] width 1207 height 744
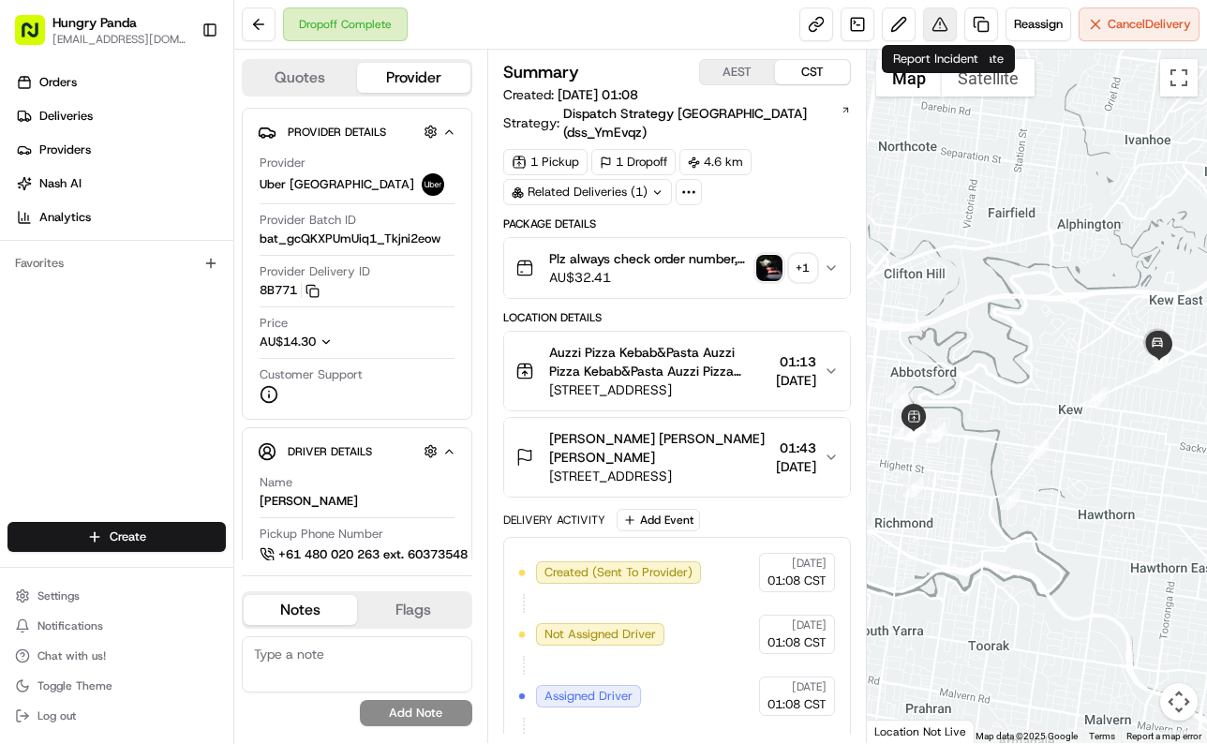
click at [941, 31] on button at bounding box center [940, 24] width 34 height 34
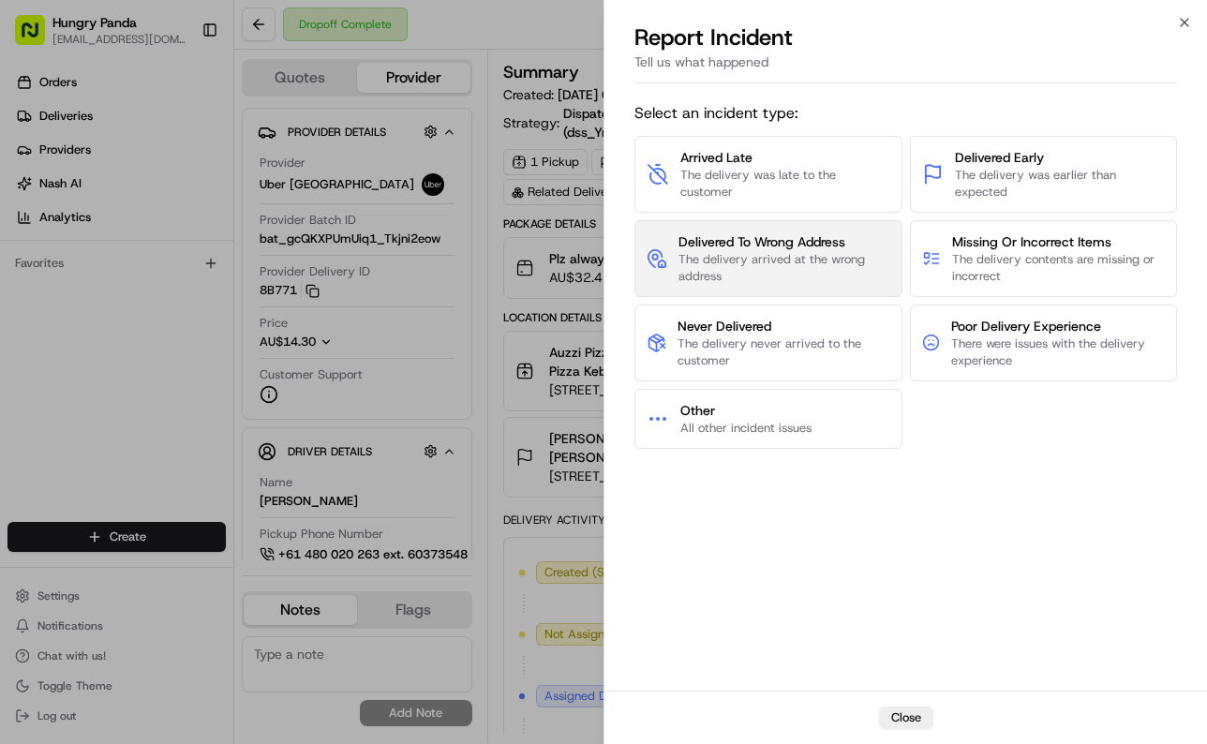
click at [851, 254] on span "The delivery arrived at the wrong address" at bounding box center [784, 268] width 212 height 34
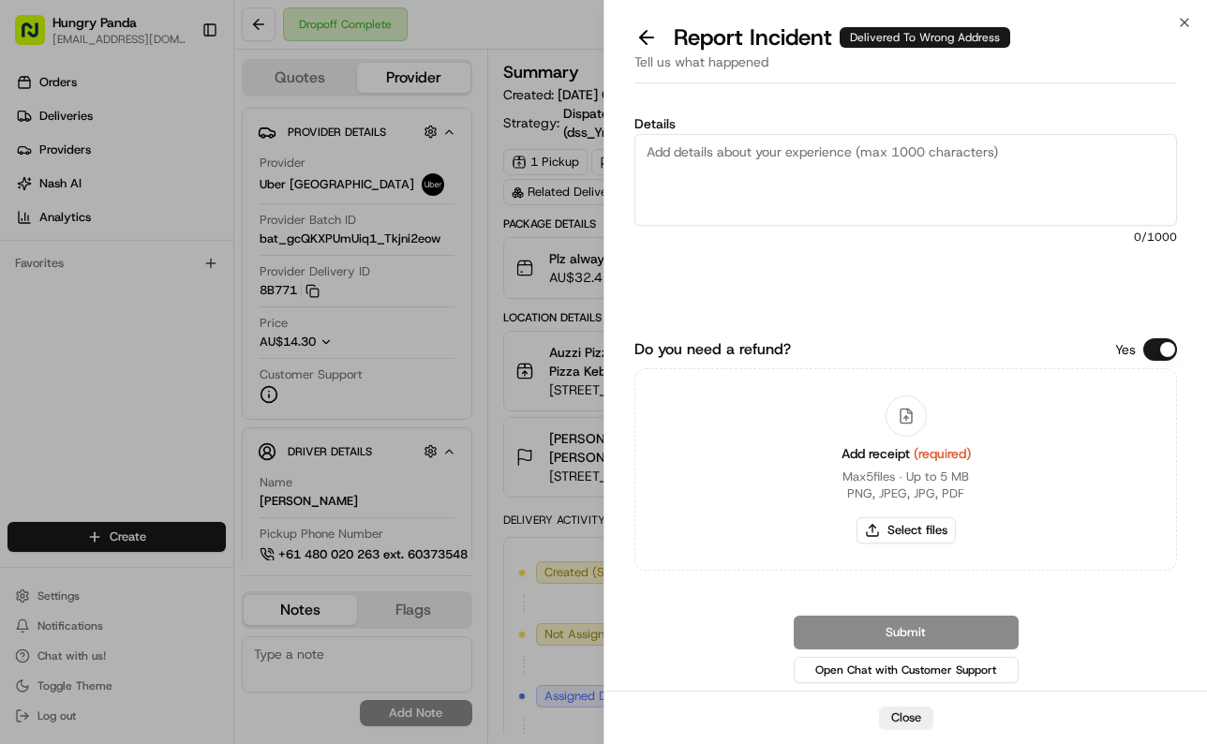
click at [854, 170] on textarea "Details" at bounding box center [905, 180] width 542 height 92
paste textarea "The customer reported that he did not receive the meal. The photos taken by the…"
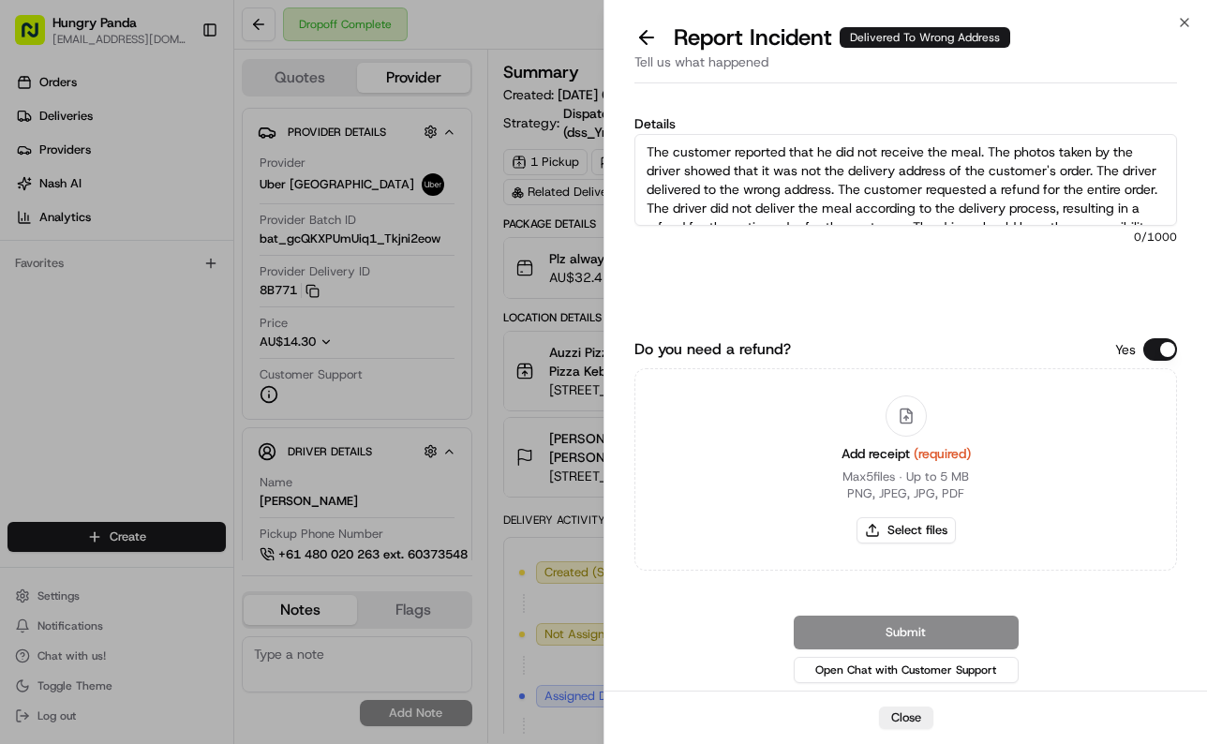
scroll to position [29, 0]
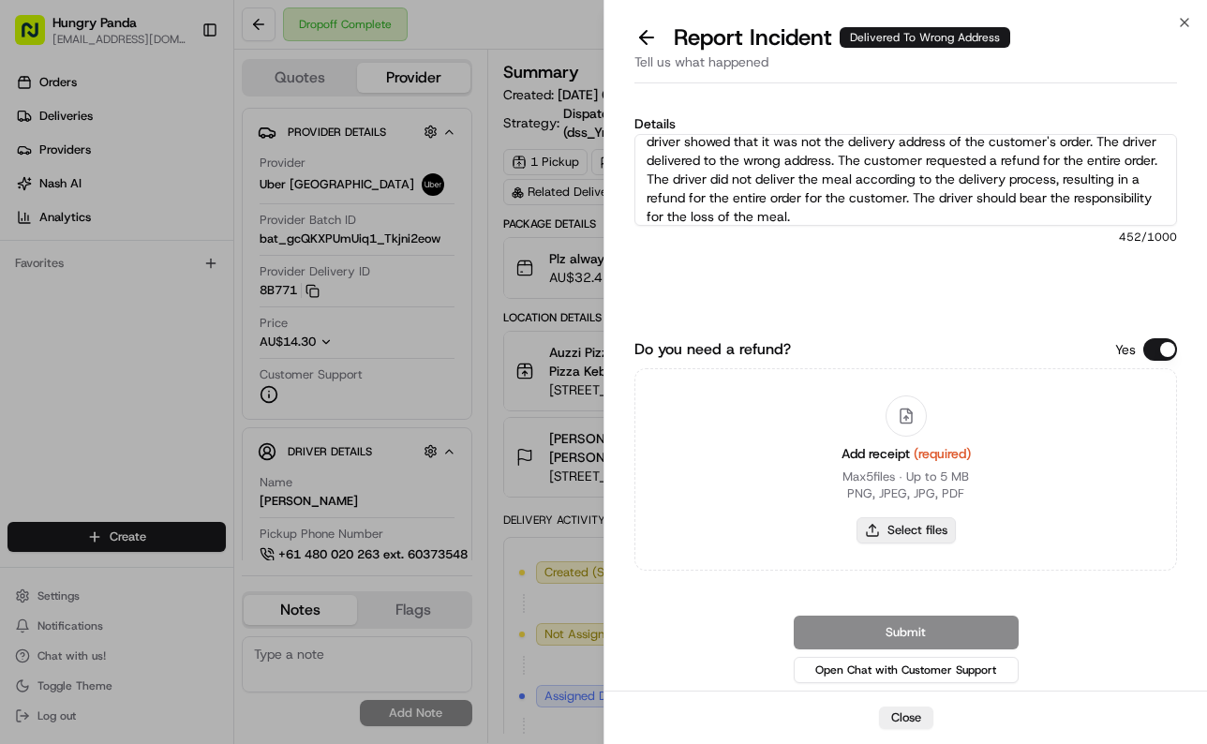
type textarea "The customer reported that he did not receive the meal. The photos taken by the…"
click at [922, 538] on button "Select files" at bounding box center [905, 530] width 99 height 26
type input "C:\fakepath\8.jpg"
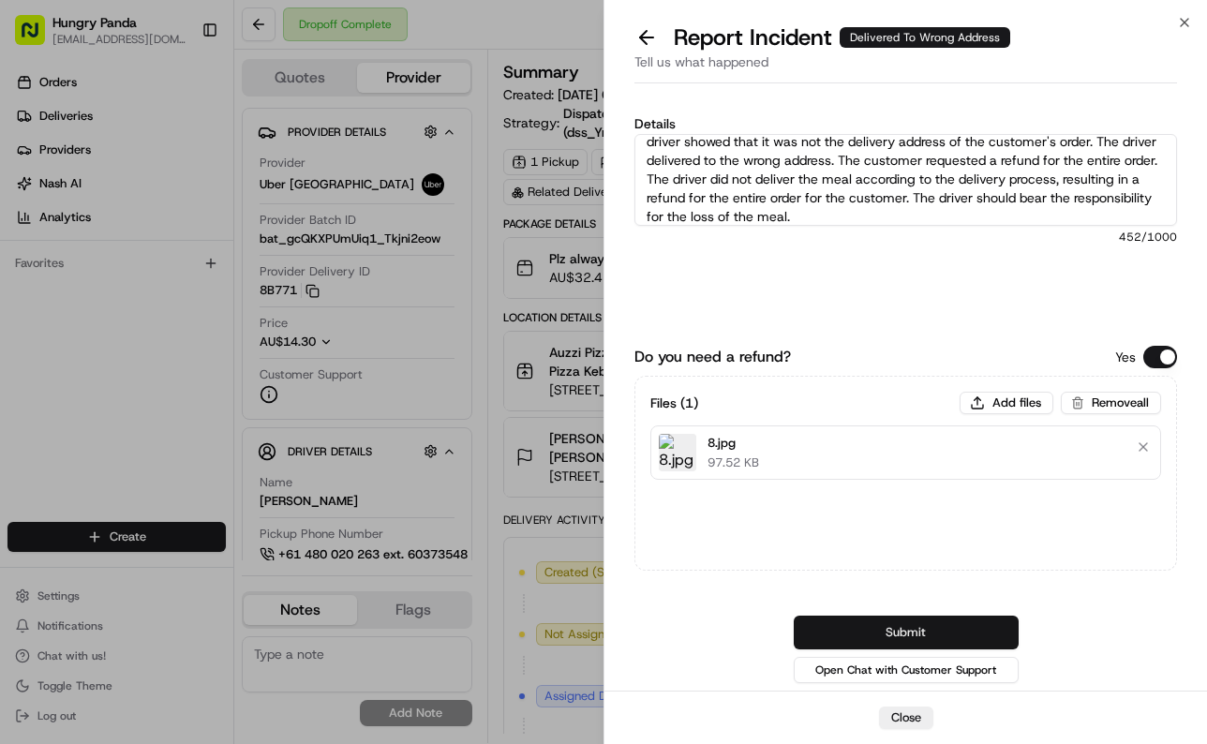
click at [985, 631] on button "Submit" at bounding box center [906, 633] width 225 height 34
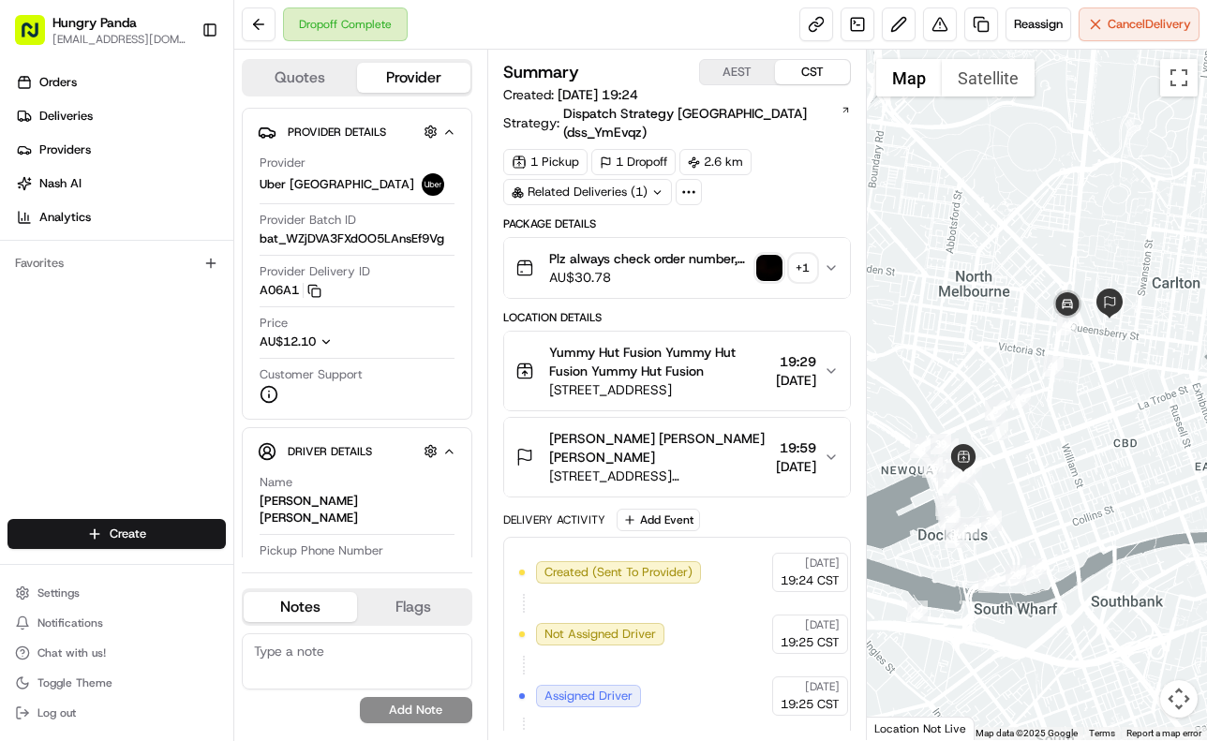
click at [817, 249] on div "Plz always check order number, call customer when you arrive, any delivery issu…" at bounding box center [669, 267] width 308 height 37
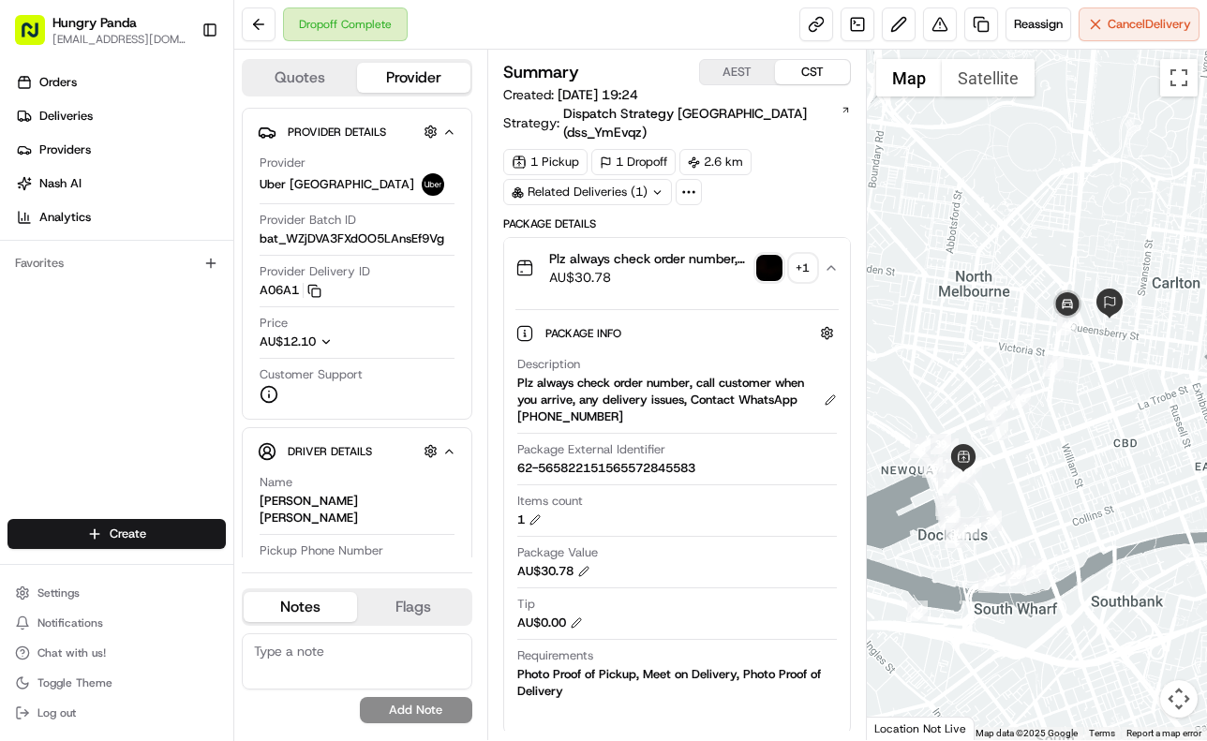
click at [769, 255] on img "button" at bounding box center [769, 268] width 26 height 26
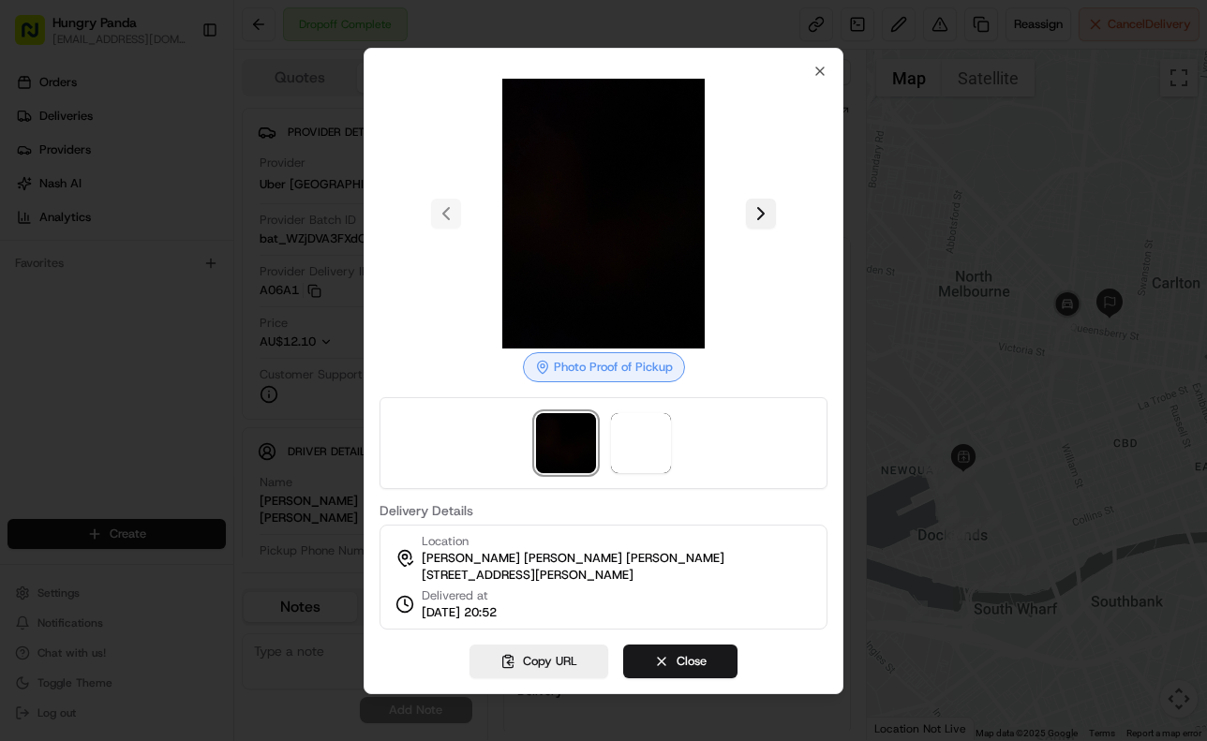
click at [765, 199] on button at bounding box center [761, 214] width 30 height 30
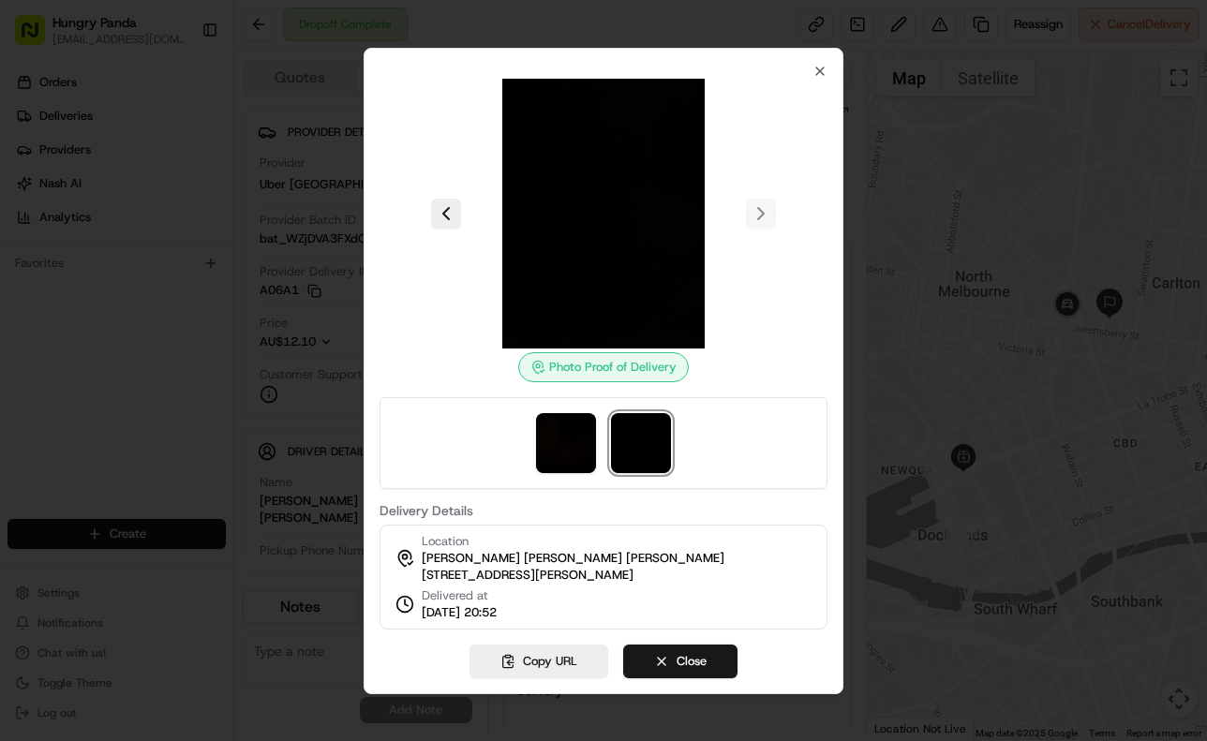
click at [974, 283] on div at bounding box center [603, 370] width 1207 height 741
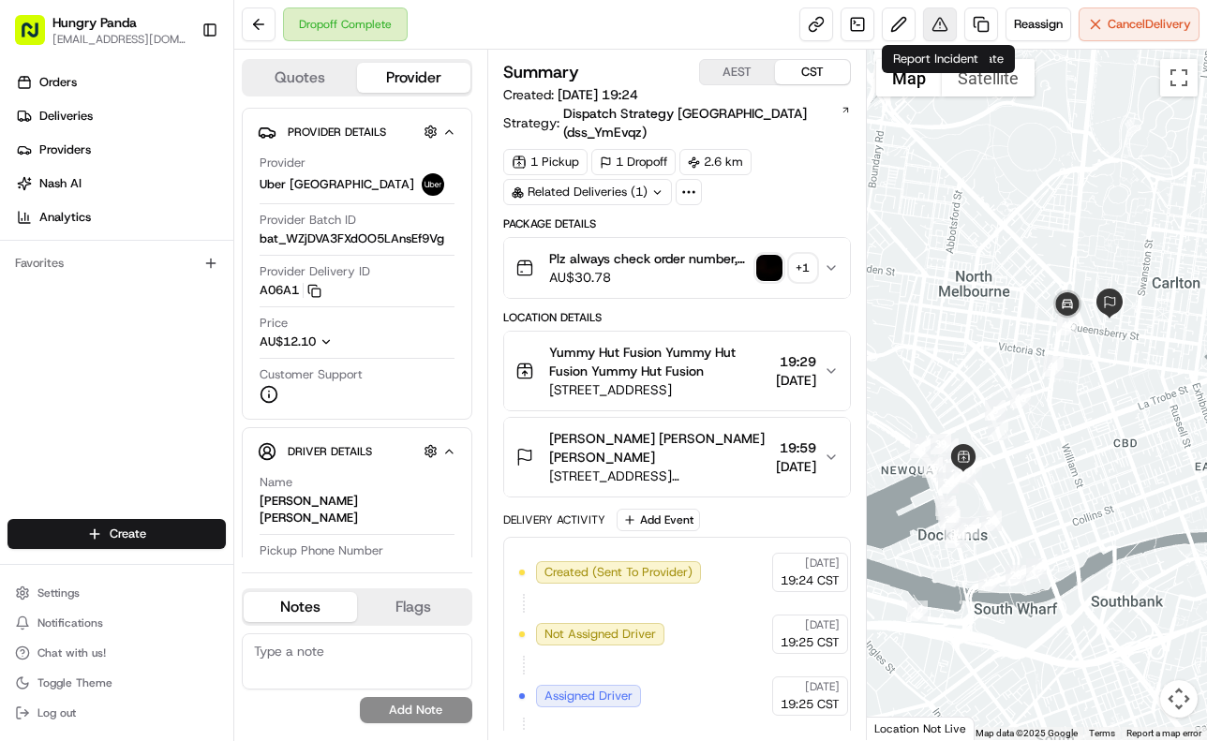
click at [937, 22] on button at bounding box center [940, 24] width 34 height 34
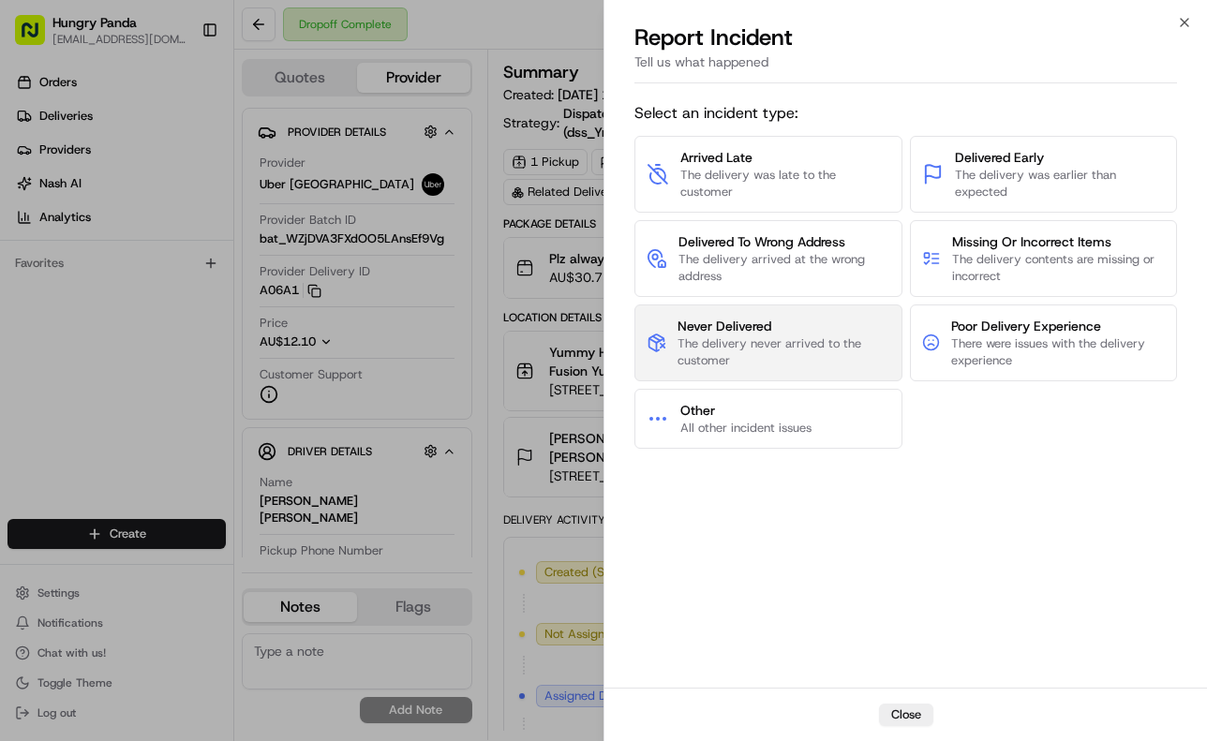
click at [778, 322] on span "Never Delivered" at bounding box center [783, 326] width 212 height 19
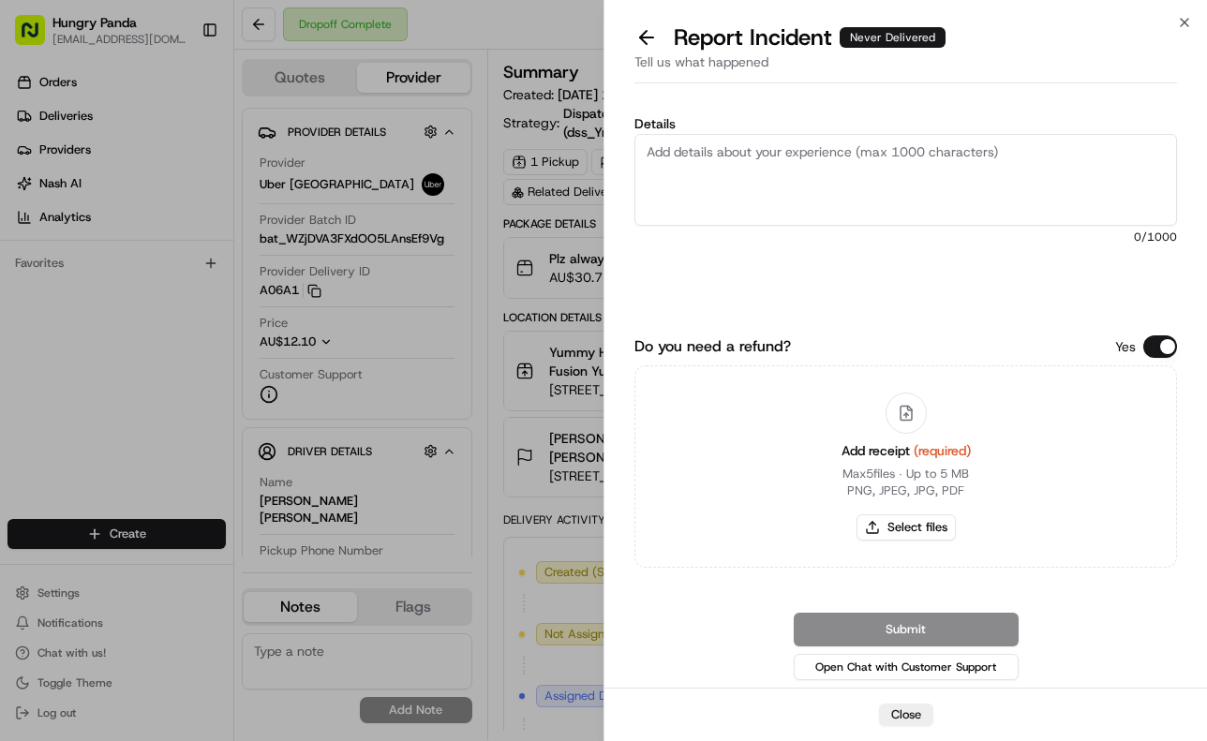
paste textarea "The customer reported that they did not receive the meal. After checking the sy…"
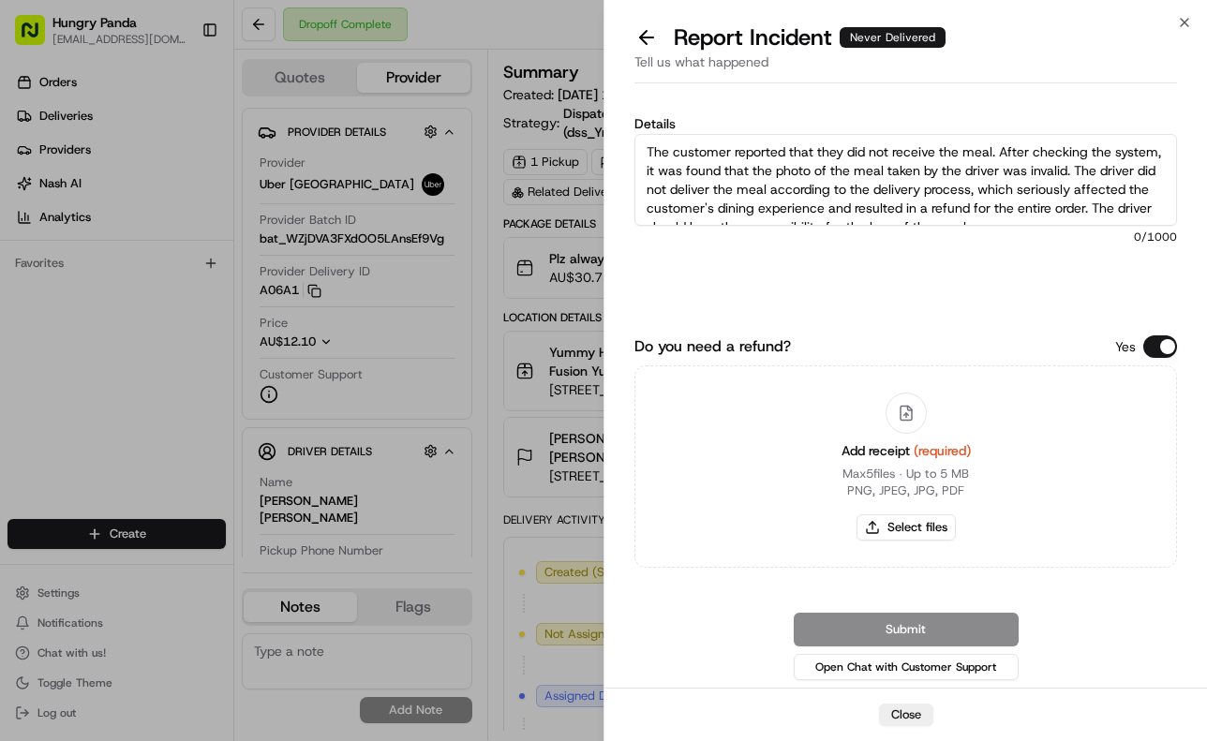
click at [839, 196] on textarea "The customer reported that they did not receive the meal. After checking the sy…" at bounding box center [905, 180] width 542 height 92
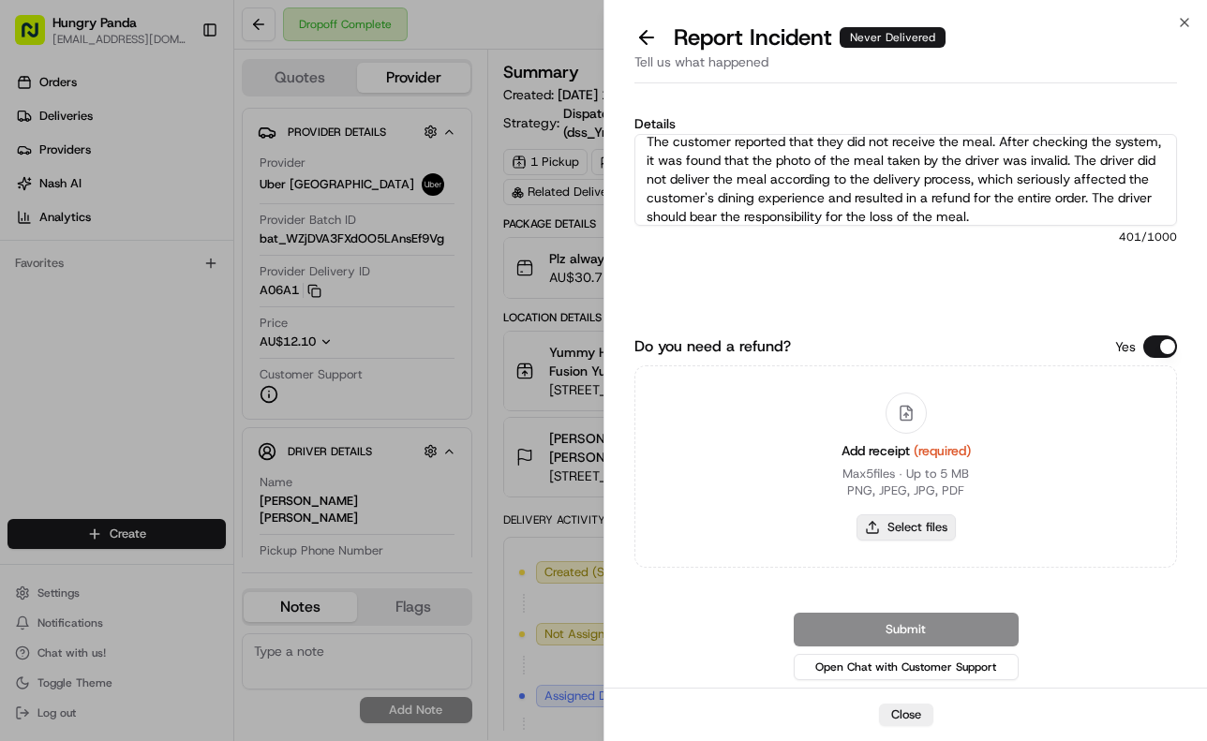
type textarea "The customer reported that they did not receive the meal. After checking the sy…"
click at [907, 526] on button "Select files" at bounding box center [905, 527] width 99 height 26
type input "C:\fakepath\9.jpg"
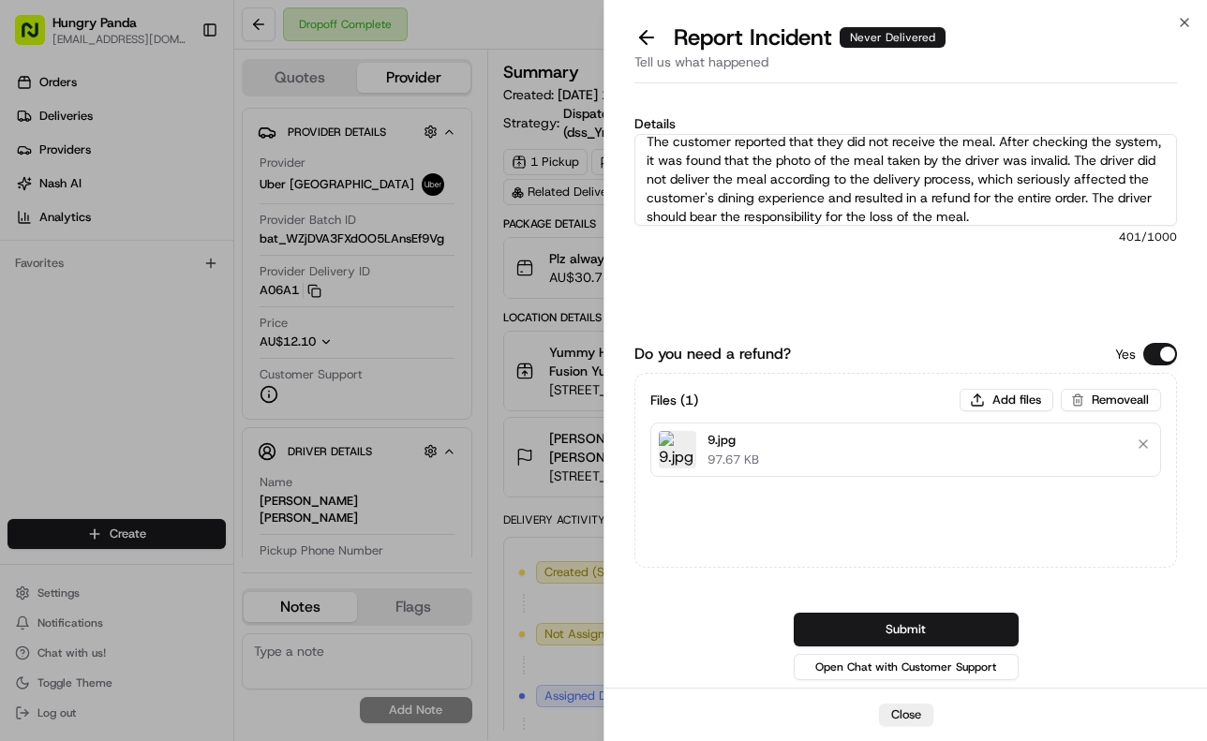
drag, startPoint x: 1002, startPoint y: 620, endPoint x: 1003, endPoint y: 609, distance: 11.3
click at [1002, 619] on button "Submit" at bounding box center [906, 630] width 225 height 34
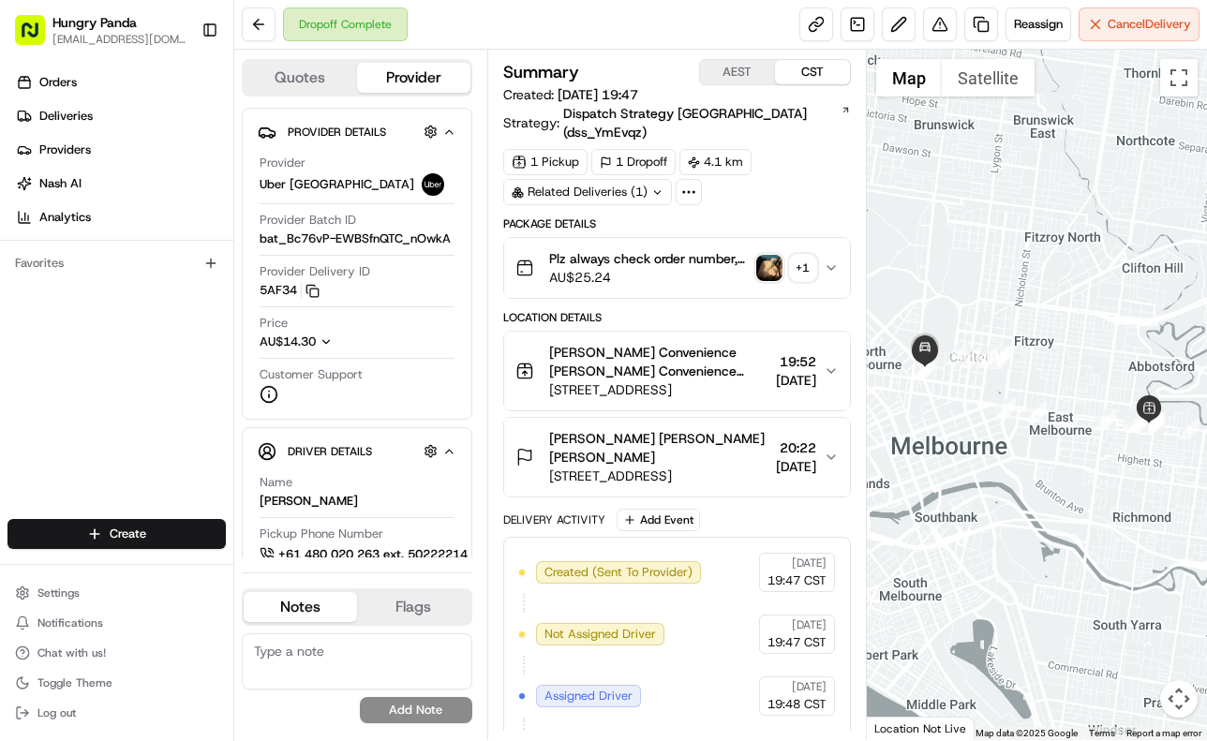
click at [841, 248] on button "Plz always check order number, call customer when you arrive, any delivery issu…" at bounding box center [677, 268] width 346 height 60
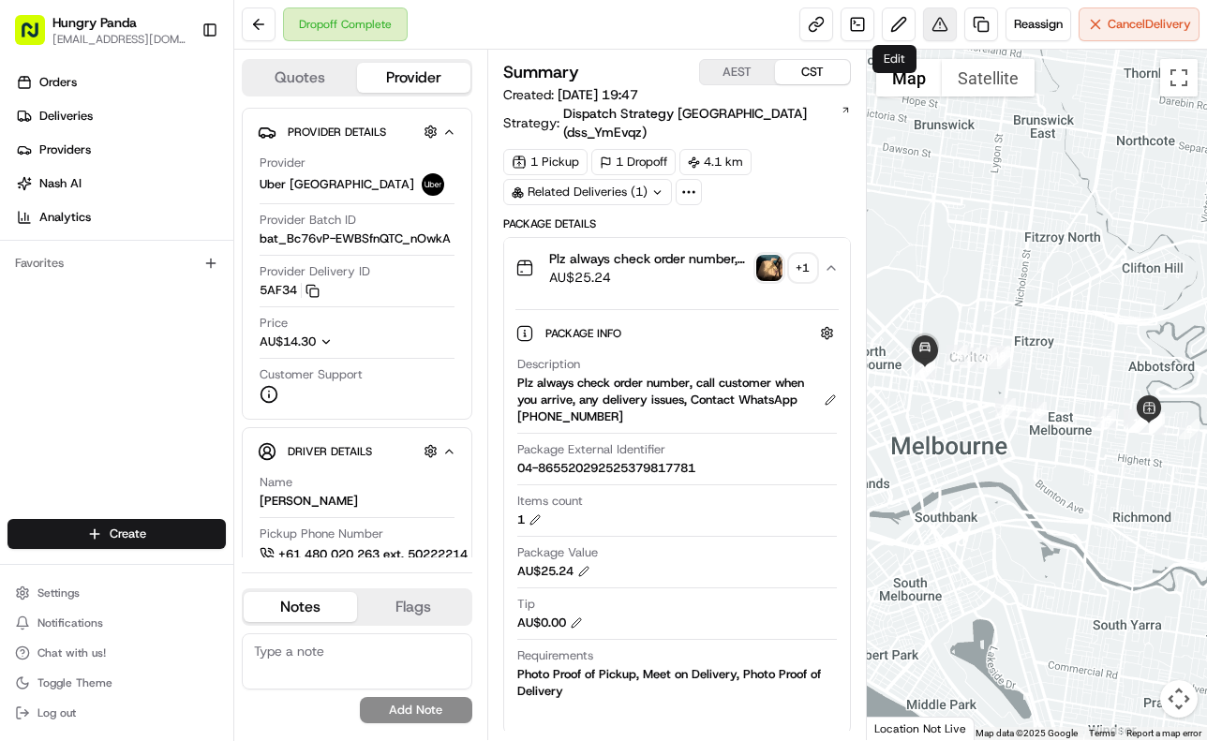
click at [923, 31] on button at bounding box center [940, 24] width 34 height 34
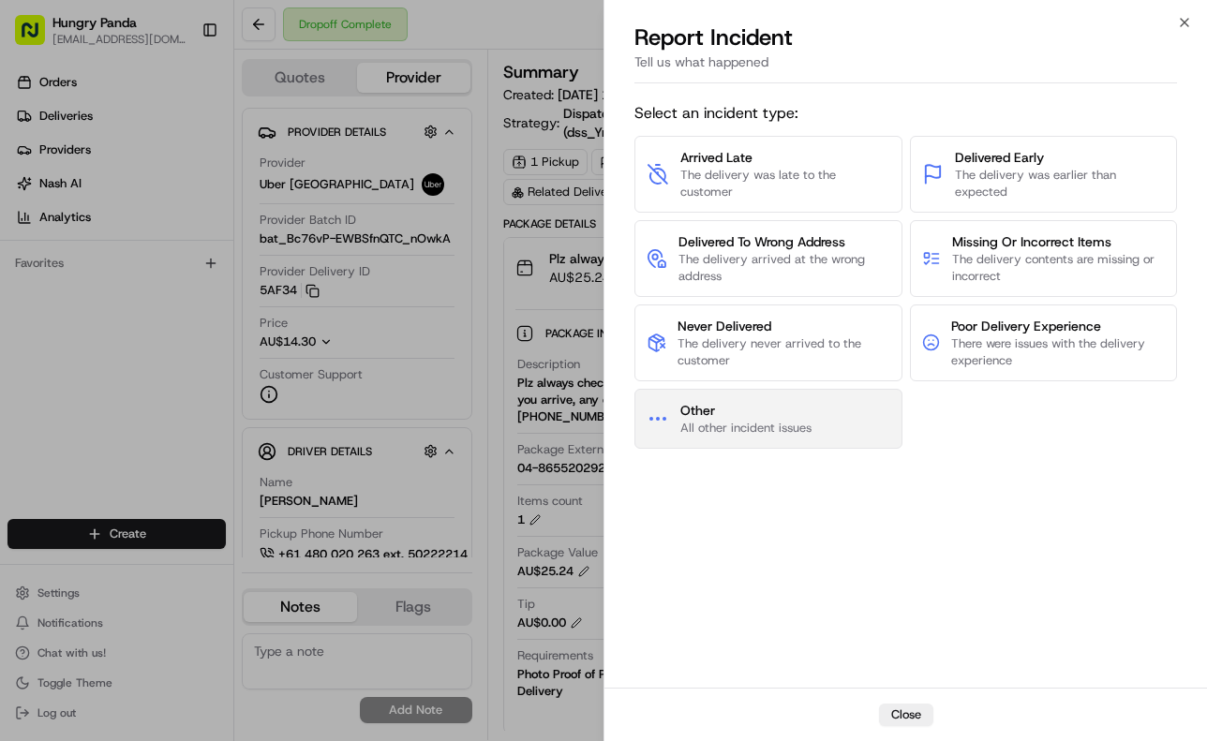
click at [801, 394] on button "Other All other incident issues" at bounding box center [768, 419] width 268 height 60
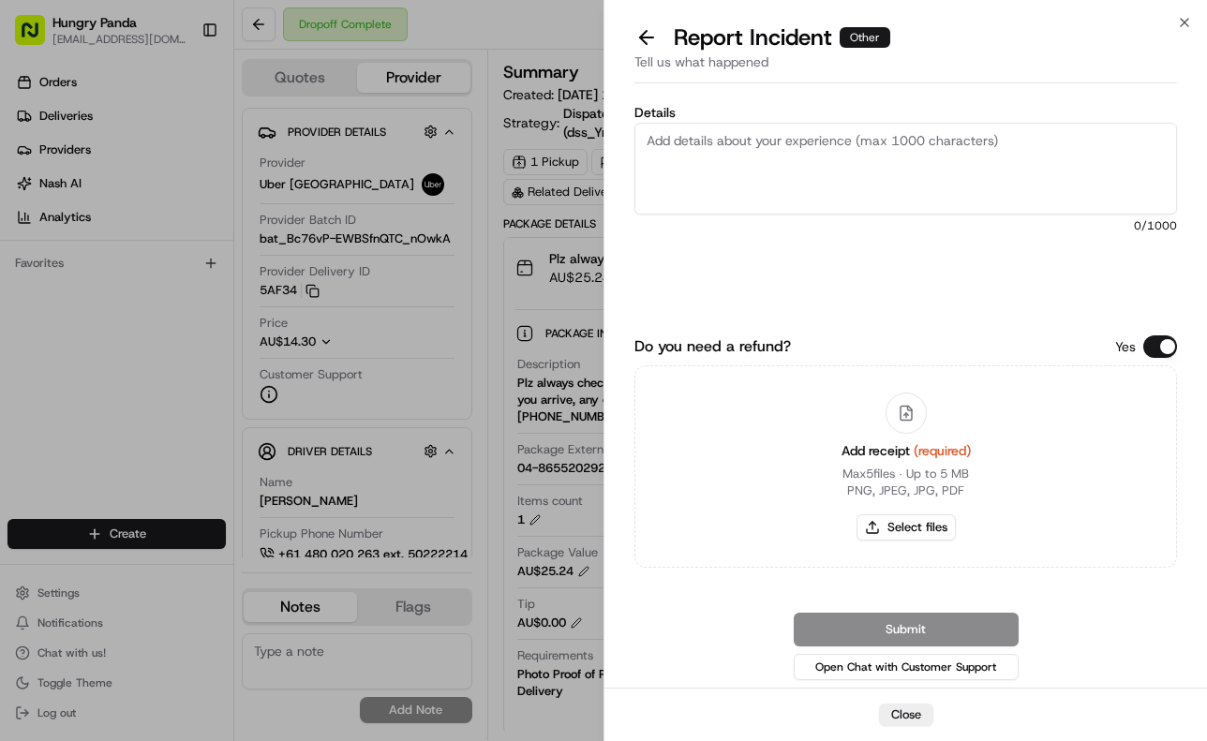
click at [898, 128] on textarea "Details" at bounding box center [905, 169] width 542 height 92
paste textarea "The customer reported that the food in the order was spilled, the ice cubes wer…"
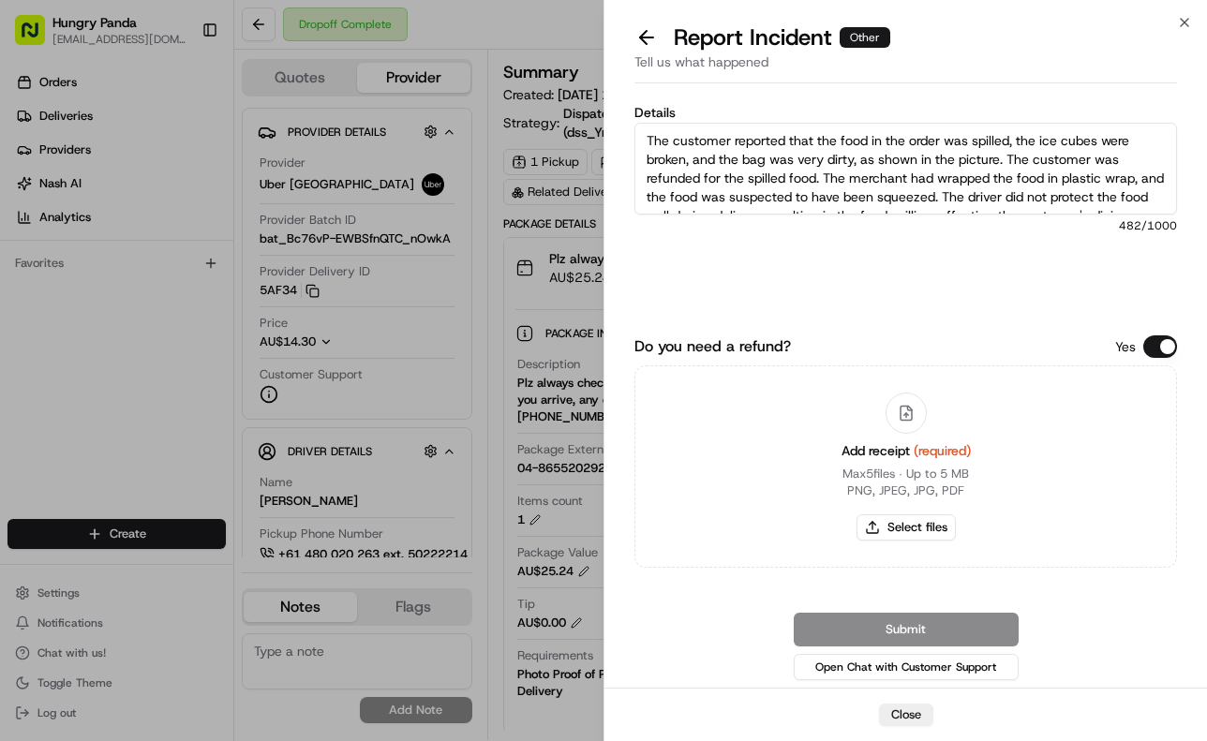
scroll to position [29, 0]
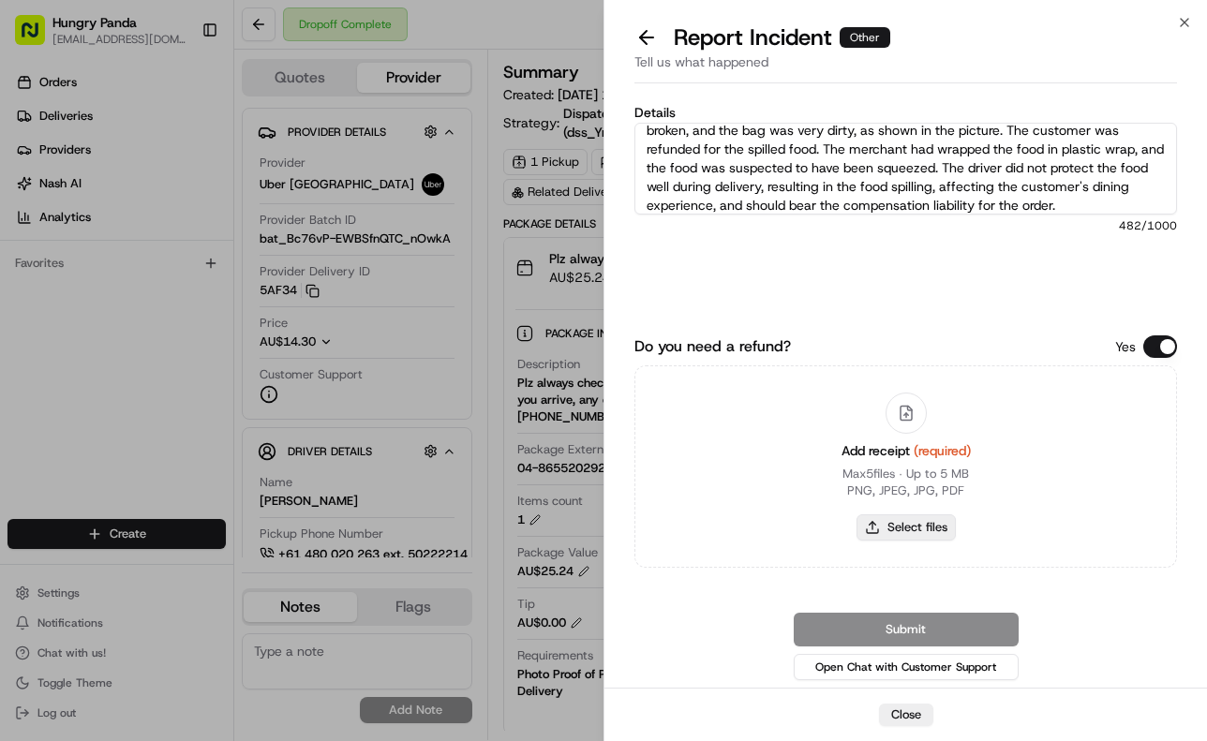
type textarea "The customer reported that the food in the order was spilled, the ice cubes wer…"
click at [931, 532] on button "Select files" at bounding box center [905, 527] width 99 height 26
type input "C:\fakepath\撒餐.jpg"
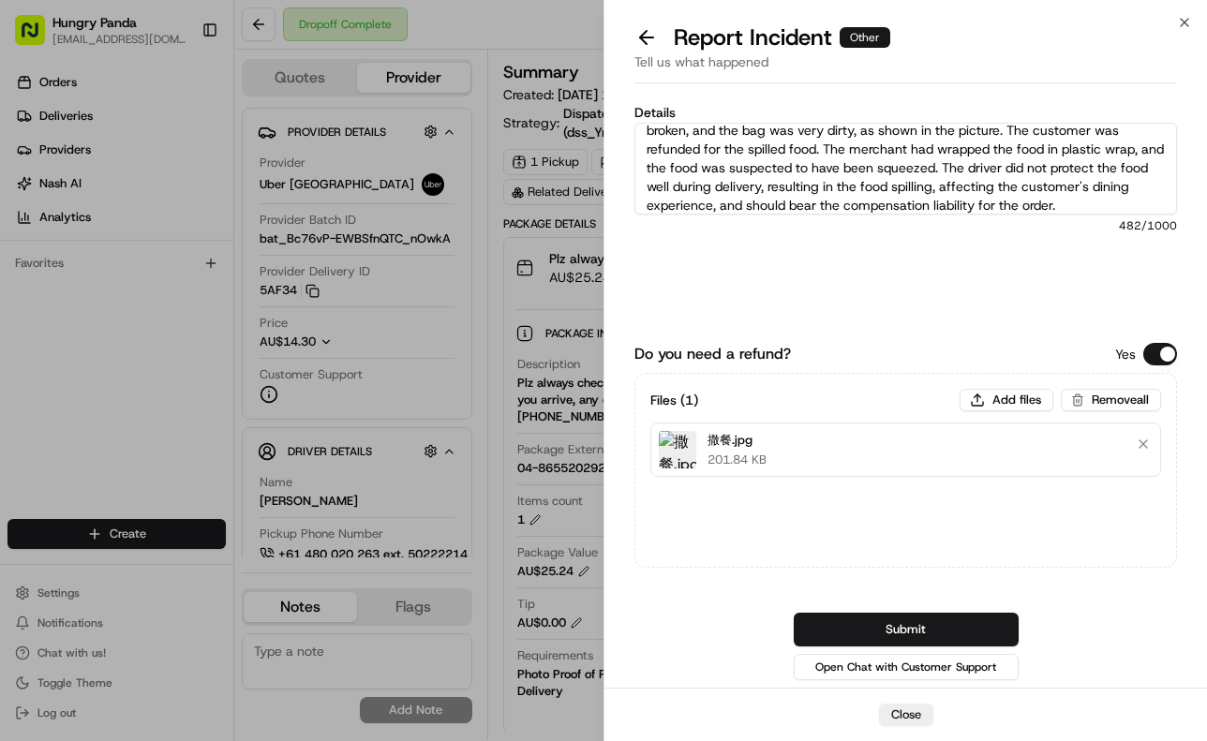
click at [966, 621] on button "Submit" at bounding box center [906, 630] width 225 height 34
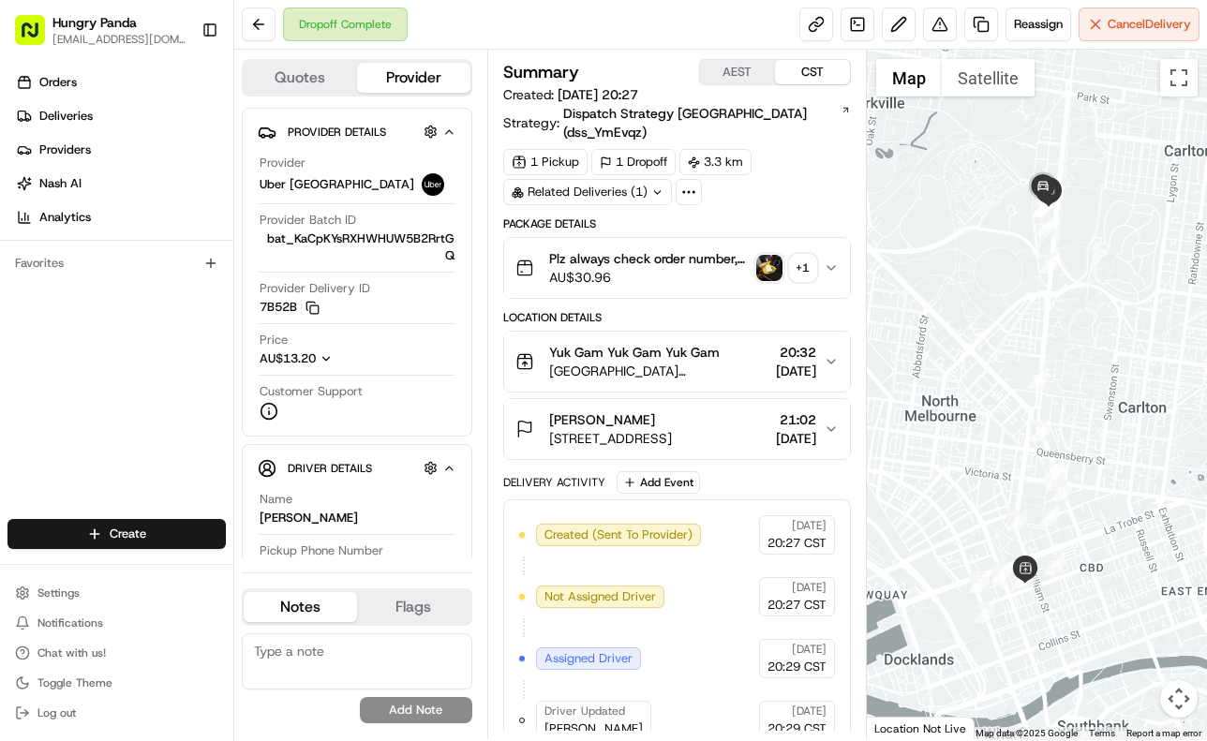
click at [849, 246] on button "Plz always check order number, call customer when you arrive, any delivery issu…" at bounding box center [677, 268] width 346 height 60
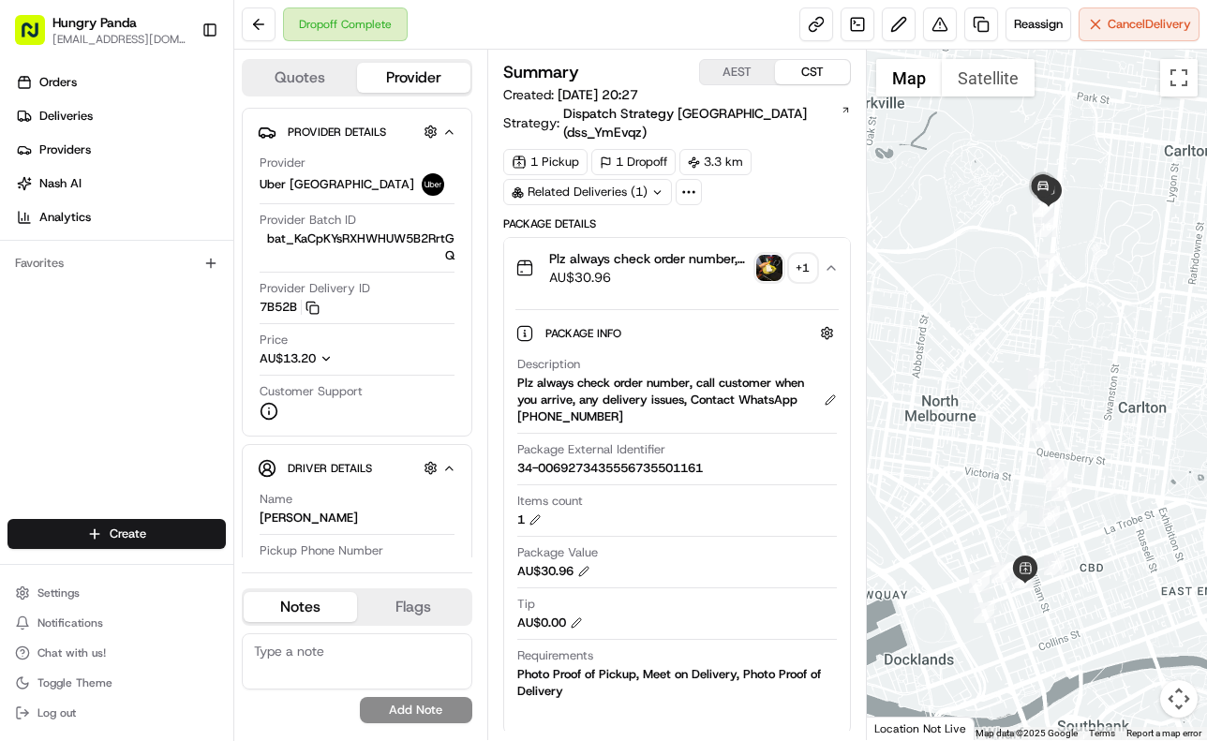
click at [764, 255] on img "button" at bounding box center [769, 268] width 26 height 26
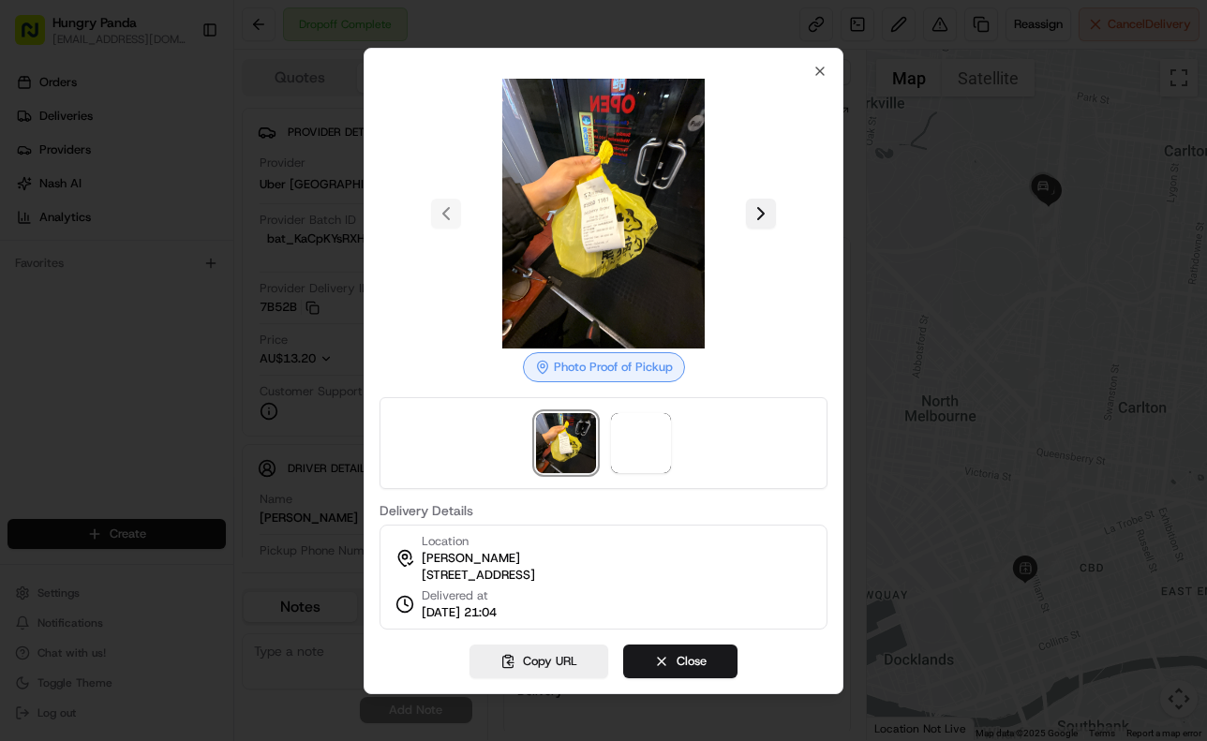
click at [756, 204] on button at bounding box center [761, 214] width 30 height 30
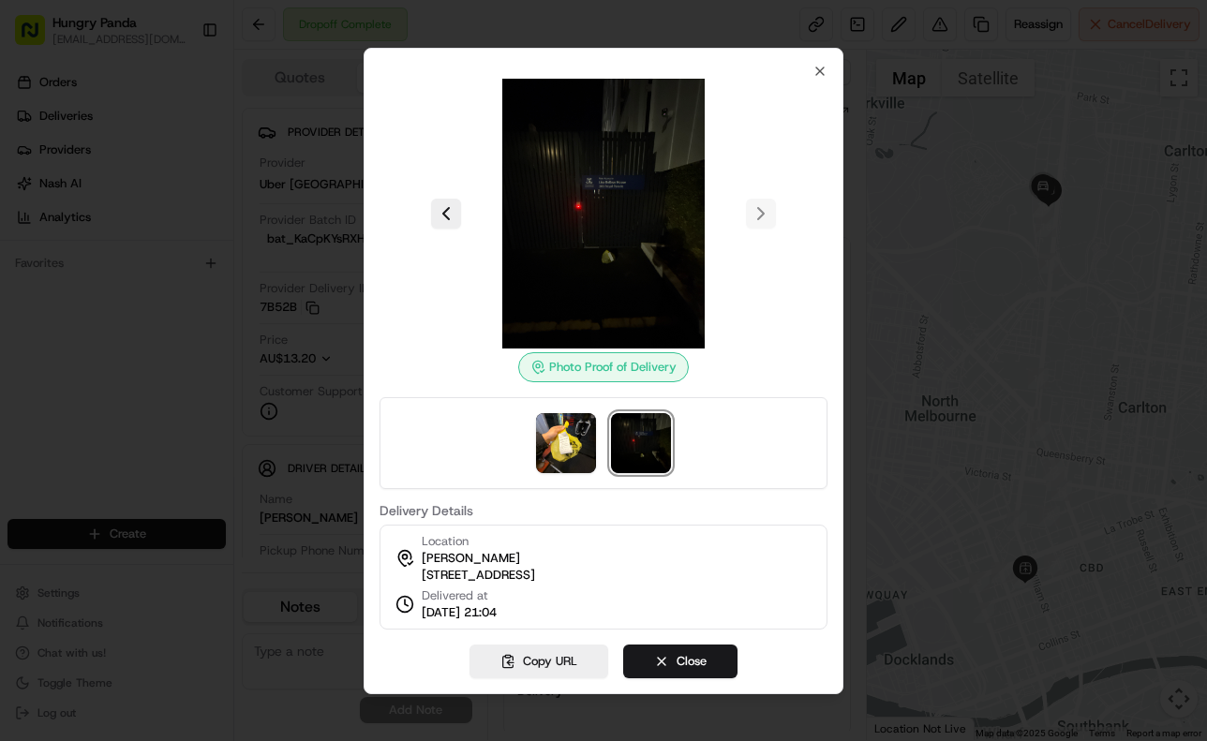
click at [977, 290] on div at bounding box center [603, 370] width 1207 height 741
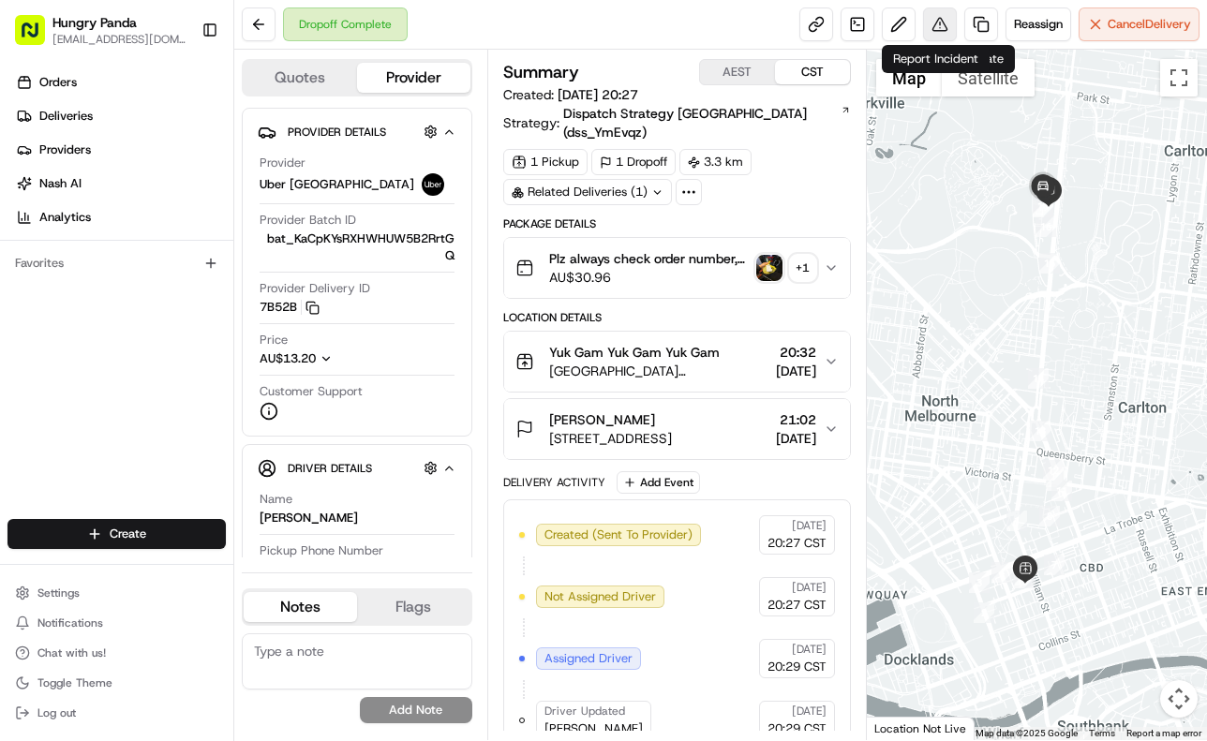
click at [927, 36] on button at bounding box center [940, 24] width 34 height 34
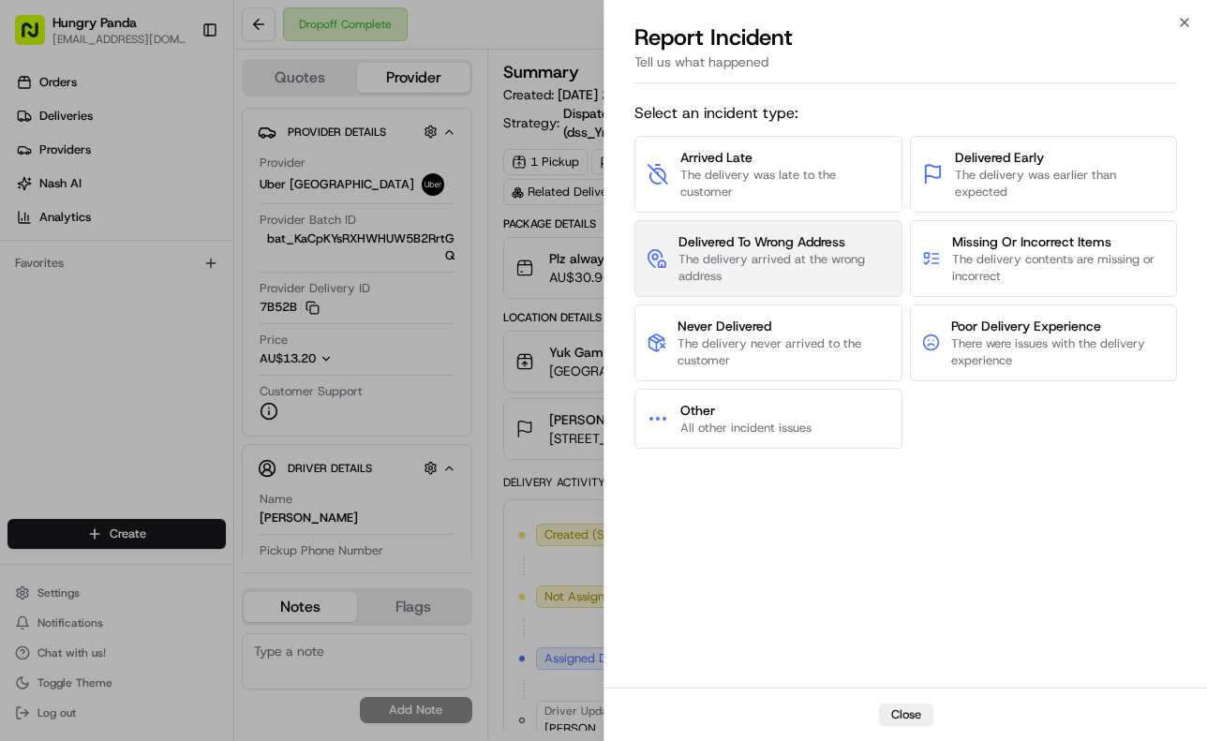
click at [765, 253] on span "The delivery arrived at the wrong address" at bounding box center [784, 268] width 212 height 34
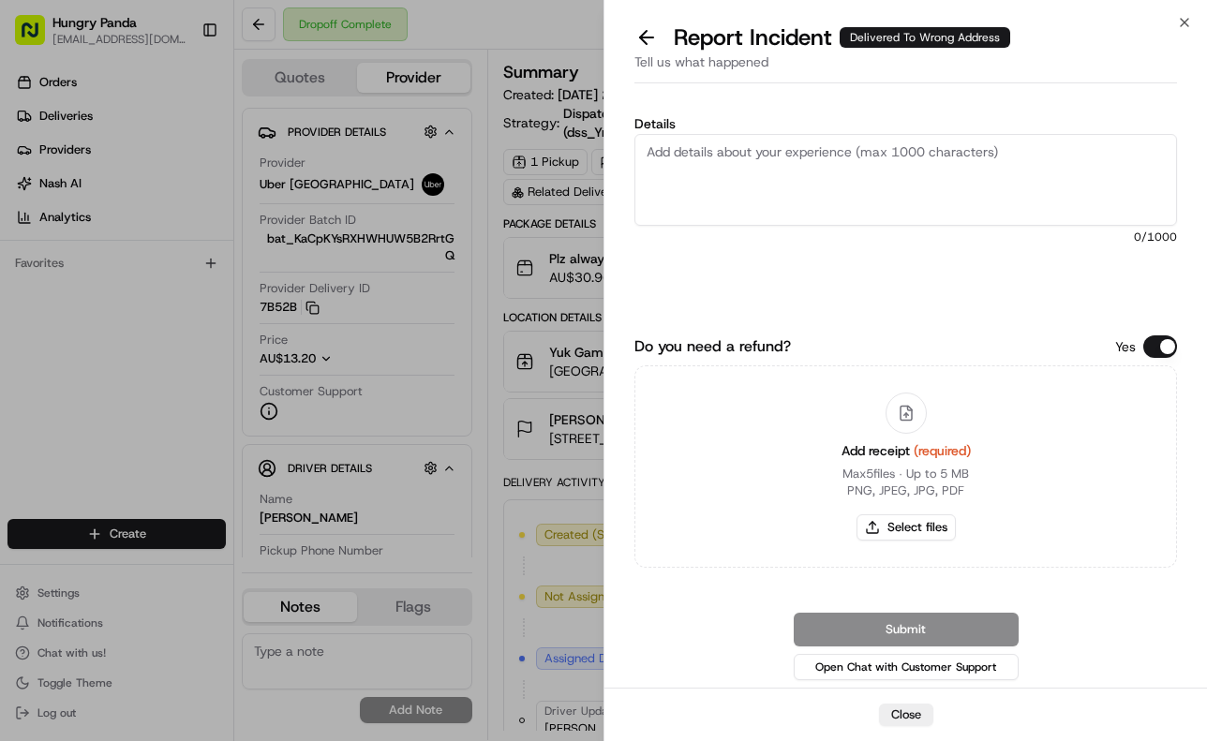
click at [809, 181] on textarea "Details" at bounding box center [905, 180] width 542 height 92
paste textarea "The customer reported that he did not receive the meal. The photos taken by the…"
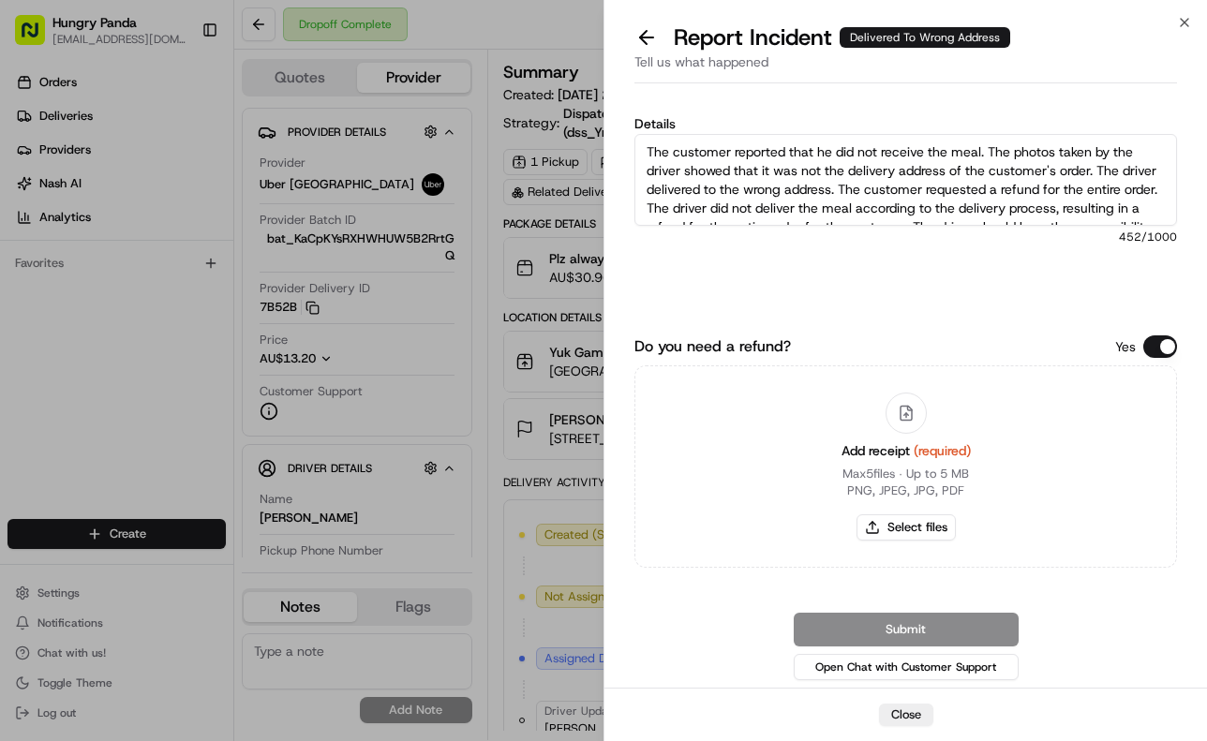
scroll to position [29, 0]
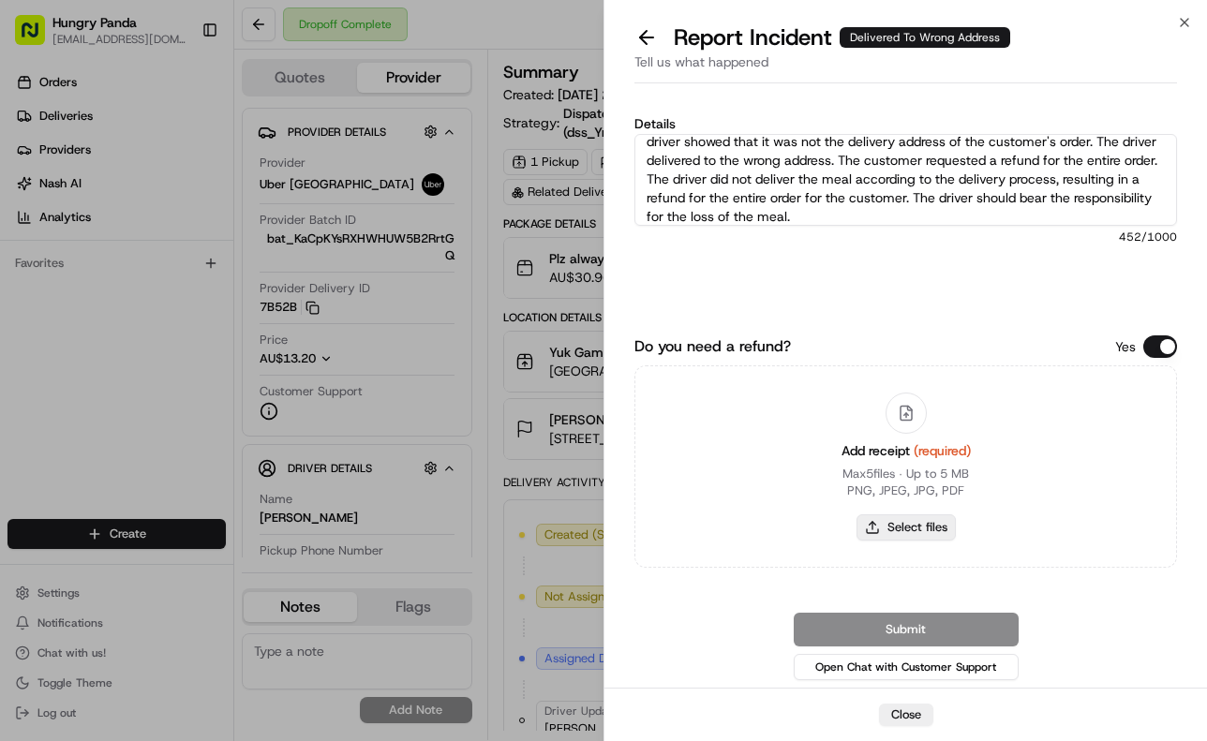
type textarea "The customer reported that he did not receive the meal. The photos taken by the…"
click at [913, 534] on button "Select files" at bounding box center [905, 527] width 99 height 26
type input "C:\fakepath\11.jpg"
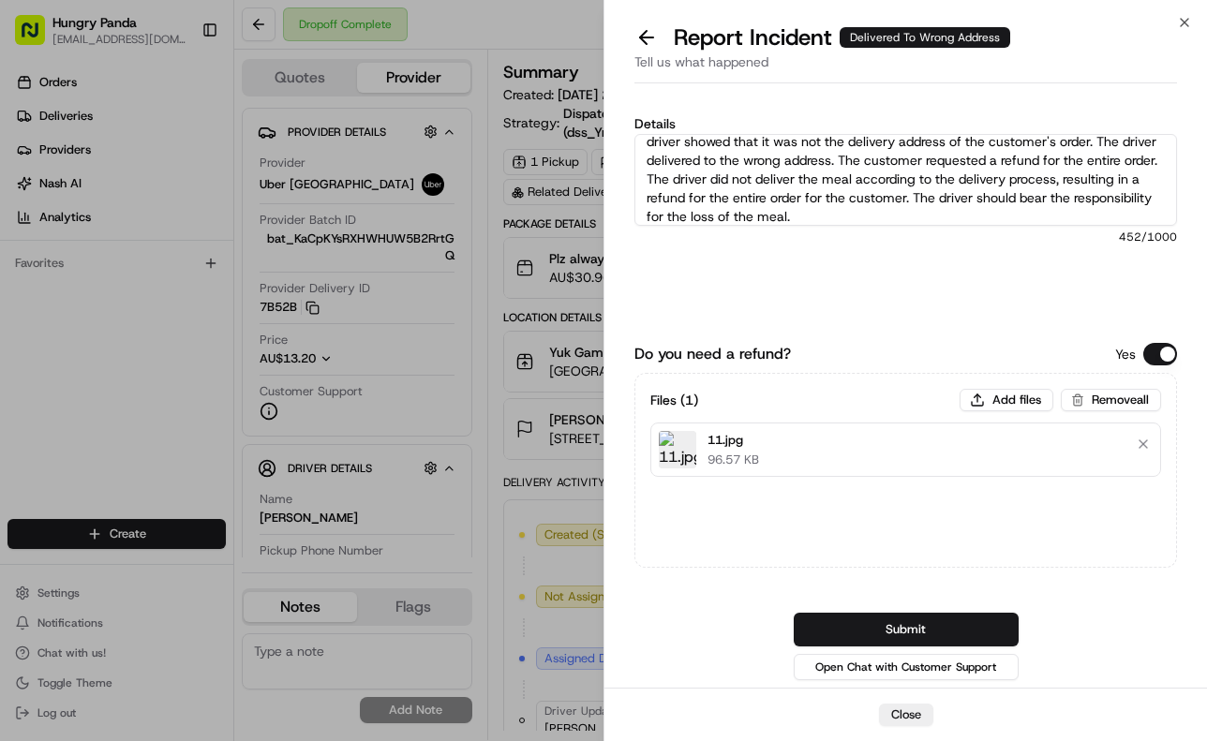
drag, startPoint x: 950, startPoint y: 631, endPoint x: 1161, endPoint y: 552, distance: 225.4
click at [950, 631] on button "Submit" at bounding box center [906, 630] width 225 height 34
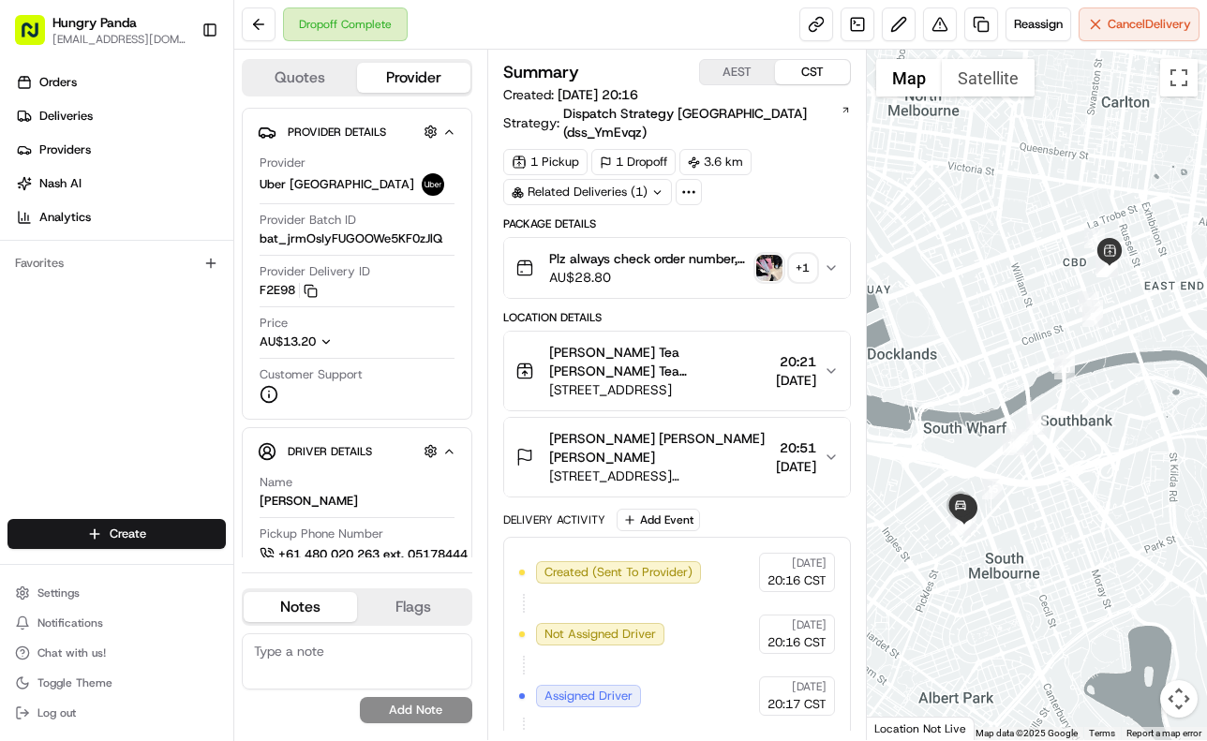
click at [835, 240] on button "Plz always check order number, call customer when you arrive, any delivery issu…" at bounding box center [677, 268] width 346 height 60
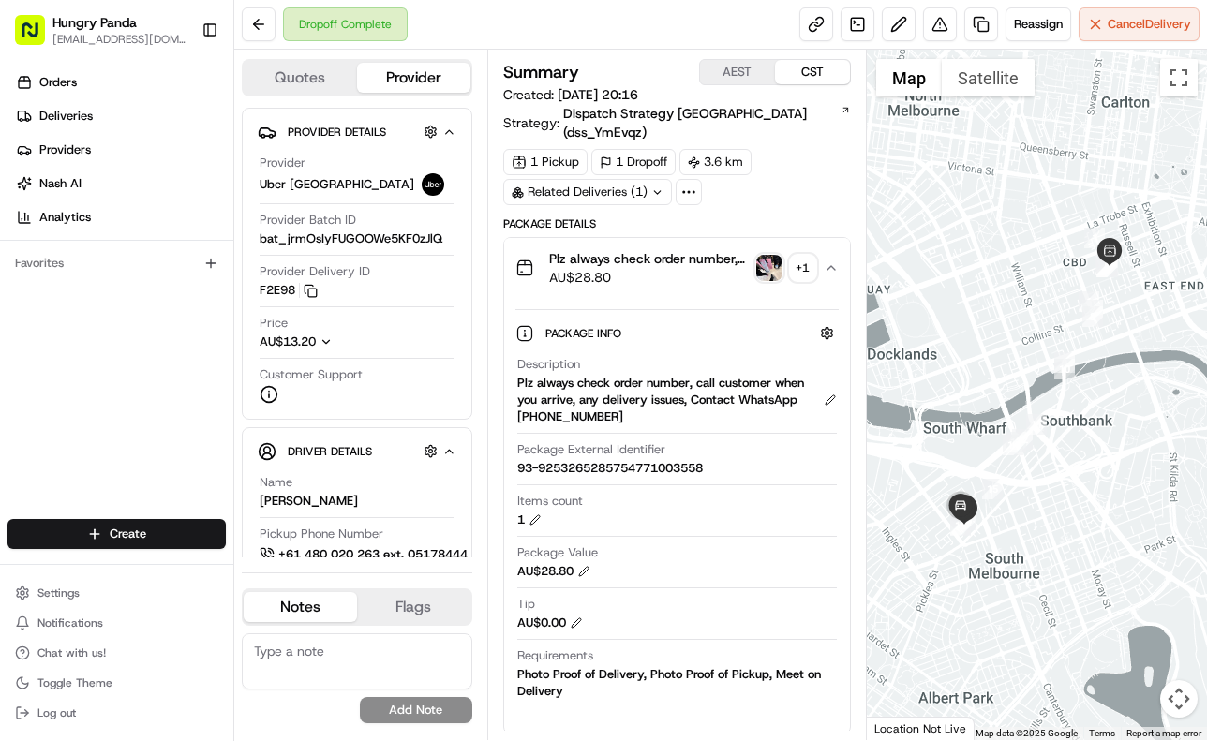
click at [779, 255] on img "button" at bounding box center [769, 268] width 26 height 26
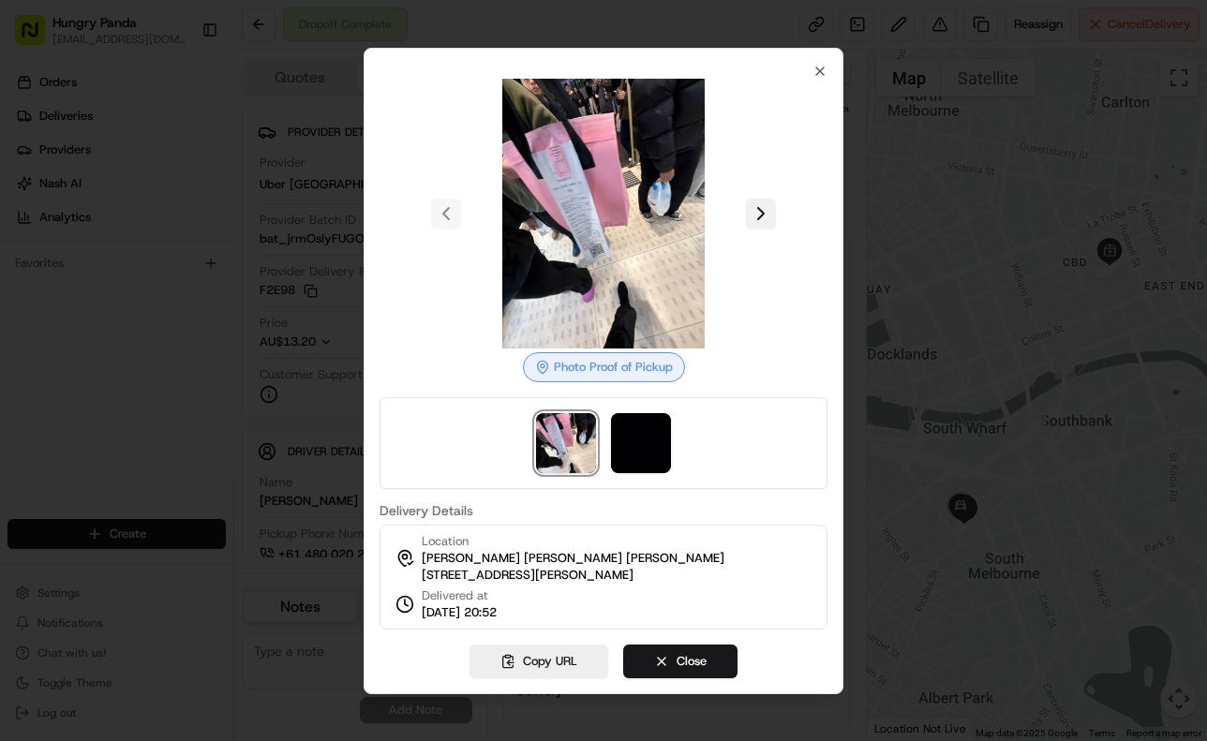
click at [753, 212] on button at bounding box center [761, 214] width 30 height 30
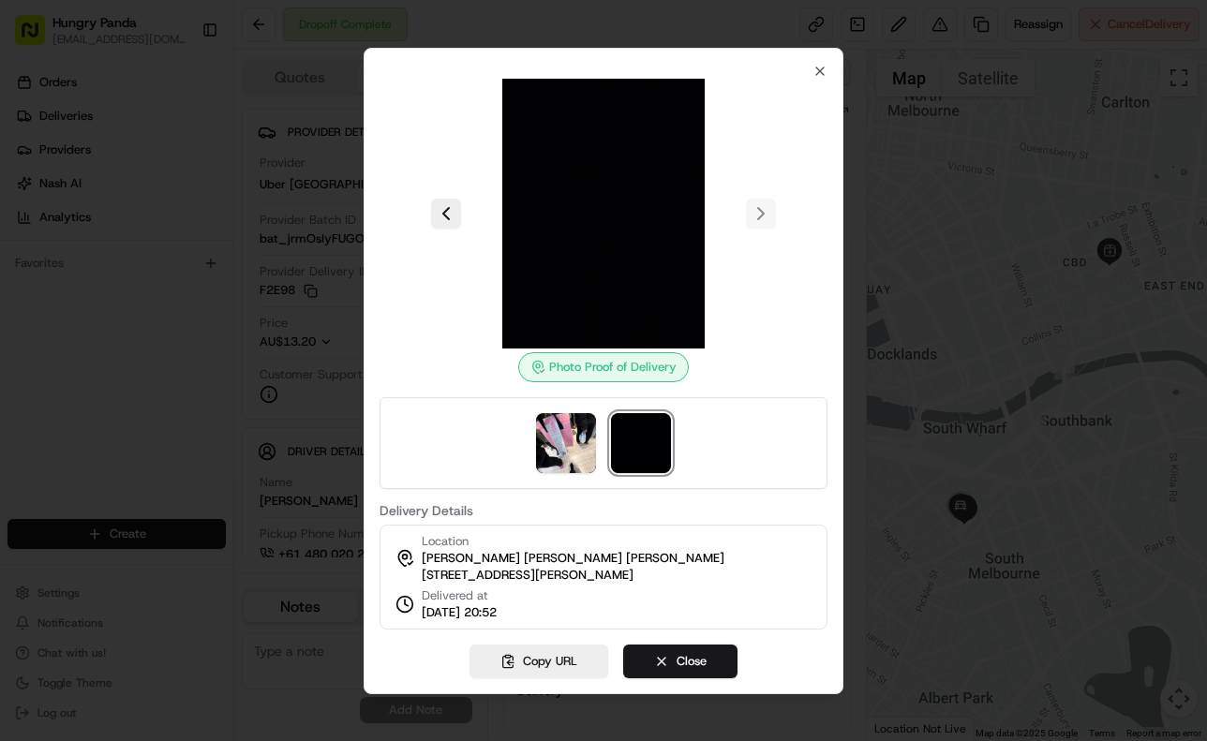
click at [883, 247] on div at bounding box center [603, 370] width 1207 height 741
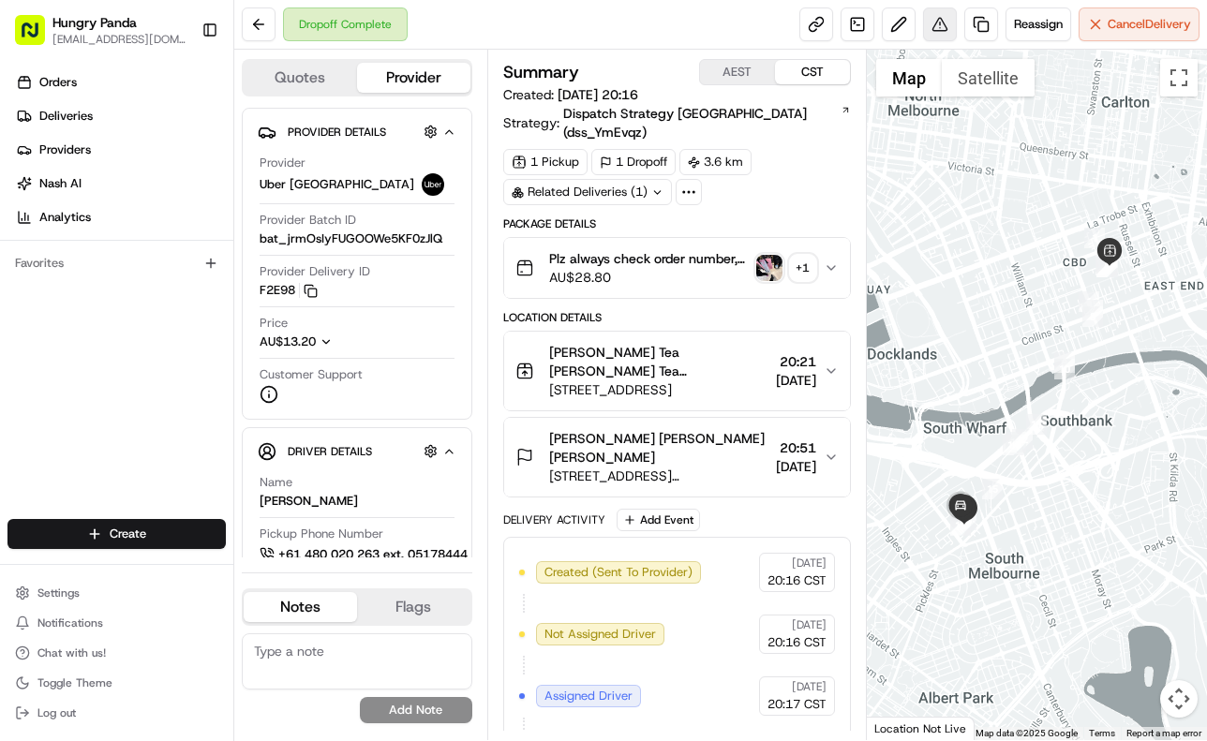
click at [943, 19] on button at bounding box center [940, 24] width 34 height 34
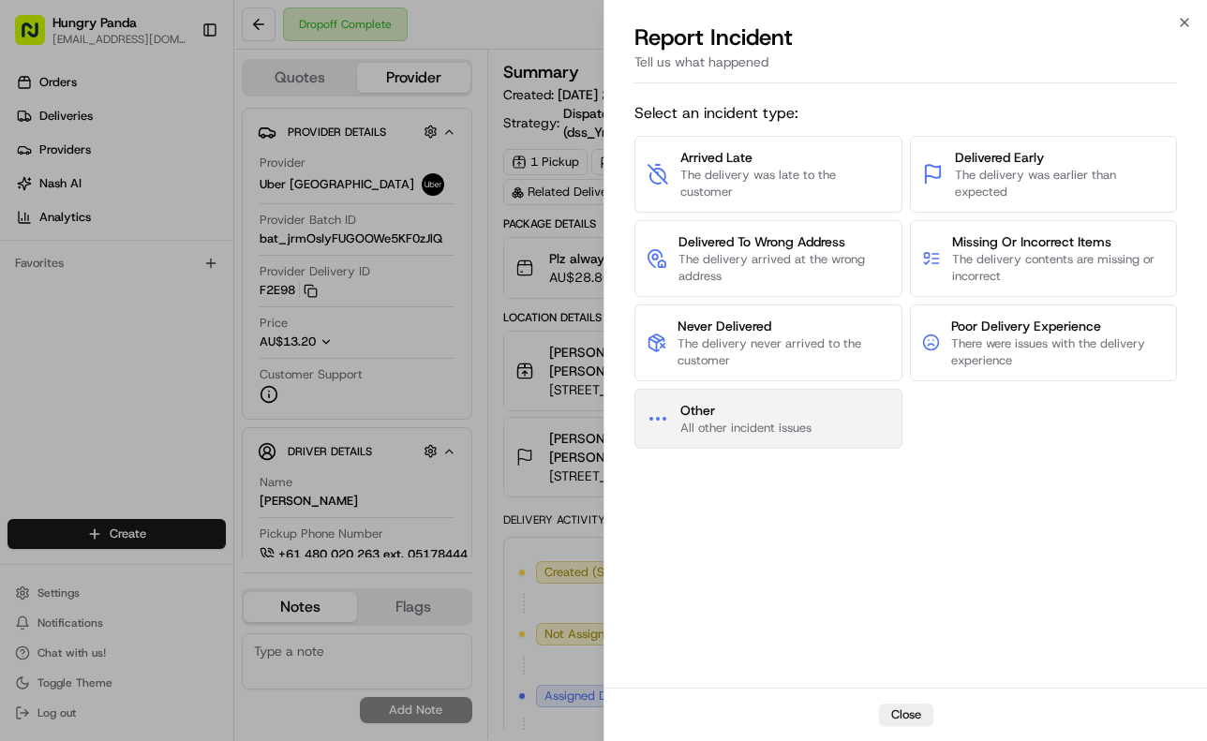
drag, startPoint x: 730, startPoint y: 409, endPoint x: 735, endPoint y: 398, distance: 11.7
click at [735, 398] on button "Other All other incident issues" at bounding box center [768, 419] width 268 height 60
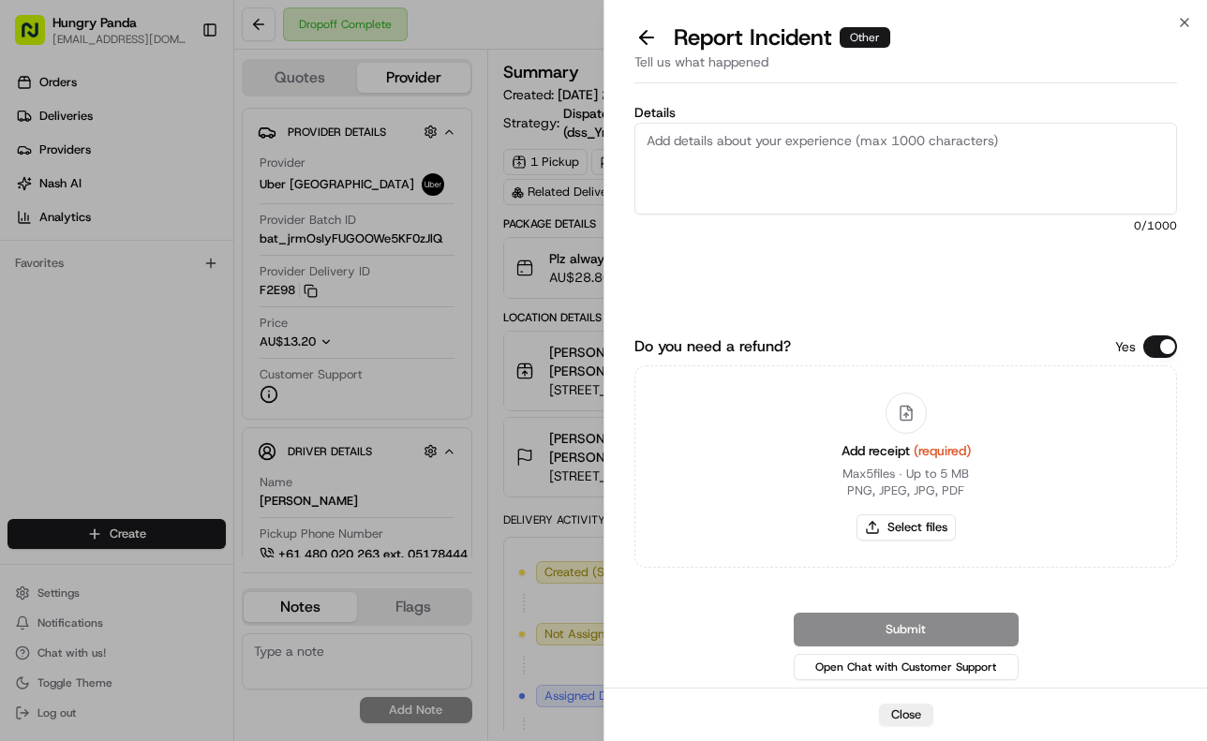
click at [860, 182] on textarea "Details" at bounding box center [905, 169] width 542 height 92
paste textarea "The customer reported that they did not receive the meal and did not see the dr…"
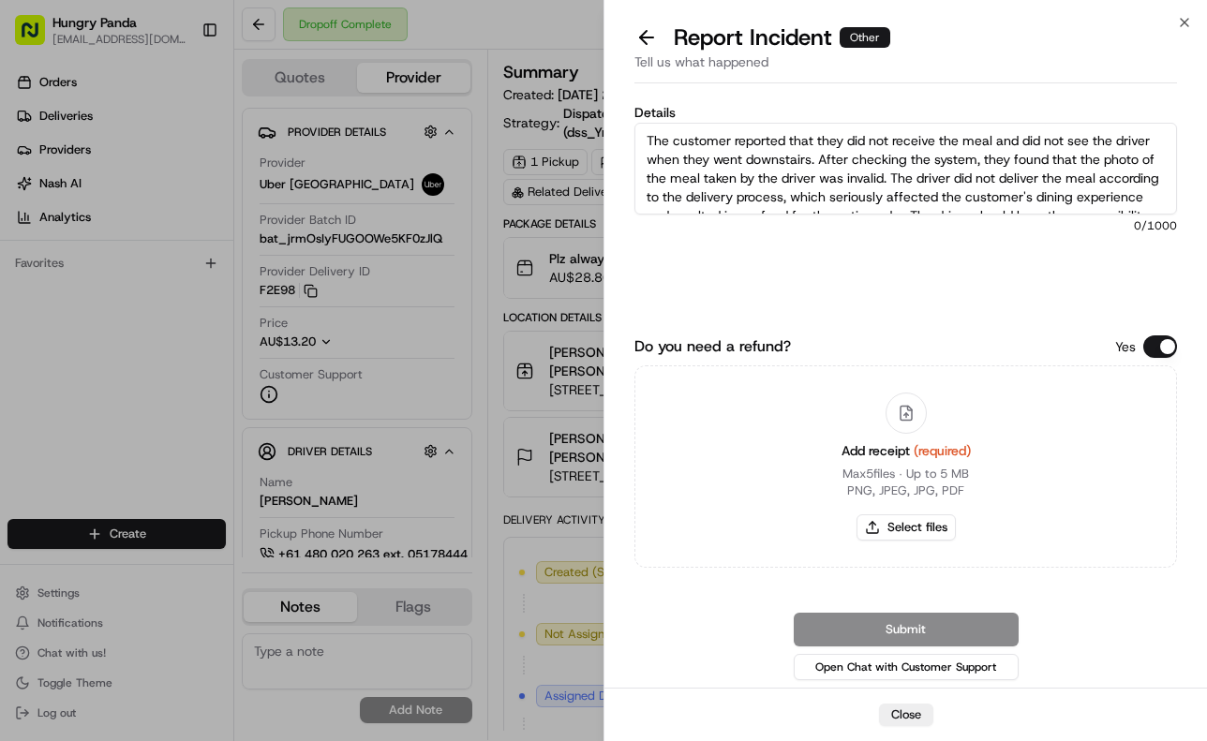
scroll to position [29, 0]
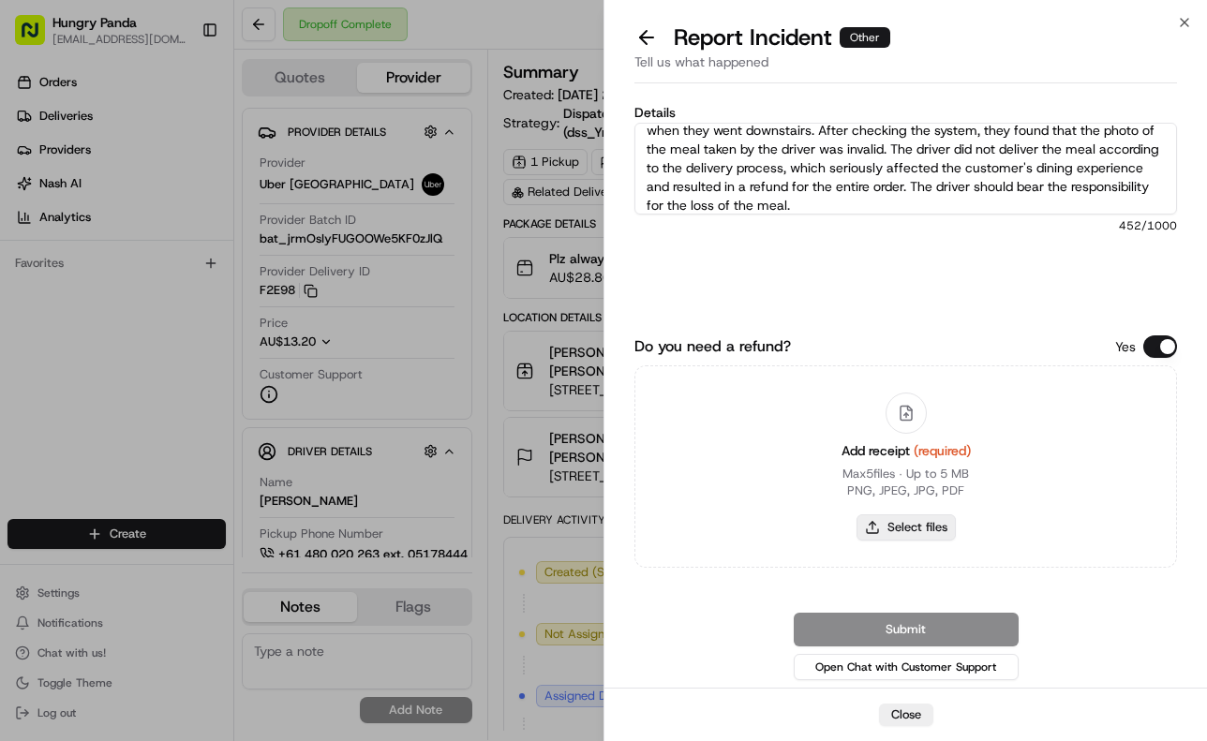
type textarea "The customer reported that they did not receive the meal and did not see the dr…"
click at [936, 527] on button "Select files" at bounding box center [905, 527] width 99 height 26
type input "C:\fakepath\12.jpg"
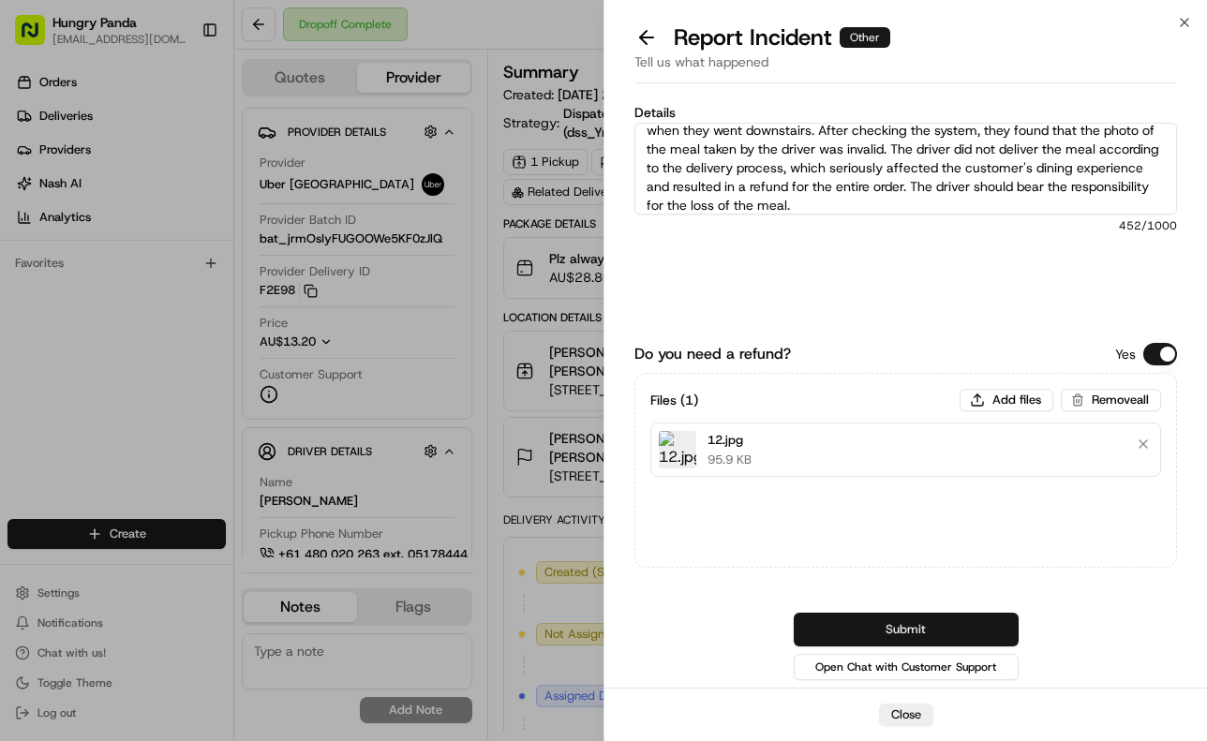
click at [977, 614] on button "Submit" at bounding box center [906, 630] width 225 height 34
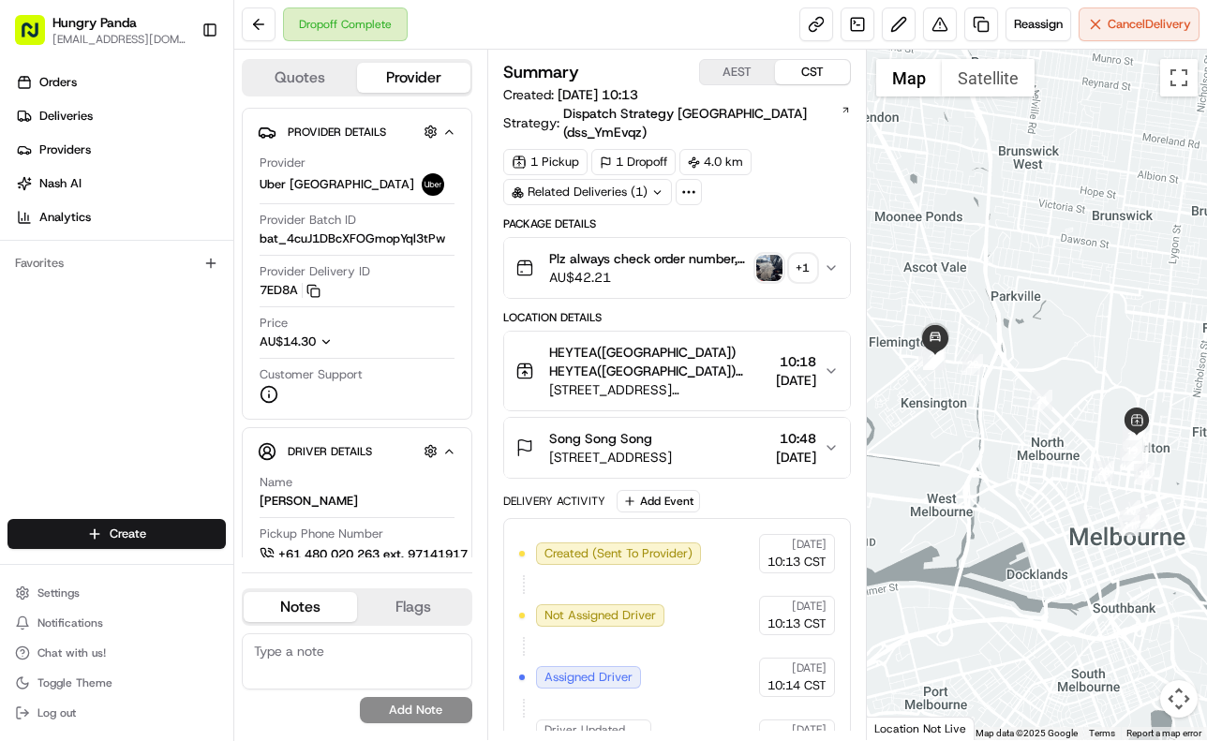
drag, startPoint x: 823, startPoint y: 253, endPoint x: 1080, endPoint y: 117, distance: 291.3
click at [825, 260] on icon "button" at bounding box center [831, 267] width 15 height 15
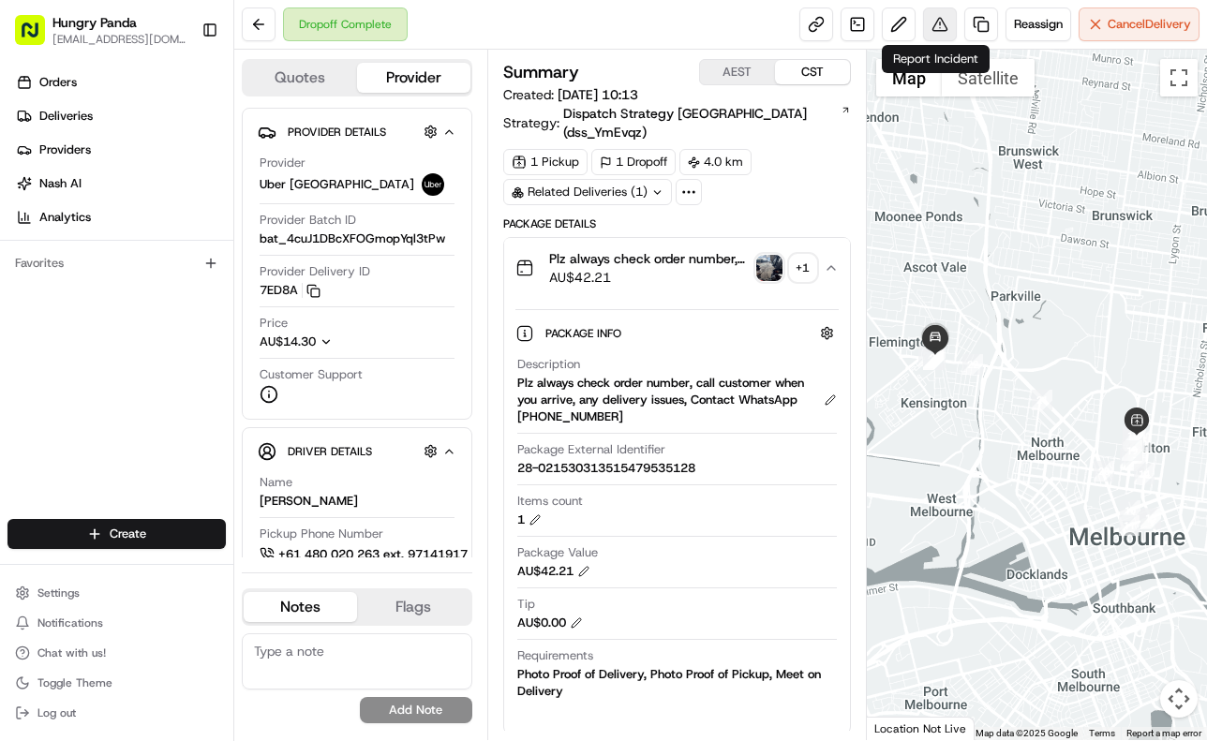
click at [938, 24] on button at bounding box center [940, 24] width 34 height 34
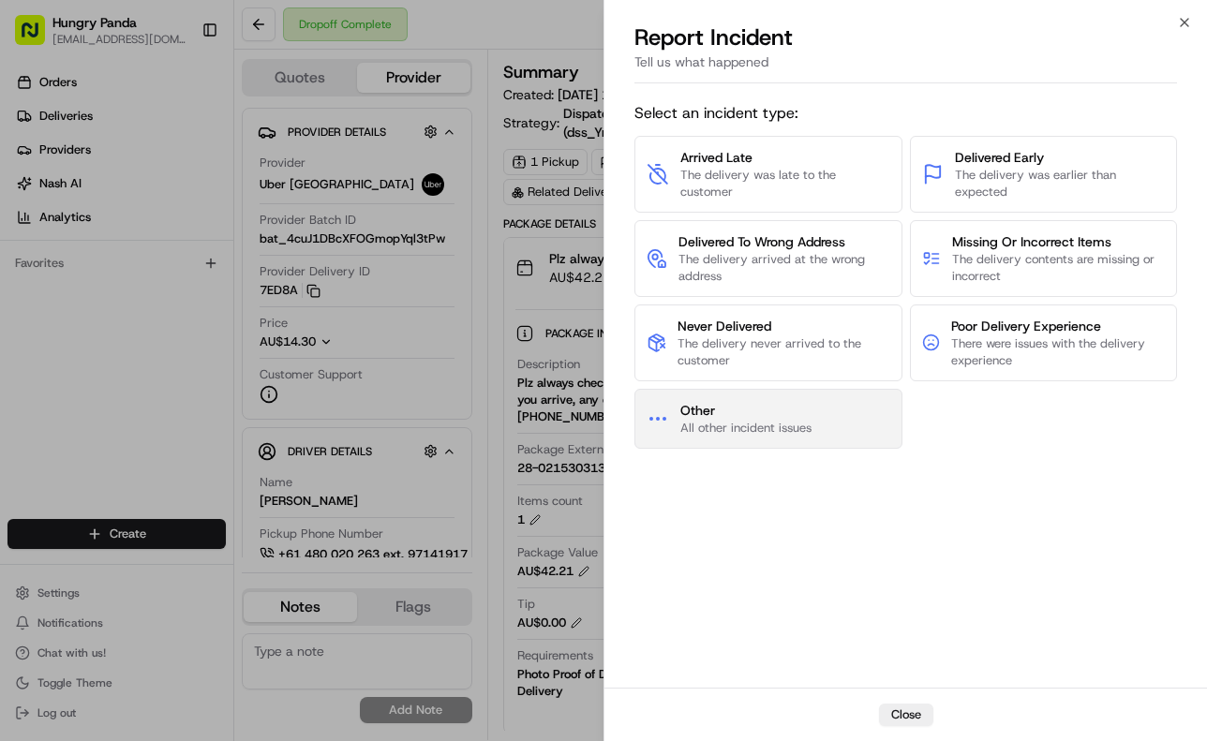
click at [815, 422] on button "Other All other incident issues" at bounding box center [768, 419] width 268 height 60
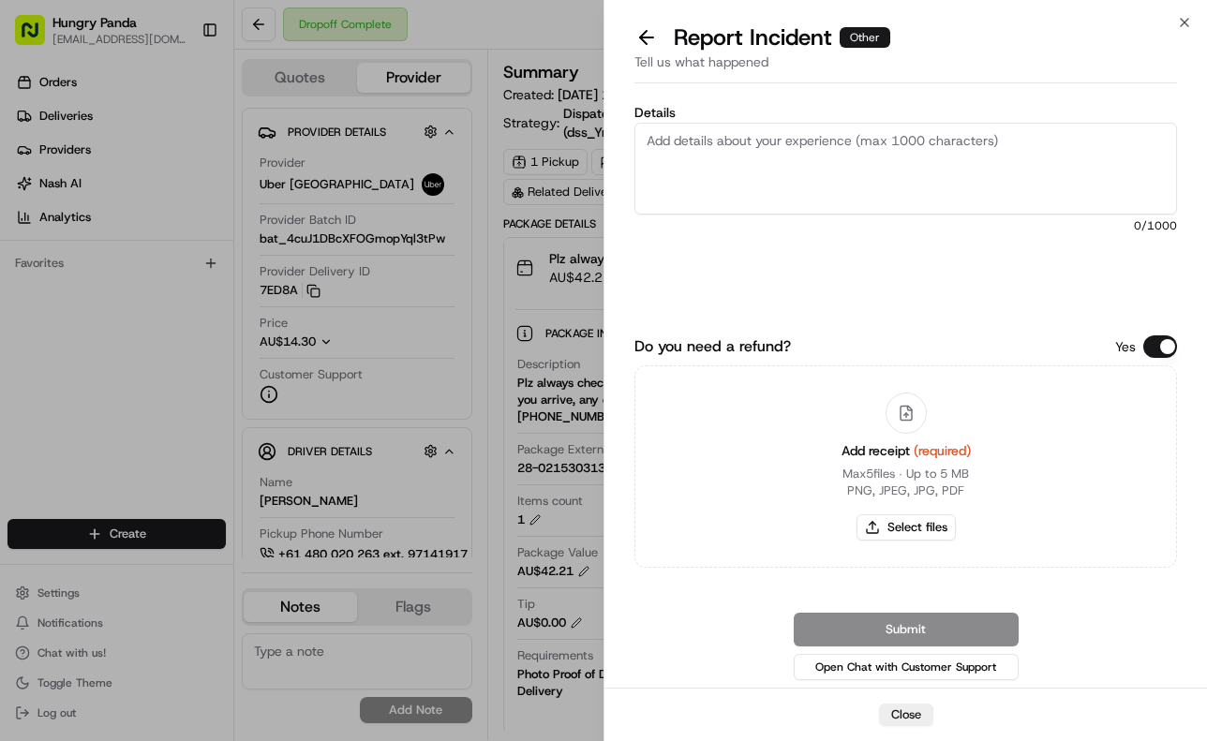
click at [870, 170] on textarea "Details" at bounding box center [905, 169] width 542 height 92
paste textarea "A customer reported that the food in their order was spilled. As shown in the p…"
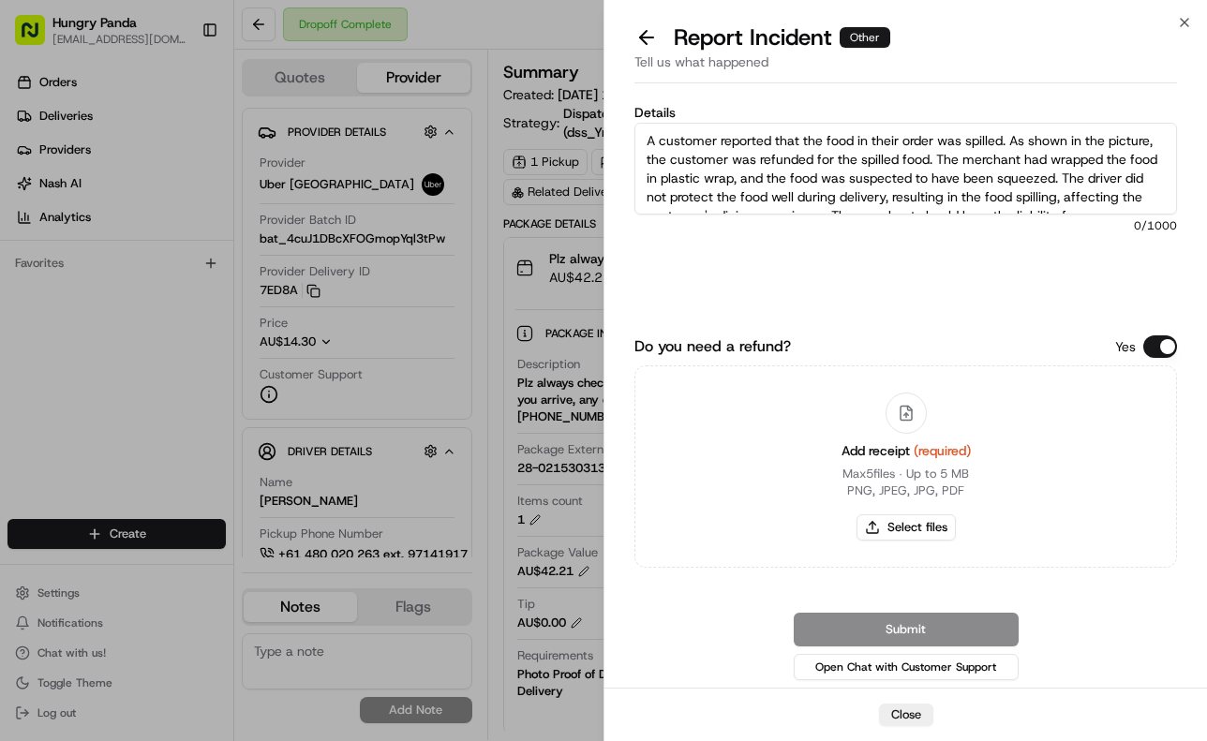
scroll to position [29, 0]
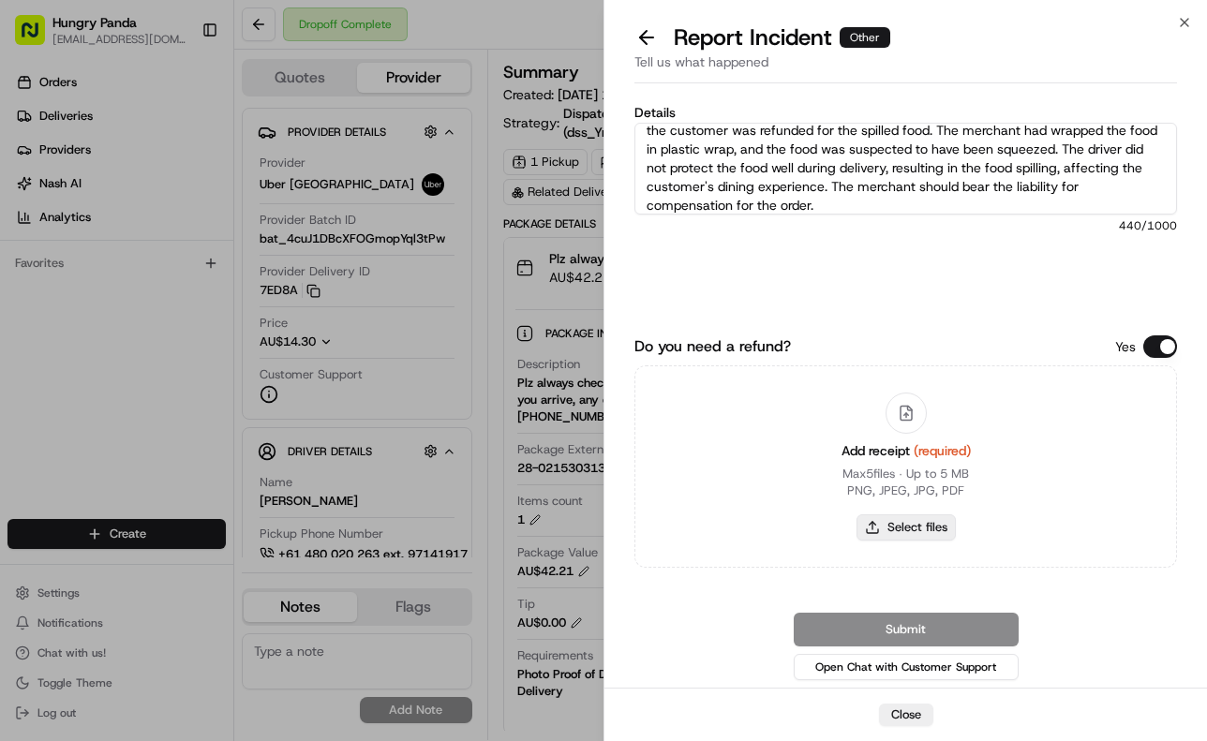
type textarea "A customer reported that the food in their order was spilled. As shown in the p…"
click at [927, 538] on button "Select files" at bounding box center [905, 527] width 99 height 26
type input "C:\fakepath\撒餐1.jpg"
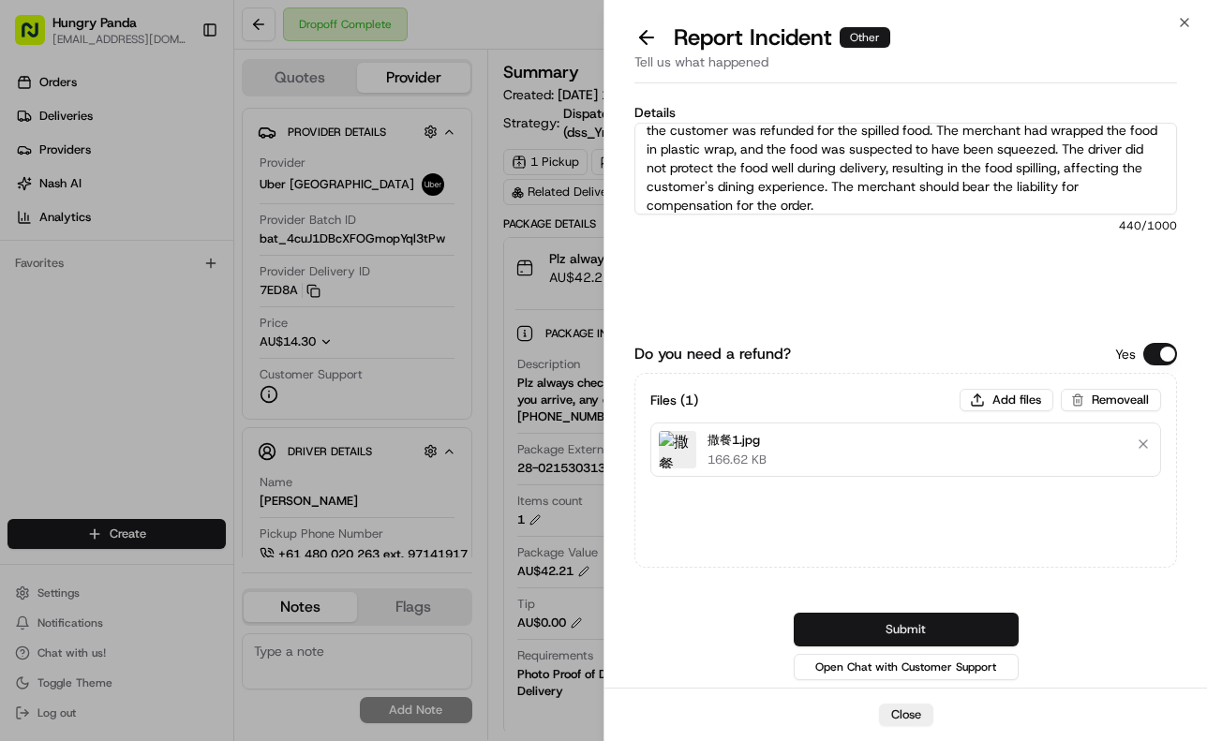
click at [993, 629] on button "Submit" at bounding box center [906, 630] width 225 height 34
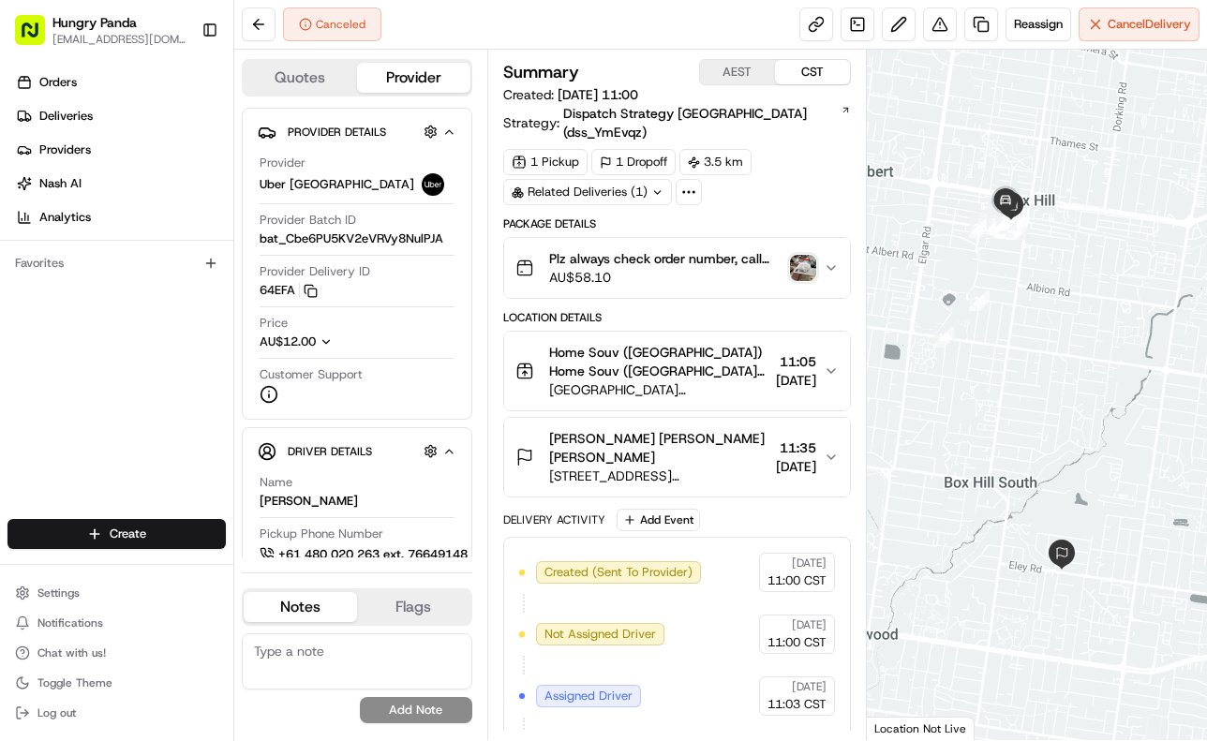
click at [834, 260] on icon "button" at bounding box center [831, 267] width 15 height 15
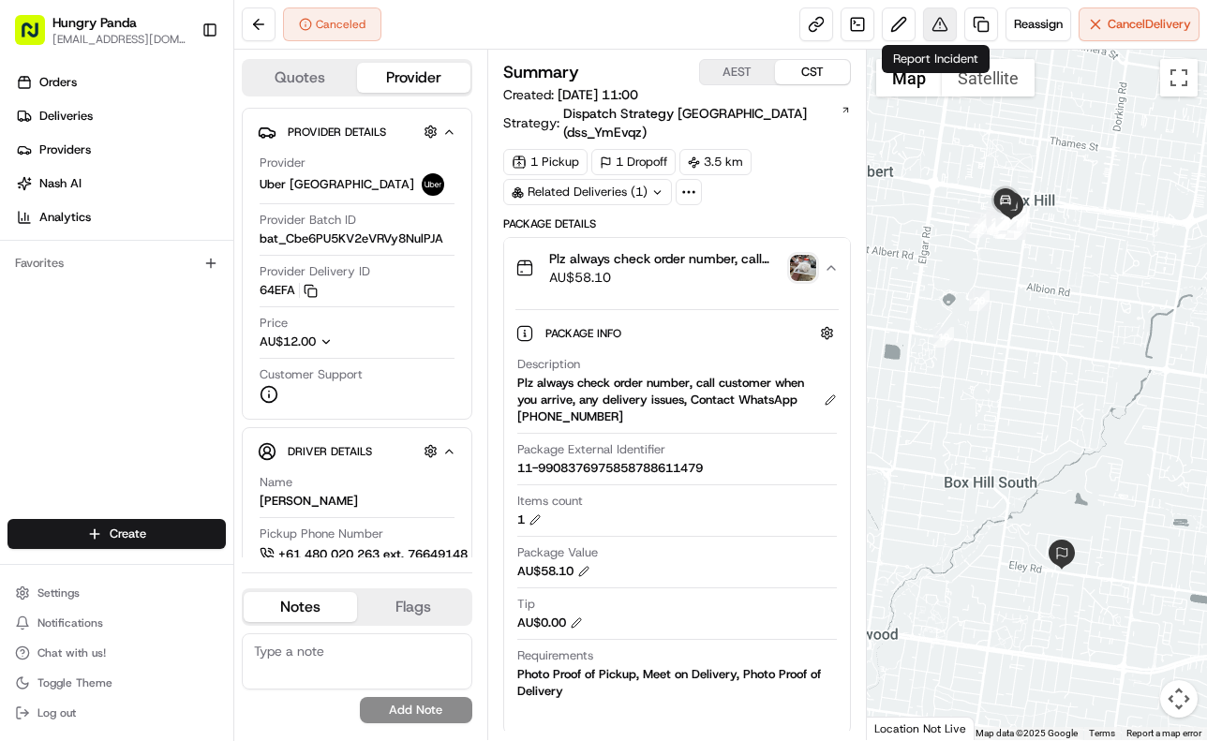
click at [927, 24] on button at bounding box center [940, 24] width 34 height 34
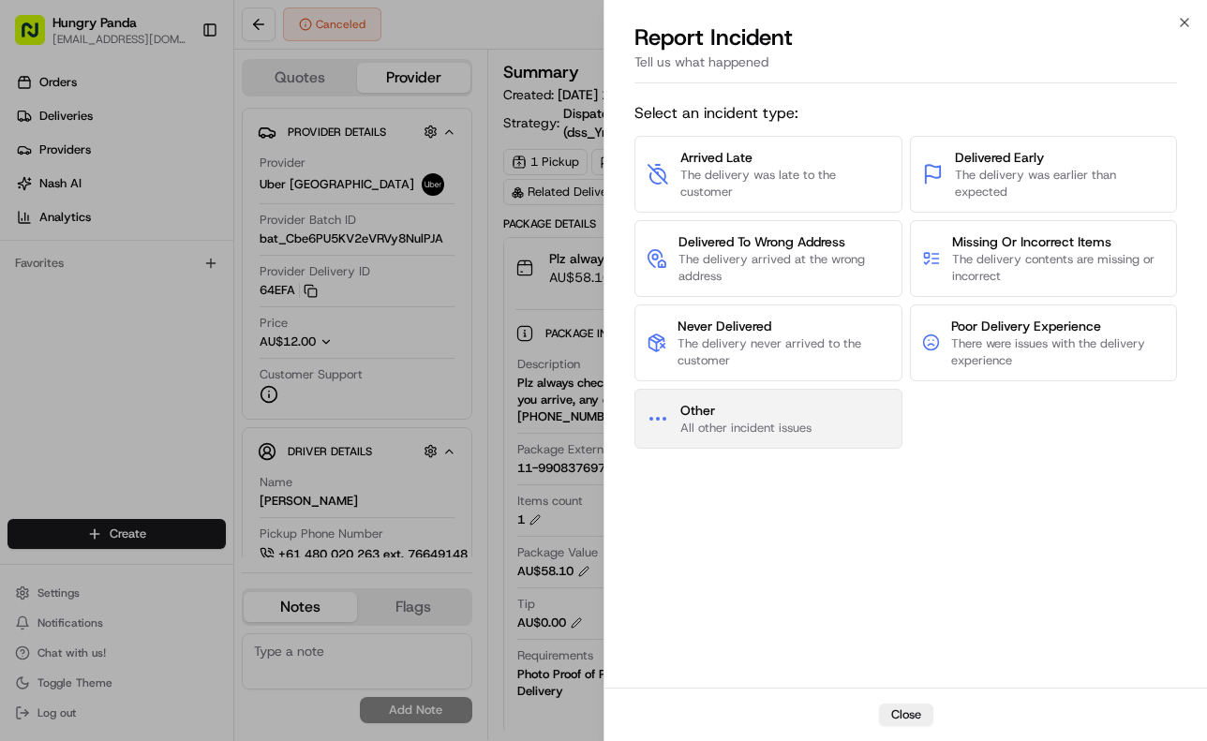
click at [794, 409] on span "Other" at bounding box center [745, 410] width 131 height 19
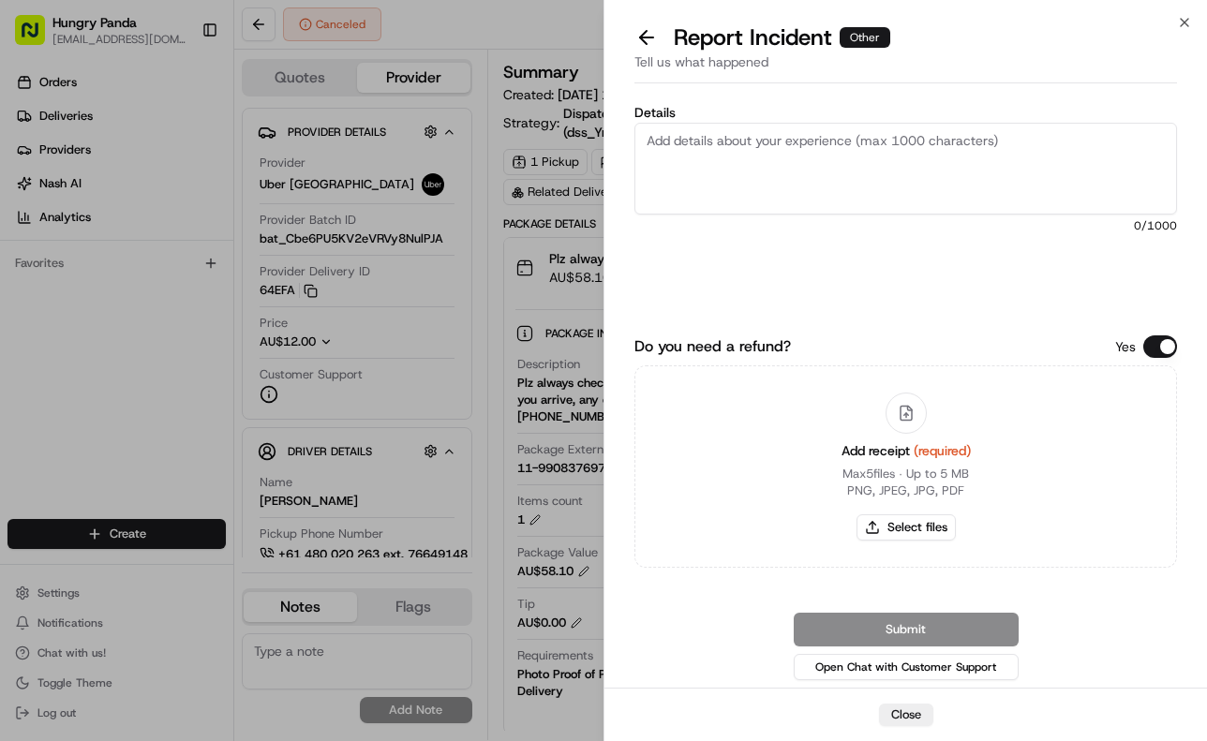
click at [857, 210] on textarea "Details" at bounding box center [905, 169] width 542 height 92
paste textarea "The order pickup was seriously overdue. The order log showed that the driver re…"
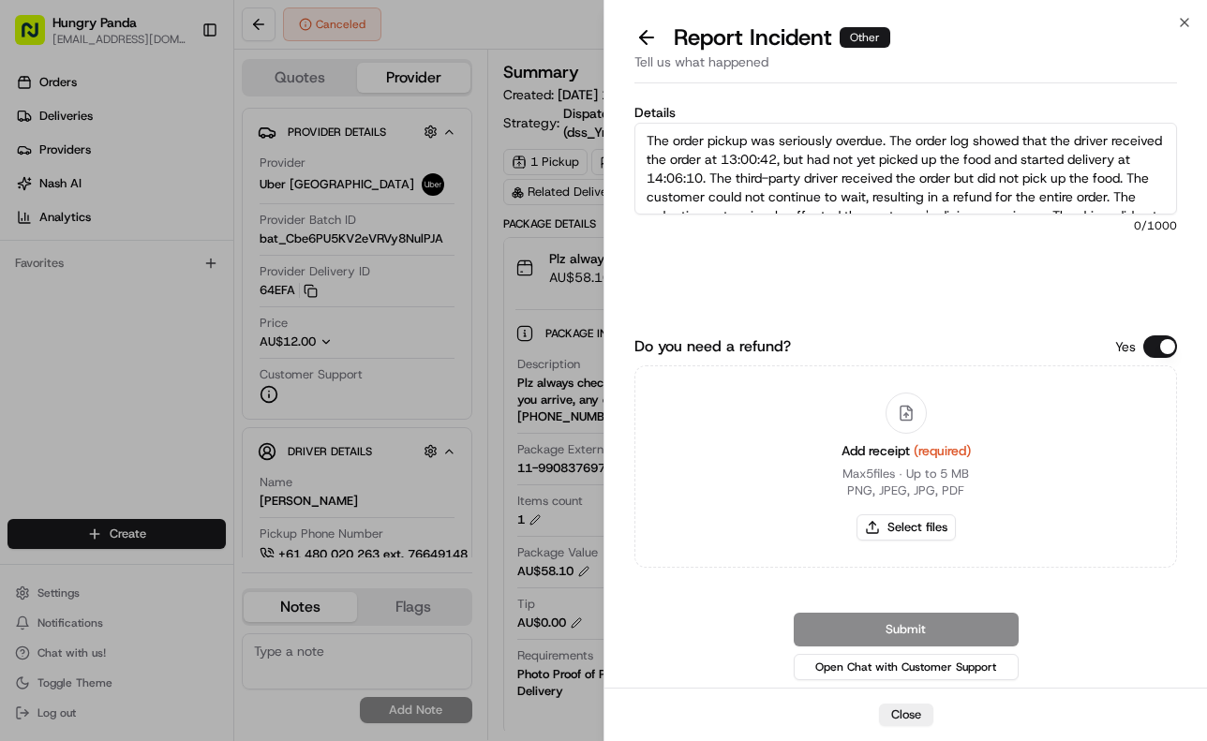
scroll to position [67, 0]
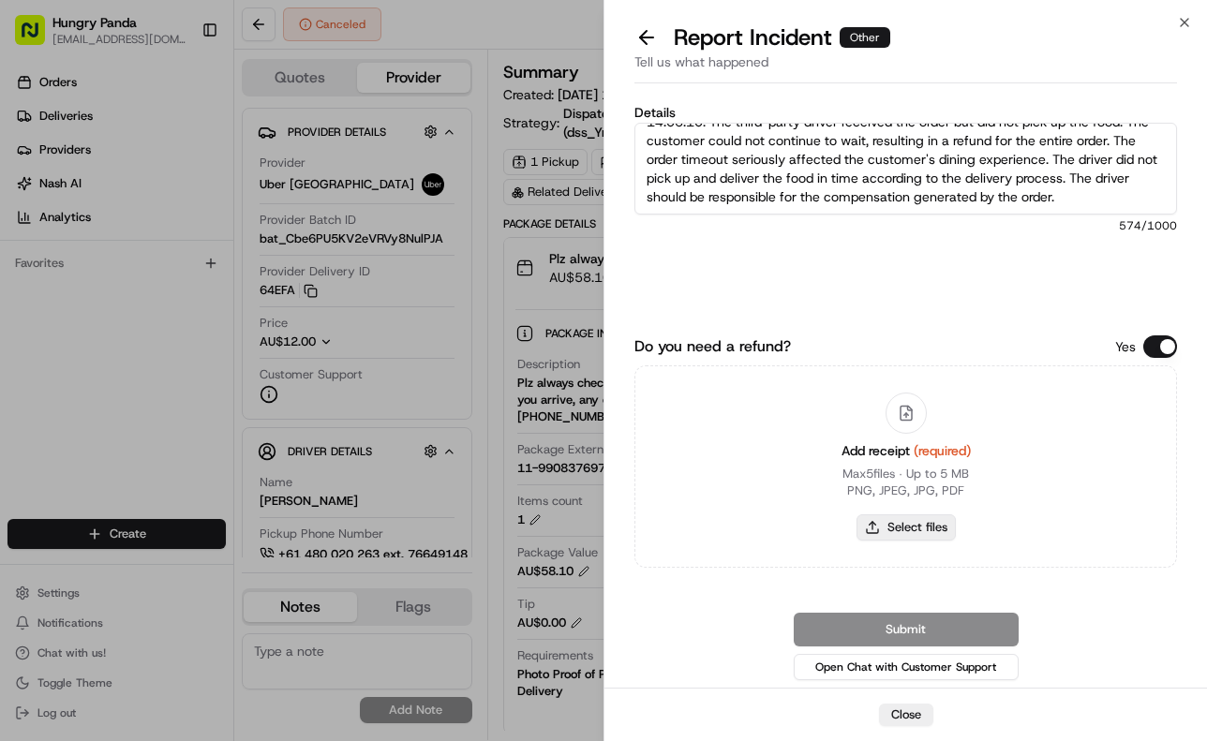
type textarea "The order pickup was seriously overdue. The order log showed that the driver re…"
click at [944, 531] on button "Select files" at bounding box center [905, 527] width 99 height 26
type input "C:\fakepath\14.jpg"
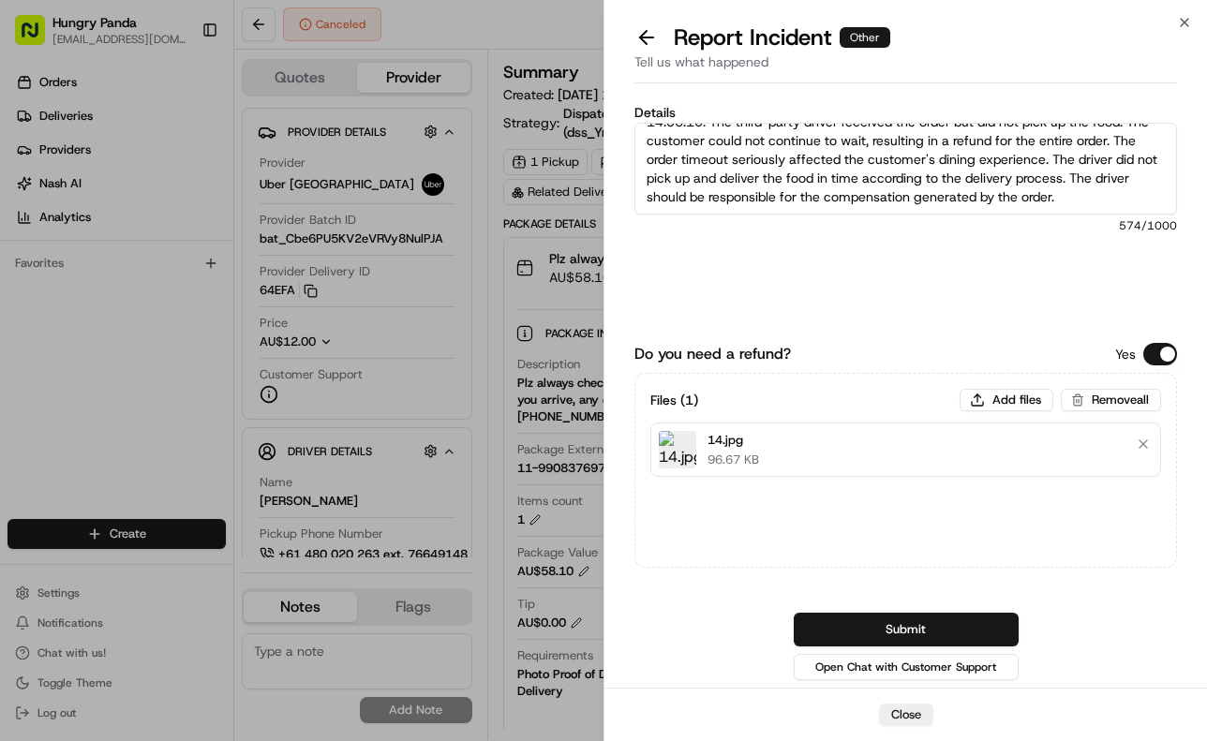
drag, startPoint x: 983, startPoint y: 625, endPoint x: 1199, endPoint y: 549, distance: 229.4
click at [985, 622] on button "Submit" at bounding box center [906, 630] width 225 height 34
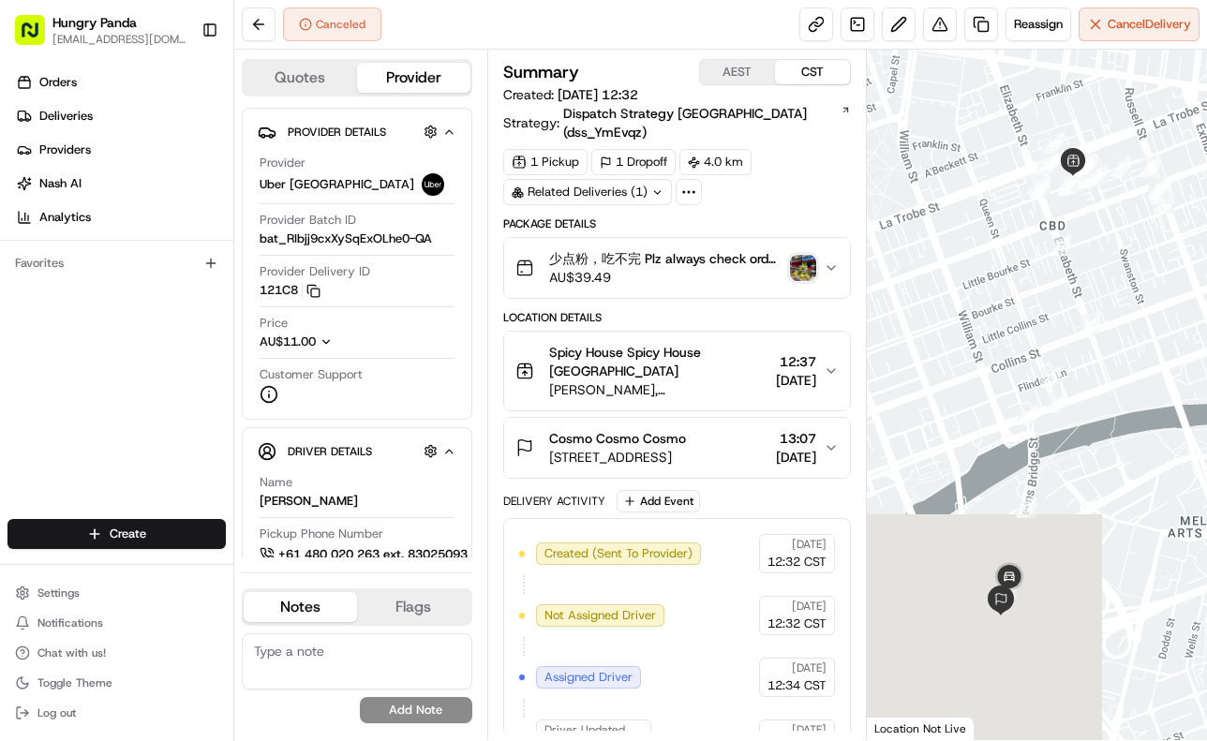
click at [838, 240] on button "少点粉，吃不完 Plz always check order number, call customer when you arrive, any deliv…" at bounding box center [677, 268] width 346 height 60
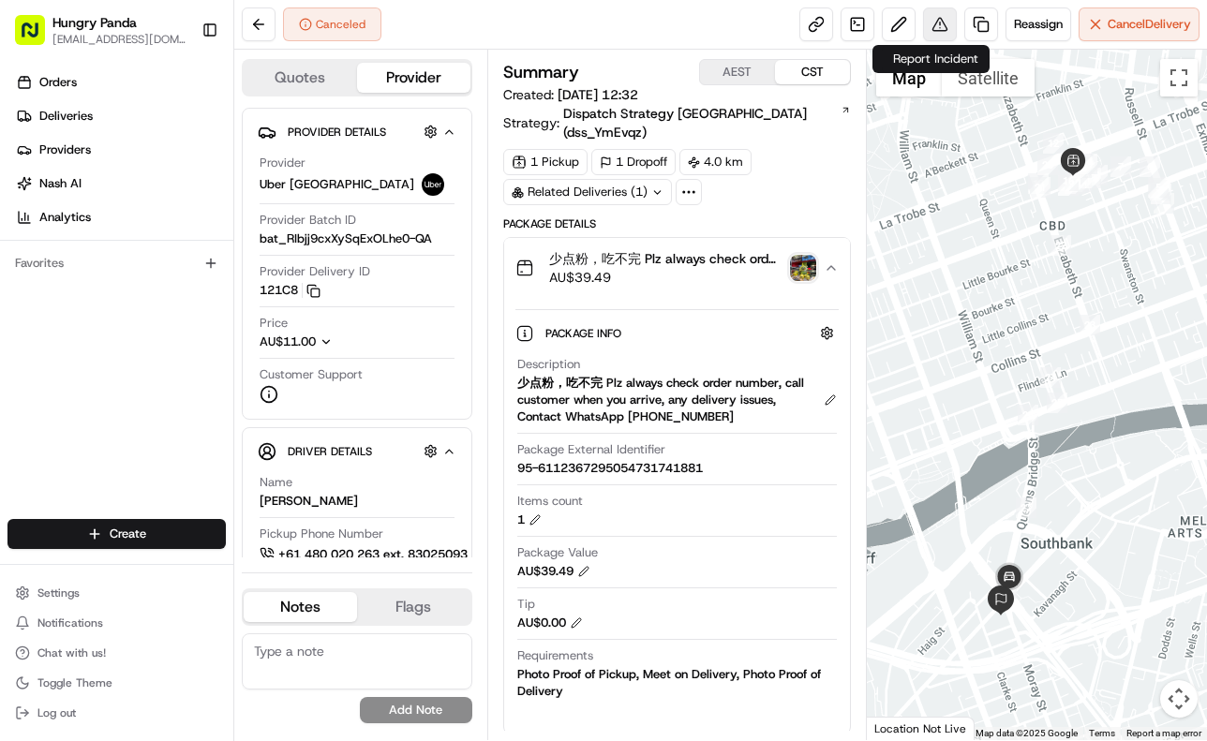
click at [933, 26] on button at bounding box center [940, 24] width 34 height 34
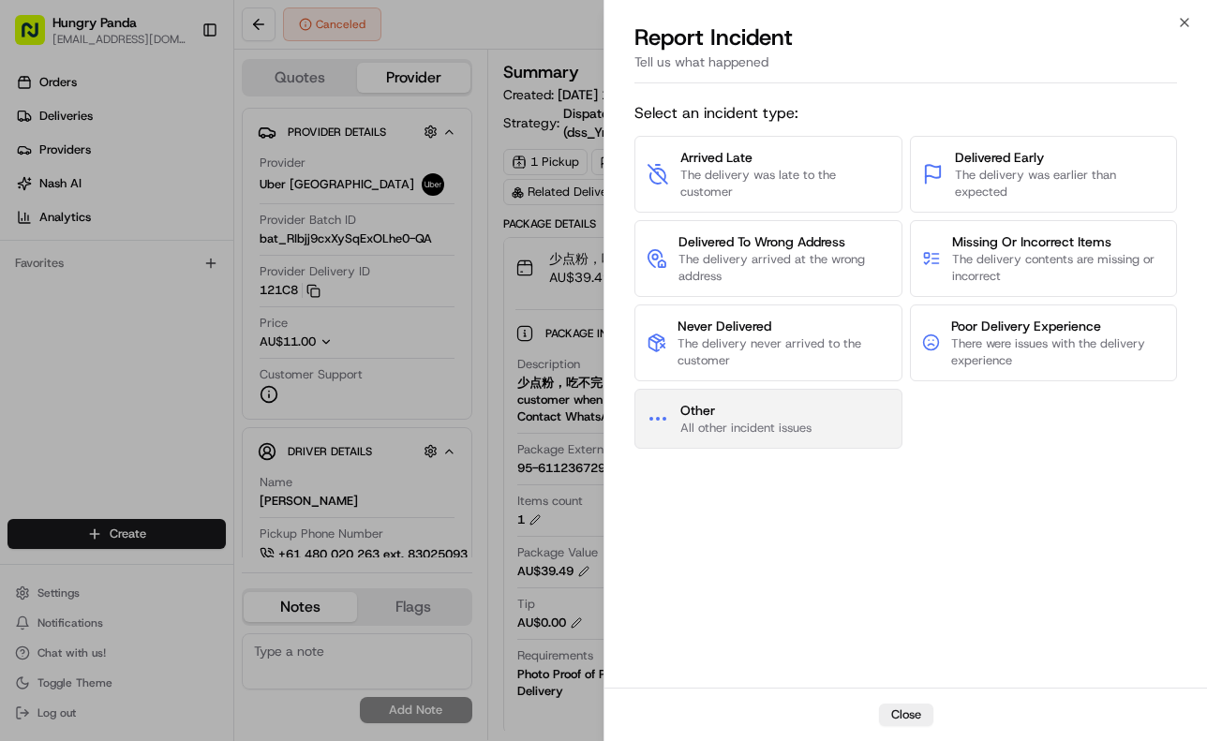
click at [810, 421] on span "All other incident issues" at bounding box center [745, 428] width 131 height 17
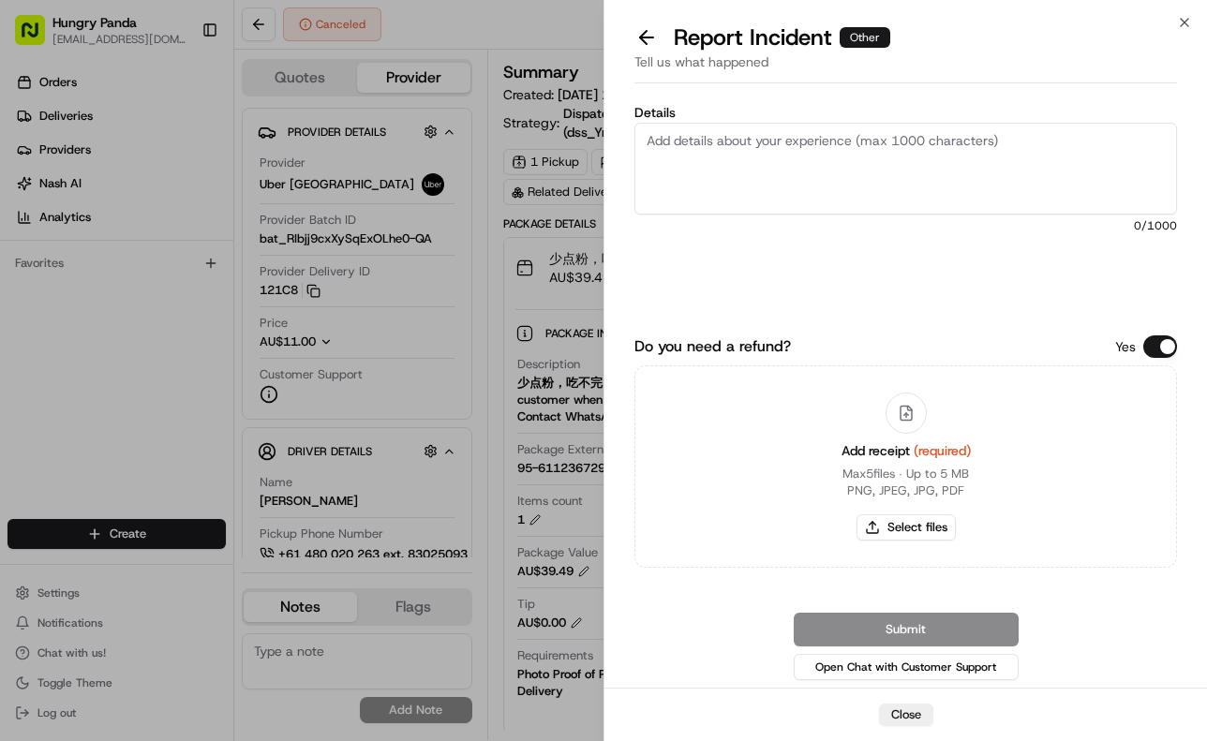
click at [873, 210] on textarea "Details" at bounding box center [905, 169] width 542 height 92
paste textarea "The order delivery was seriously overdue. The order log showed that the driver …"
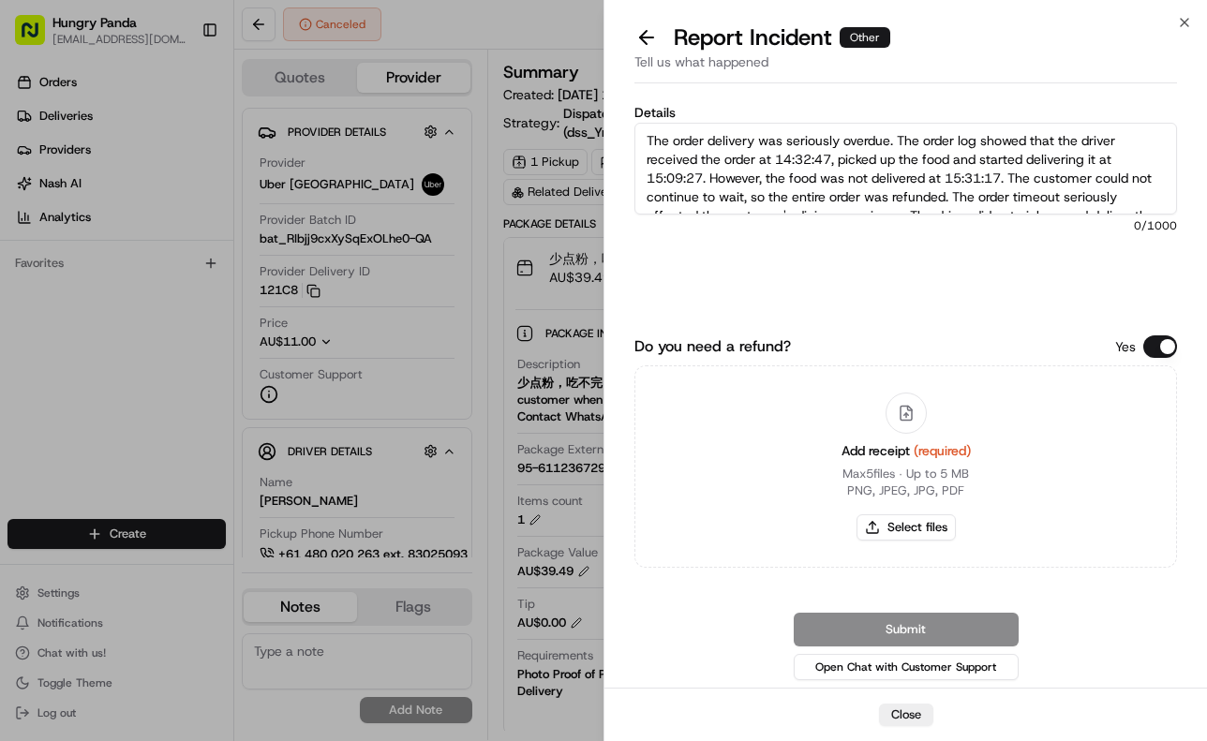
scroll to position [48, 0]
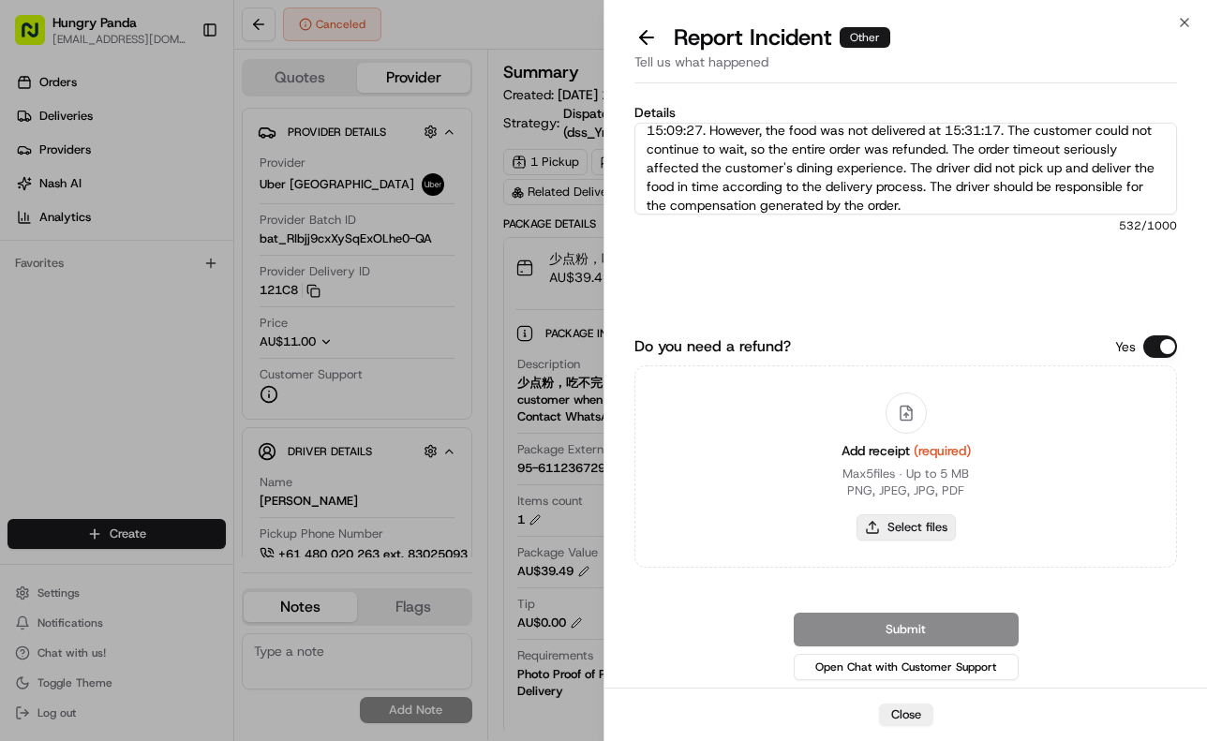
type textarea "The order delivery was seriously overdue. The order log showed that the driver …"
click at [931, 527] on button "Select files" at bounding box center [905, 527] width 99 height 26
type input "C:\fakepath\15.jpg"
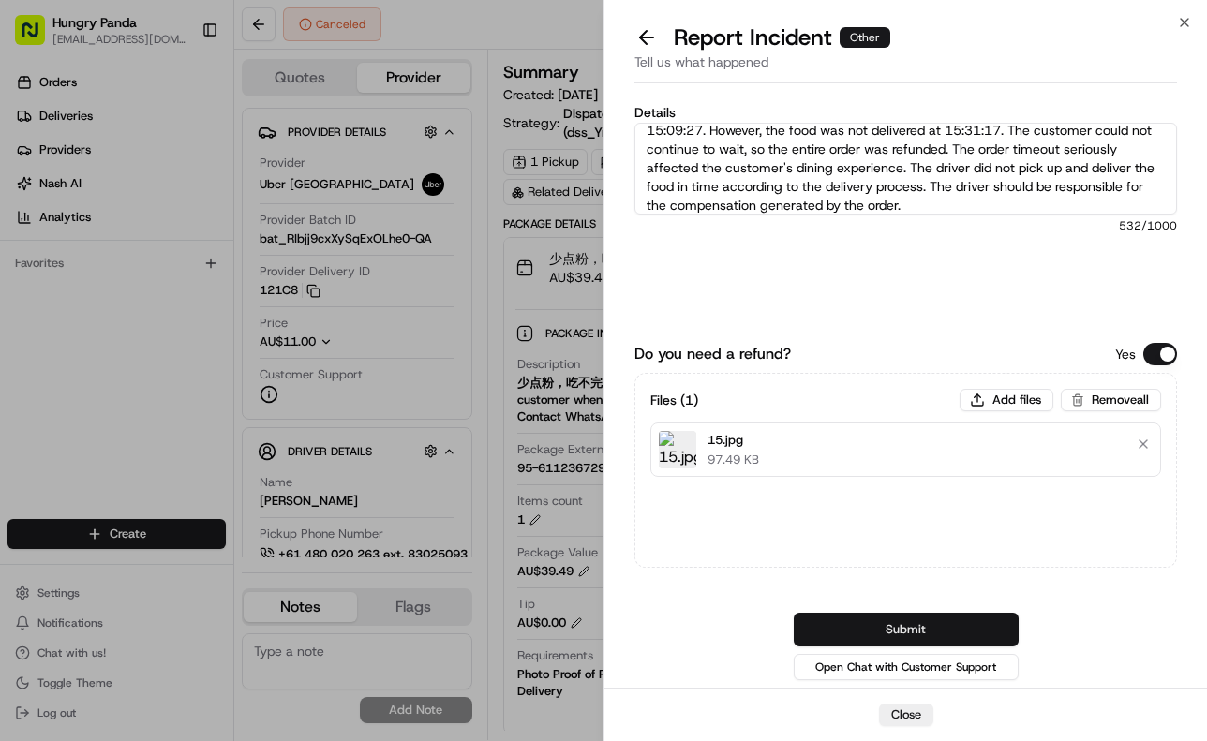
click at [947, 640] on button "Submit" at bounding box center [906, 630] width 225 height 34
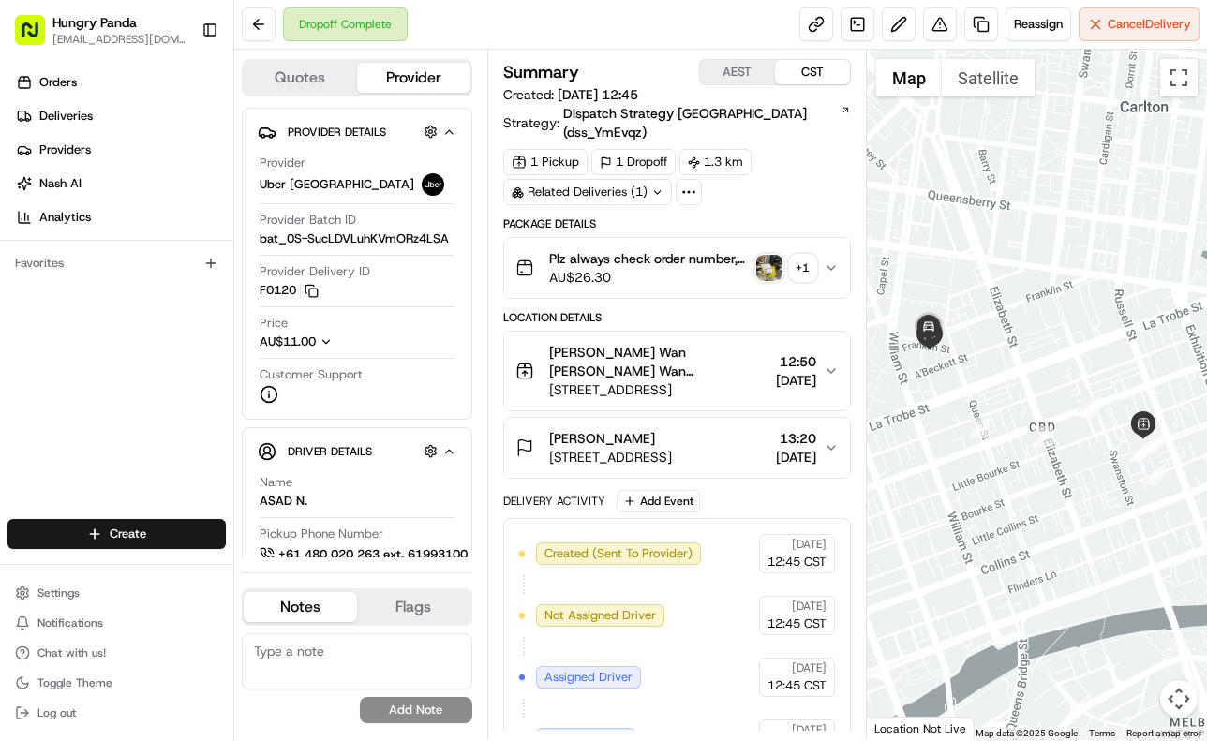
click at [833, 260] on icon "button" at bounding box center [831, 267] width 15 height 15
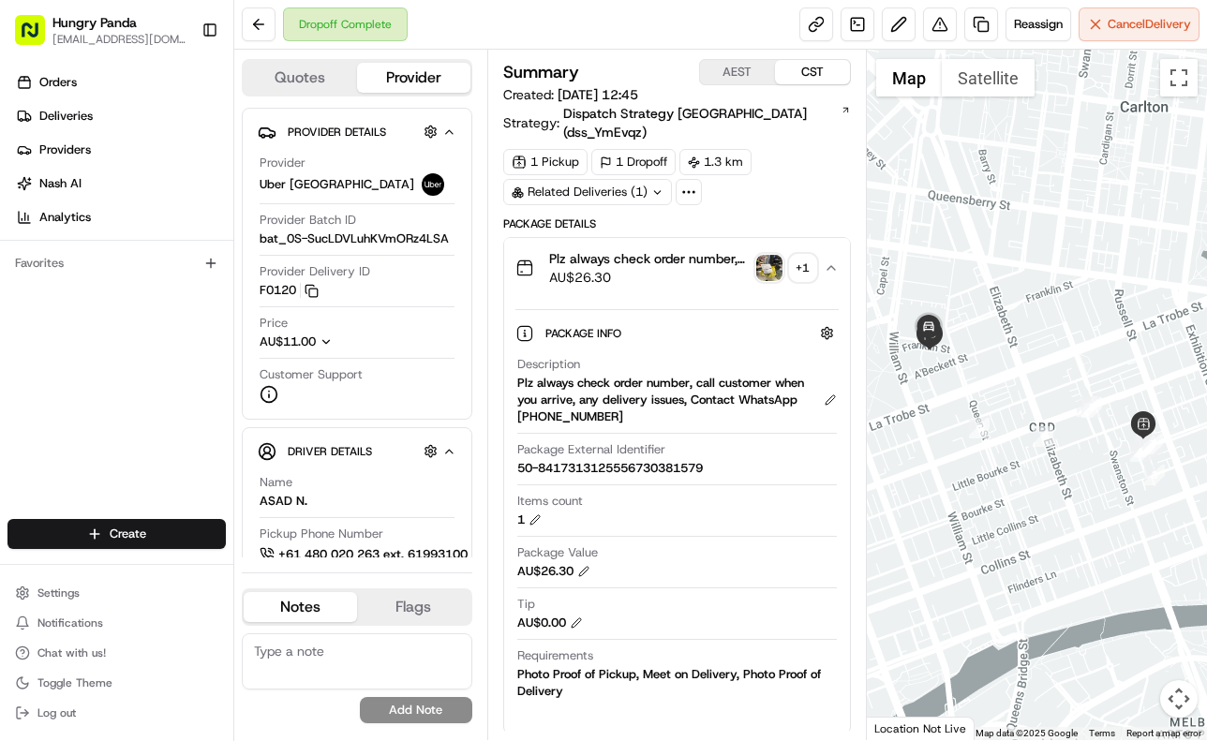
click at [771, 255] on img "button" at bounding box center [769, 268] width 26 height 26
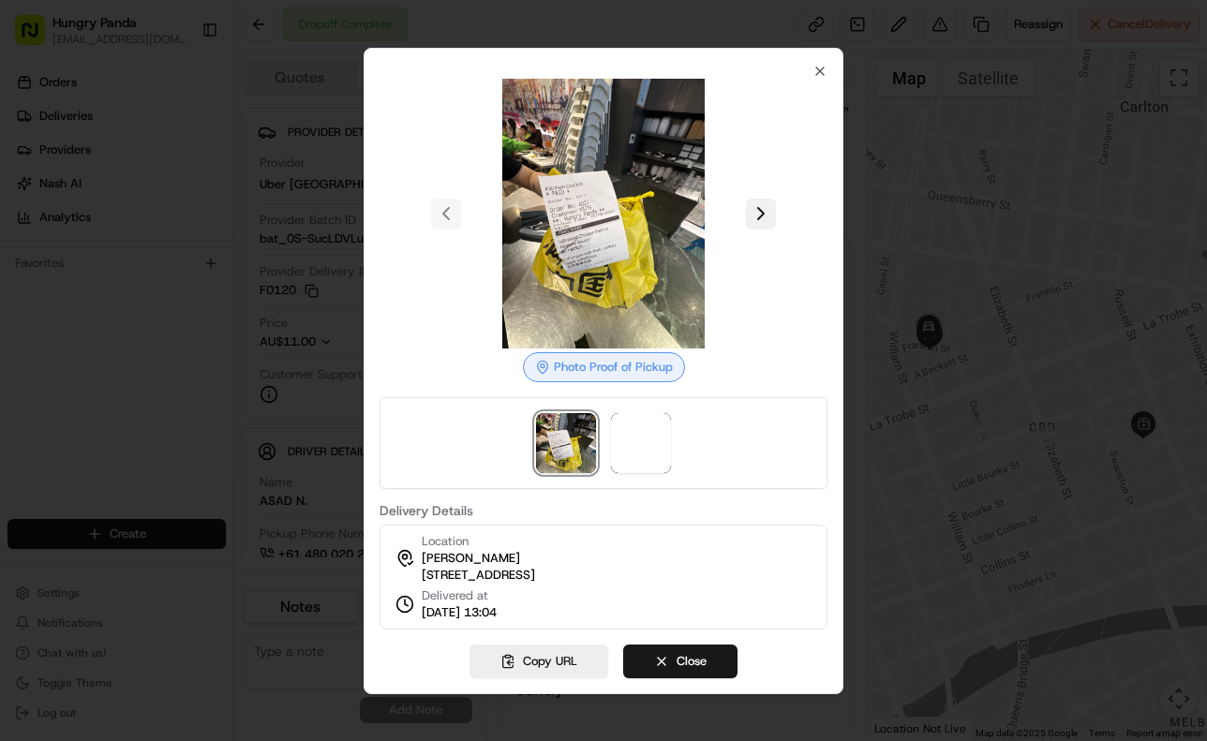
click at [748, 205] on button at bounding box center [761, 214] width 30 height 30
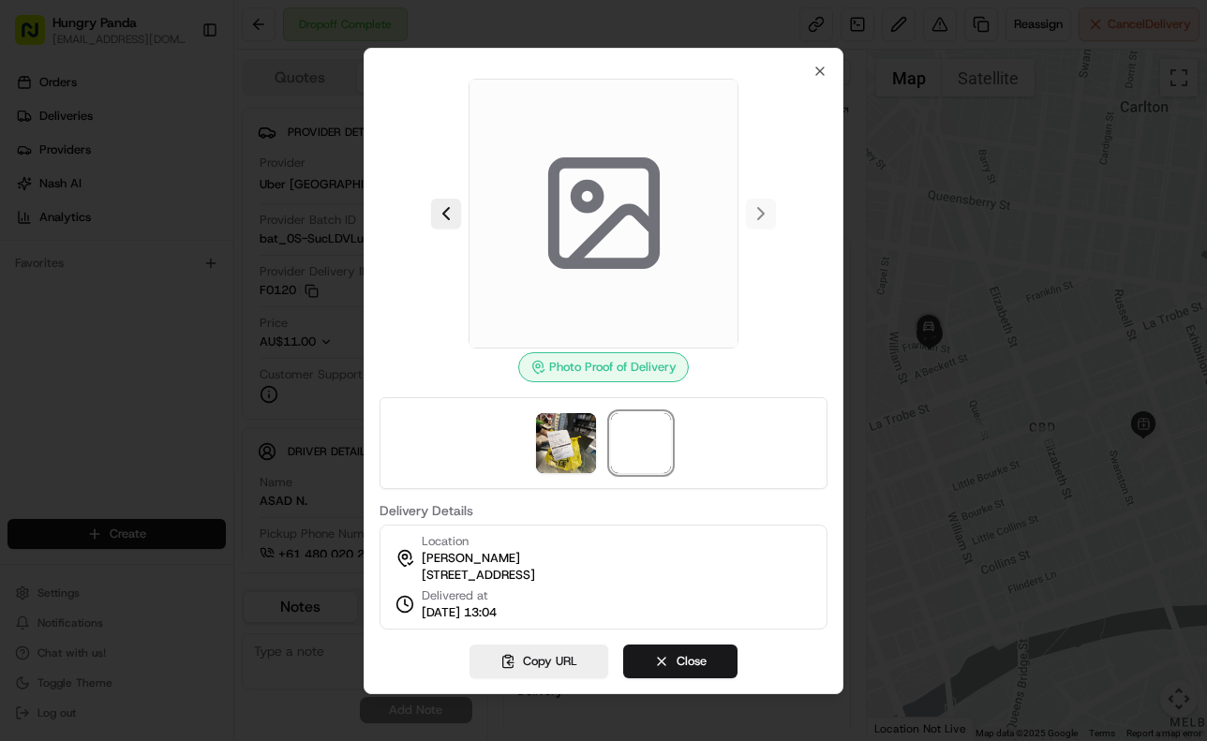
click at [748, 205] on div at bounding box center [603, 214] width 448 height 270
click at [763, 205] on div at bounding box center [603, 214] width 448 height 270
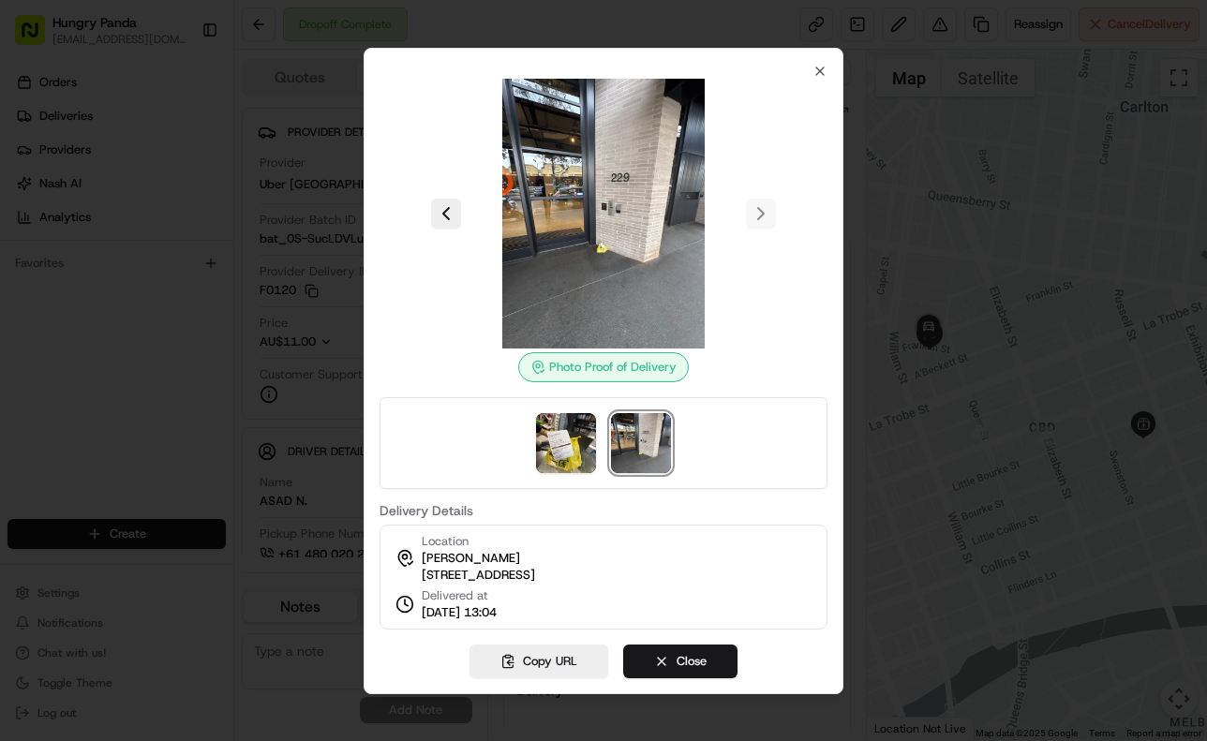
click at [937, 450] on div at bounding box center [603, 370] width 1207 height 741
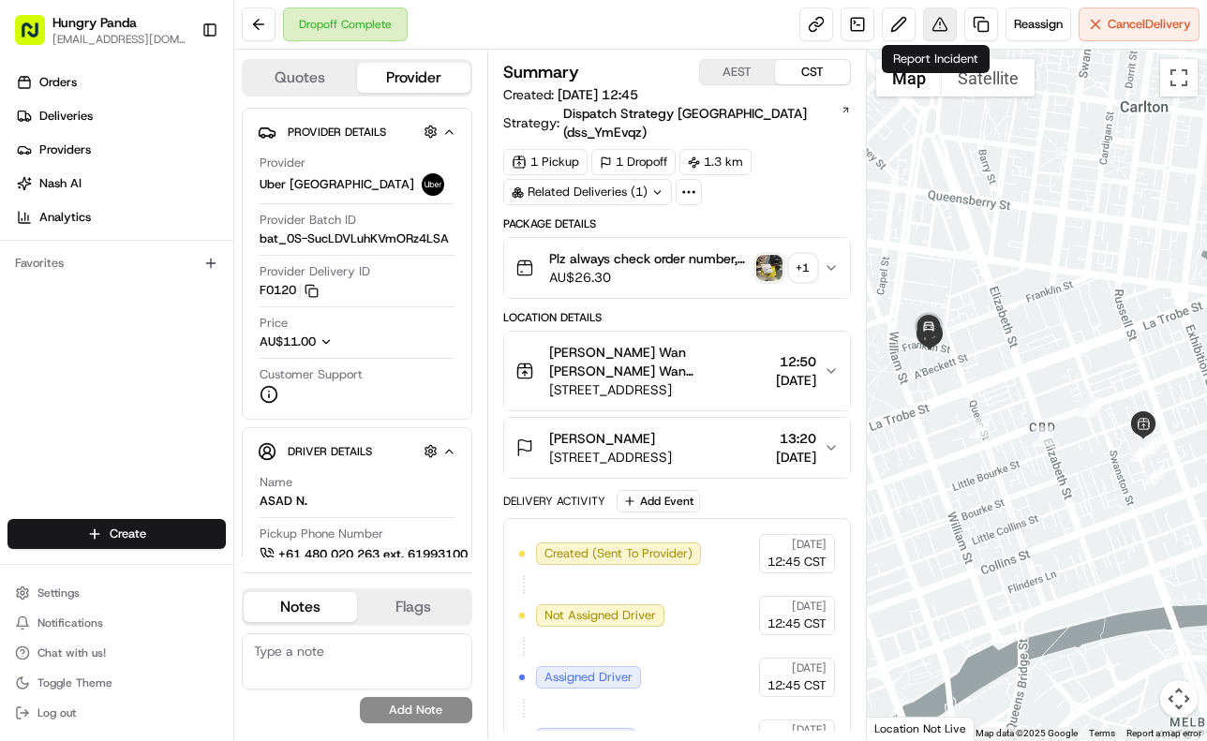
click at [935, 29] on button at bounding box center [940, 24] width 34 height 34
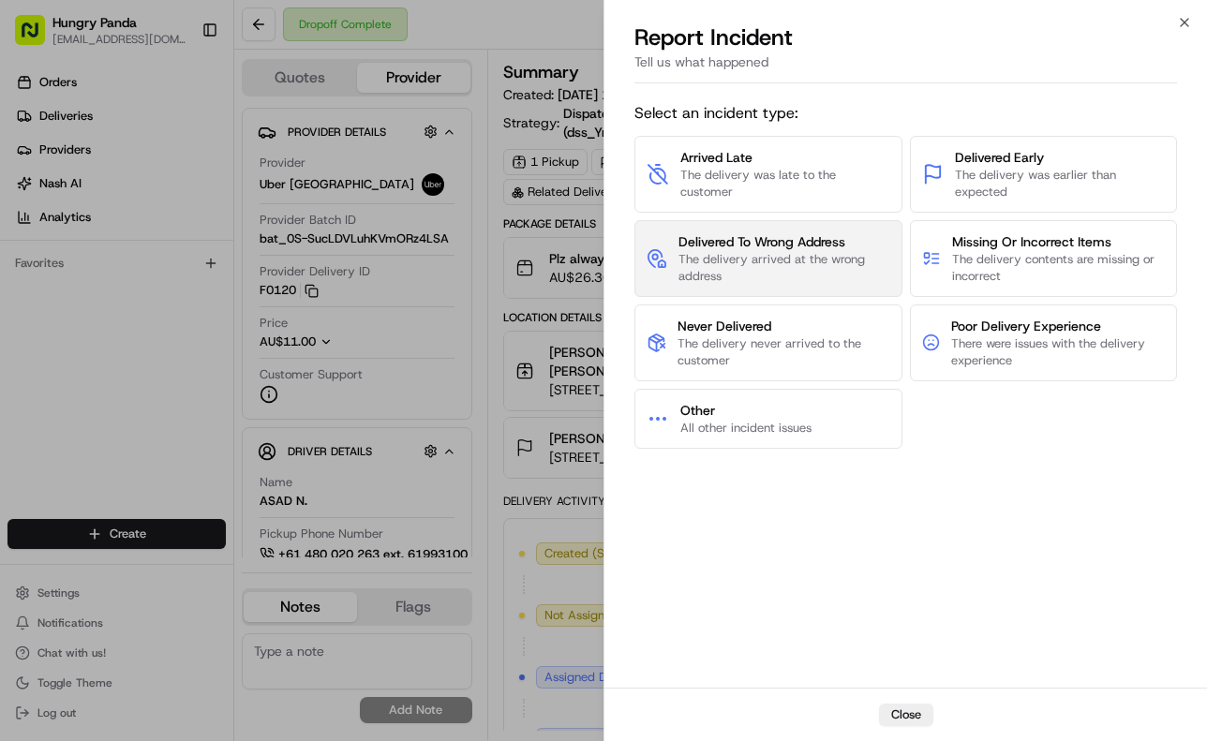
drag, startPoint x: 810, startPoint y: 271, endPoint x: 816, endPoint y: 262, distance: 10.1
click at [816, 262] on span "The delivery arrived at the wrong address" at bounding box center [784, 268] width 212 height 34
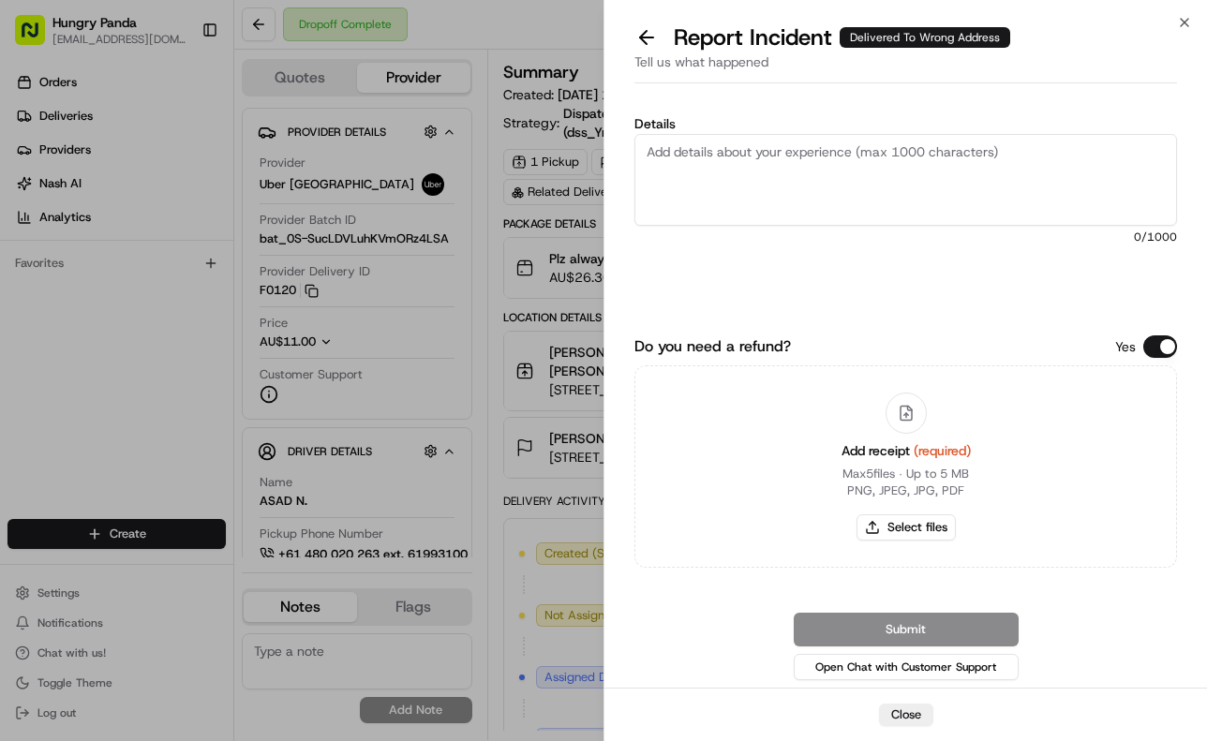
click at [879, 176] on textarea "Details" at bounding box center [905, 180] width 542 height 92
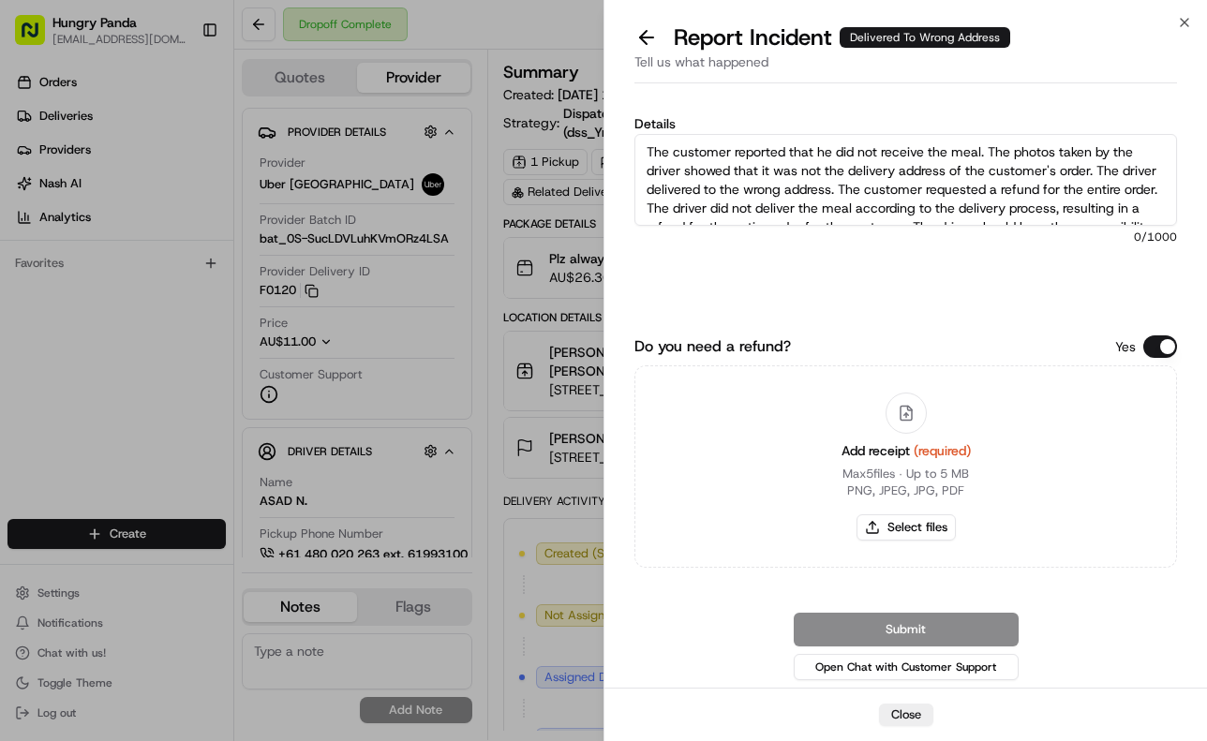
scroll to position [29, 0]
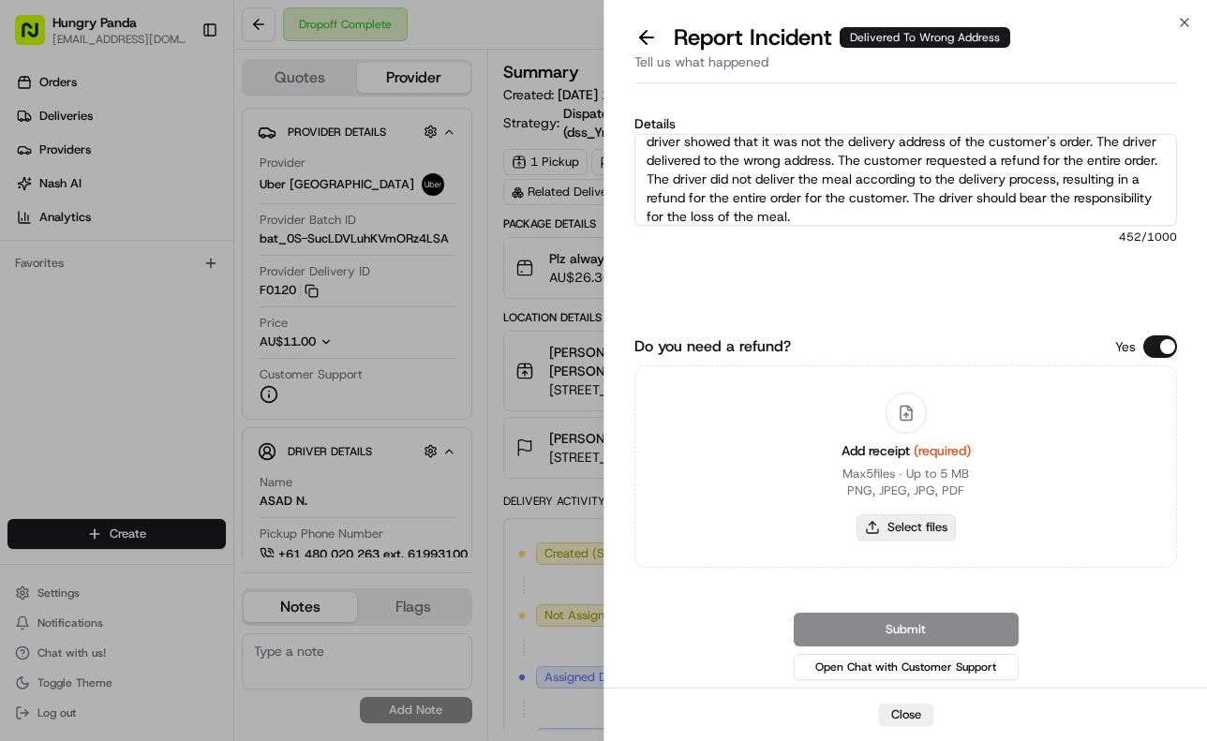
type textarea "The customer reported that he did not receive the meal. The photos taken by the…"
drag, startPoint x: 941, startPoint y: 529, endPoint x: 947, endPoint y: 521, distance: 10.7
click at [943, 527] on button "Select files" at bounding box center [905, 527] width 99 height 26
type input "C:\fakepath\16.jpg"
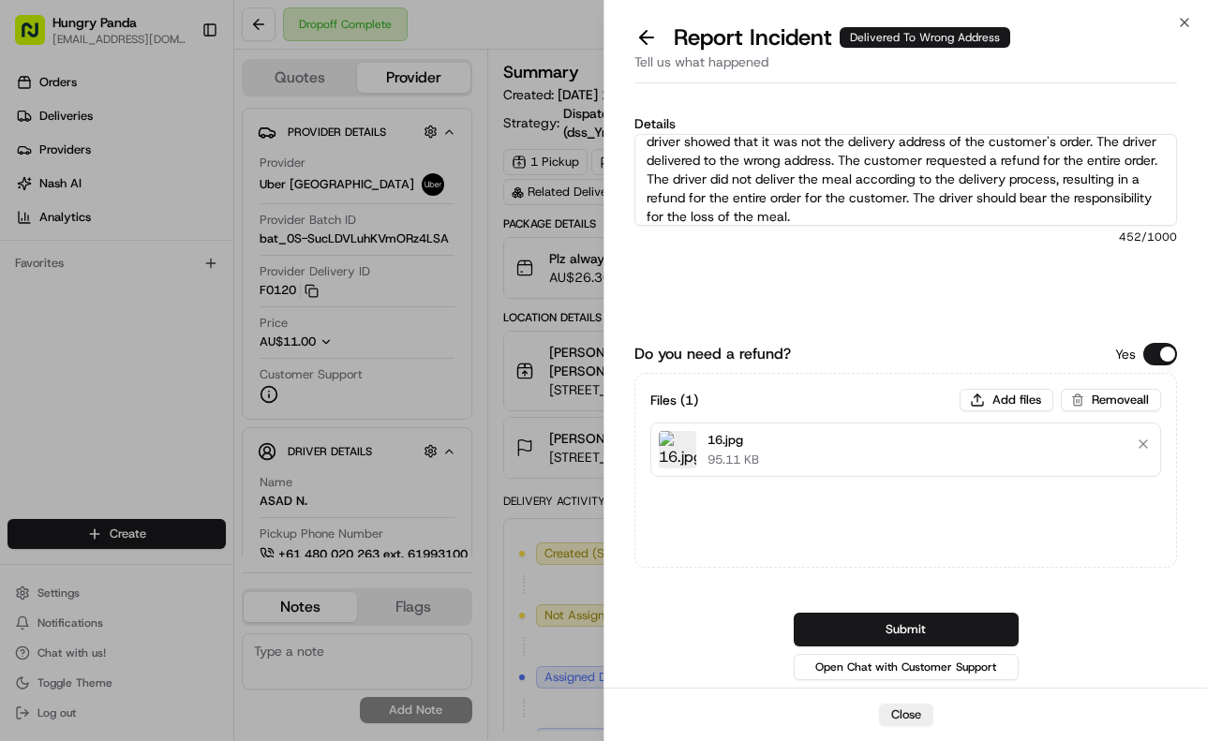
drag, startPoint x: 932, startPoint y: 623, endPoint x: 1061, endPoint y: 572, distance: 138.3
click at [932, 623] on button "Submit" at bounding box center [906, 630] width 225 height 34
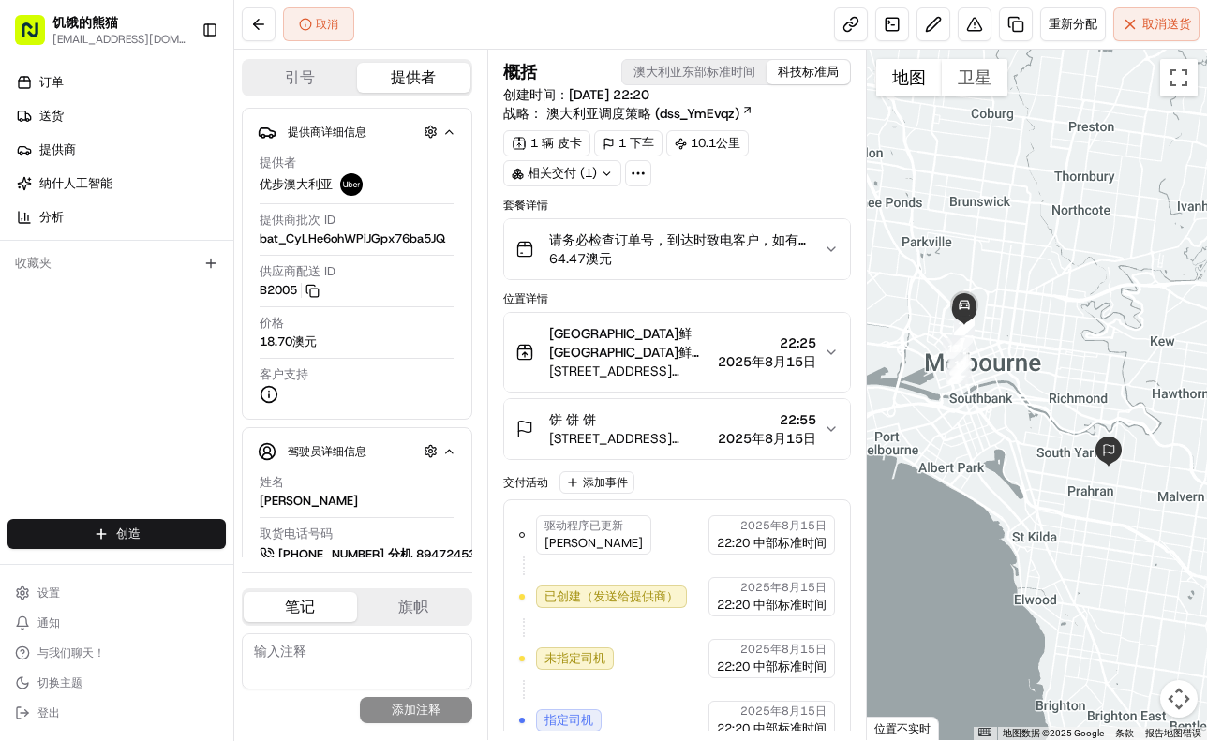
click at [744, 23] on div "取消 重新分配 取消 送货" at bounding box center [720, 25] width 973 height 50
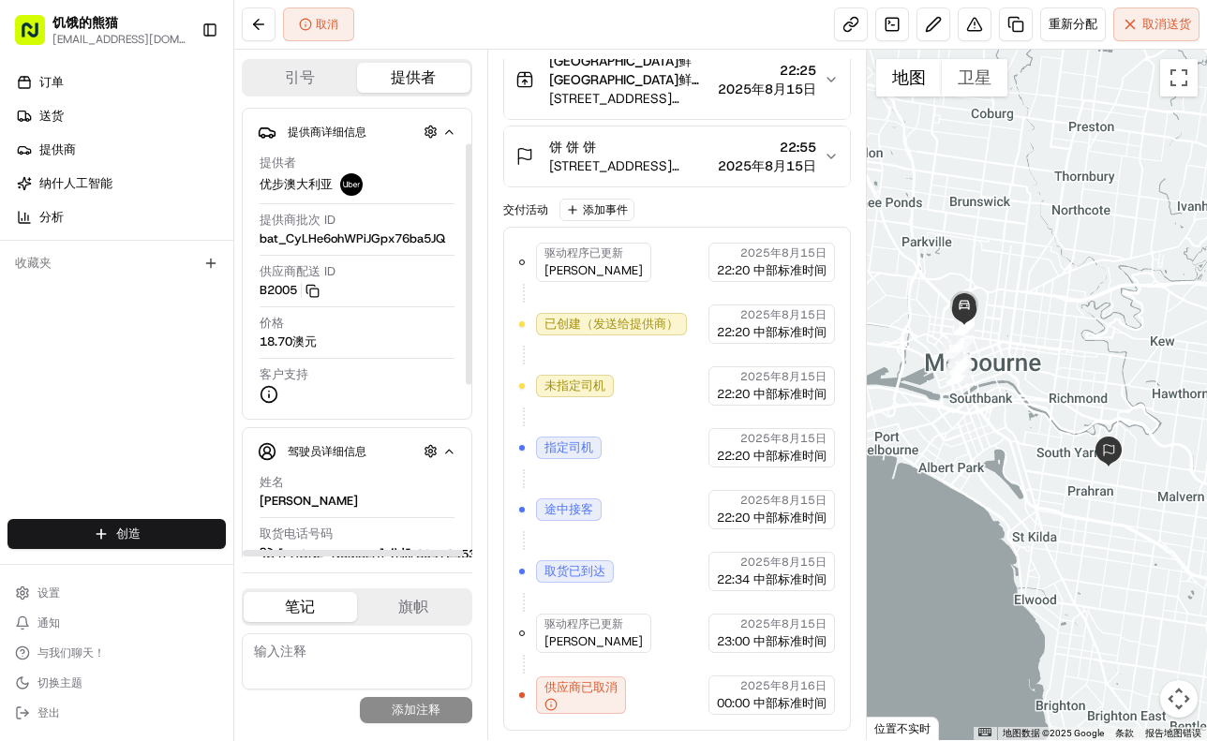
scroll to position [392, 0]
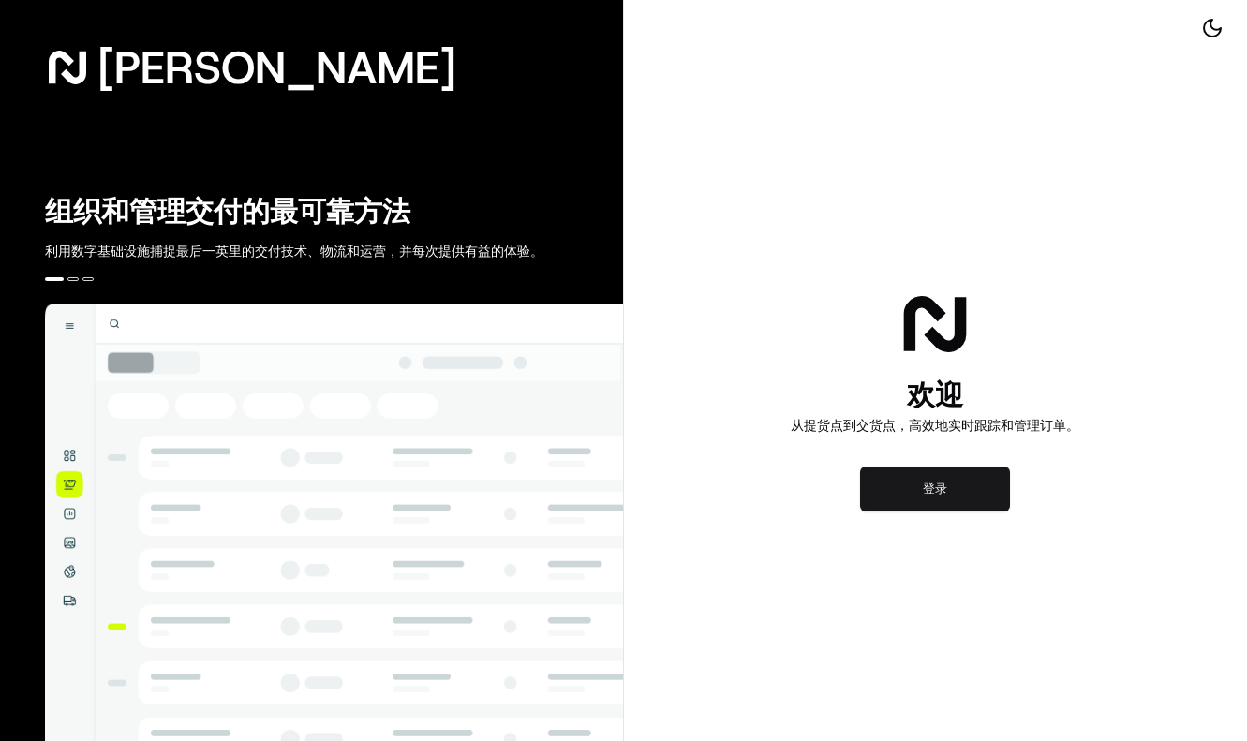
click at [940, 504] on button "登录" at bounding box center [935, 489] width 150 height 45
